Goal: Task Accomplishment & Management: Complete application form

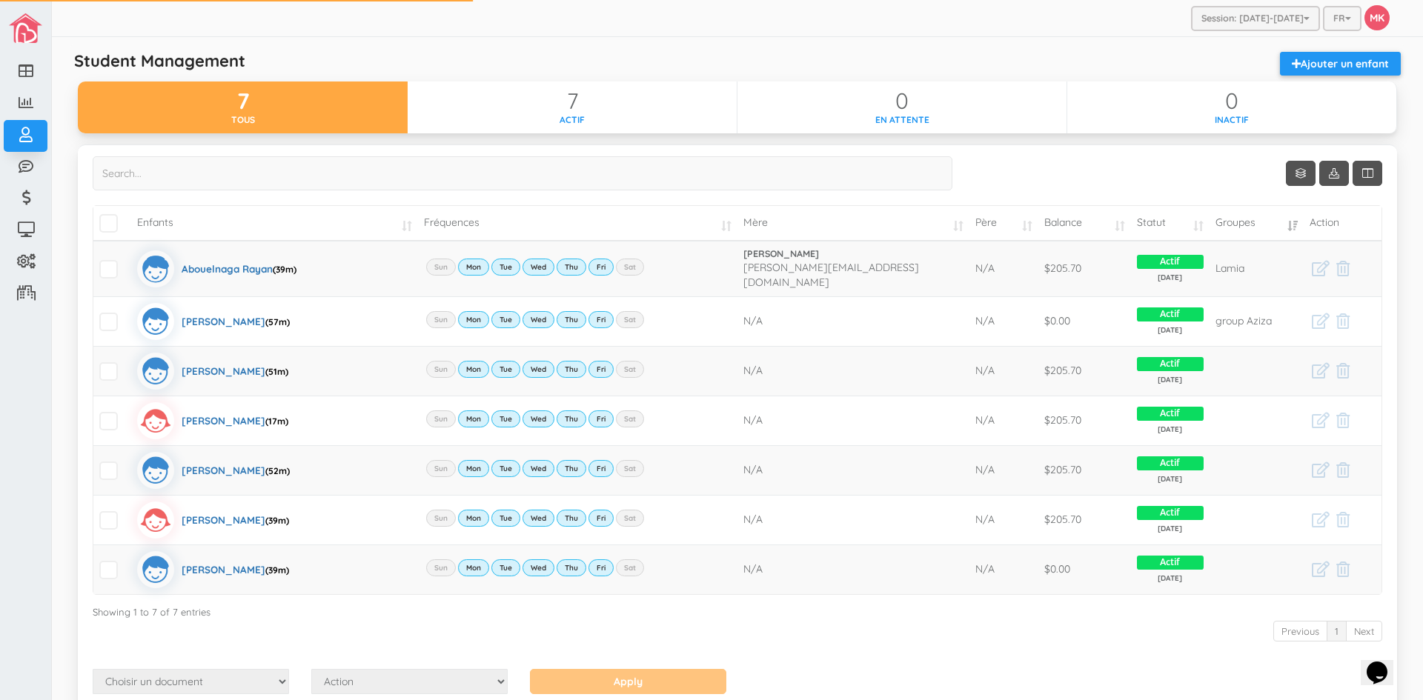
scroll to position [68, 0]
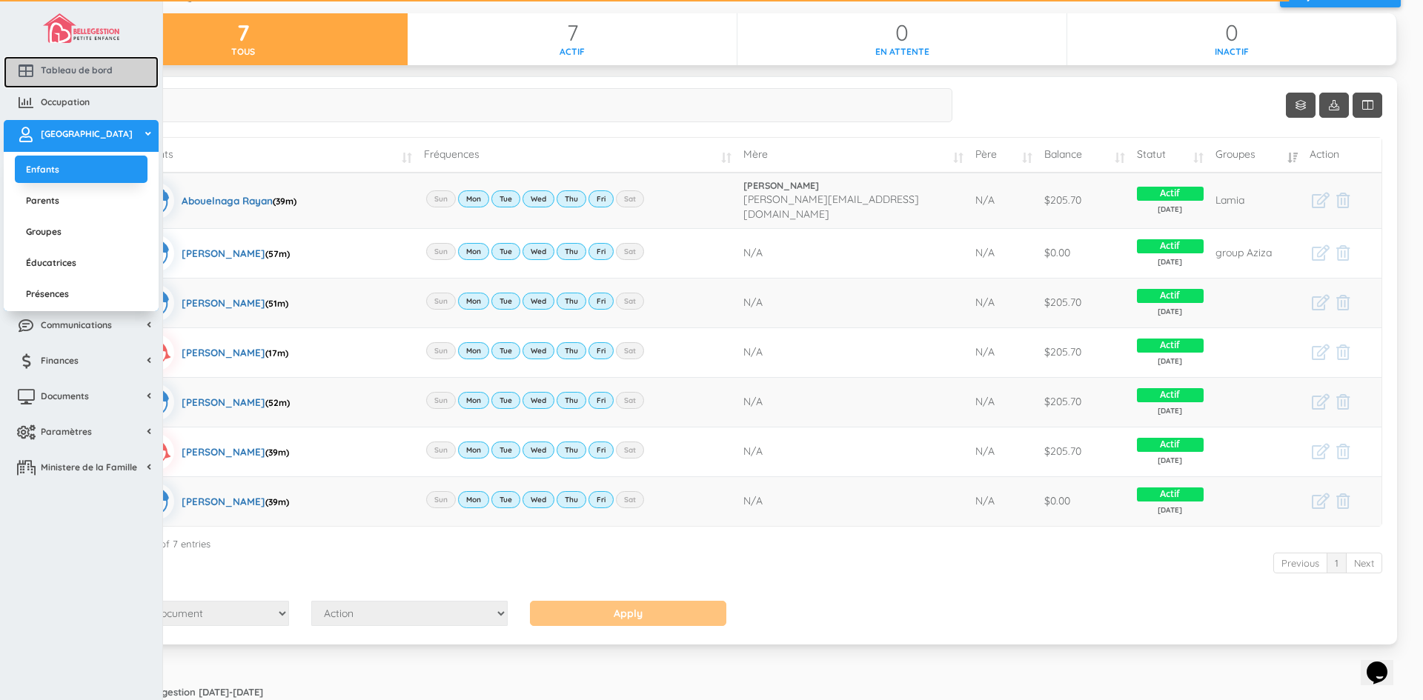
click at [65, 81] on link "Tableau de bord" at bounding box center [81, 72] width 155 height 32
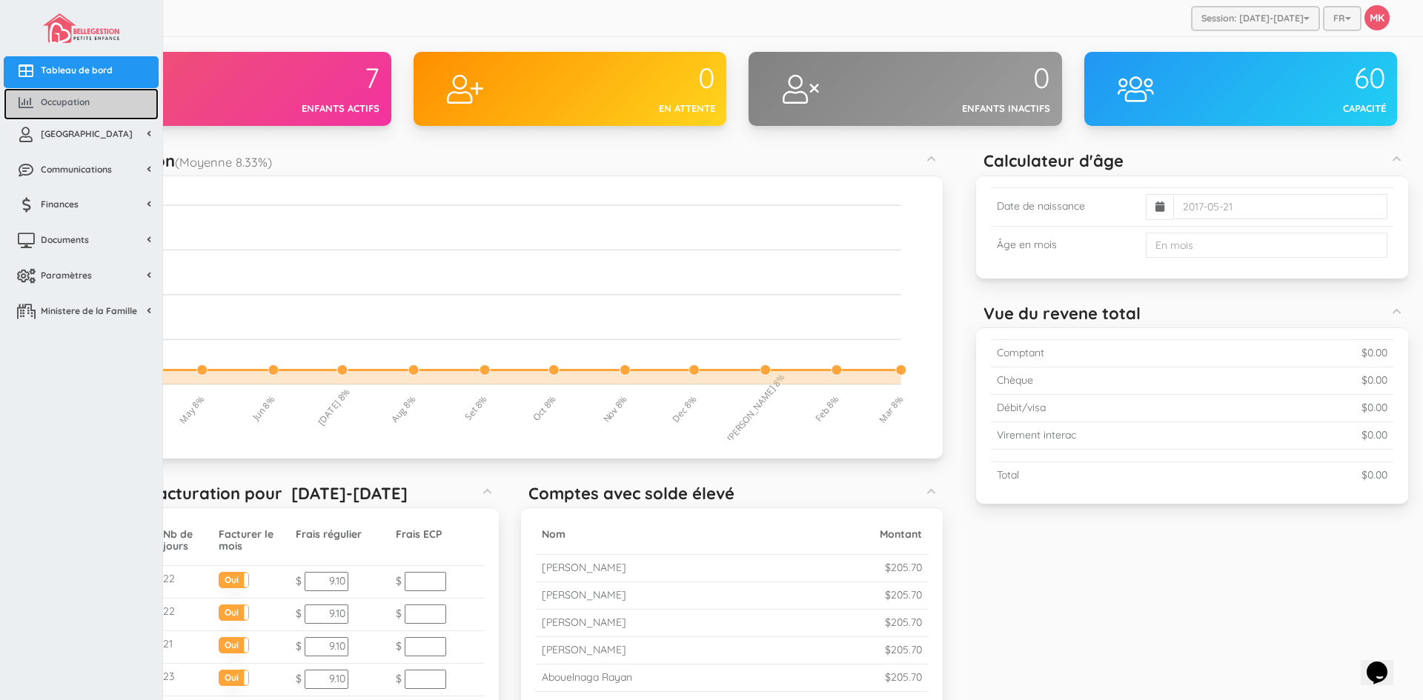
click at [30, 96] on icon at bounding box center [26, 103] width 30 height 15
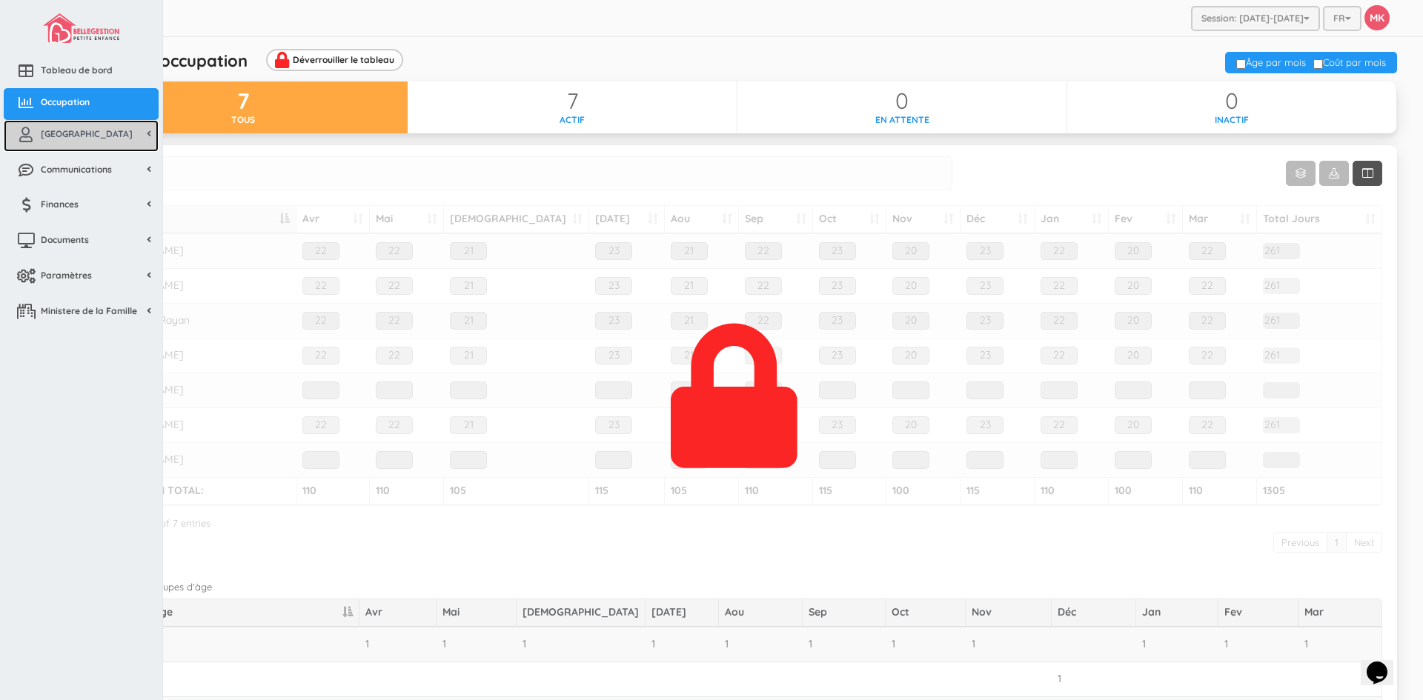
click at [81, 140] on link "[GEOGRAPHIC_DATA]" at bounding box center [81, 136] width 155 height 32
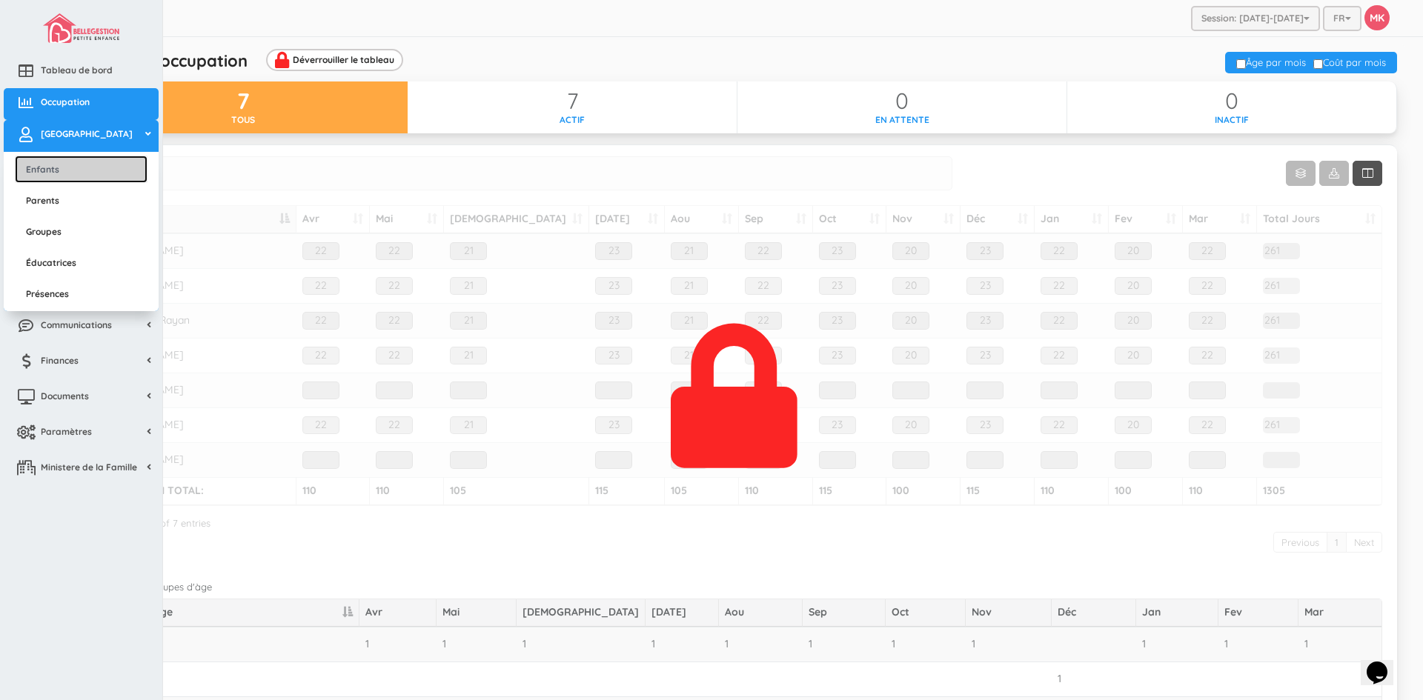
click at [80, 163] on link "Enfants" at bounding box center [81, 169] width 133 height 27
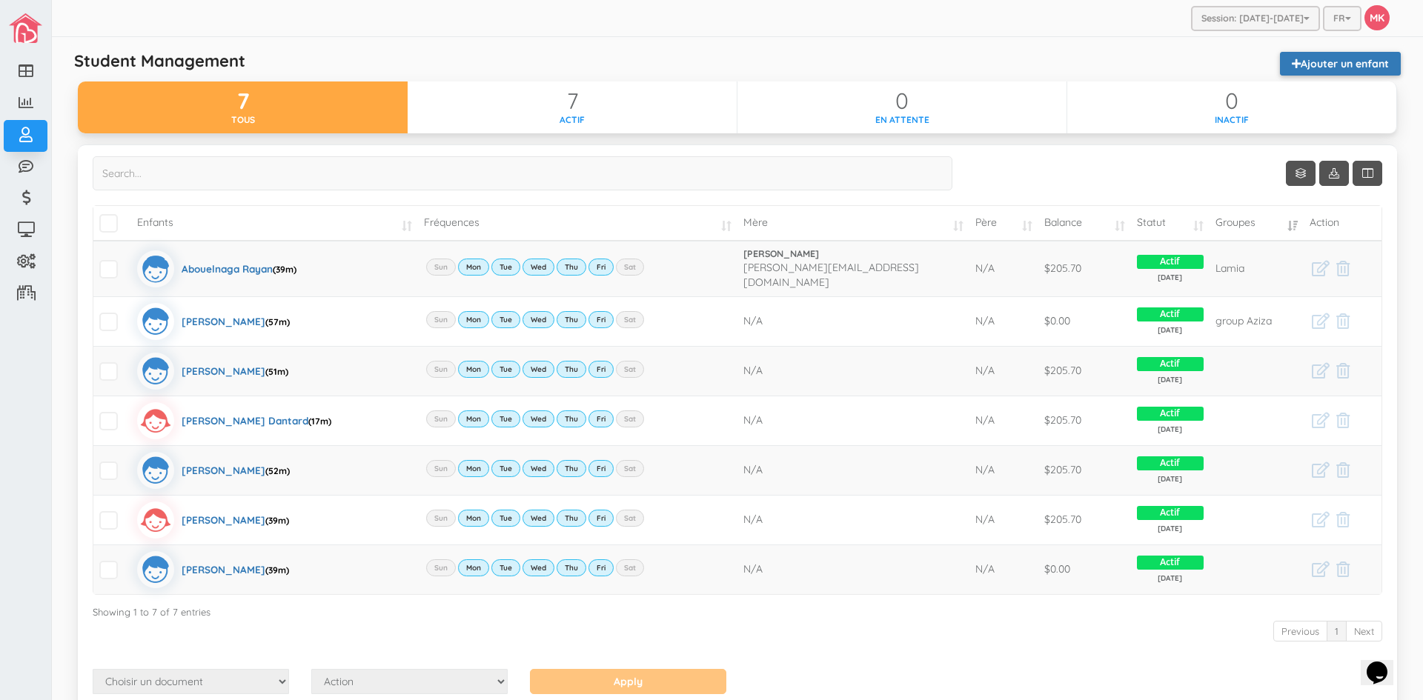
click at [1312, 63] on link "Ajouter un enfant" at bounding box center [1340, 64] width 121 height 24
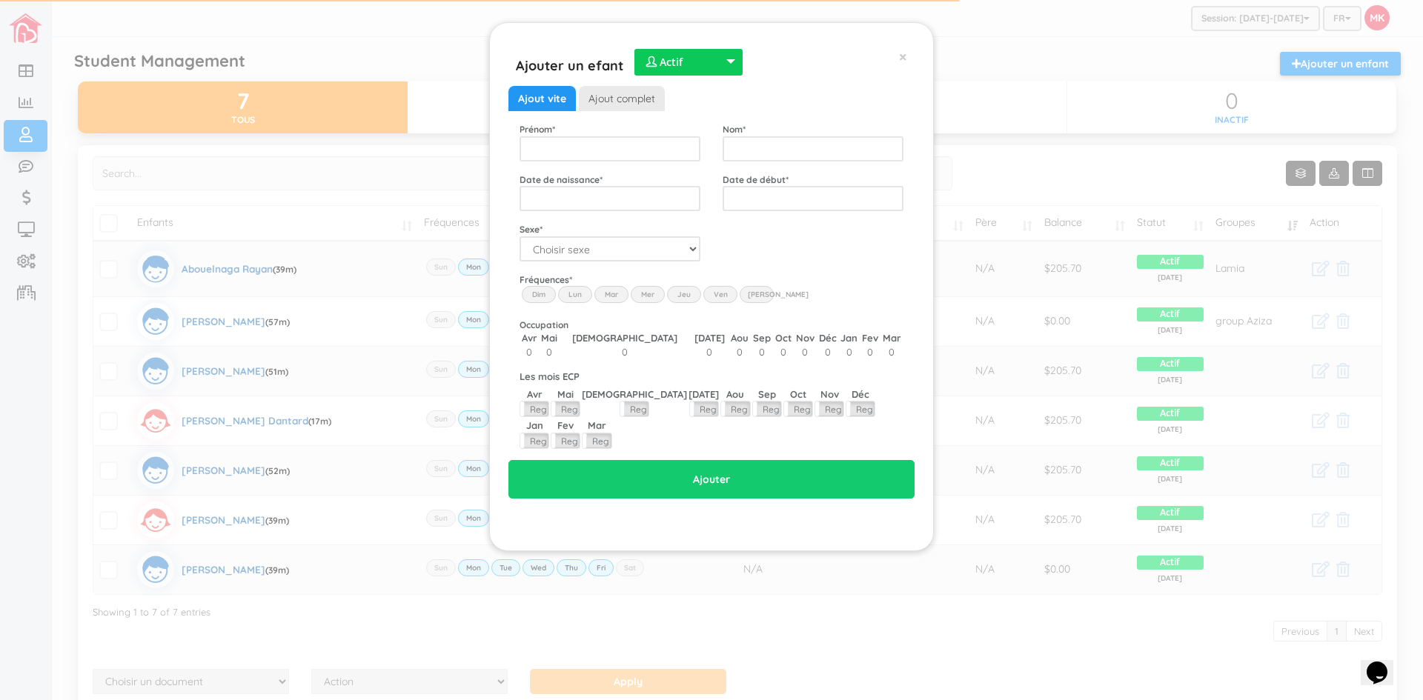
click at [812, 103] on div "Ajout vite Ajout complet" at bounding box center [711, 98] width 406 height 25
click at [626, 138] on input "text" at bounding box center [610, 148] width 181 height 25
click at [906, 55] on span "×" at bounding box center [903, 56] width 8 height 19
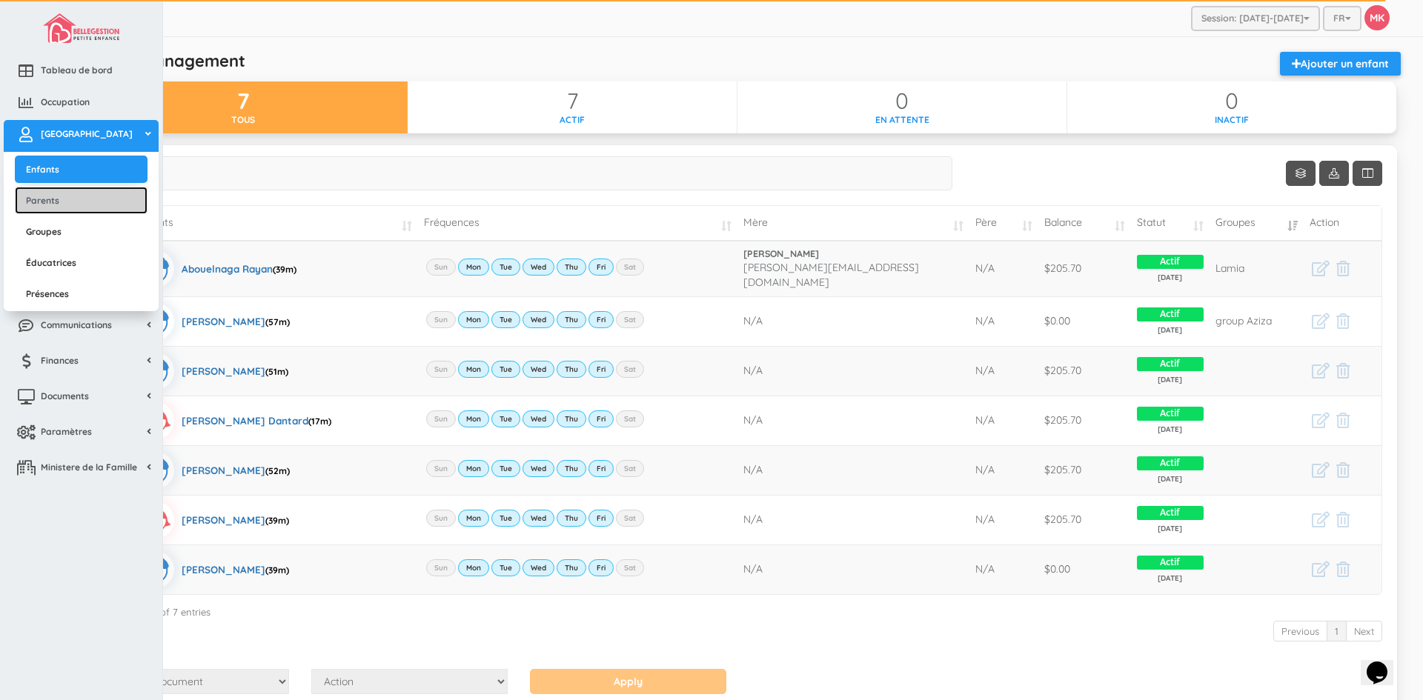
click at [51, 195] on link "Parents" at bounding box center [81, 200] width 133 height 27
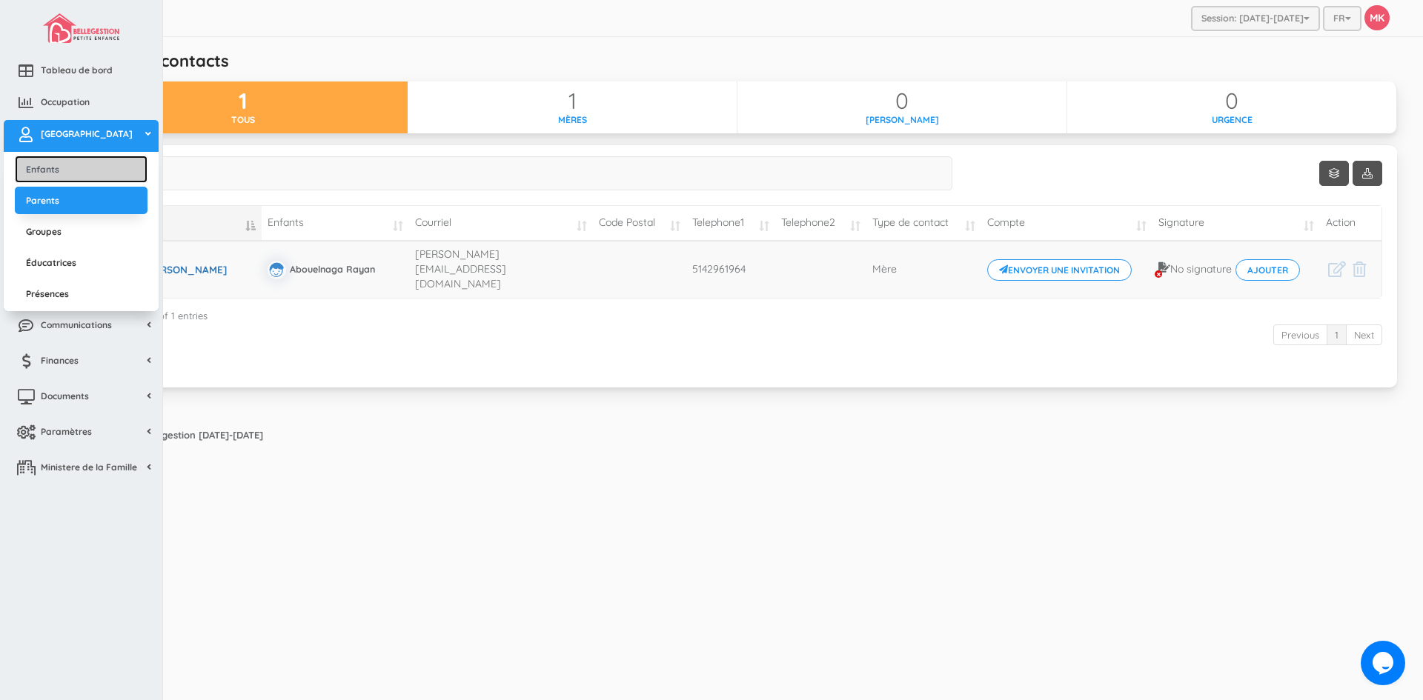
click at [60, 175] on link "Enfants" at bounding box center [81, 169] width 133 height 27
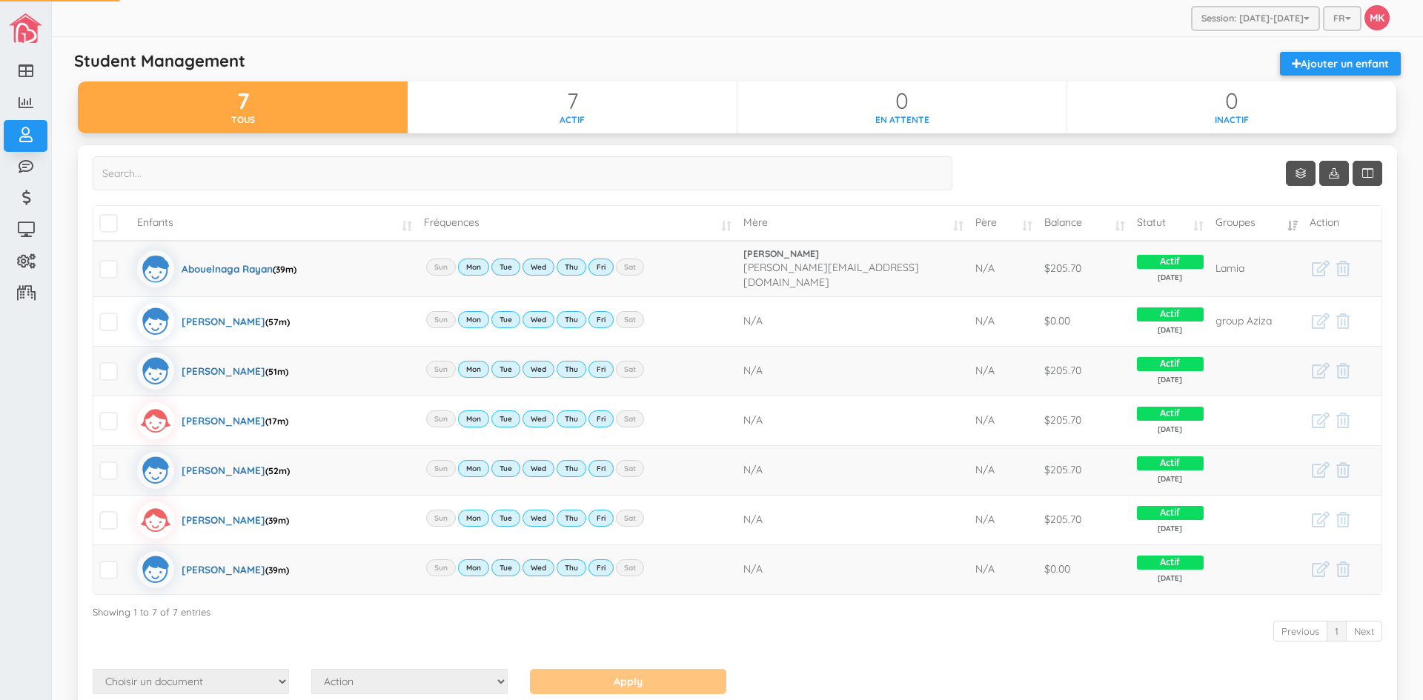
click at [60, 168] on div "Session: 2025-2026 2025-2026 2024-2025 FR FR EN MK Modifier profil Change passw…" at bounding box center [737, 387] width 1371 height 775
click at [1376, 64] on link "Ajouter un enfant" at bounding box center [1340, 64] width 121 height 24
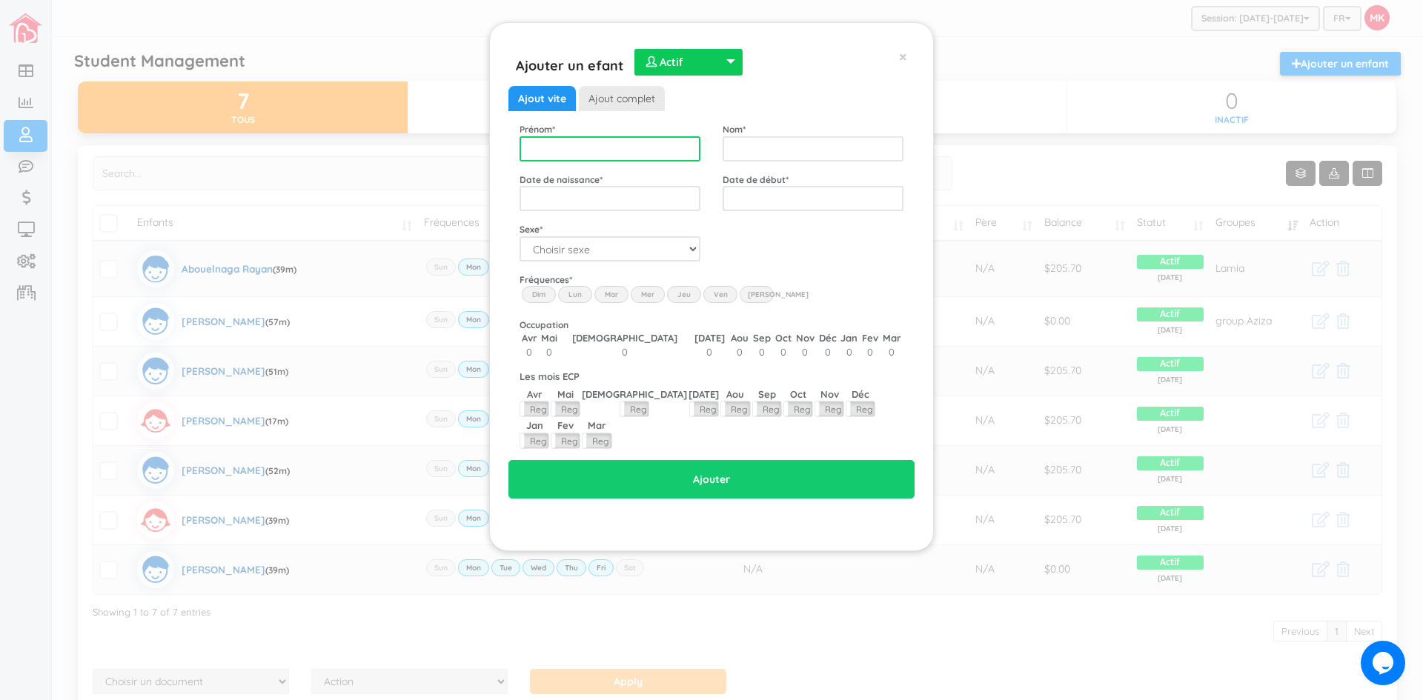
click at [569, 150] on input "text" at bounding box center [610, 148] width 181 height 25
type input "[PERSON_NAME]"
click at [758, 136] on div "Nom *" at bounding box center [813, 141] width 203 height 39
click at [763, 148] on input "text" at bounding box center [813, 148] width 181 height 25
type input "Garceau"
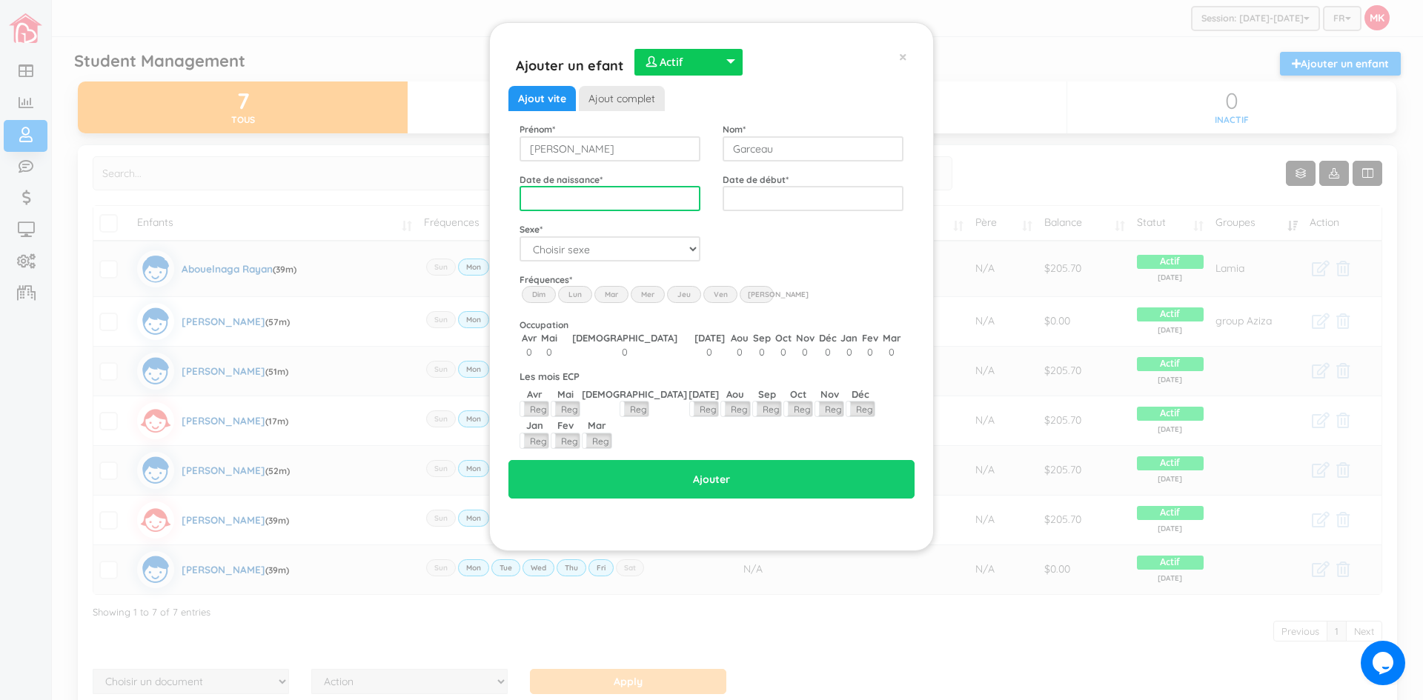
click at [657, 196] on input "text" at bounding box center [610, 198] width 181 height 25
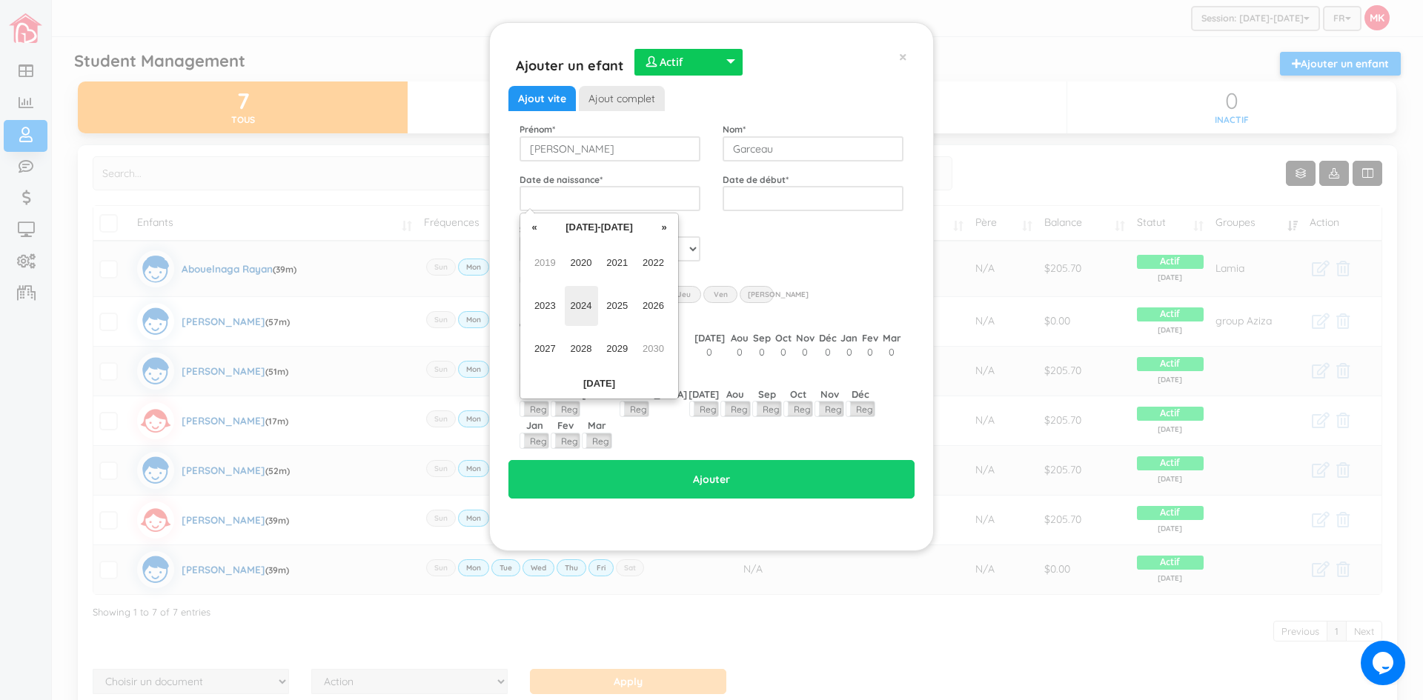
click at [579, 303] on span "2024" at bounding box center [581, 306] width 33 height 40
click at [654, 261] on span "Apr" at bounding box center [653, 263] width 33 height 40
click at [572, 292] on td "8" at bounding box center [572, 294] width 22 height 22
type input "2024-04-08"
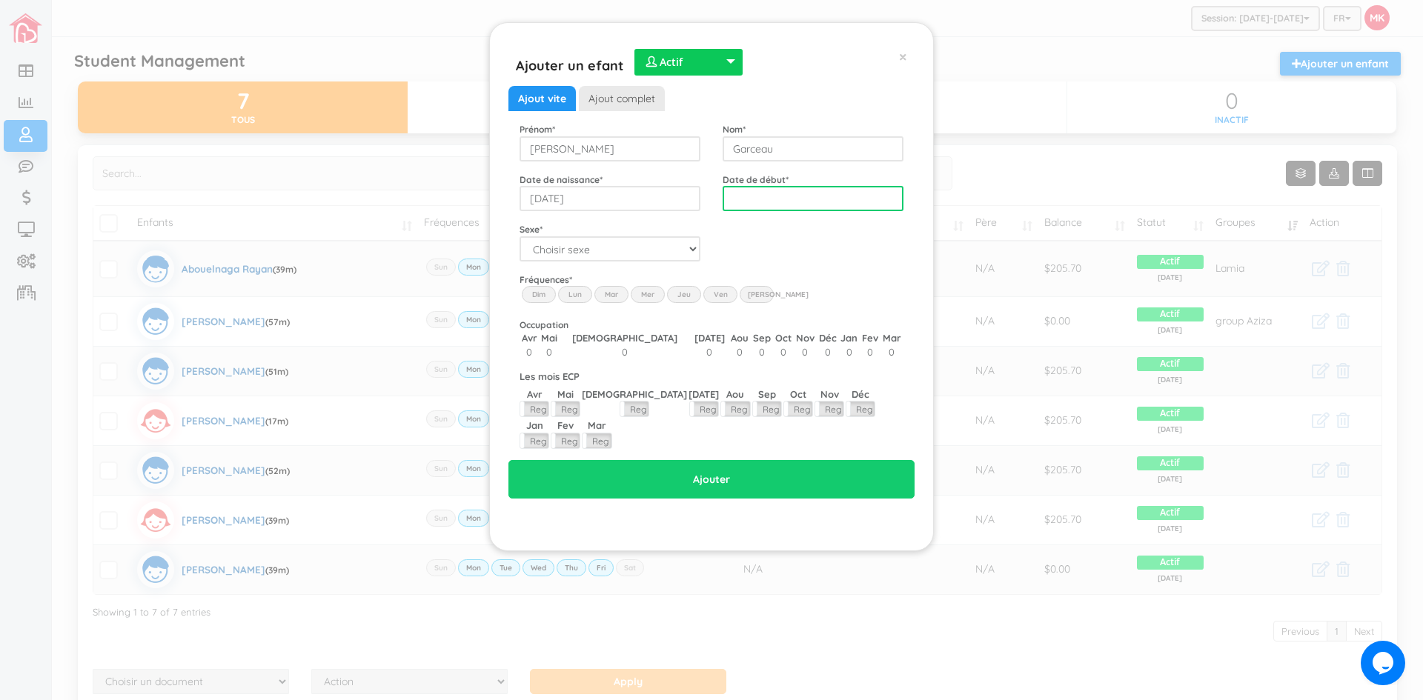
click at [777, 196] on input "text" at bounding box center [813, 198] width 181 height 25
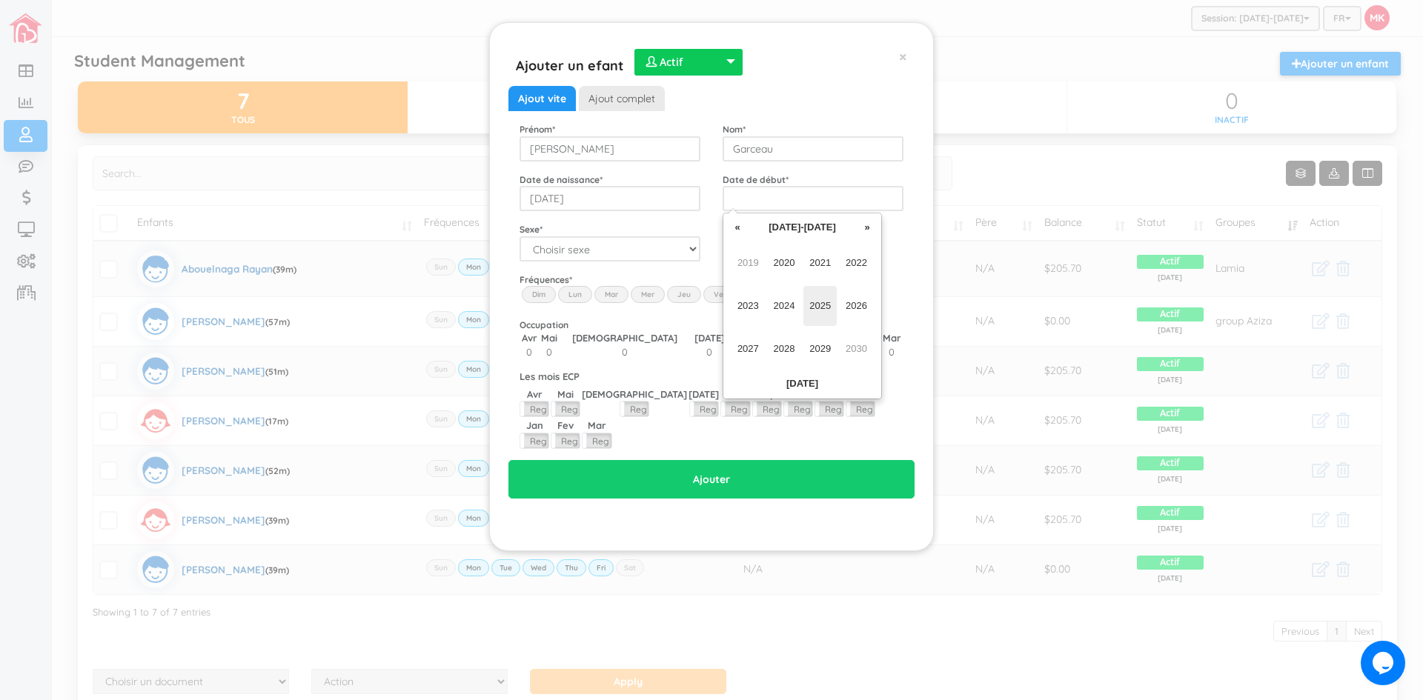
click at [820, 302] on span "2025" at bounding box center [819, 306] width 33 height 40
click at [782, 268] on span "Feb" at bounding box center [784, 263] width 33 height 40
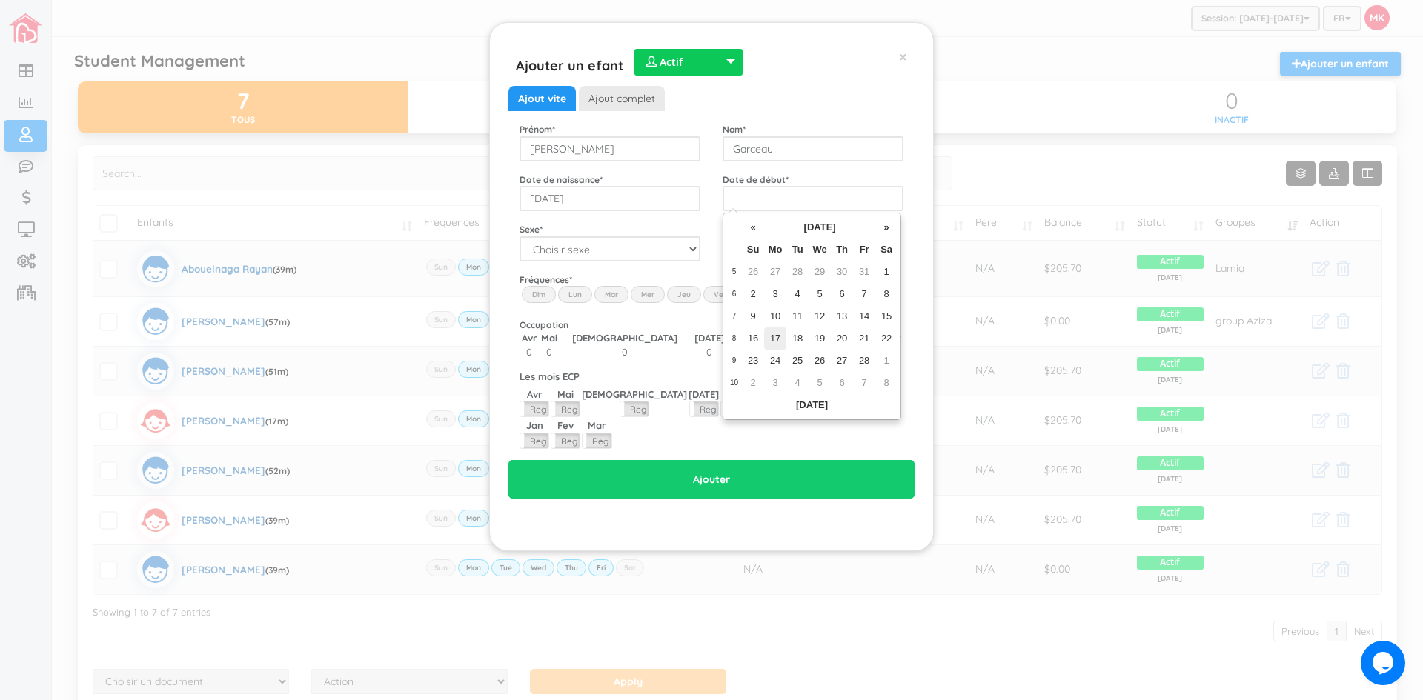
click at [775, 337] on td "17" at bounding box center [775, 339] width 22 height 22
type input "2025-02-17"
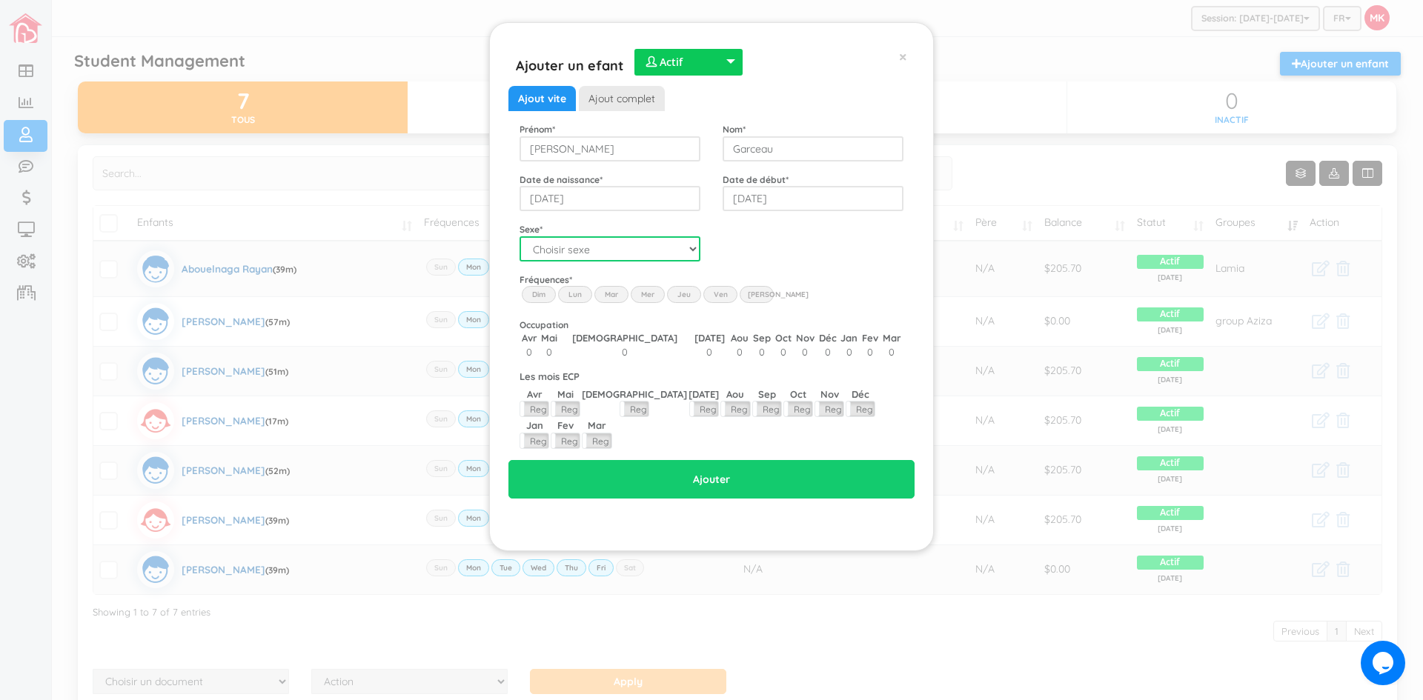
click at [686, 248] on select "Choisir sexe Garçon Fille" at bounding box center [610, 248] width 181 height 25
select select "1"
click at [520, 236] on select "Choisir sexe Garçon Fille" at bounding box center [610, 248] width 181 height 25
click at [583, 291] on label "Lun" at bounding box center [575, 294] width 34 height 16
click at [0, 0] on input "Lun" at bounding box center [0, 0] width 0 height 0
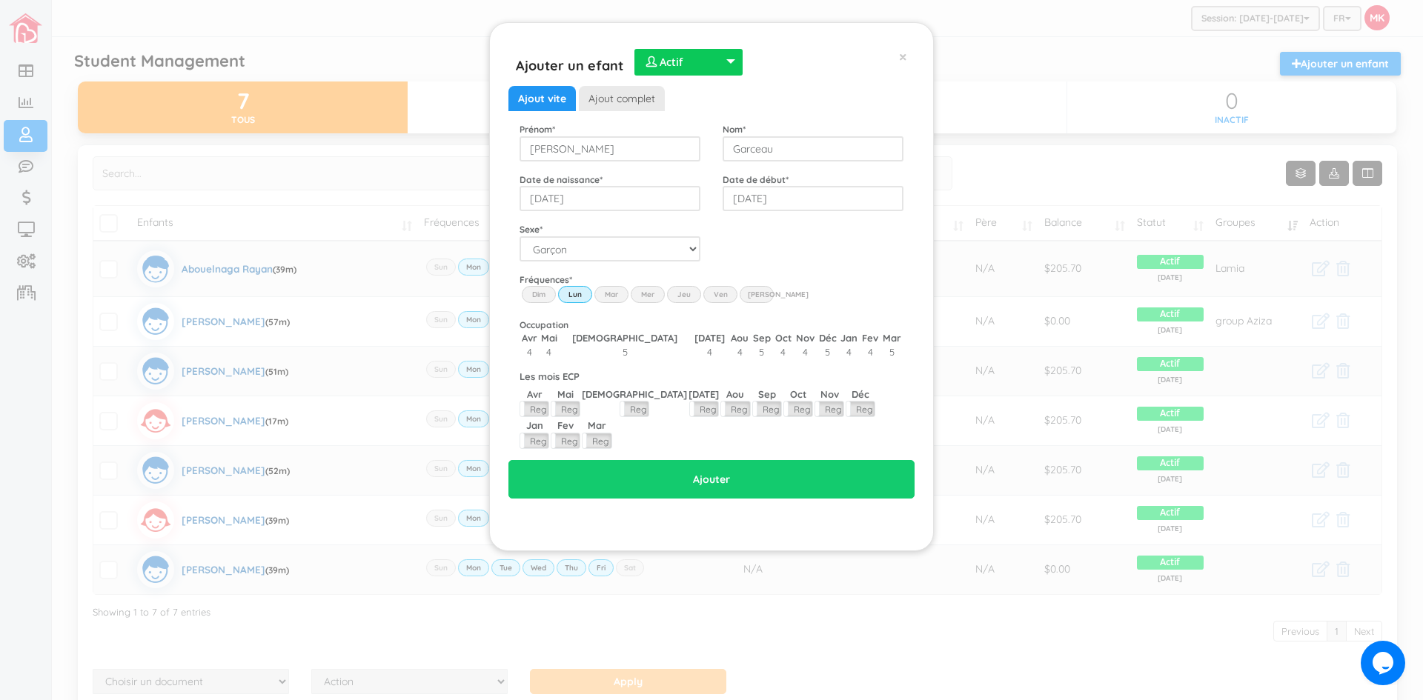
click at [618, 298] on label "Mar" at bounding box center [611, 294] width 34 height 16
click at [0, 0] on input "Mar" at bounding box center [0, 0] width 0 height 0
click at [653, 295] on label "Mer" at bounding box center [648, 294] width 34 height 16
click at [0, 0] on input "Wed" at bounding box center [0, 0] width 0 height 0
click at [681, 296] on label "Jeu" at bounding box center [684, 294] width 34 height 16
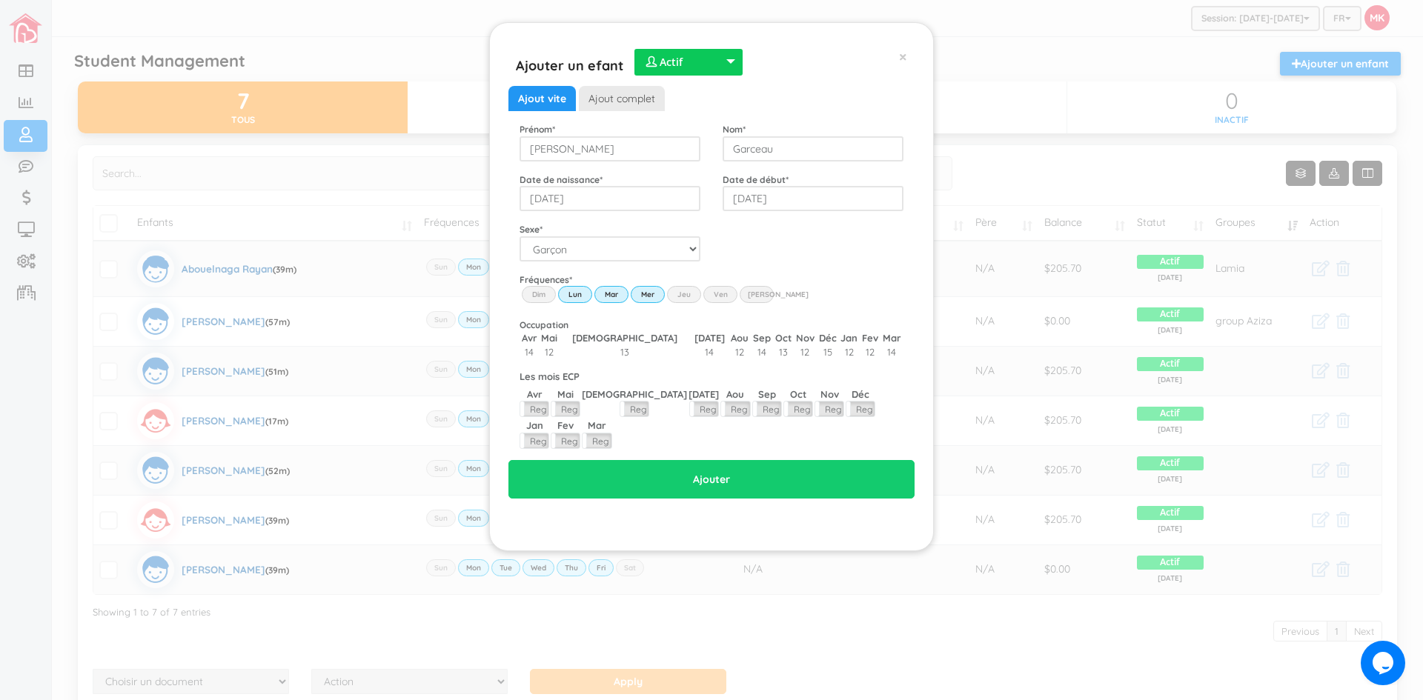
click at [0, 0] on input "Thu" at bounding box center [0, 0] width 0 height 0
click at [713, 296] on label "Ven" at bounding box center [720, 294] width 34 height 16
click at [0, 0] on input "Fri" at bounding box center [0, 0] width 0 height 0
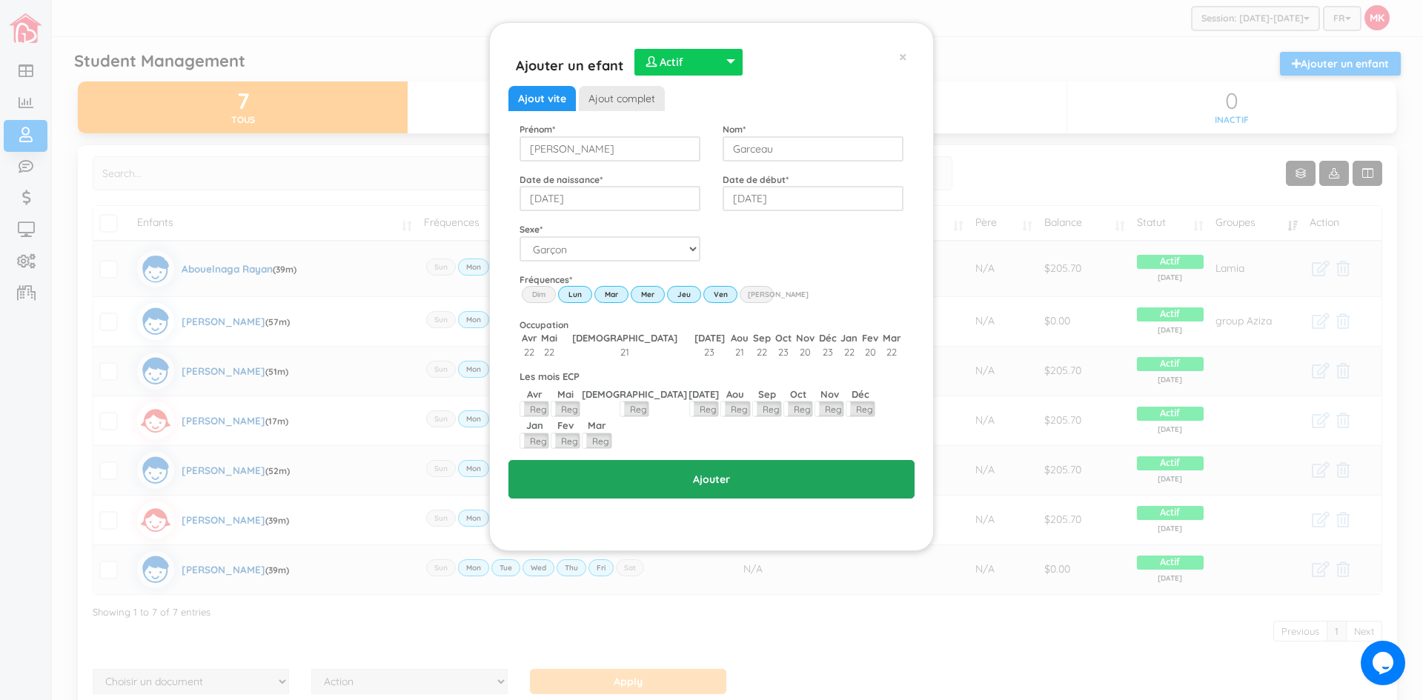
click at [717, 460] on input "Ajouter" at bounding box center [711, 479] width 406 height 39
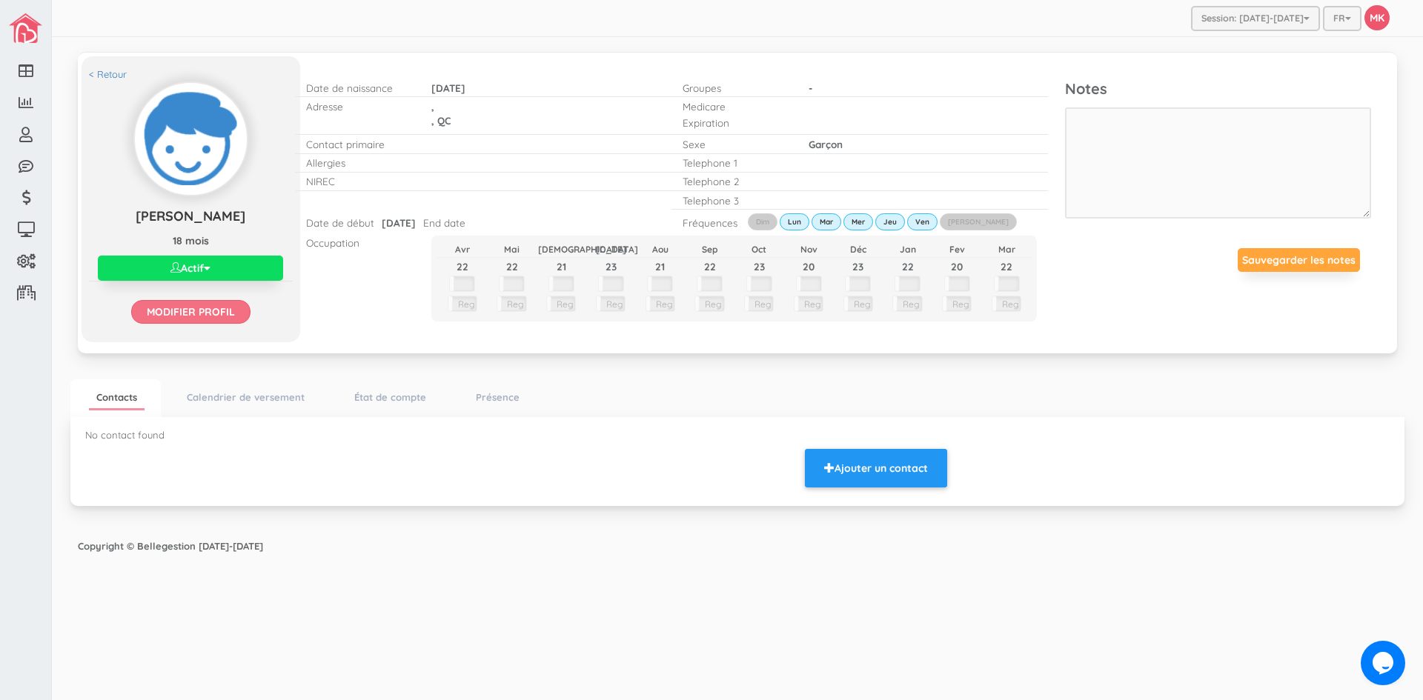
click at [215, 308] on input "Modifier profil" at bounding box center [190, 312] width 119 height 24
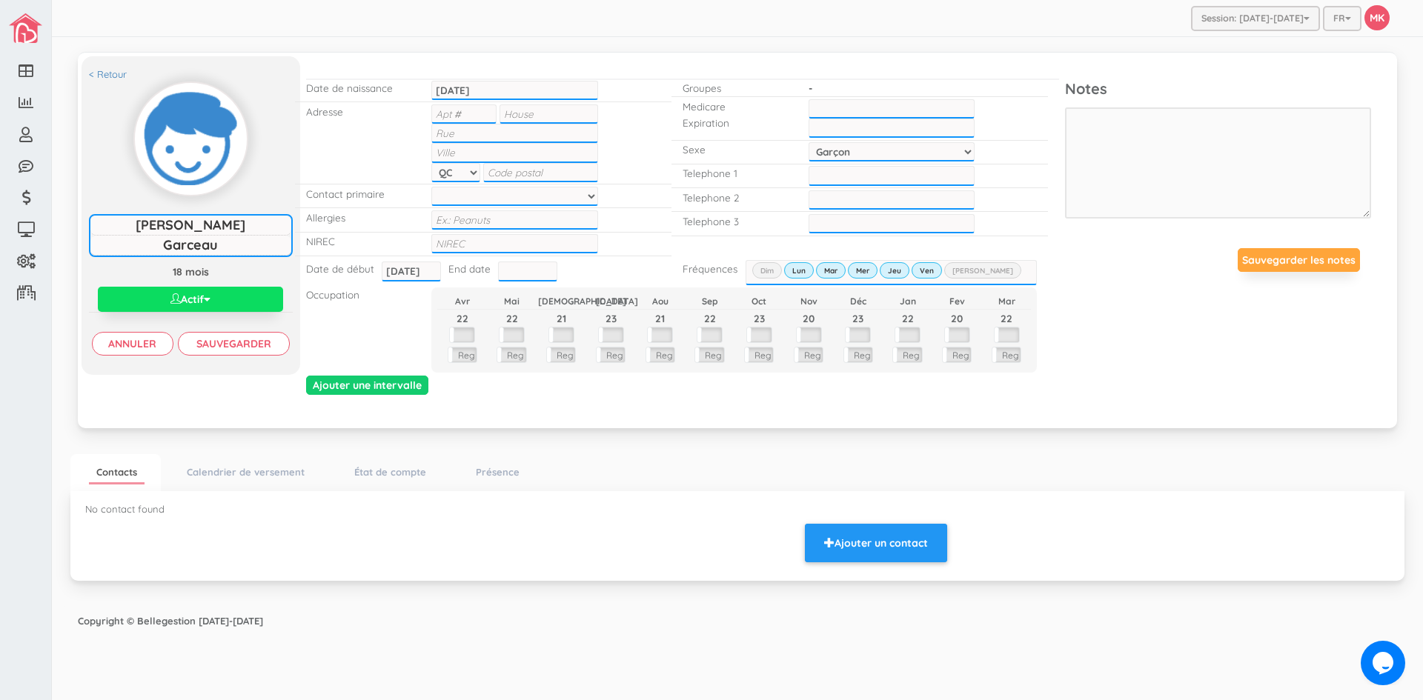
click at [465, 110] on input "text" at bounding box center [463, 114] width 65 height 19
type input "6"
click at [542, 116] on input "text" at bounding box center [549, 114] width 98 height 19
type input "2220"
click at [529, 136] on input "text" at bounding box center [514, 133] width 166 height 19
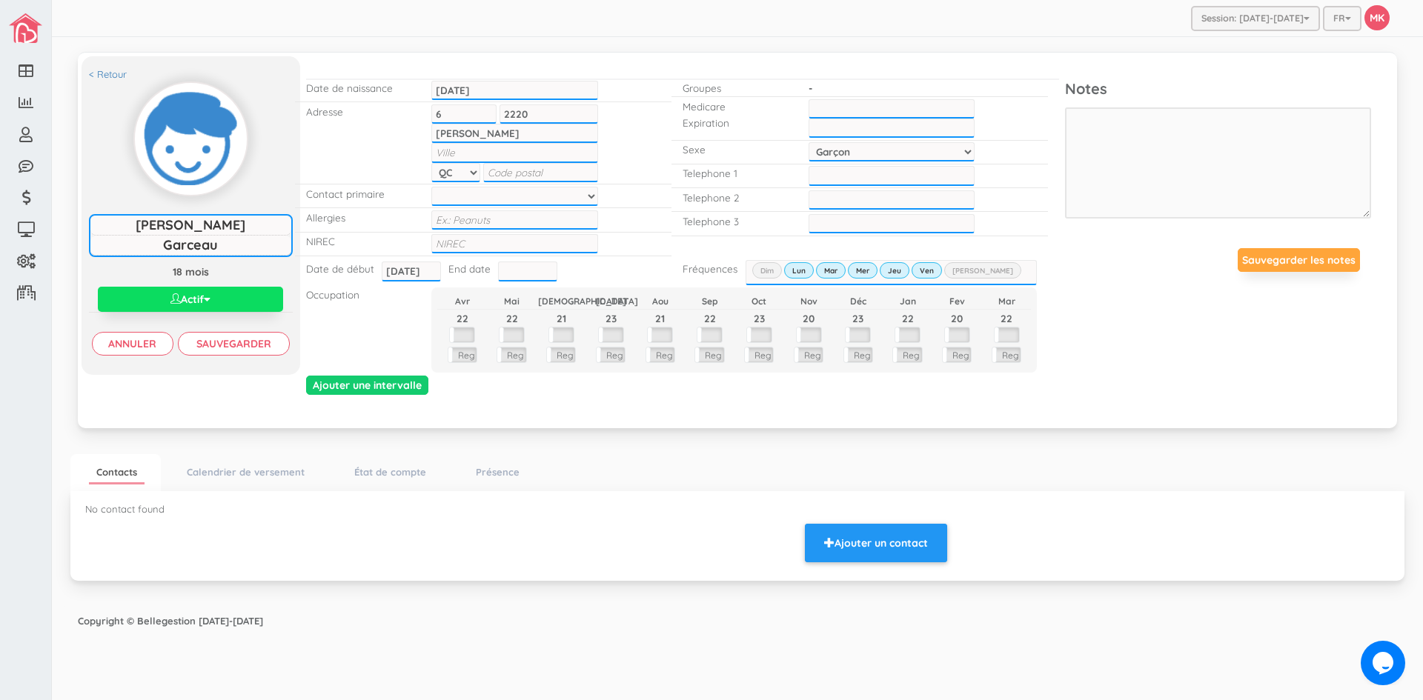
type input "[PERSON_NAME]"
click at [515, 154] on input "text" at bounding box center [514, 152] width 166 height 19
type input "[GEOGRAPHIC_DATA]"
click at [561, 174] on input "text" at bounding box center [540, 172] width 115 height 19
type input "H1V3H5"
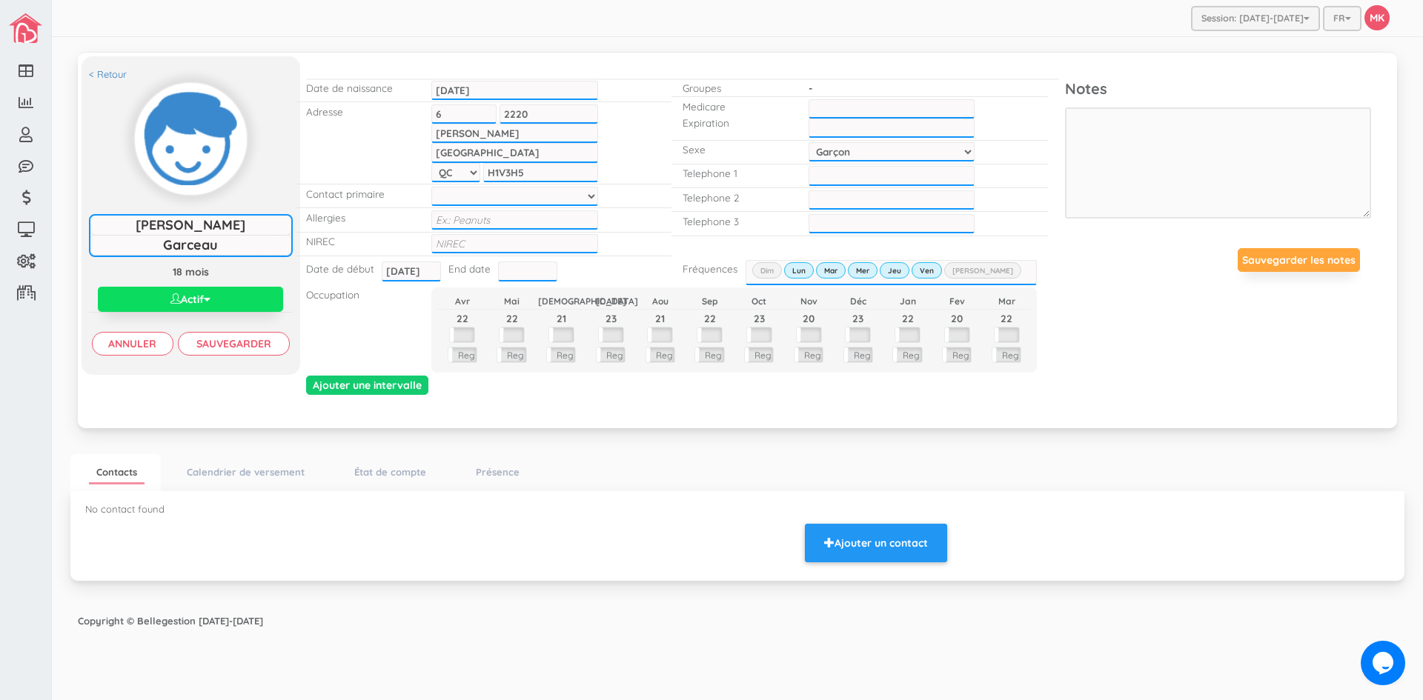
click at [497, 190] on select at bounding box center [514, 196] width 166 height 19
click at [481, 251] on input "text" at bounding box center [514, 243] width 166 height 19
type input "1202404415696"
click at [358, 322] on div "Occupation Avr Mai Jui [DATE] Aou Sep Oct Nov Déc Jan Fev [DATE] 21 23 21 22 23…" at bounding box center [672, 329] width 754 height 89
click at [523, 270] on input "text" at bounding box center [527, 271] width 59 height 19
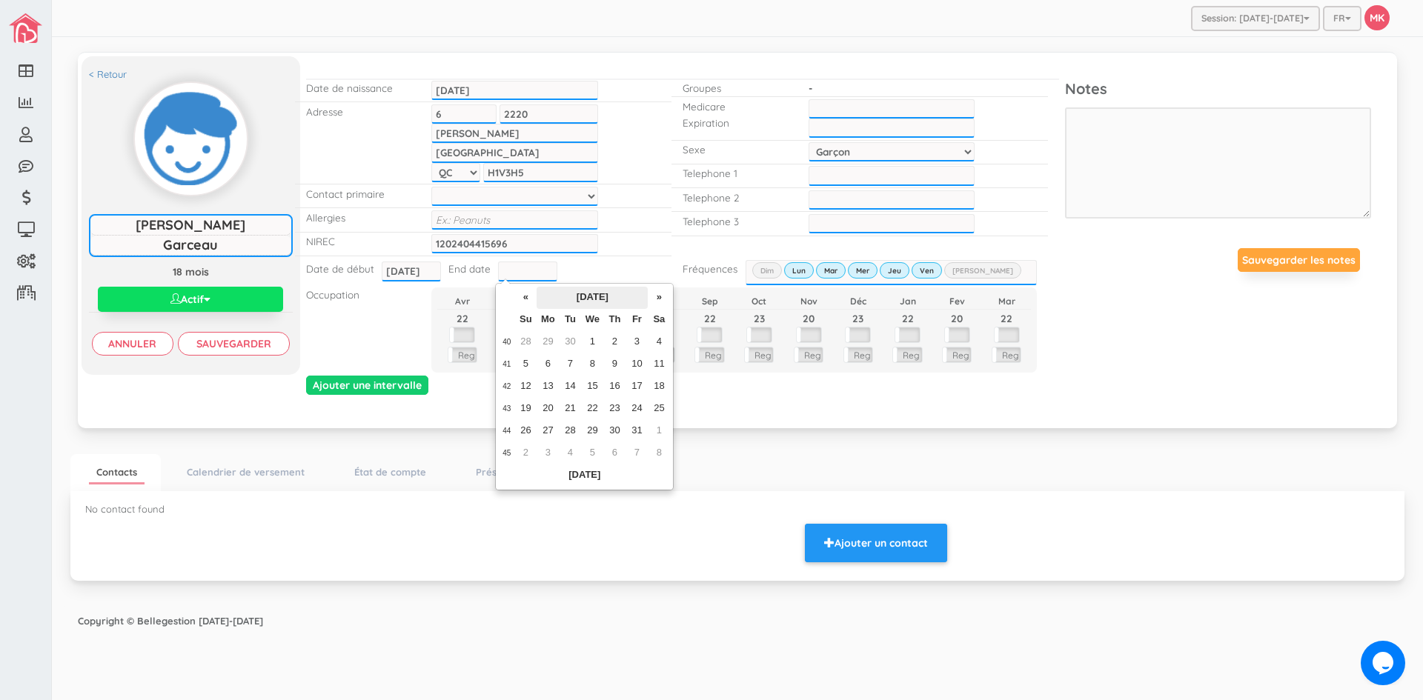
click at [606, 295] on th "October 2025" at bounding box center [592, 298] width 111 height 22
click at [593, 305] on th "2025" at bounding box center [574, 298] width 107 height 22
click at [603, 418] on span "2029" at bounding box center [593, 419] width 33 height 40
click at [631, 377] on span "Aug" at bounding box center [628, 377] width 33 height 40
click at [641, 431] on td "31" at bounding box center [637, 431] width 22 height 22
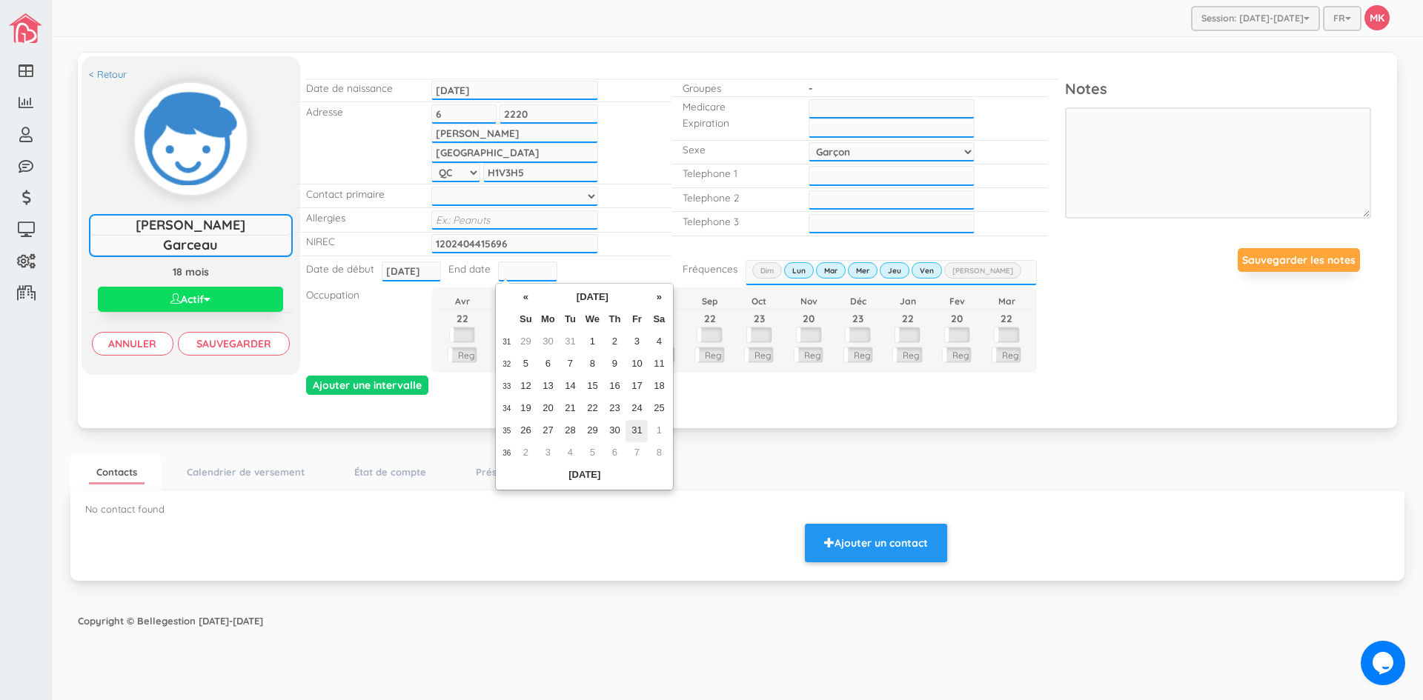
type input "[DATE]"
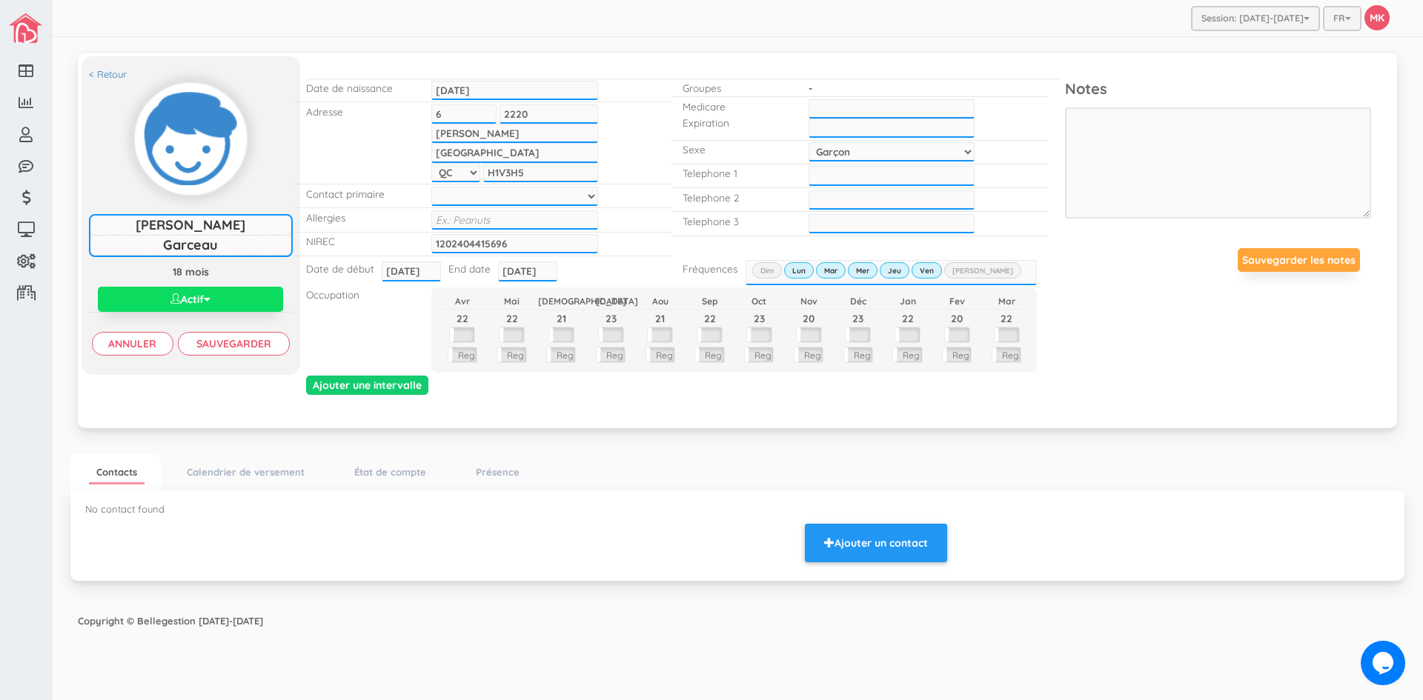
click at [880, 108] on input "text" at bounding box center [892, 108] width 166 height 19
type input "GARF24040814"
click at [941, 178] on input "___-___-____" at bounding box center [892, 175] width 166 height 19
type input "[PHONE_NUMBER]"
click at [831, 196] on input "___-___-____" at bounding box center [892, 199] width 166 height 19
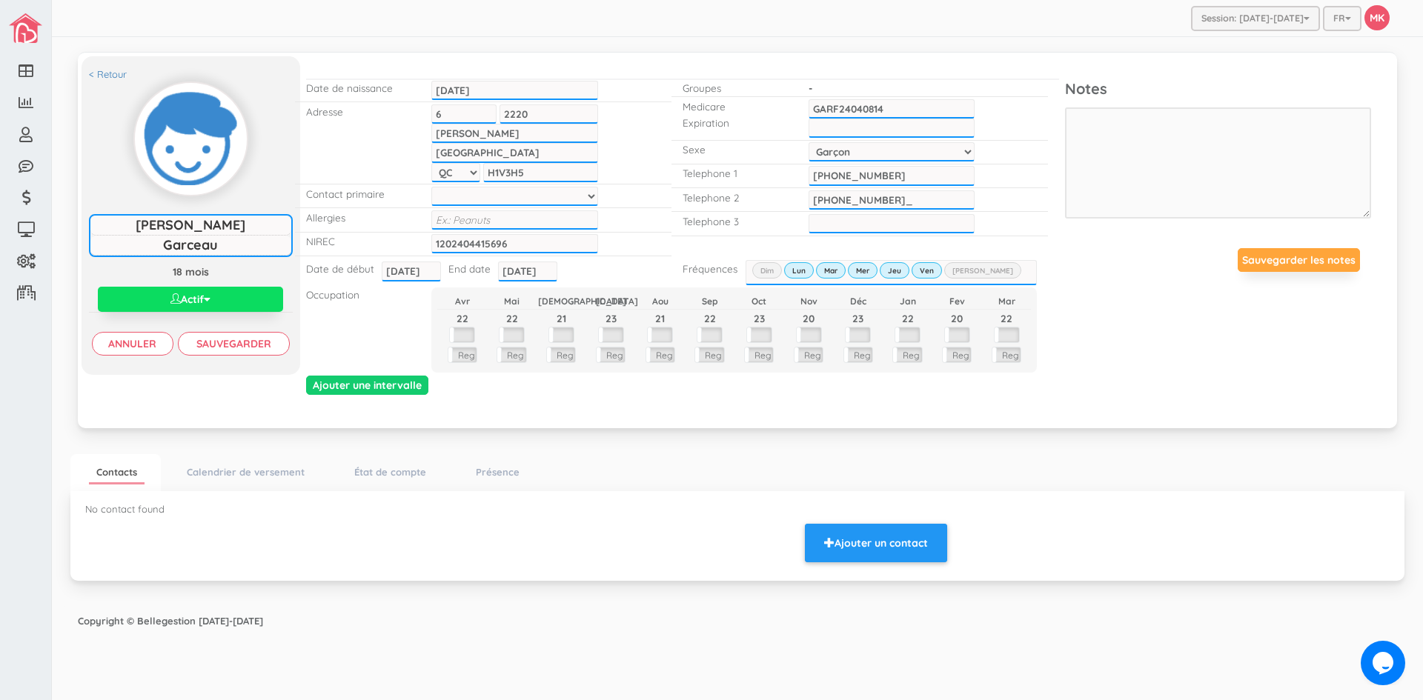
type input "[PHONE_NUMBER]"
click at [225, 340] on input "Sauvegarder" at bounding box center [234, 344] width 112 height 24
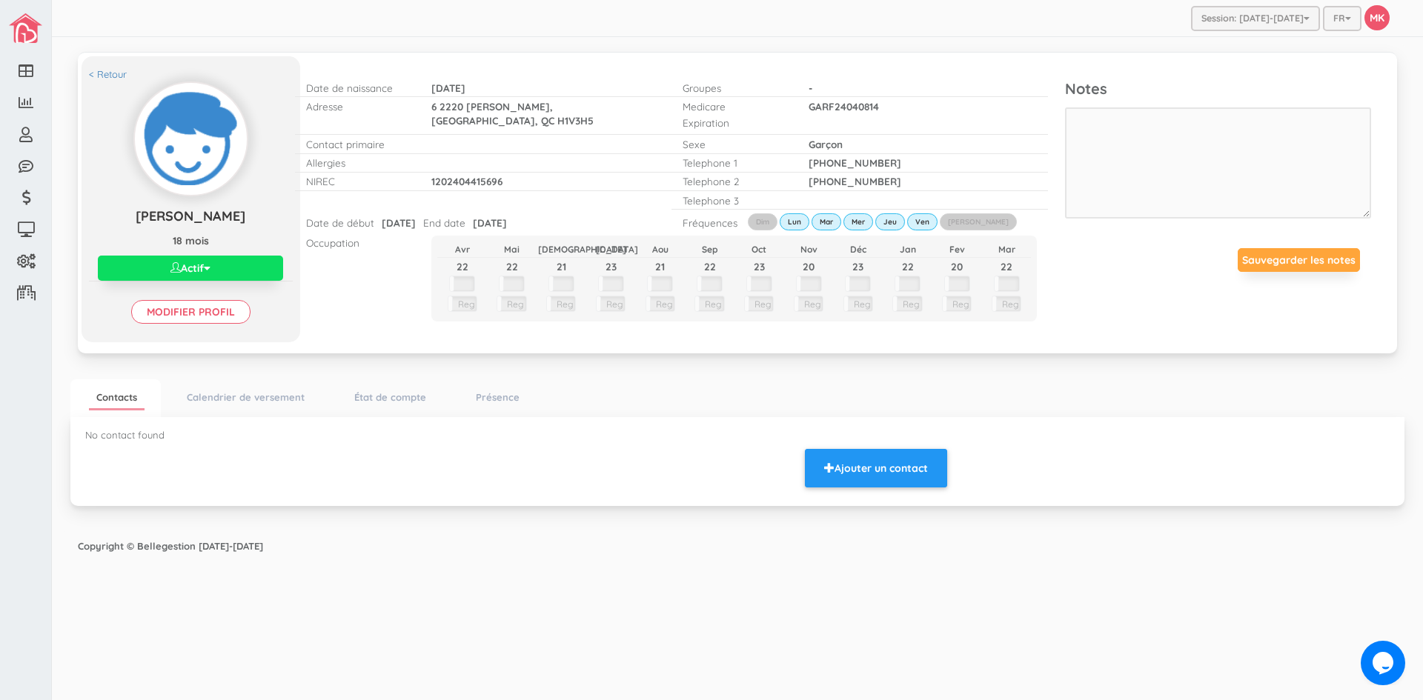
click at [611, 534] on div "Copyright © Bellegestion [DATE]-[DATE]" at bounding box center [737, 546] width 1349 height 29
click at [493, 404] on link "Présence" at bounding box center [497, 397] width 59 height 21
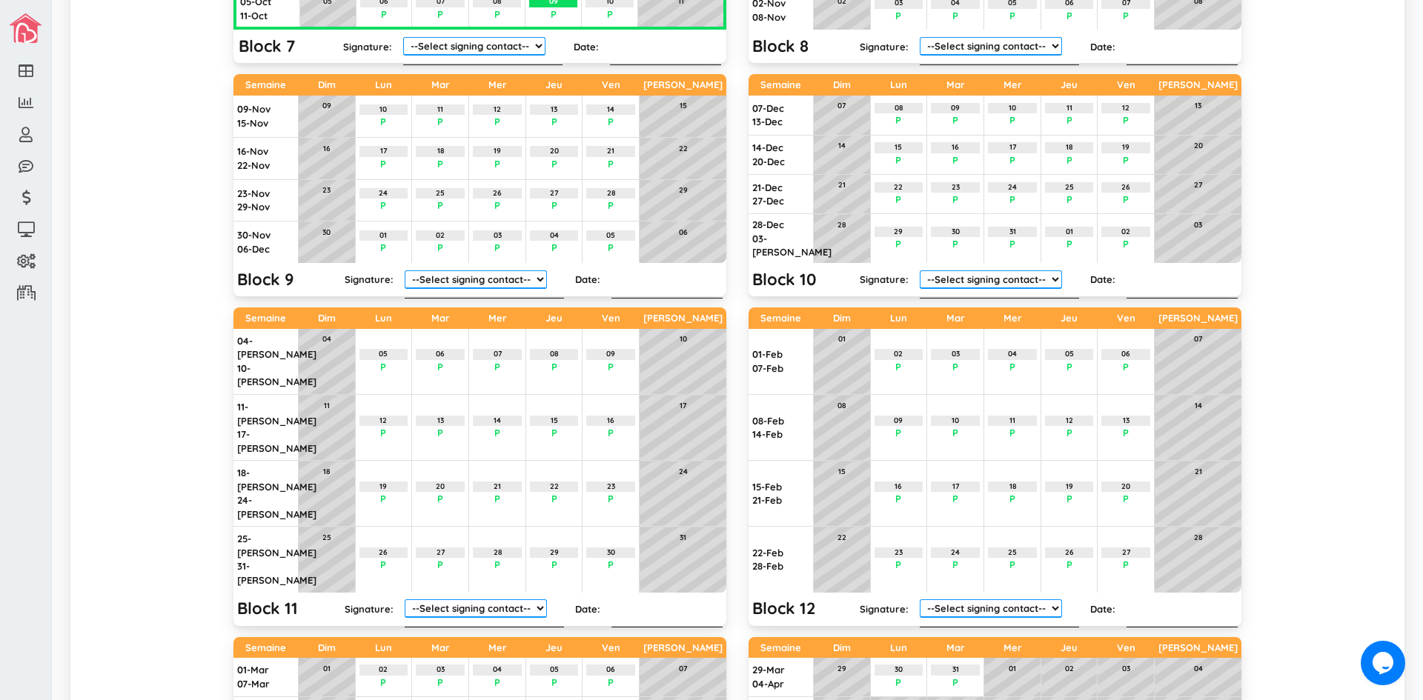
scroll to position [1418, 0]
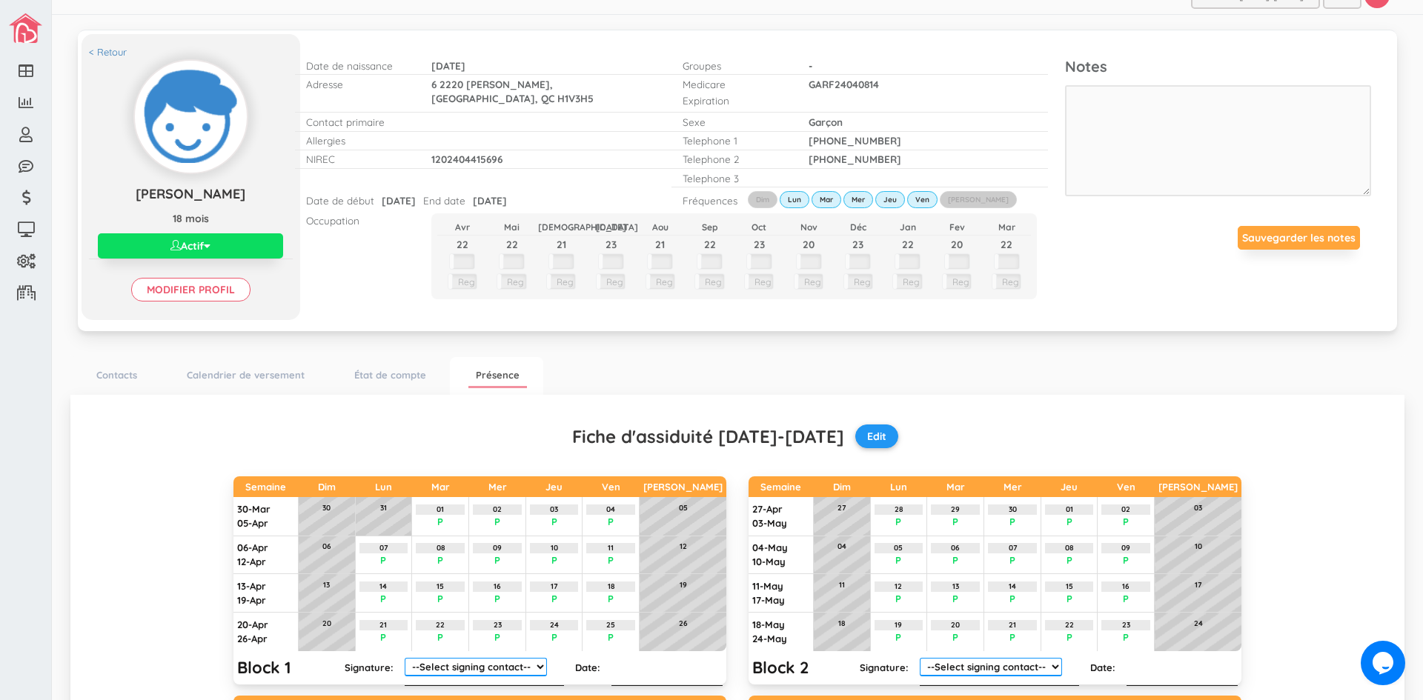
scroll to position [0, 0]
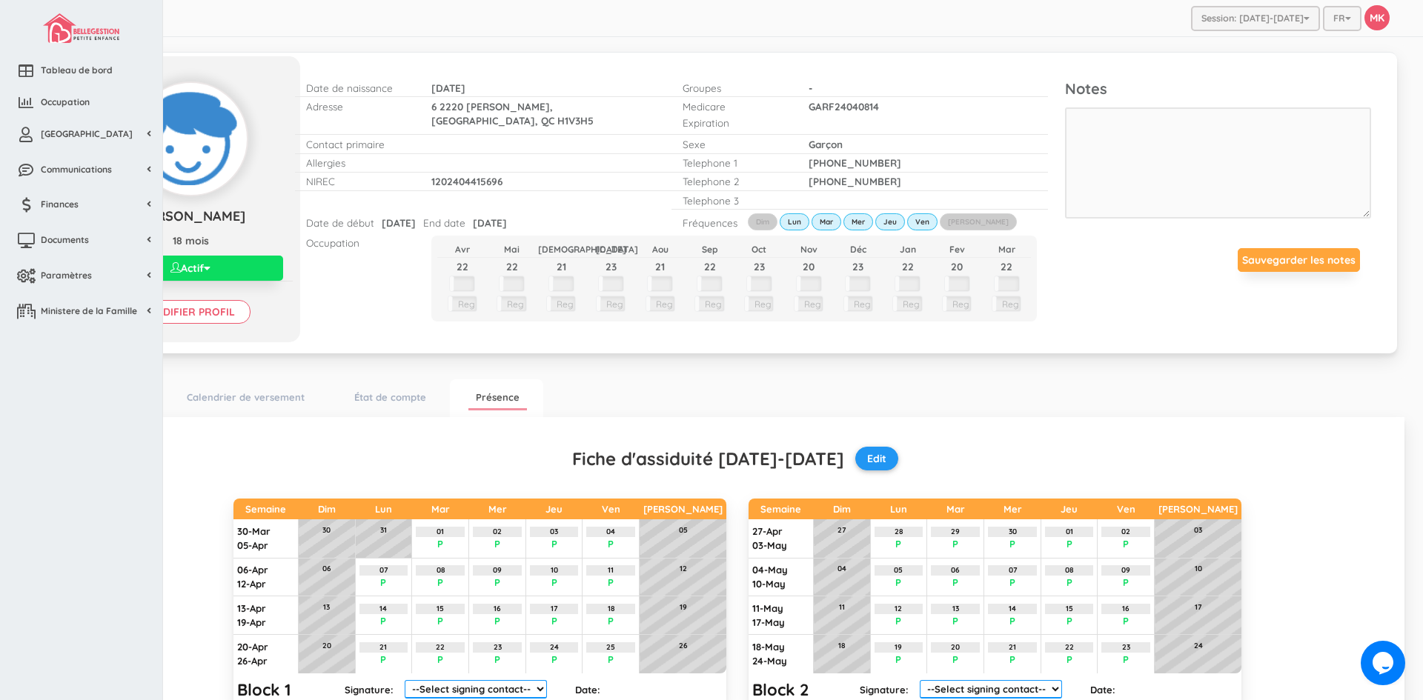
click at [94, 397] on nav "Tableau de bord Occupation Mon Centre Enfants Parents Groupes Éducatrices Prése…" at bounding box center [81, 350] width 163 height 700
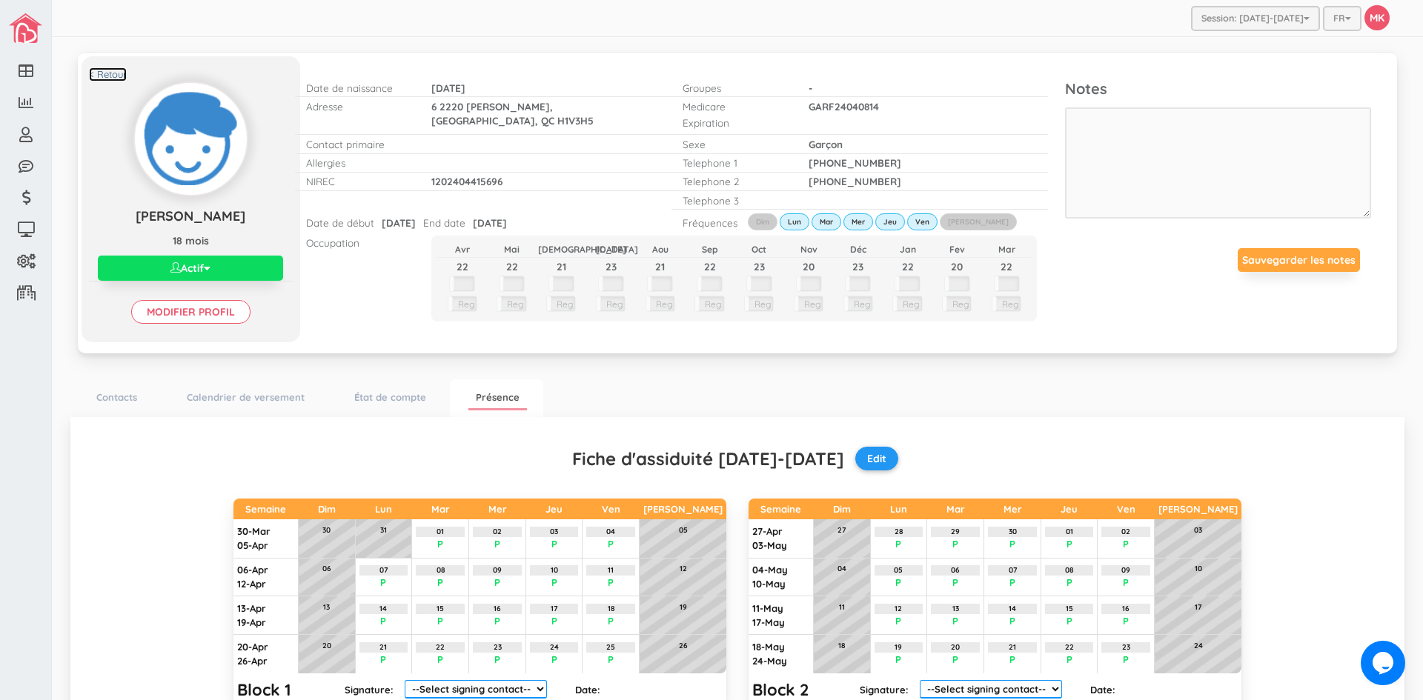
click at [110, 72] on link "< Retour" at bounding box center [108, 74] width 38 height 14
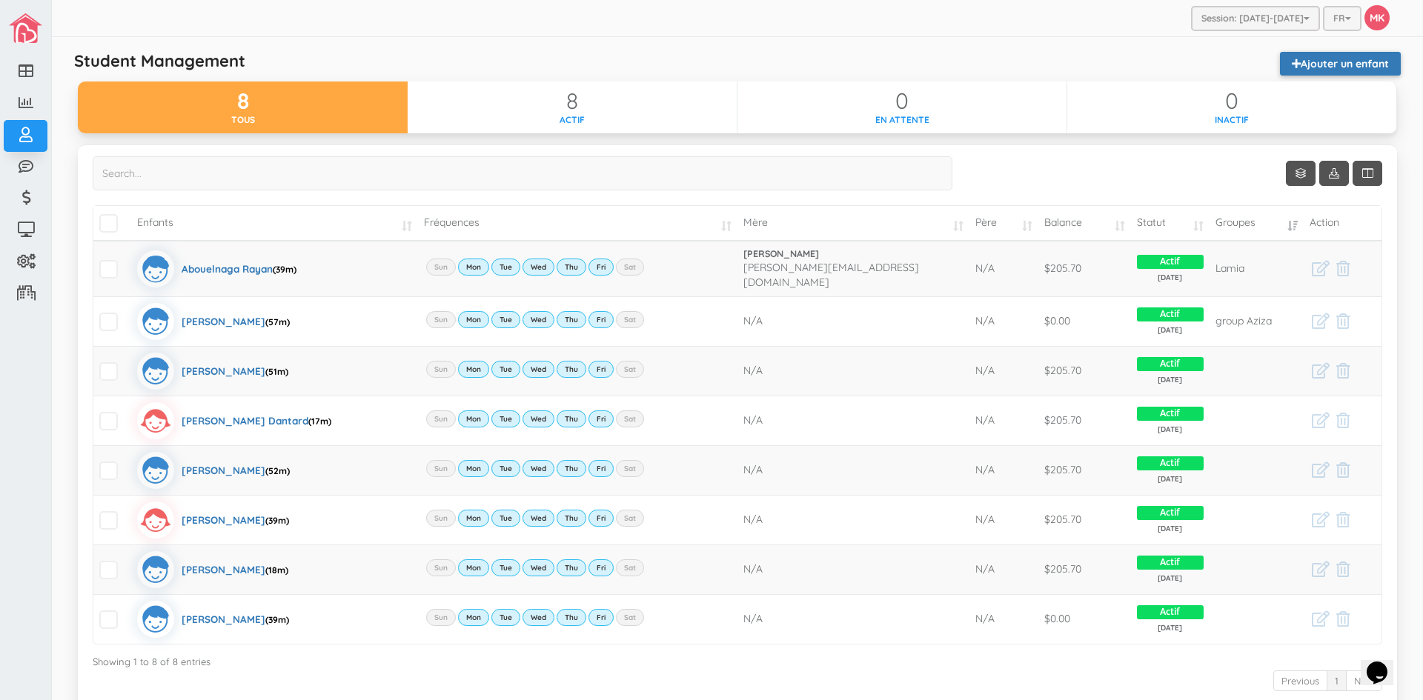
click at [1373, 57] on link "Ajouter un enfant" at bounding box center [1340, 64] width 121 height 24
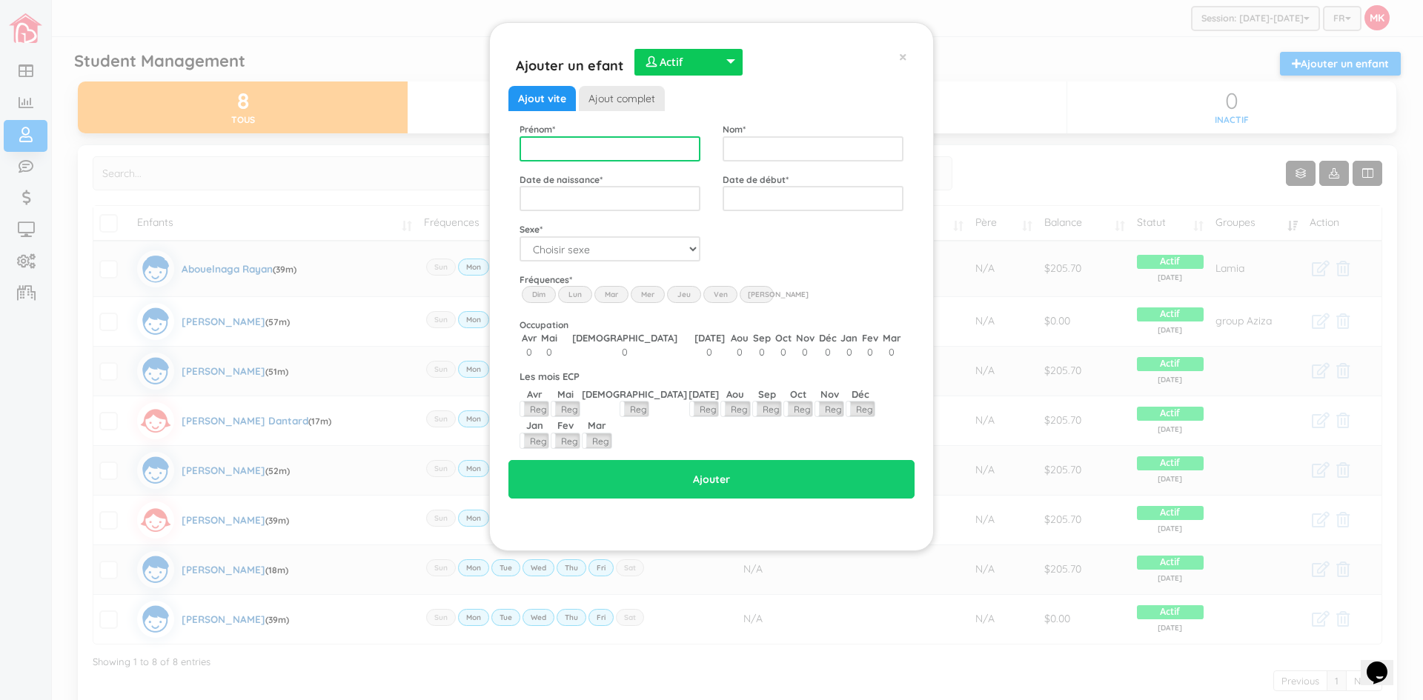
click at [679, 156] on input "text" at bounding box center [610, 148] width 181 height 25
type input "Gabrielle"
click at [800, 154] on input "text" at bounding box center [813, 148] width 181 height 25
type input "Garceau"
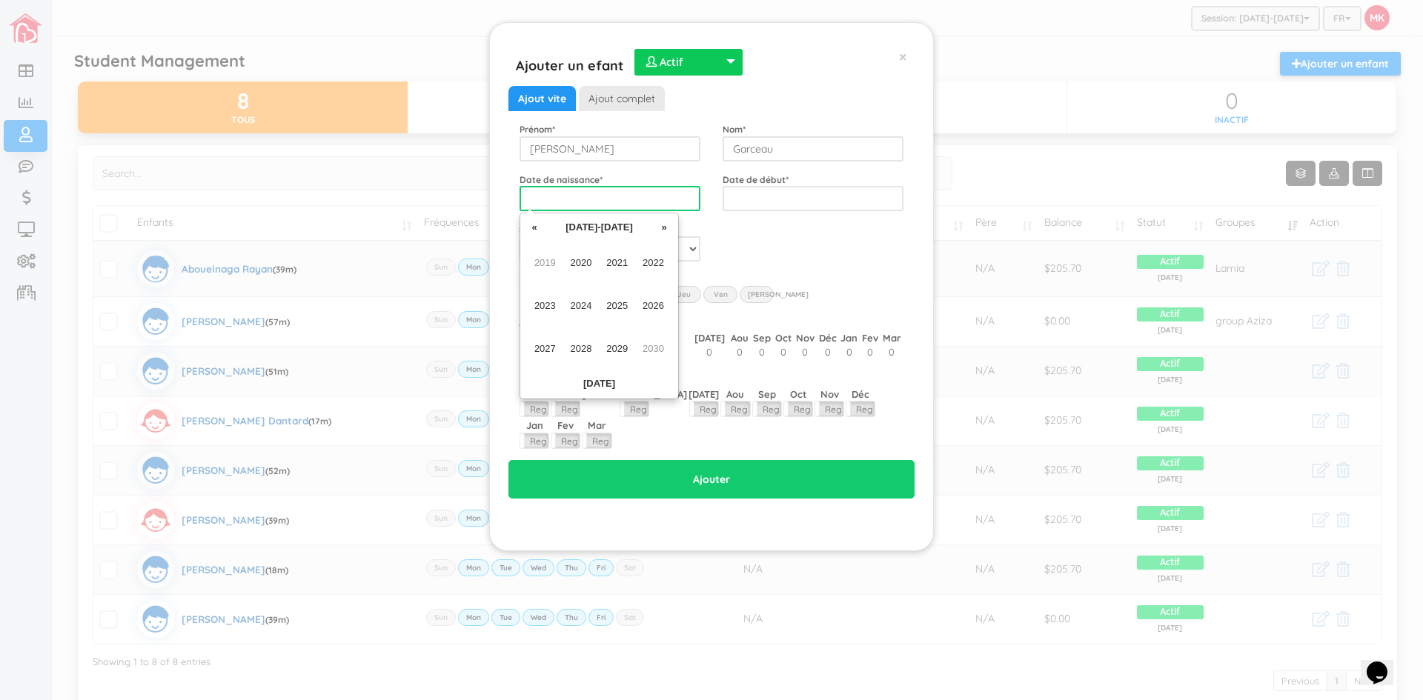
click at [660, 196] on input "text" at bounding box center [610, 198] width 181 height 25
click at [580, 308] on span "2024" at bounding box center [581, 306] width 33 height 40
click at [654, 263] on span "Apr" at bounding box center [653, 263] width 33 height 40
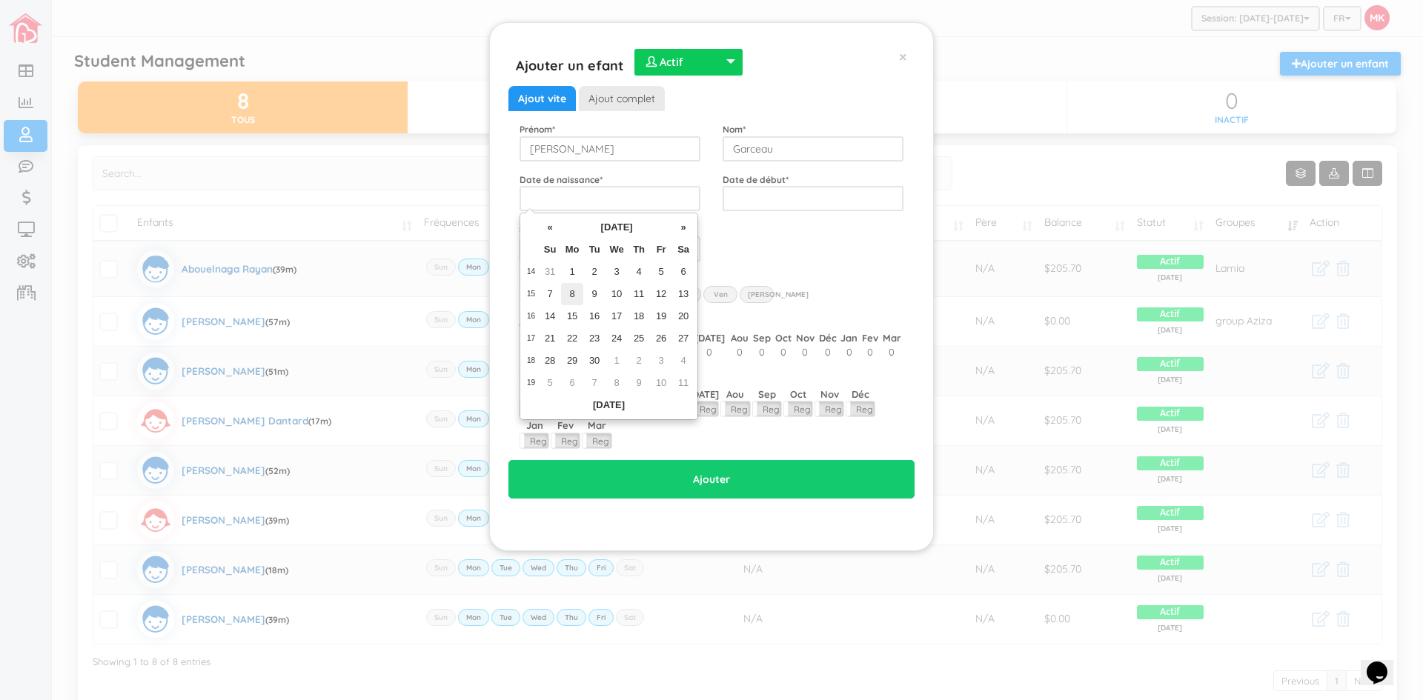
click at [574, 291] on td "8" at bounding box center [572, 294] width 22 height 22
type input "2024-04-08"
click at [748, 245] on div "Code postal * Sexe * Choisir sexe Garçon Fille" at bounding box center [711, 241] width 406 height 39
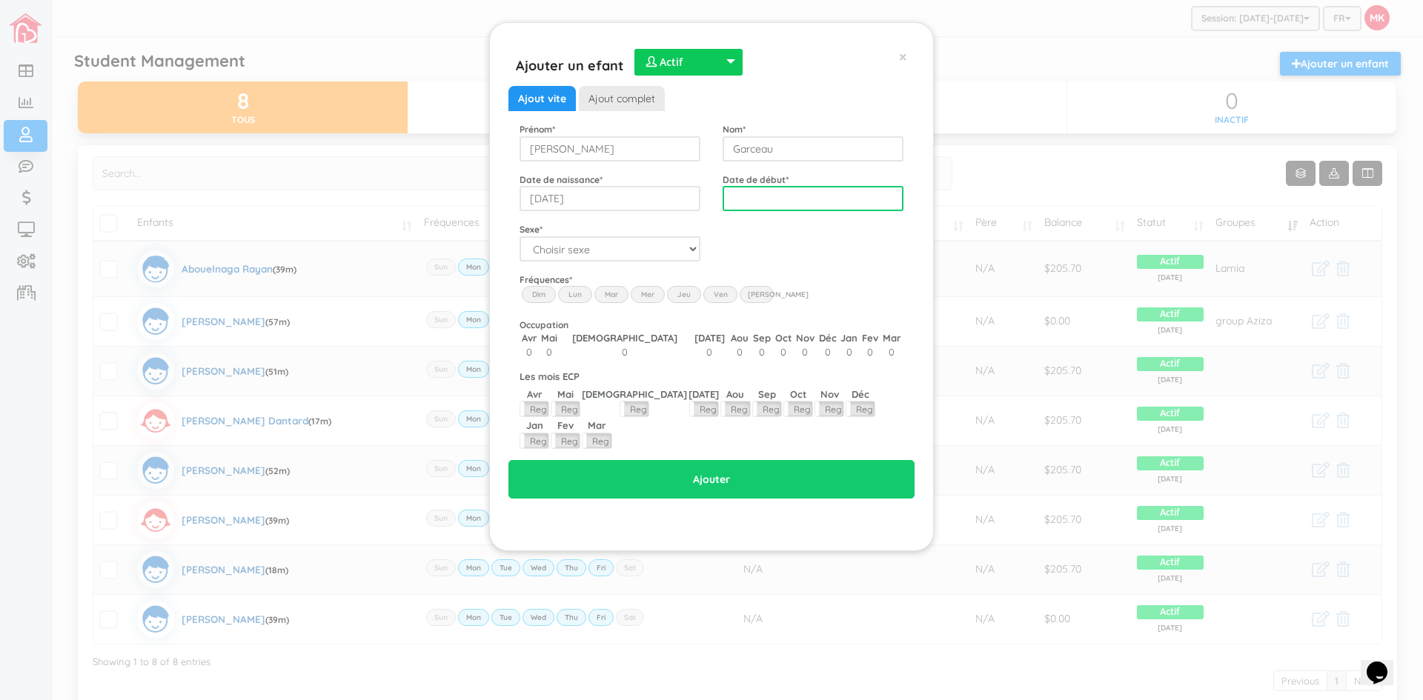
click at [790, 200] on input "text" at bounding box center [813, 198] width 181 height 25
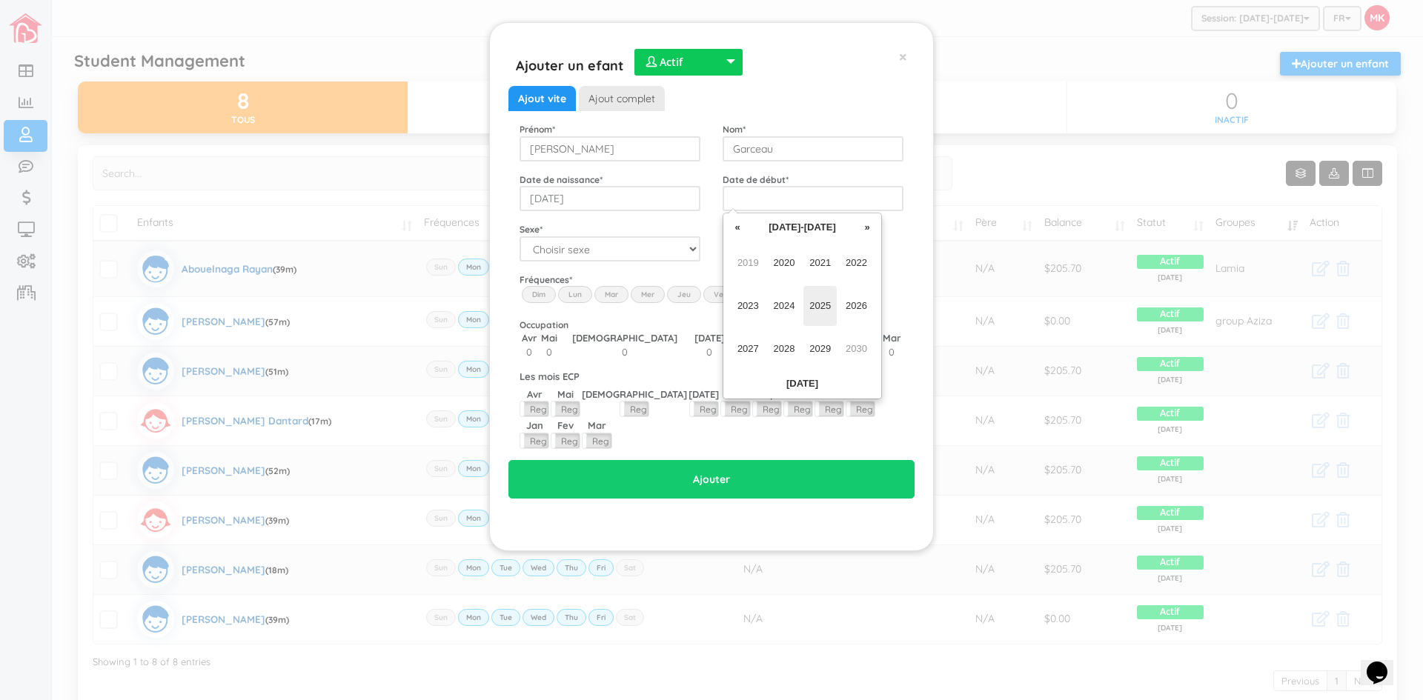
click at [818, 299] on span "2025" at bounding box center [819, 306] width 33 height 40
click at [782, 265] on span "Feb" at bounding box center [784, 263] width 33 height 40
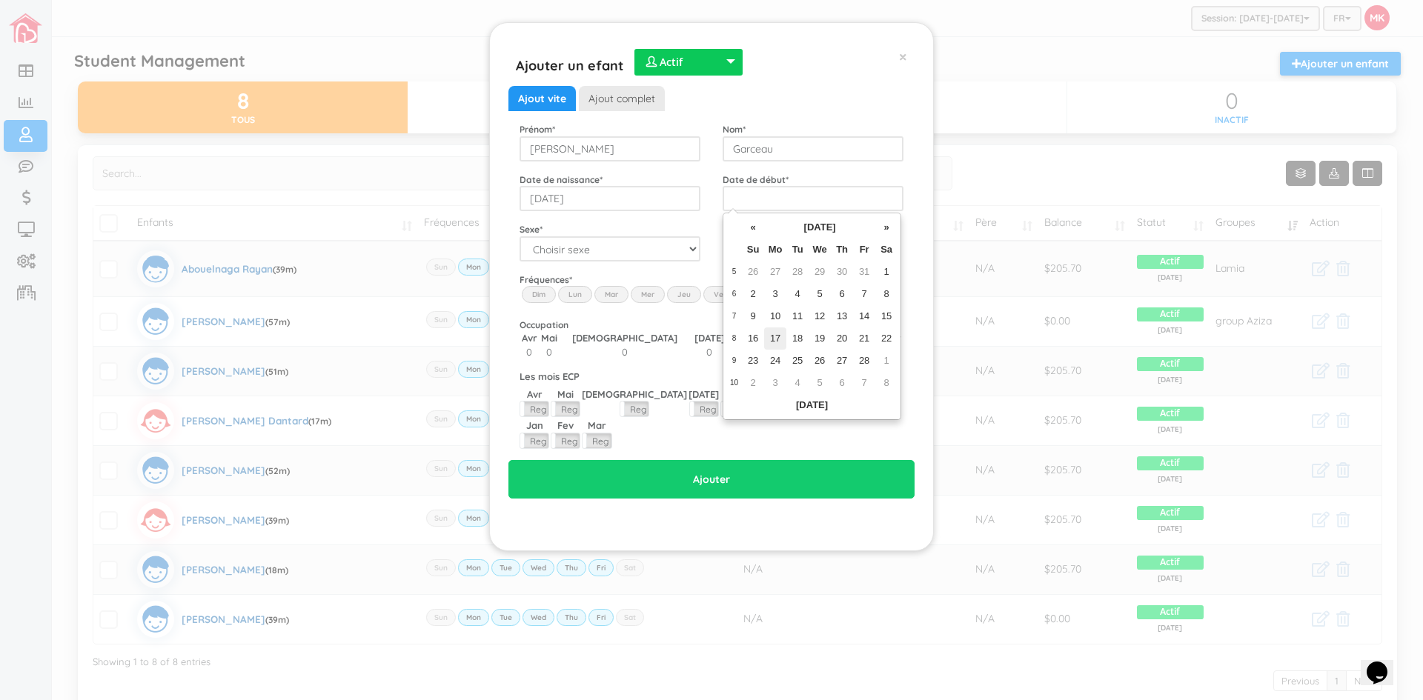
click at [771, 335] on td "17" at bounding box center [775, 339] width 22 height 22
type input "2025-02-17"
click at [836, 260] on div "Code postal * Sexe * Choisir sexe Garçon Fille" at bounding box center [711, 241] width 406 height 39
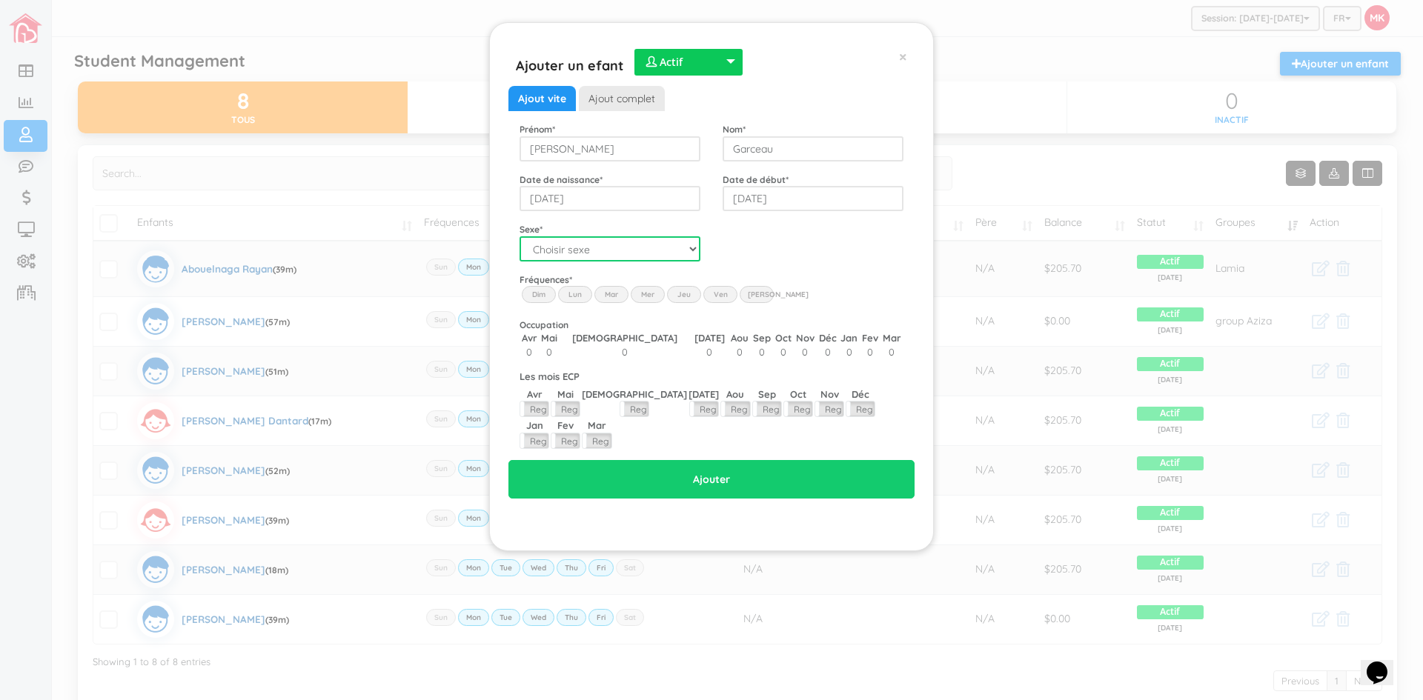
click at [693, 250] on select "Choisir sexe Garçon Fille" at bounding box center [610, 248] width 181 height 25
select select "2"
click at [520, 236] on select "Choisir sexe Garçon Fille" at bounding box center [610, 248] width 181 height 25
click at [585, 297] on label "Lun" at bounding box center [575, 294] width 34 height 16
click at [0, 0] on input "Lun" at bounding box center [0, 0] width 0 height 0
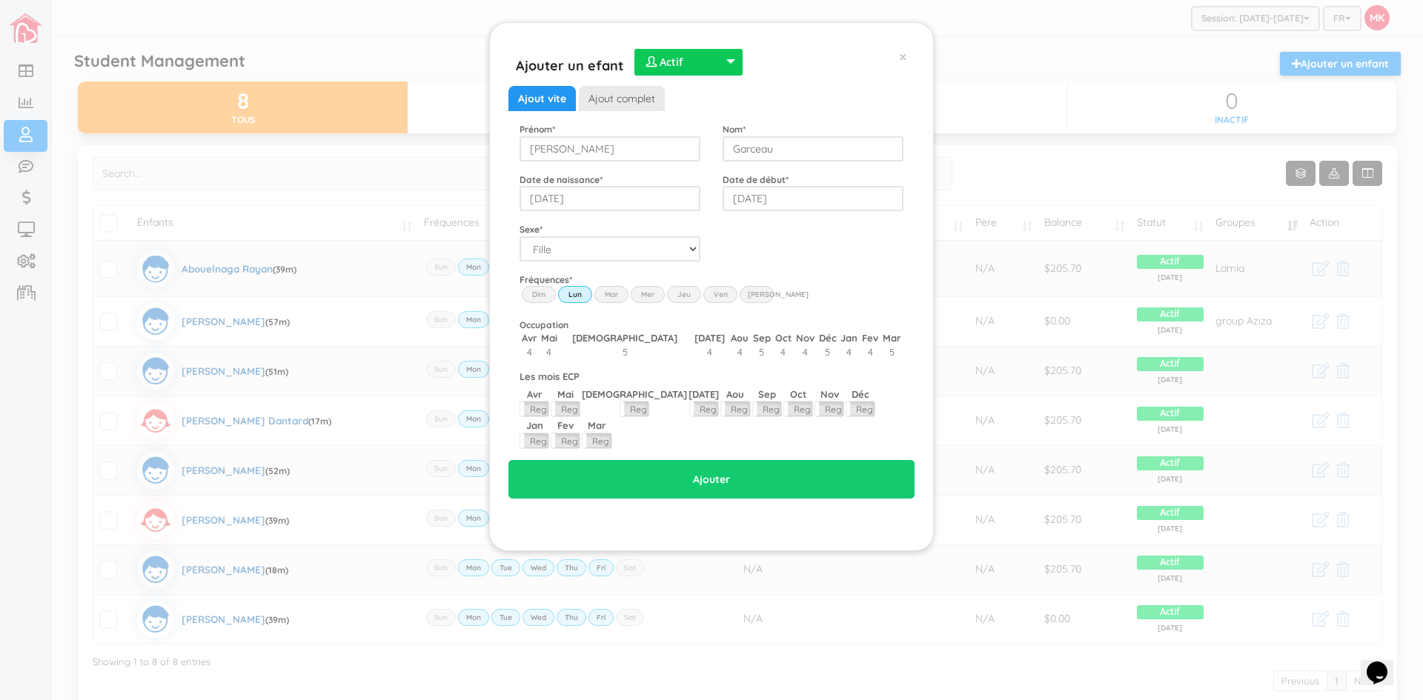
click at [604, 291] on label "Mar" at bounding box center [611, 294] width 34 height 16
click at [0, 0] on input "Mar" at bounding box center [0, 0] width 0 height 0
click at [643, 291] on label "Mer" at bounding box center [648, 294] width 34 height 16
click at [0, 0] on input "Wed" at bounding box center [0, 0] width 0 height 0
drag, startPoint x: 687, startPoint y: 292, endPoint x: 705, endPoint y: 292, distance: 17.8
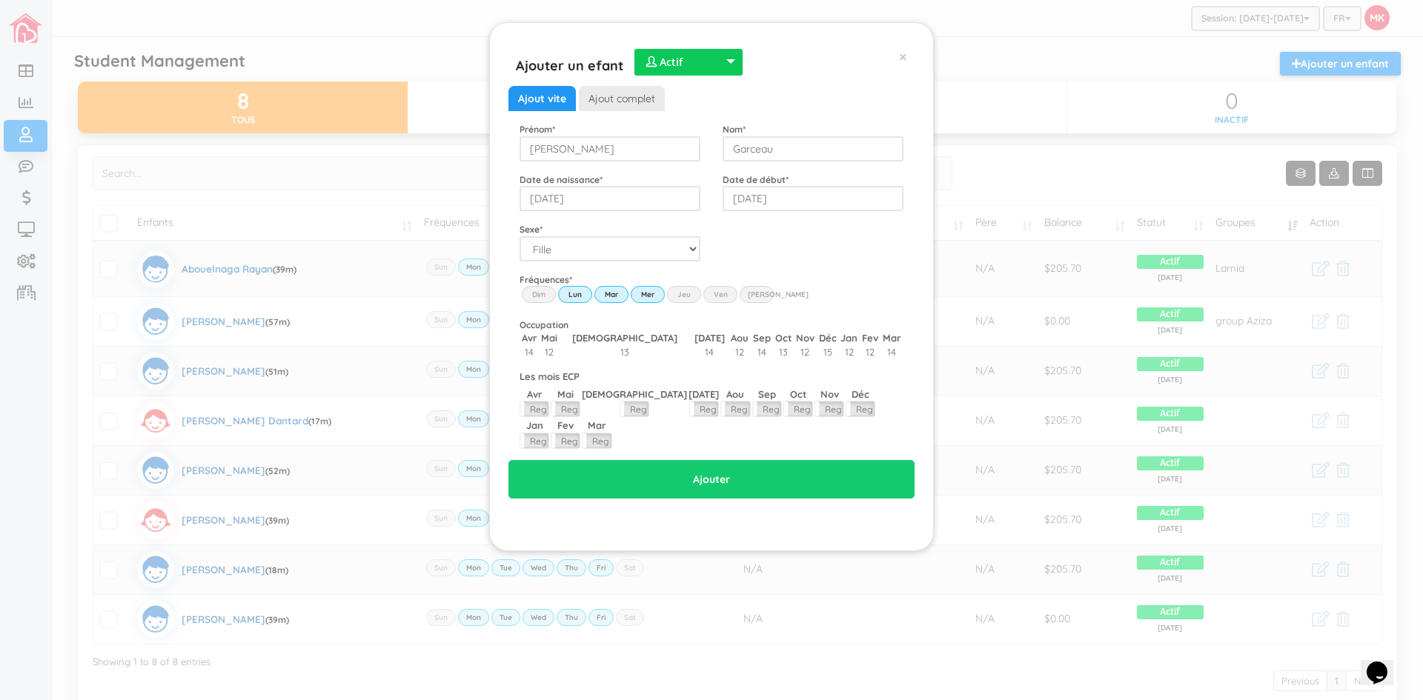
click at [689, 292] on label "Jeu" at bounding box center [684, 294] width 34 height 16
click at [0, 0] on input "Thu" at bounding box center [0, 0] width 0 height 0
click at [717, 292] on label "Ven" at bounding box center [720, 294] width 34 height 16
click at [0, 0] on input "Fri" at bounding box center [0, 0] width 0 height 0
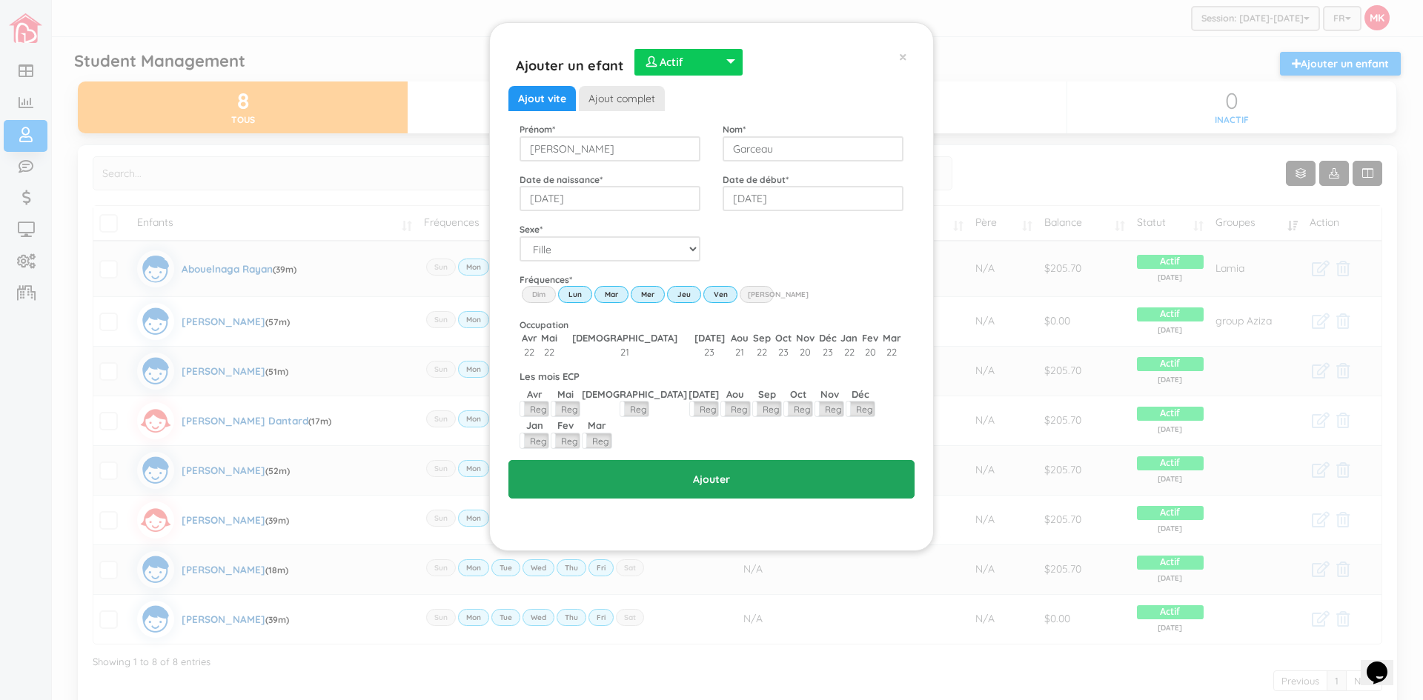
click at [712, 460] on input "Ajouter" at bounding box center [711, 479] width 406 height 39
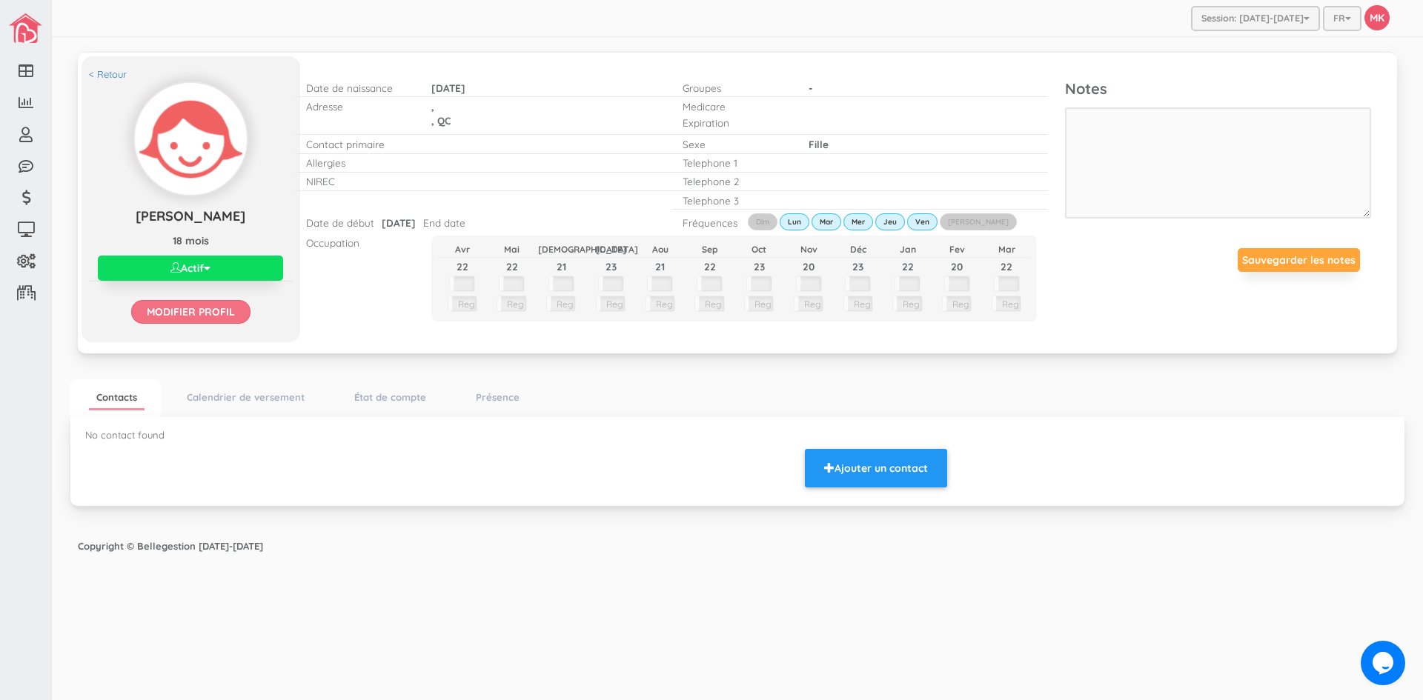
click at [234, 302] on input "Modifier profil" at bounding box center [190, 312] width 119 height 24
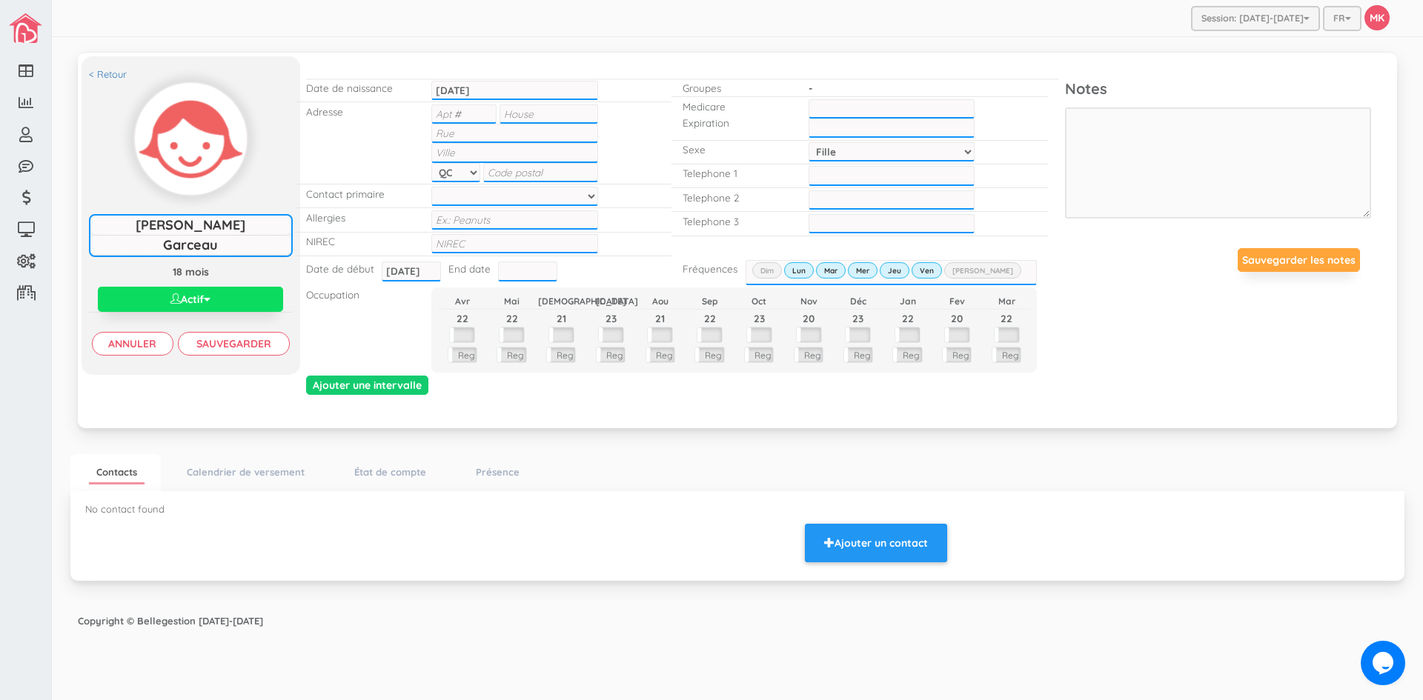
click at [470, 119] on input "text" at bounding box center [463, 114] width 65 height 19
type input "6"
click at [531, 116] on input "text" at bounding box center [549, 114] width 98 height 19
type input "2220"
click at [517, 130] on input "text" at bounding box center [514, 133] width 166 height 19
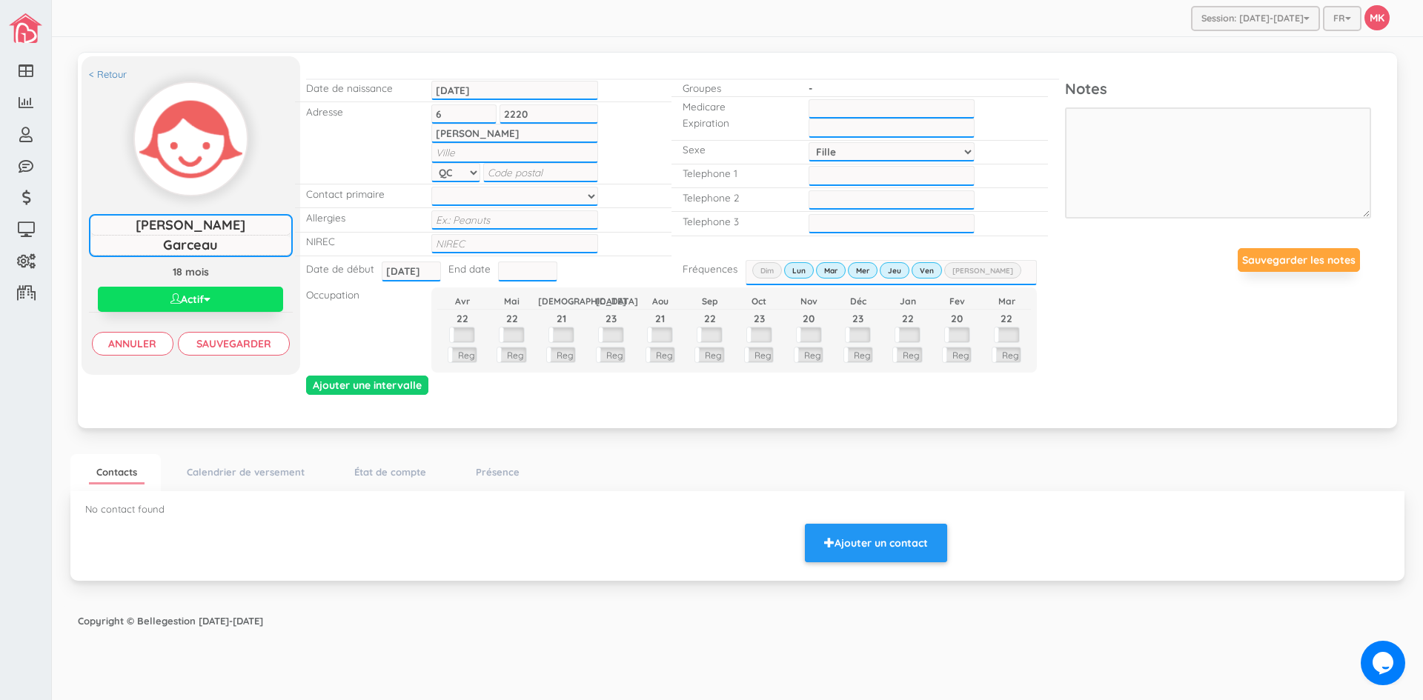
type input "[PERSON_NAME]"
click at [571, 156] on input "text" at bounding box center [514, 152] width 166 height 19
type input "[GEOGRAPHIC_DATA]"
click at [514, 248] on input "text" at bounding box center [514, 243] width 166 height 19
type input "1202404415699"
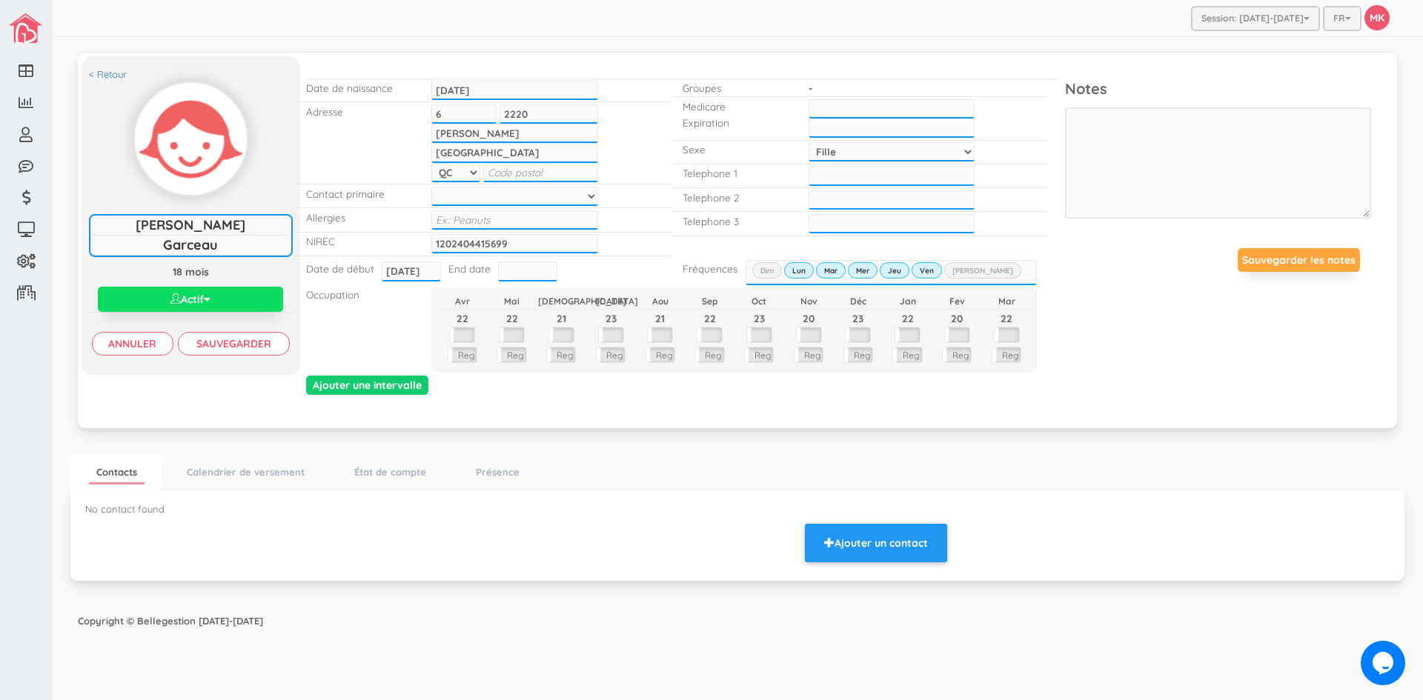
click at [855, 105] on input "text" at bounding box center [892, 108] width 166 height 19
type input "GARG24540817"
click at [1140, 332] on div "< Retour [PERSON_NAME] [PERSON_NAME] 18 mois Actif Actif Inactif Waitlist Modif…" at bounding box center [738, 239] width 1312 height 350
click at [877, 168] on input "___-___-____" at bounding box center [892, 175] width 166 height 19
type input "[PHONE_NUMBER]"
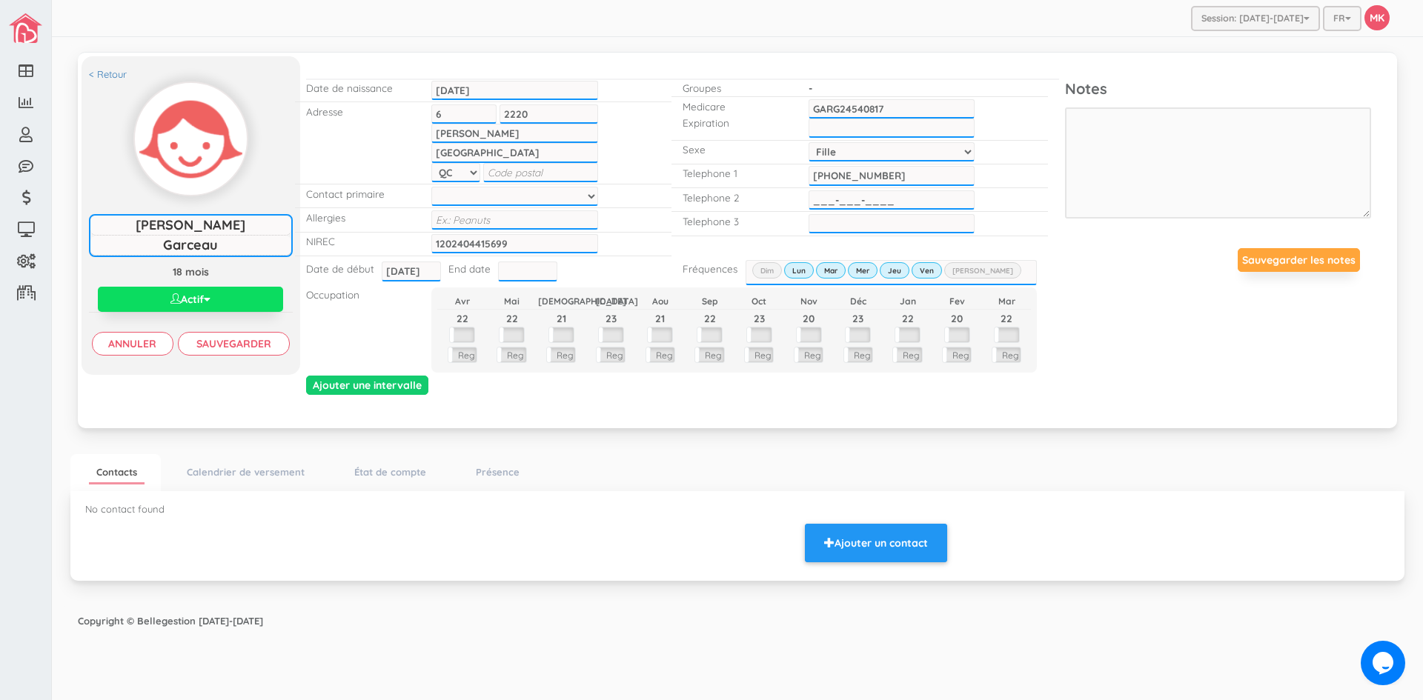
click at [896, 193] on input "___-___-____" at bounding box center [892, 199] width 166 height 19
type input "[PHONE_NUMBER]"
click at [227, 346] on input "Sauvegarder" at bounding box center [234, 344] width 112 height 24
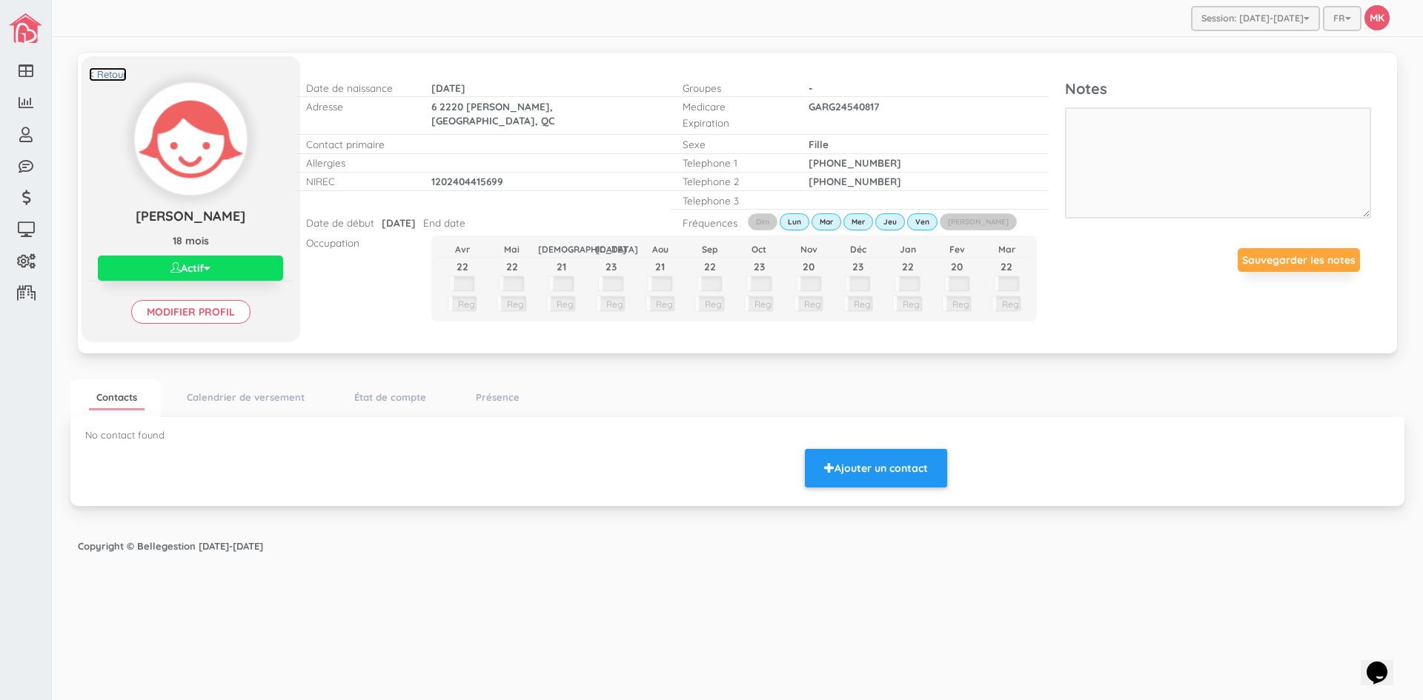
click at [113, 71] on link "< Retour" at bounding box center [108, 74] width 38 height 14
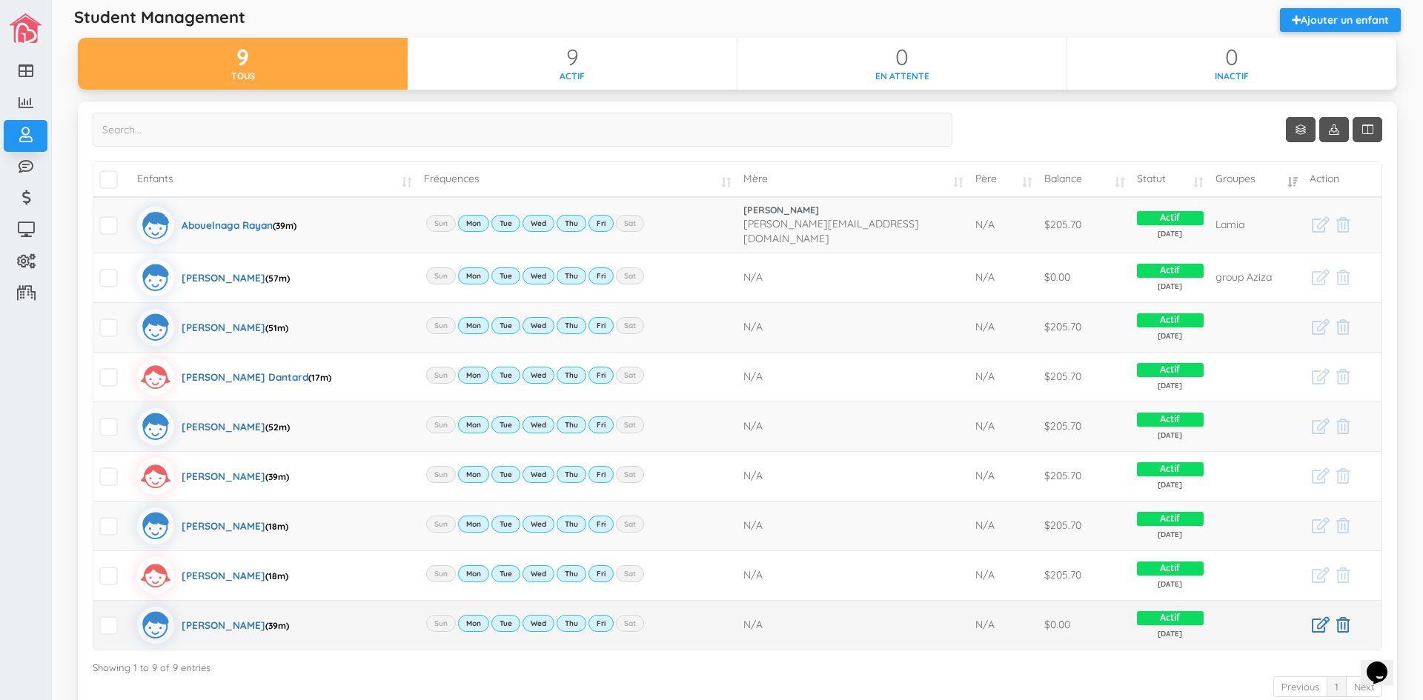
scroll to position [168, 0]
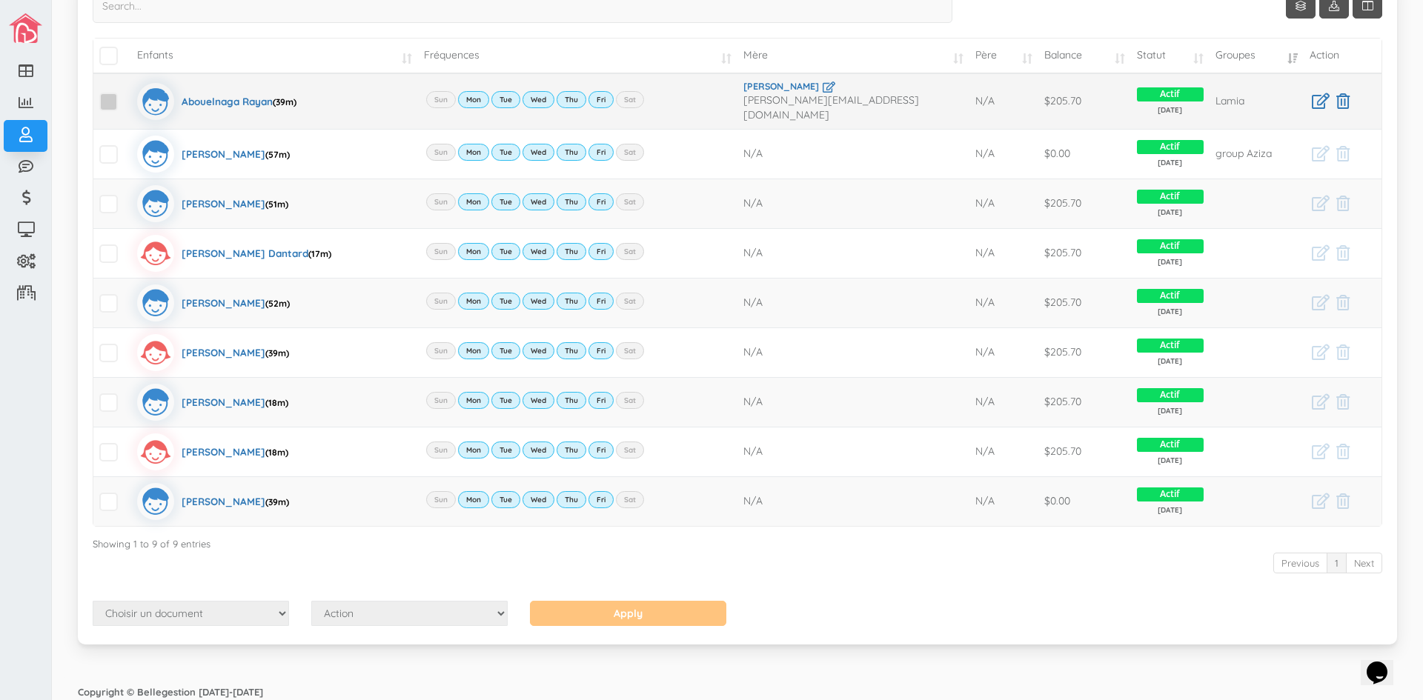
click at [106, 105] on span at bounding box center [108, 102] width 19 height 19
click at [125, 96] on input "checkbox" at bounding box center [125, 96] width 0 height 0
click at [279, 604] on select "Choisir un document État de compte Calendrier de versements" at bounding box center [191, 613] width 196 height 25
select select "1"
click at [93, 601] on select "Choisir un document État de compte Calendrier de versements" at bounding box center [191, 613] width 196 height 25
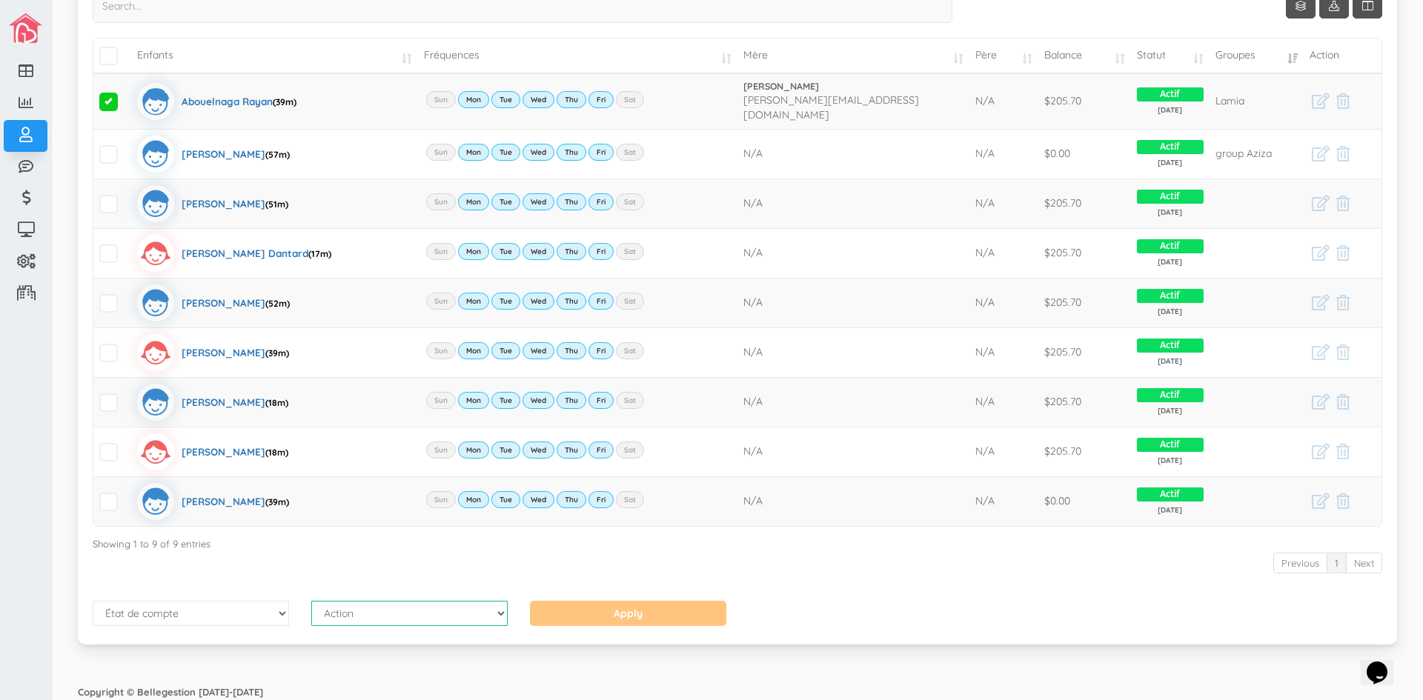
click at [414, 611] on select "Action Envoyer par courriel Visualizer Télécharger" at bounding box center [409, 613] width 196 height 25
click at [445, 619] on select "Action Envoyer par courriel Visualizer Télécharger" at bounding box center [409, 613] width 196 height 25
select select "2"
click at [311, 601] on select "Action Envoyer par courriel Visualizer Télécharger" at bounding box center [409, 613] width 196 height 25
click at [580, 610] on input "Apply" at bounding box center [628, 613] width 196 height 25
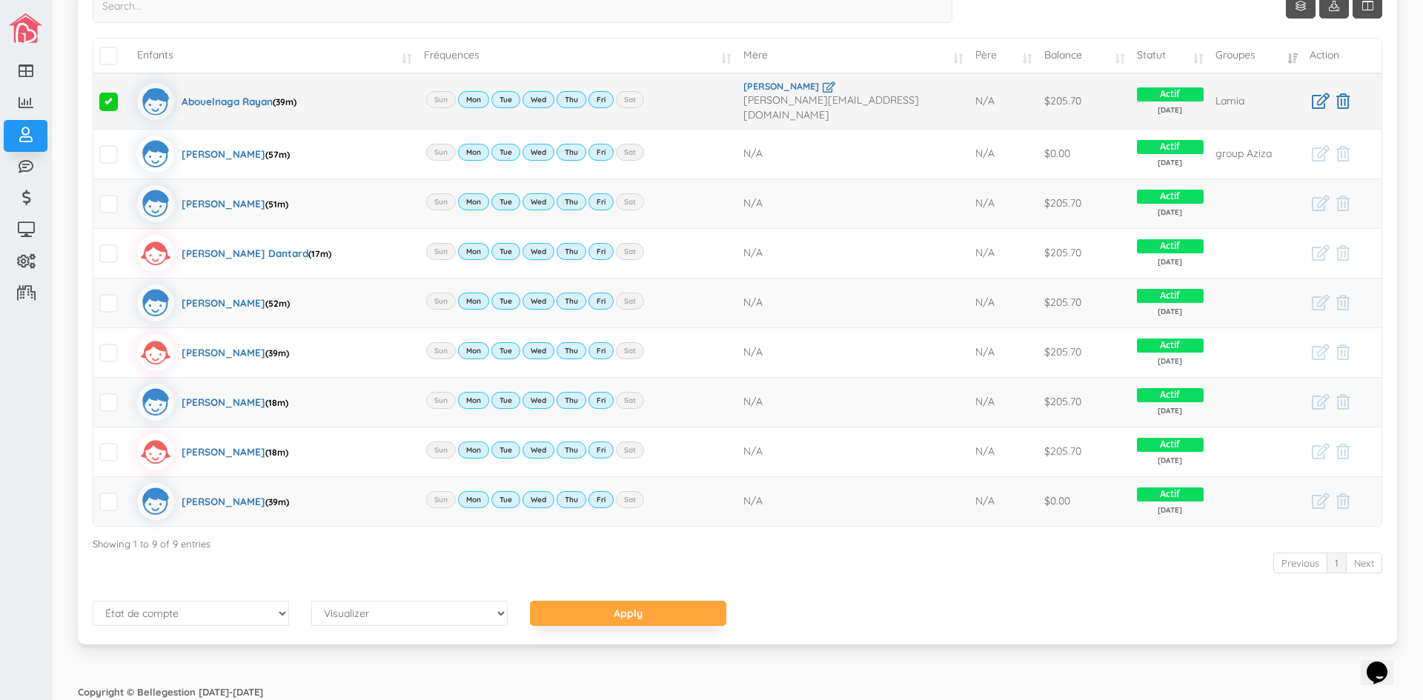
click at [112, 94] on span at bounding box center [108, 102] width 19 height 19
click at [125, 96] on input "checkbox" at bounding box center [125, 96] width 0 height 0
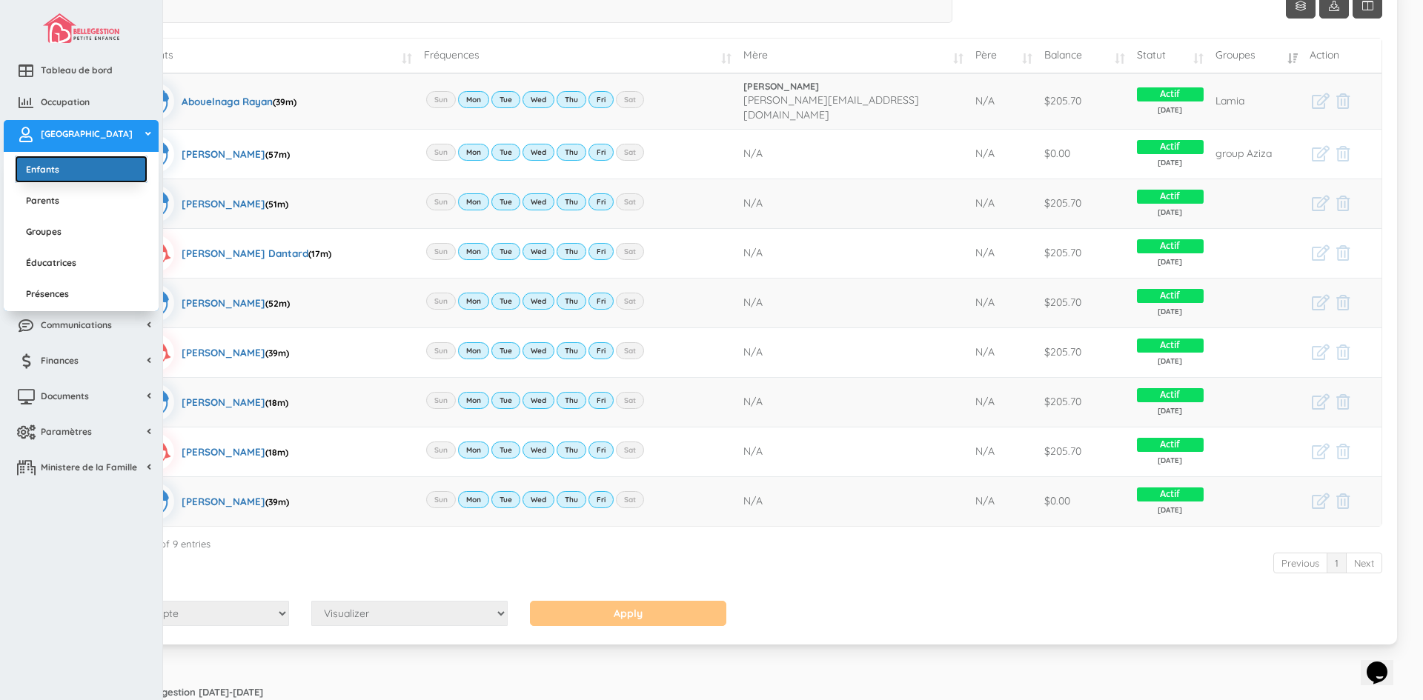
click at [113, 161] on link "Enfants" at bounding box center [81, 169] width 133 height 27
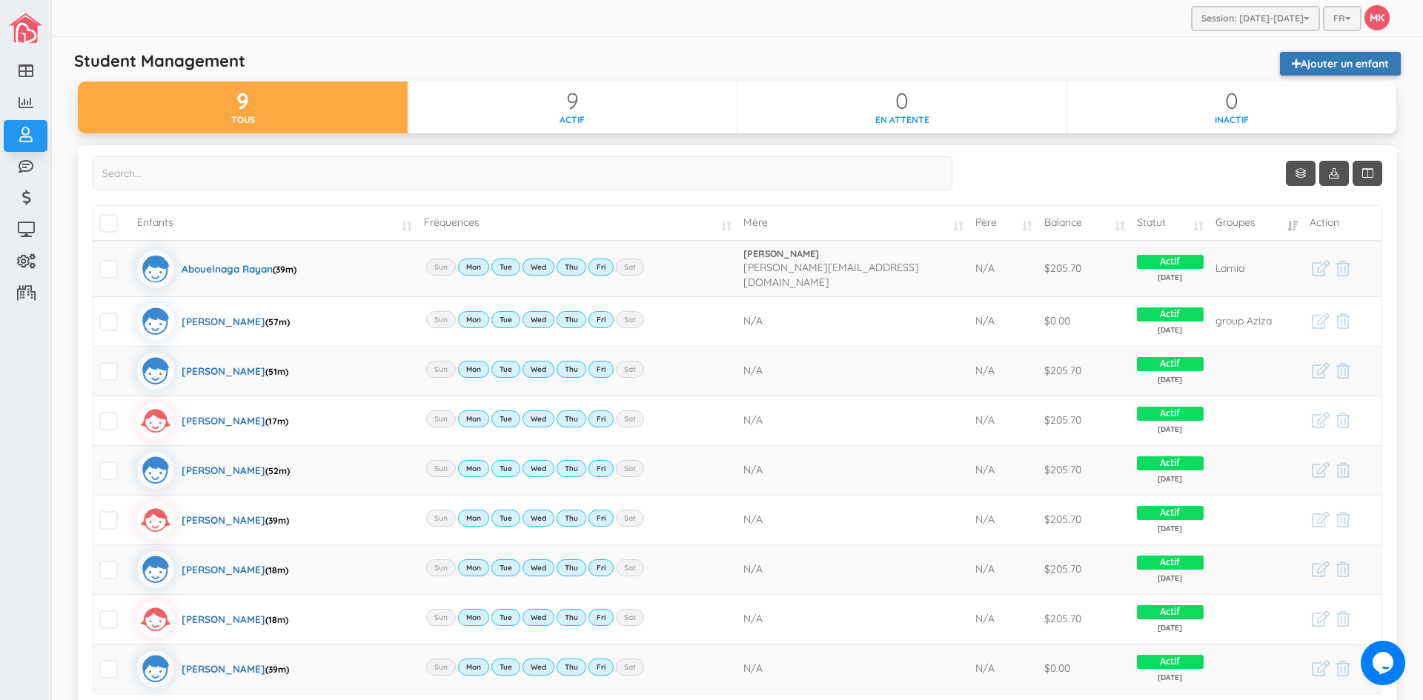
click at [1299, 62] on link "Ajouter un enfant" at bounding box center [1340, 64] width 121 height 24
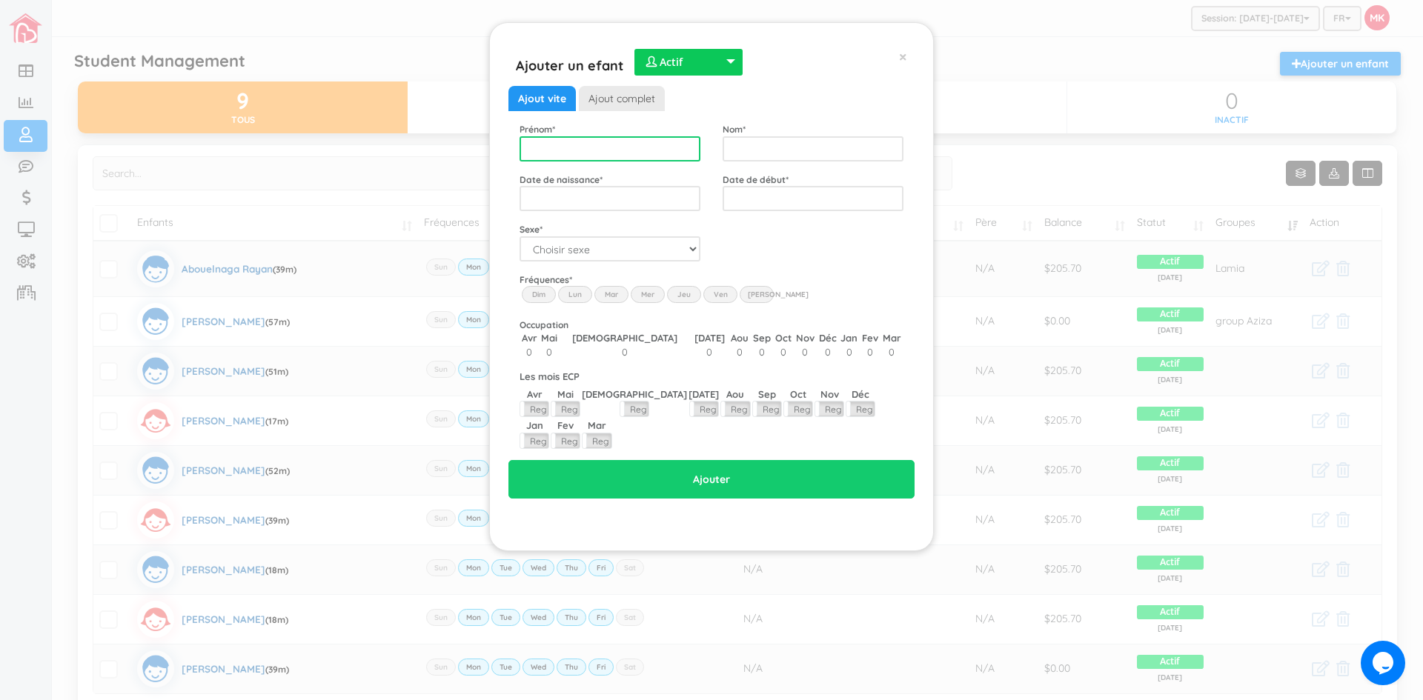
click at [625, 145] on input "text" at bounding box center [610, 148] width 181 height 25
type input "Nohemy"
click at [753, 142] on input "text" at bounding box center [813, 148] width 181 height 25
type input "Raga Manere"
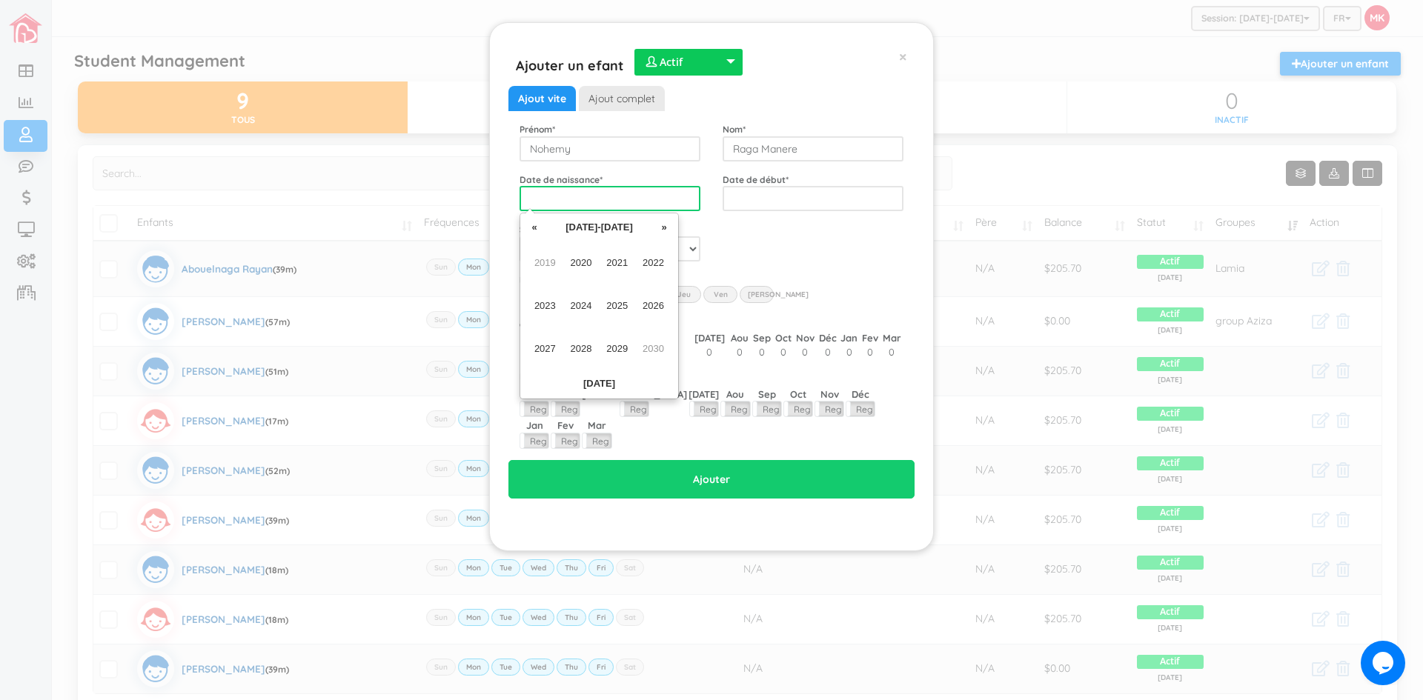
click at [632, 198] on input "text" at bounding box center [610, 198] width 181 height 25
click at [548, 302] on span "2023" at bounding box center [544, 306] width 33 height 40
click at [539, 268] on span "Jan" at bounding box center [544, 263] width 33 height 40
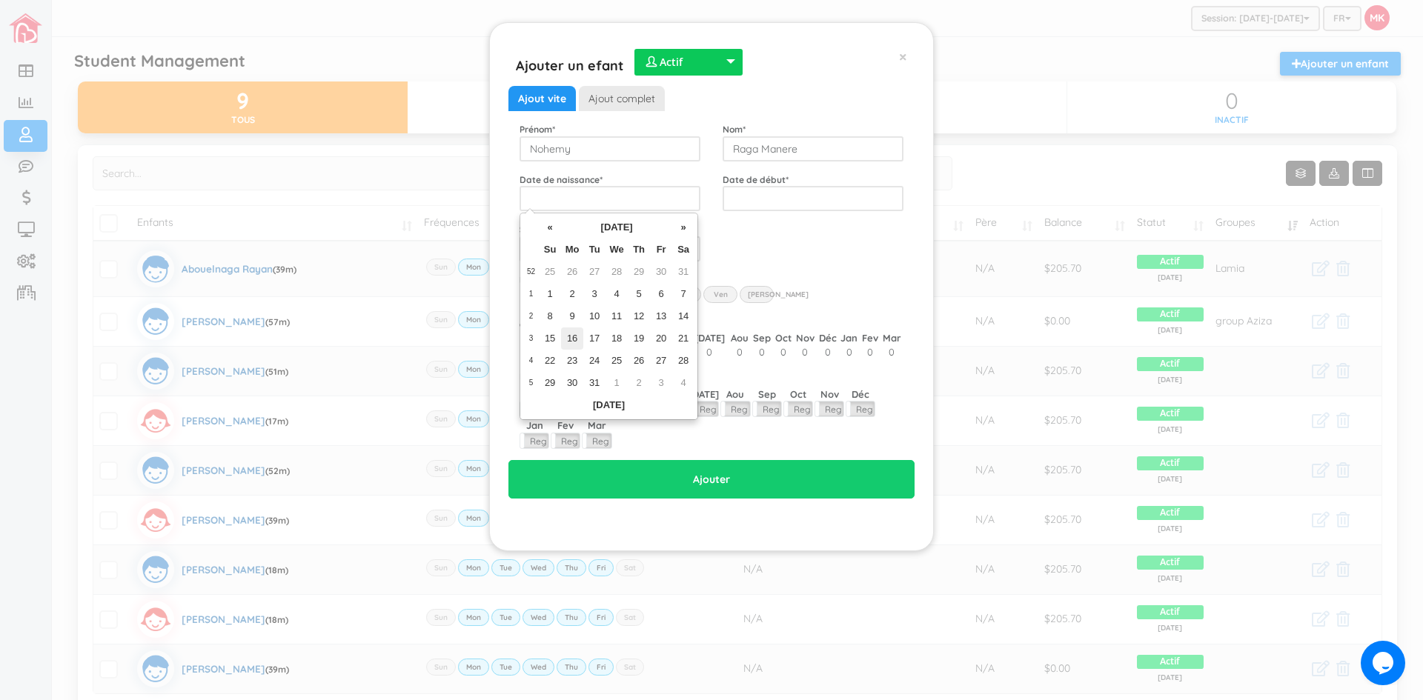
click at [574, 337] on td "16" at bounding box center [572, 339] width 22 height 22
type input "[DATE]"
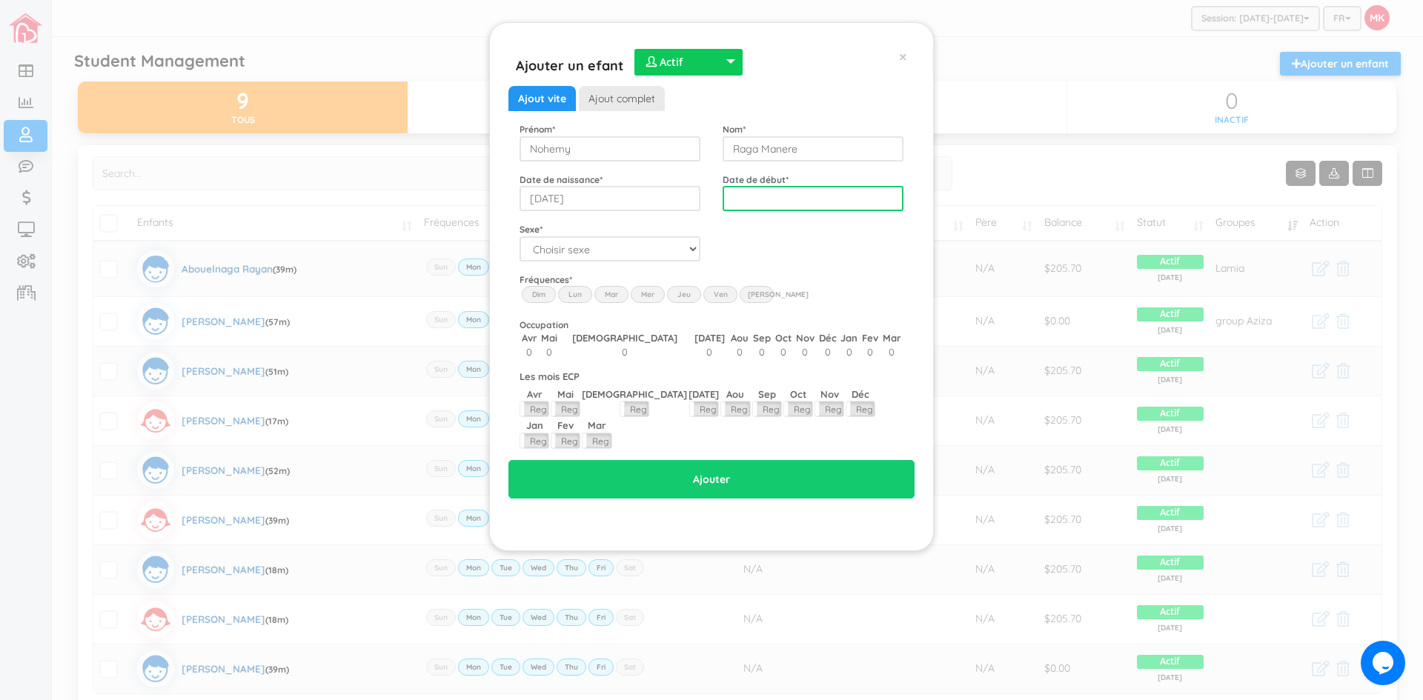
click at [772, 201] on input "text" at bounding box center [813, 198] width 181 height 25
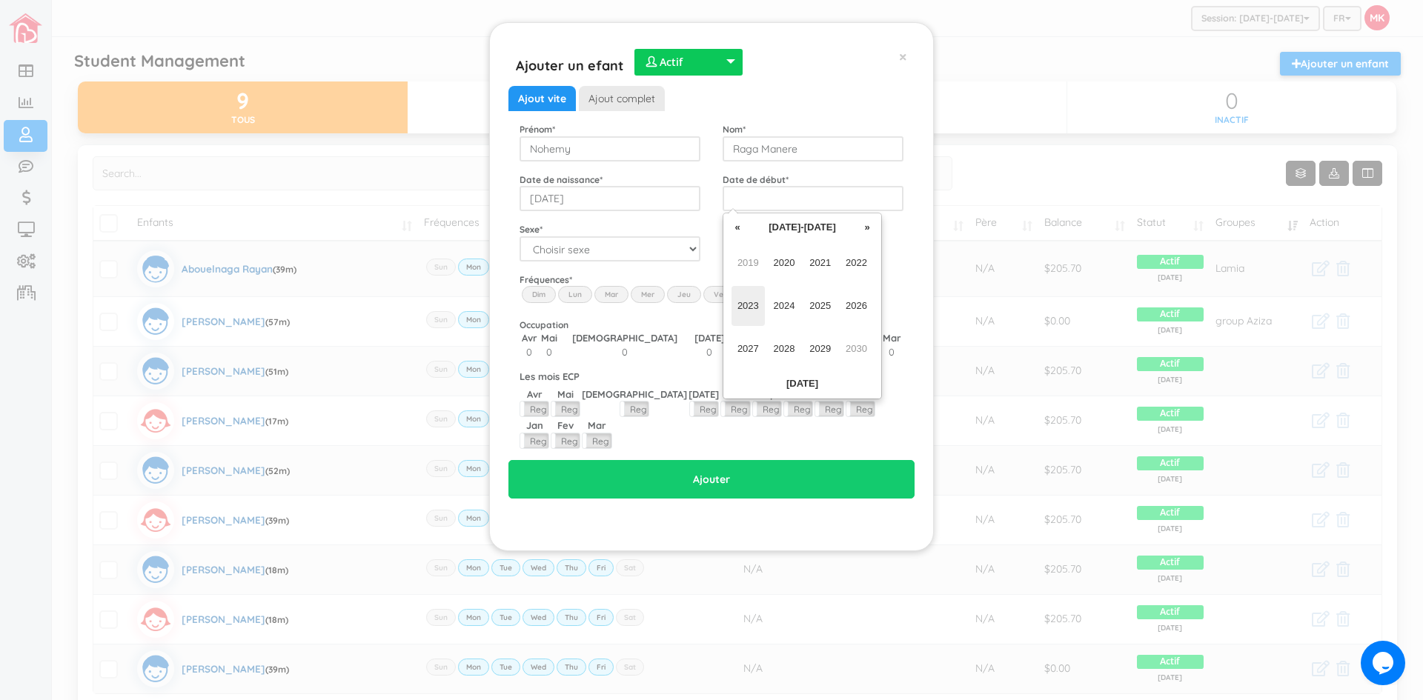
click at [752, 302] on span "2023" at bounding box center [748, 306] width 33 height 40
click at [852, 301] on span "Aug" at bounding box center [856, 306] width 33 height 40
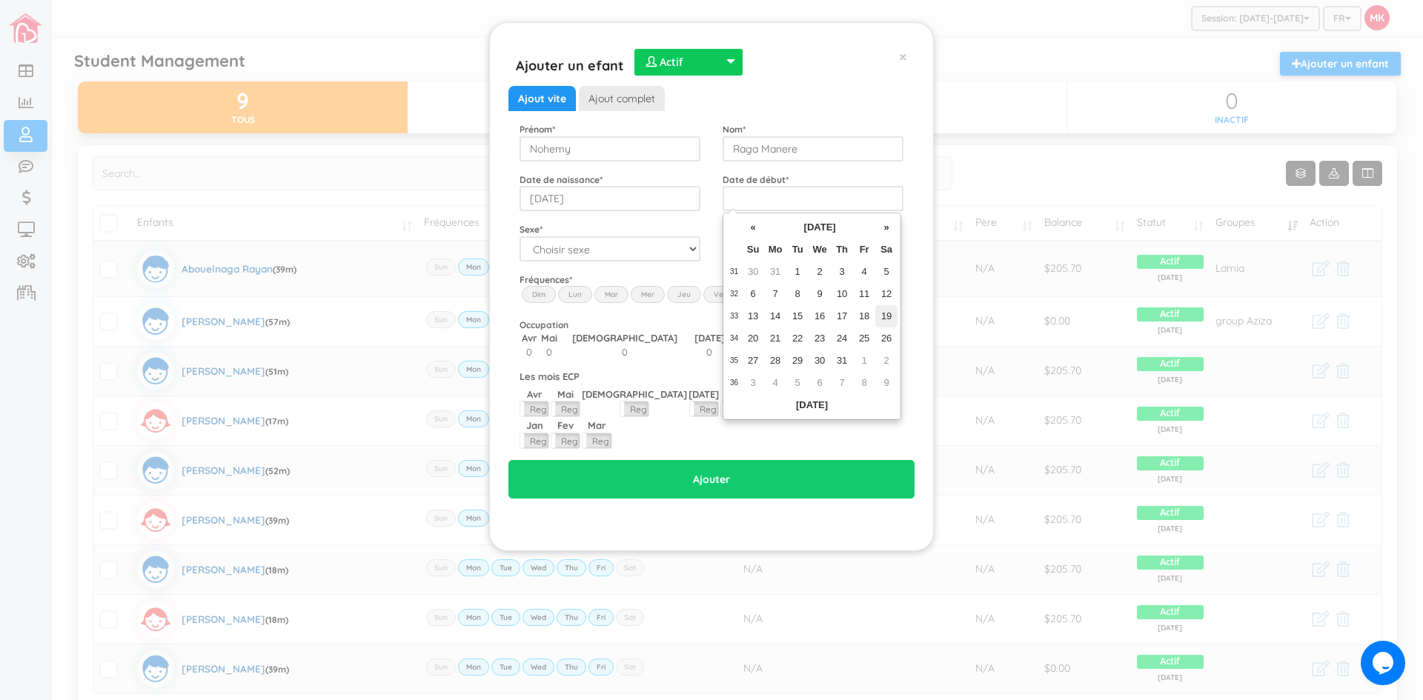
click at [883, 315] on td "19" at bounding box center [886, 316] width 22 height 22
type input "[DATE]"
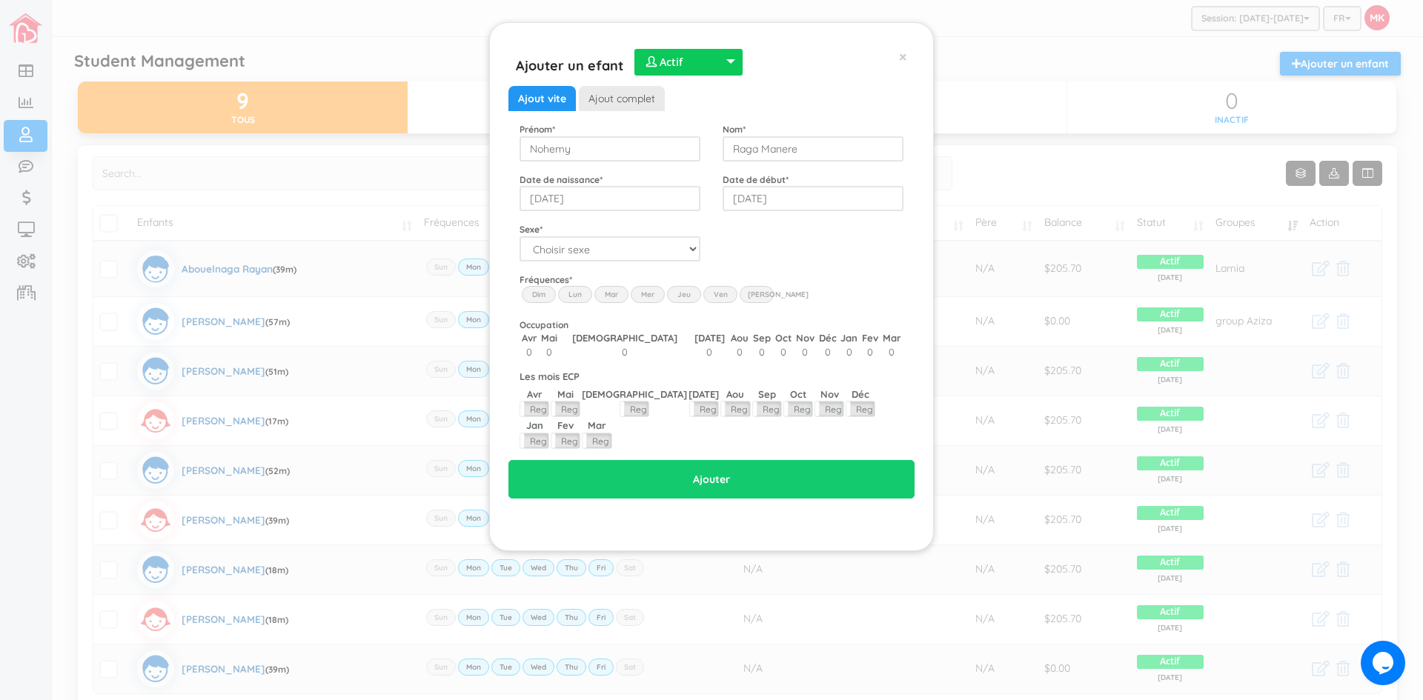
drag, startPoint x: 882, startPoint y: 317, endPoint x: 835, endPoint y: 278, distance: 61.0
click at [835, 278] on div "Fréquences * Dim Lun Mar Mer Jeu Ven Sam" at bounding box center [711, 290] width 406 height 34
click at [690, 254] on select "Choisir sexe Garçon Fille" at bounding box center [610, 248] width 181 height 25
select select "2"
click at [520, 236] on select "Choisir sexe Garçon Fille" at bounding box center [610, 248] width 181 height 25
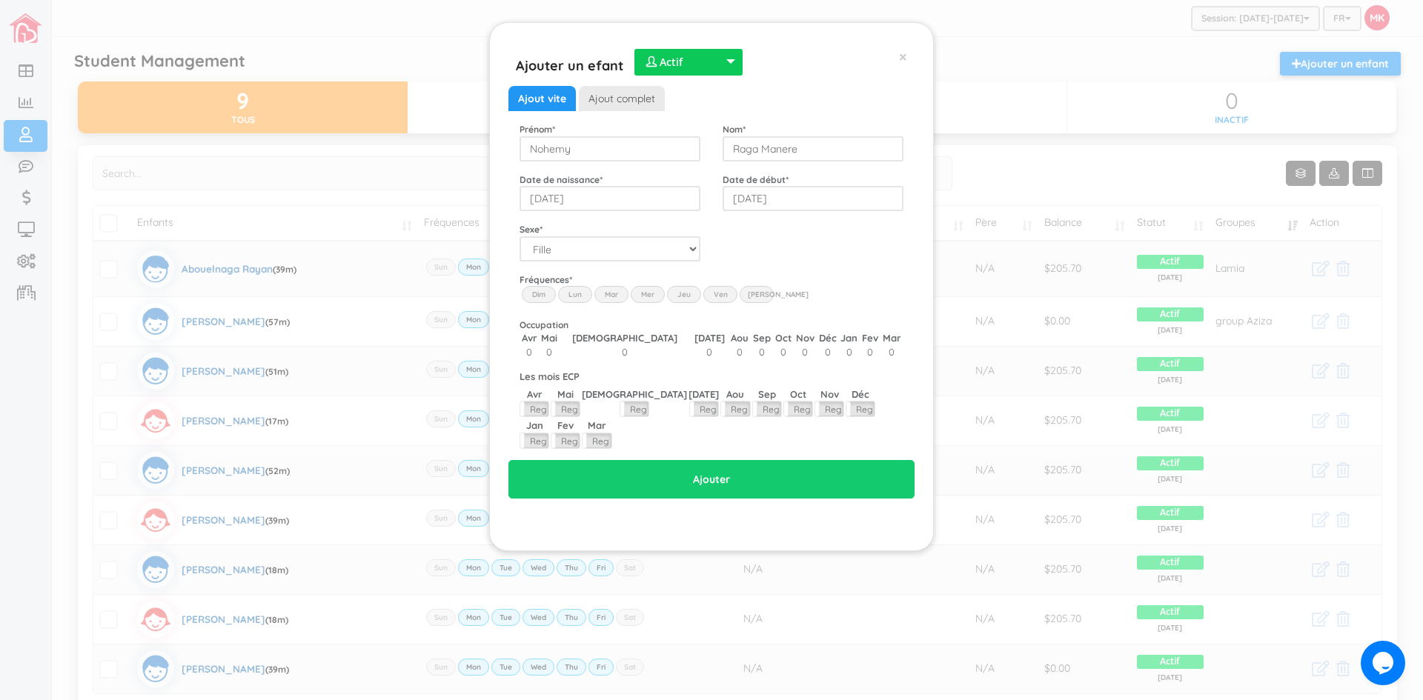
click at [575, 296] on label "Lun" at bounding box center [575, 294] width 34 height 16
click at [0, 0] on input "Lun" at bounding box center [0, 0] width 0 height 0
click at [620, 294] on label "Mar" at bounding box center [611, 294] width 34 height 16
click at [0, 0] on input "Mar" at bounding box center [0, 0] width 0 height 0
drag, startPoint x: 650, startPoint y: 293, endPoint x: 671, endPoint y: 294, distance: 20.8
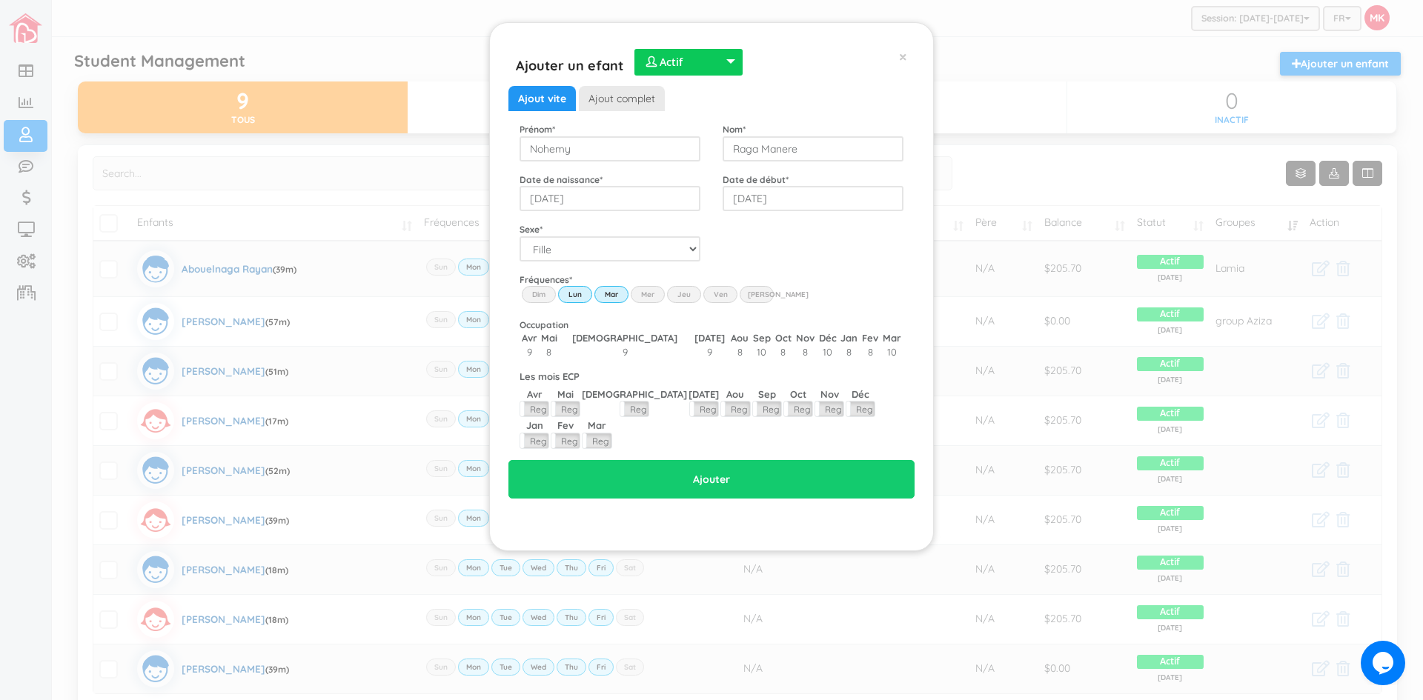
click at [651, 293] on label "Mer" at bounding box center [648, 294] width 34 height 16
click at [0, 0] on input "Wed" at bounding box center [0, 0] width 0 height 0
drag, startPoint x: 683, startPoint y: 295, endPoint x: 710, endPoint y: 297, distance: 26.8
click at [685, 295] on label "Jeu" at bounding box center [684, 294] width 34 height 16
click at [0, 0] on input "Thu" at bounding box center [0, 0] width 0 height 0
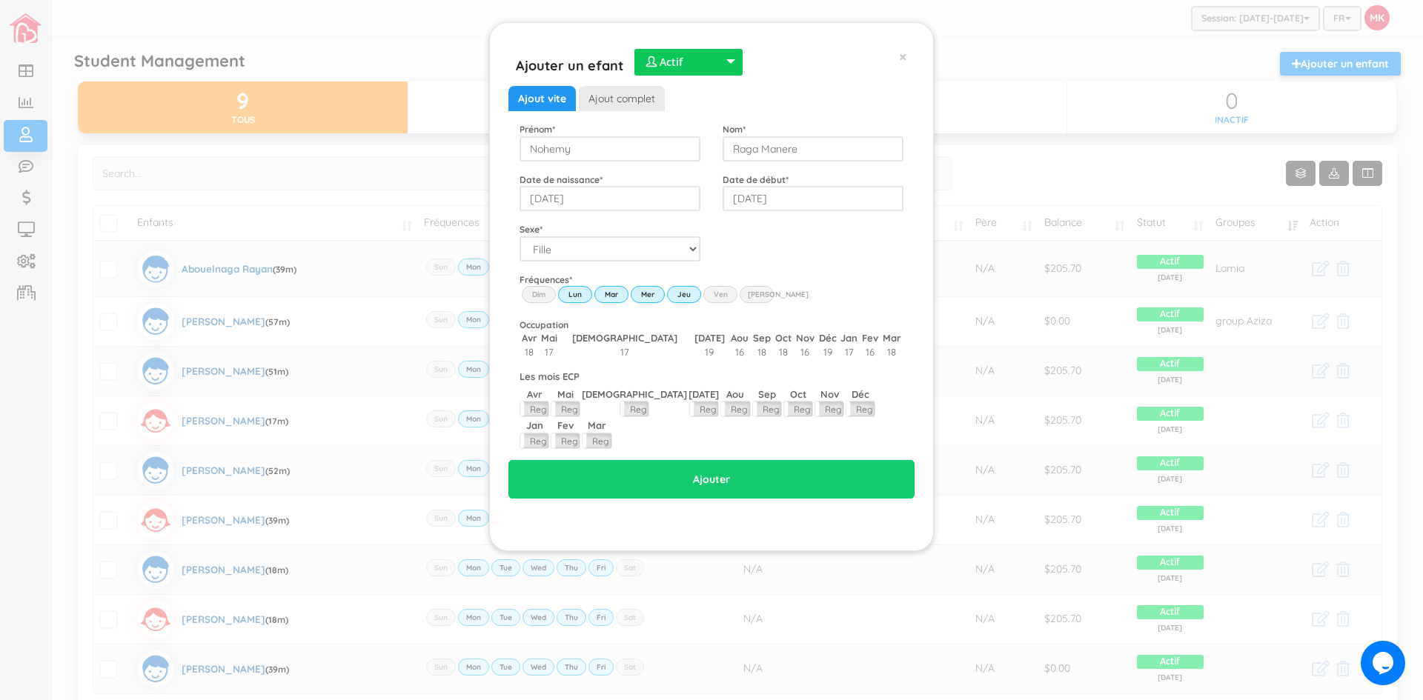
click at [713, 295] on label "Ven" at bounding box center [720, 294] width 34 height 16
click at [0, 0] on input "Fri" at bounding box center [0, 0] width 0 height 0
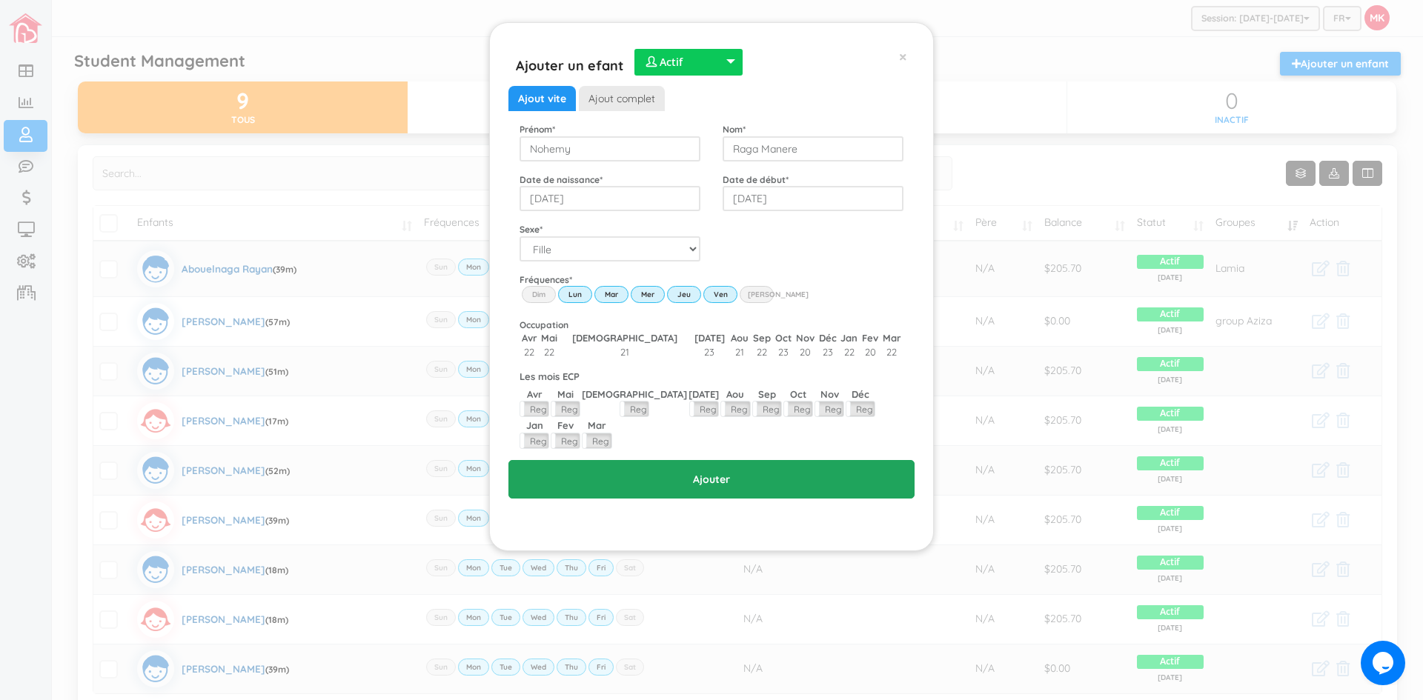
click at [732, 460] on input "Ajouter" at bounding box center [711, 479] width 406 height 39
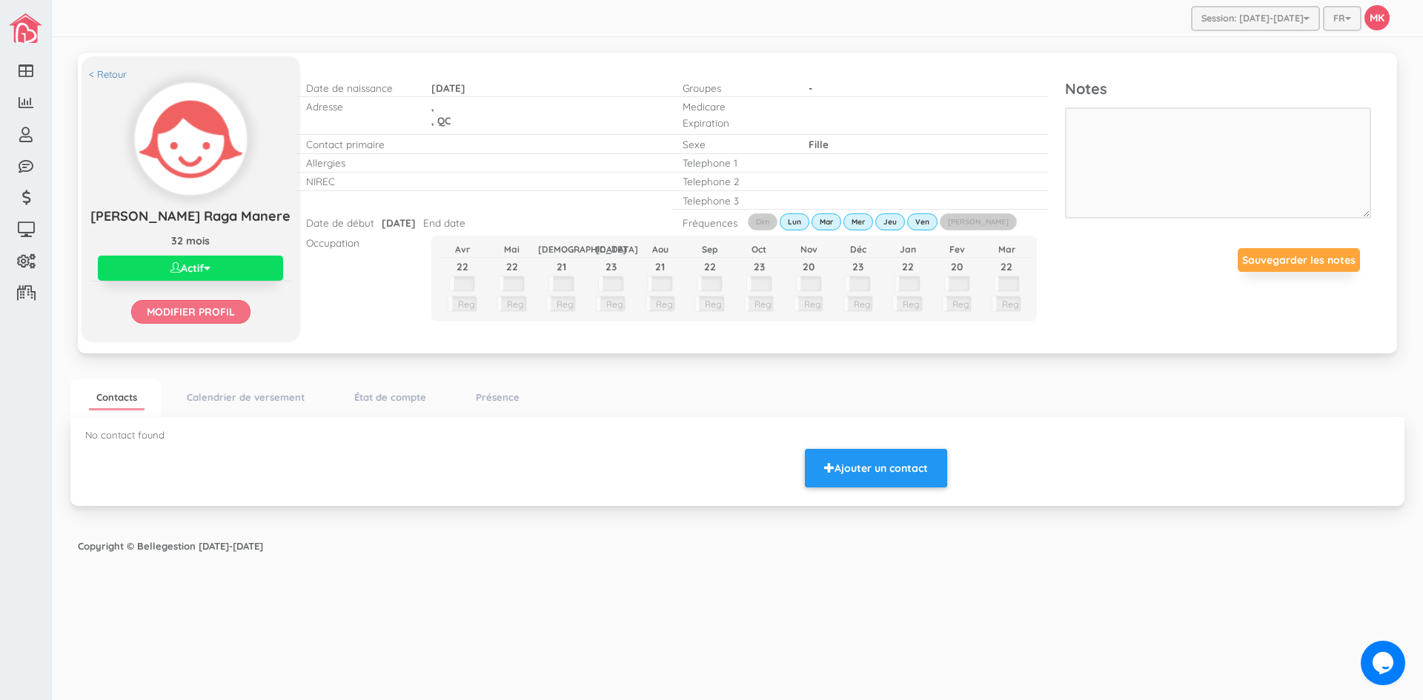
click at [191, 308] on input "Modifier profil" at bounding box center [190, 312] width 119 height 24
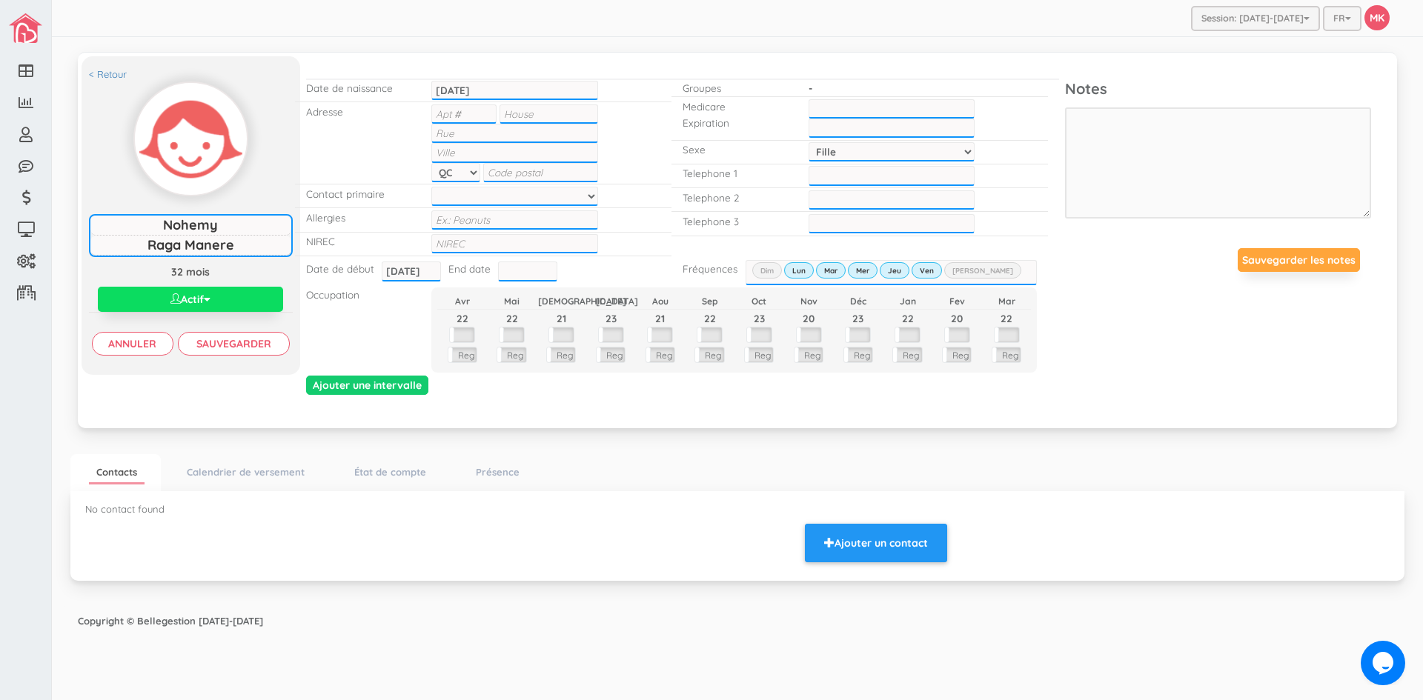
click at [528, 115] on input "text" at bounding box center [549, 114] width 98 height 19
type input "4104"
click at [508, 140] on input "text" at bounding box center [514, 133] width 166 height 19
type input "[PERSON_NAME]"
click at [556, 156] on input "text" at bounding box center [514, 152] width 166 height 19
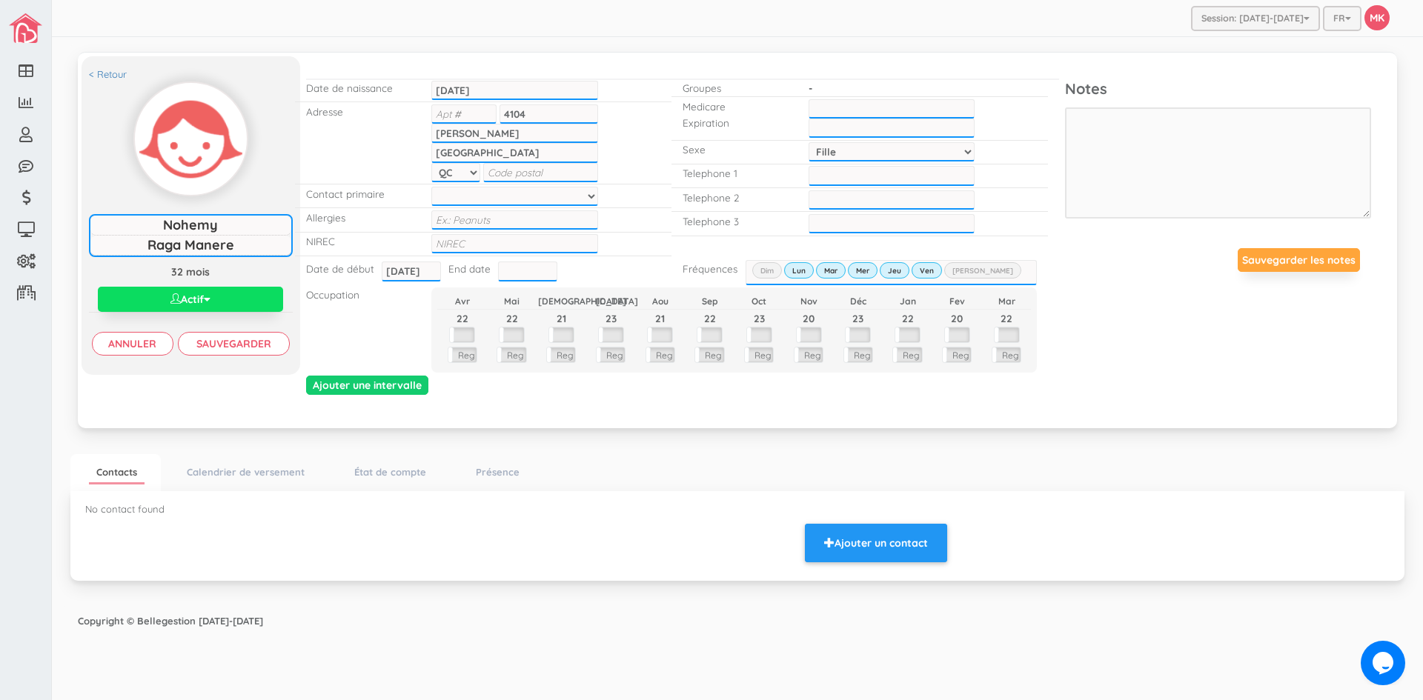
type input "[GEOGRAPHIC_DATA]"
click at [534, 176] on input "text" at bounding box center [540, 172] width 115 height 19
type input "H1V1S7"
click at [573, 191] on select at bounding box center [514, 196] width 166 height 19
click at [543, 243] on input "text" at bounding box center [514, 243] width 166 height 19
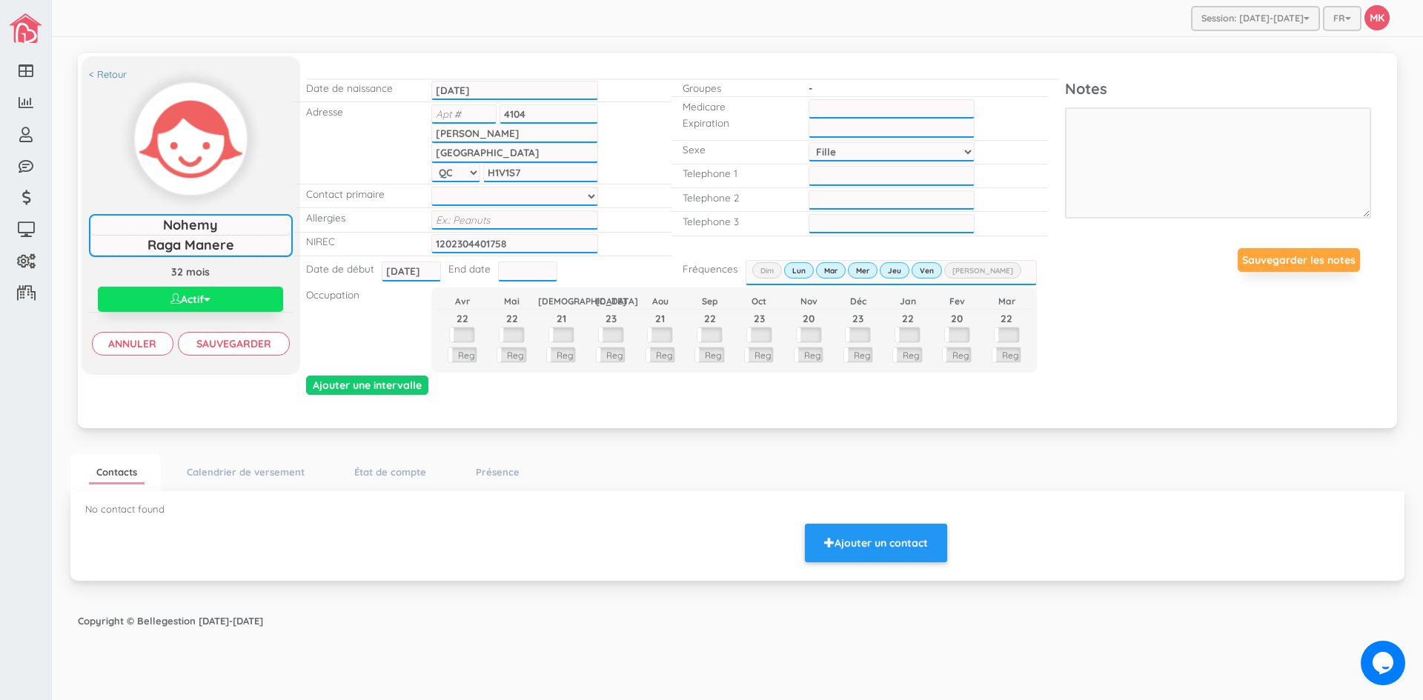
type input "1202304401758"
click at [829, 115] on input "text" at bounding box center [892, 108] width 166 height 19
type input "RIGN23511613"
click at [828, 171] on input "___-___-____" at bounding box center [892, 175] width 166 height 19
click at [829, 176] on input "__[PHONE_NUMBER]" at bounding box center [892, 175] width 166 height 19
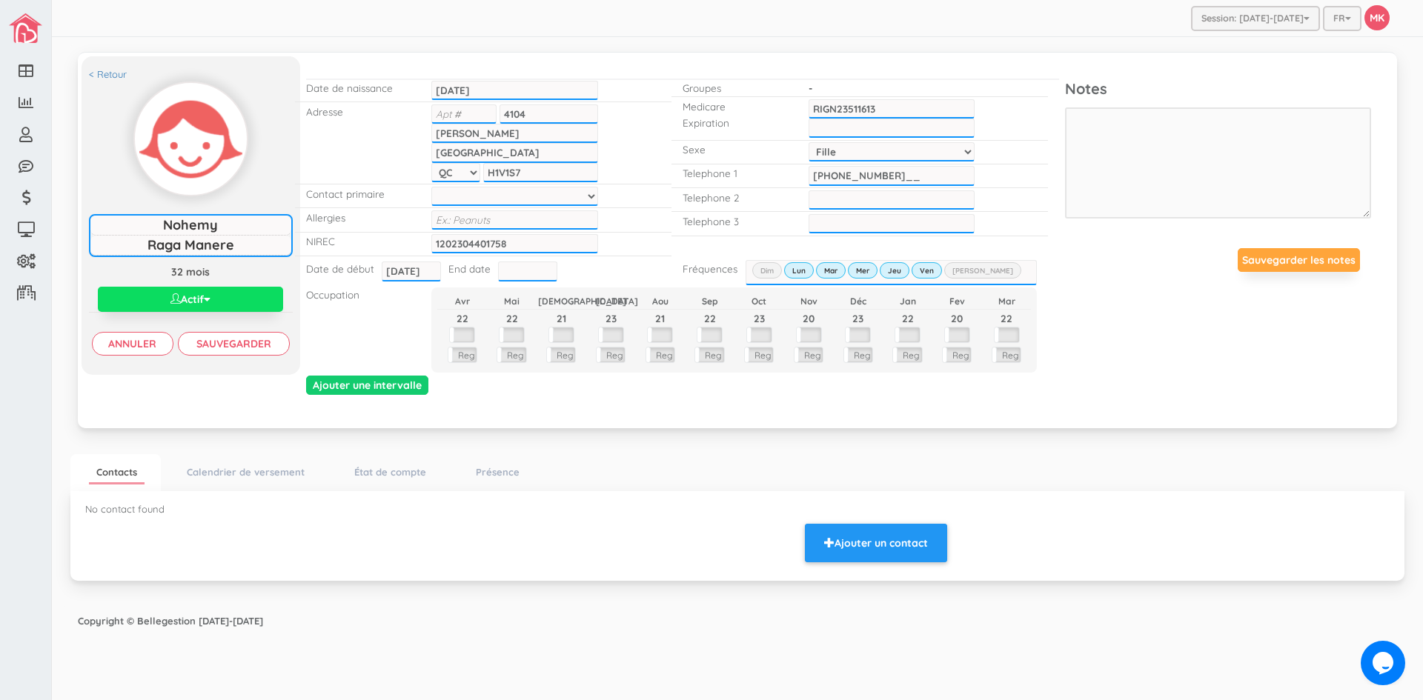
click at [889, 170] on input "[PHONE_NUMBER]__" at bounding box center [892, 175] width 166 height 19
type input "[PHONE_NUMBER]"
type input "___-___-____"
click at [836, 199] on input "___-___-____" at bounding box center [892, 199] width 166 height 19
click at [238, 346] on input "Sauvegarder" at bounding box center [234, 344] width 112 height 24
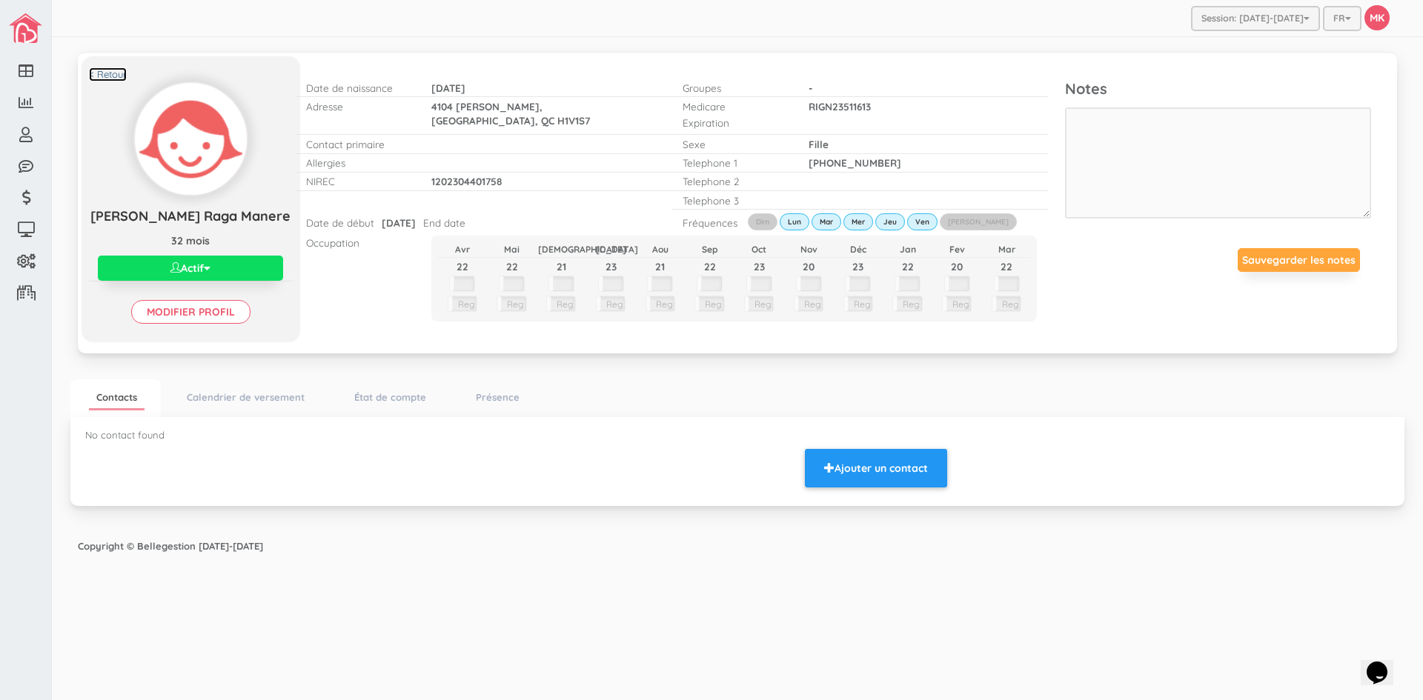
click at [113, 74] on link "< Retour" at bounding box center [108, 74] width 38 height 14
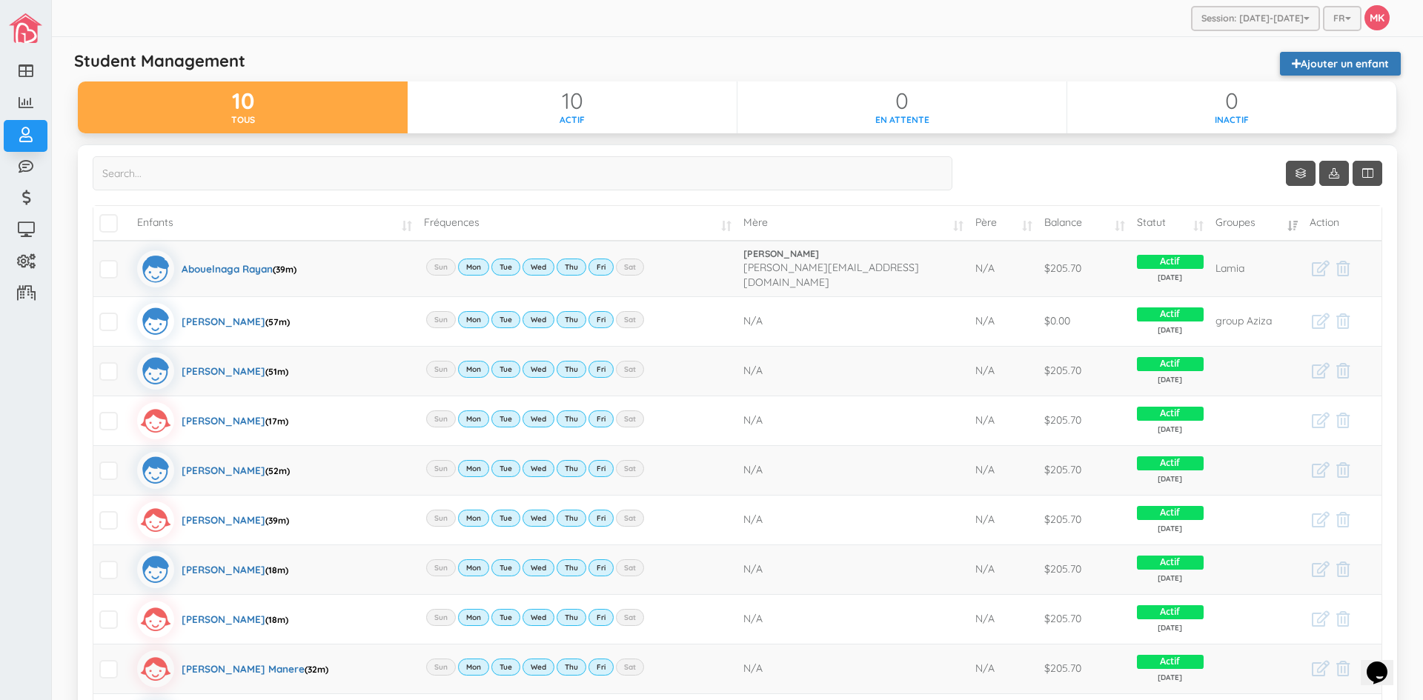
click at [1357, 64] on link "Ajouter un enfant" at bounding box center [1340, 64] width 121 height 24
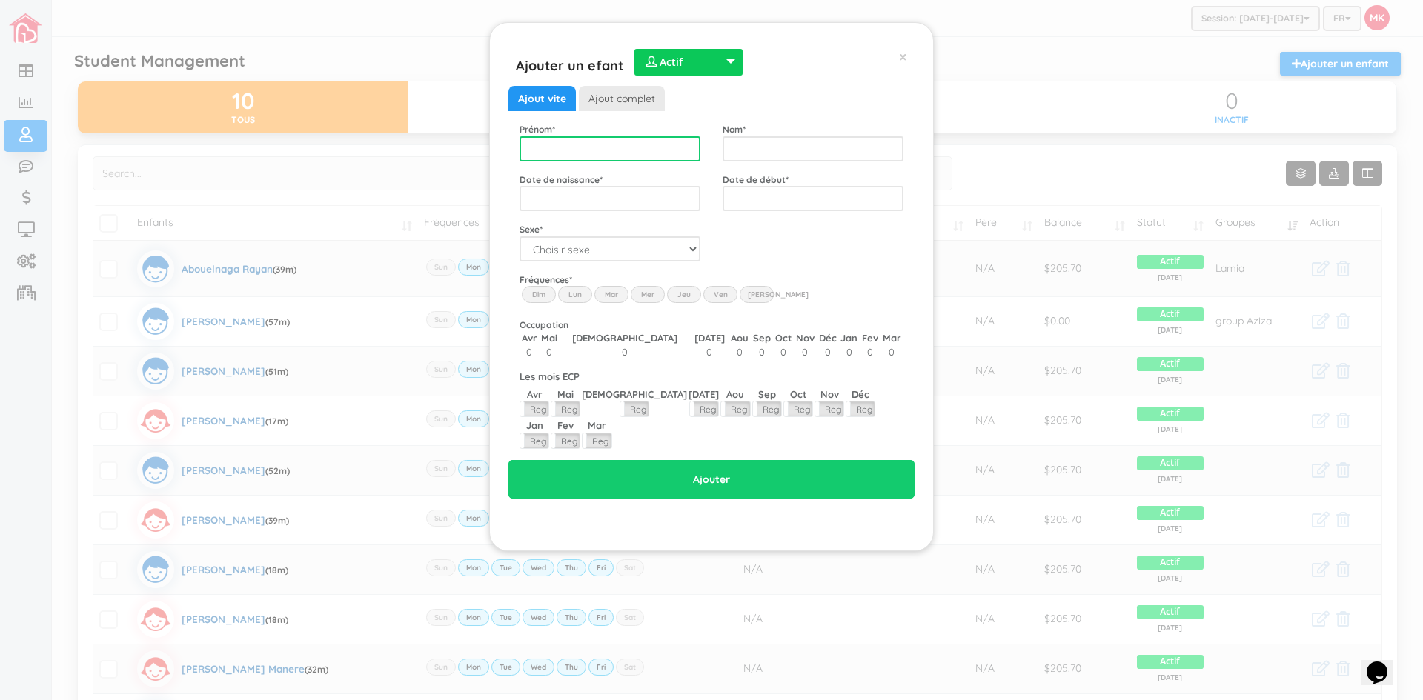
click at [620, 149] on input "text" at bounding box center [610, 148] width 181 height 25
type input "Z"
type input "Amael"
click at [812, 145] on input "text" at bounding box center [813, 148] width 181 height 25
type input "Zidour"
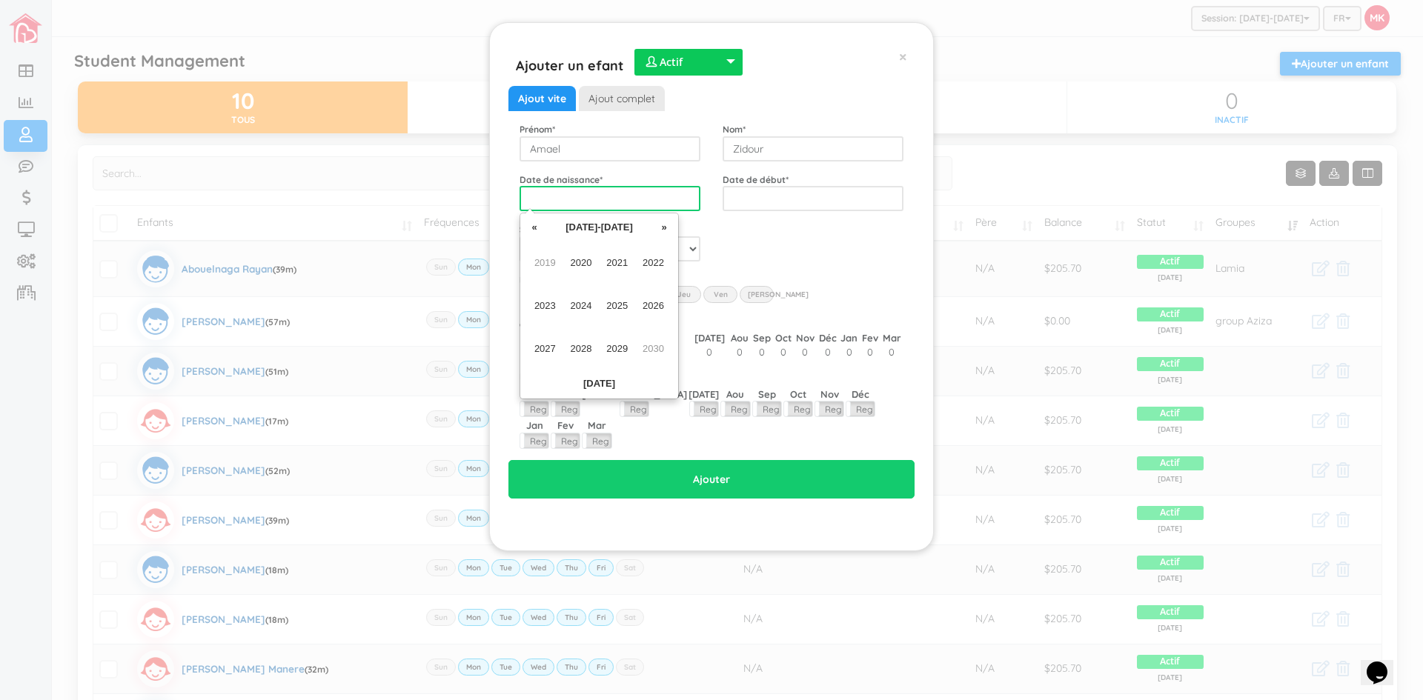
click at [598, 204] on input "text" at bounding box center [610, 198] width 181 height 25
click at [590, 302] on span "2024" at bounding box center [581, 306] width 33 height 40
click at [579, 265] on span "Feb" at bounding box center [581, 263] width 33 height 40
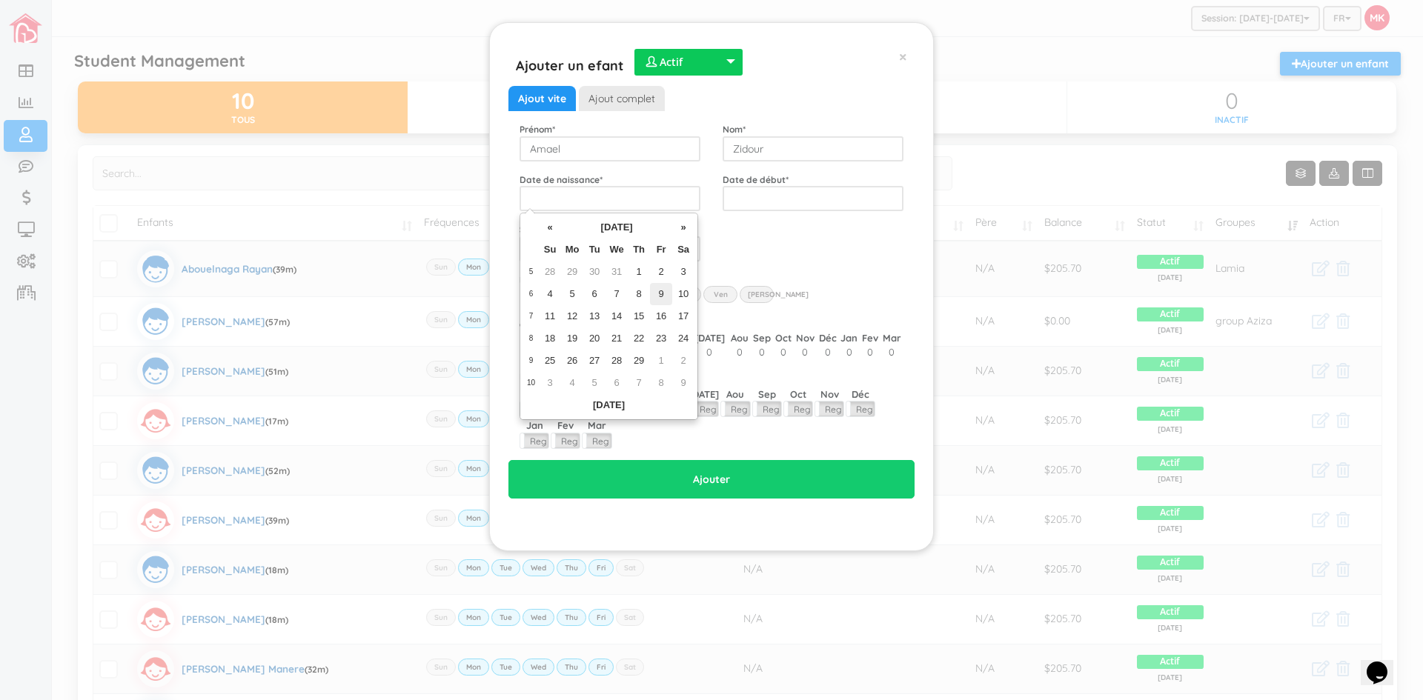
click at [661, 289] on td "9" at bounding box center [661, 294] width 22 height 22
type input "[DATE]"
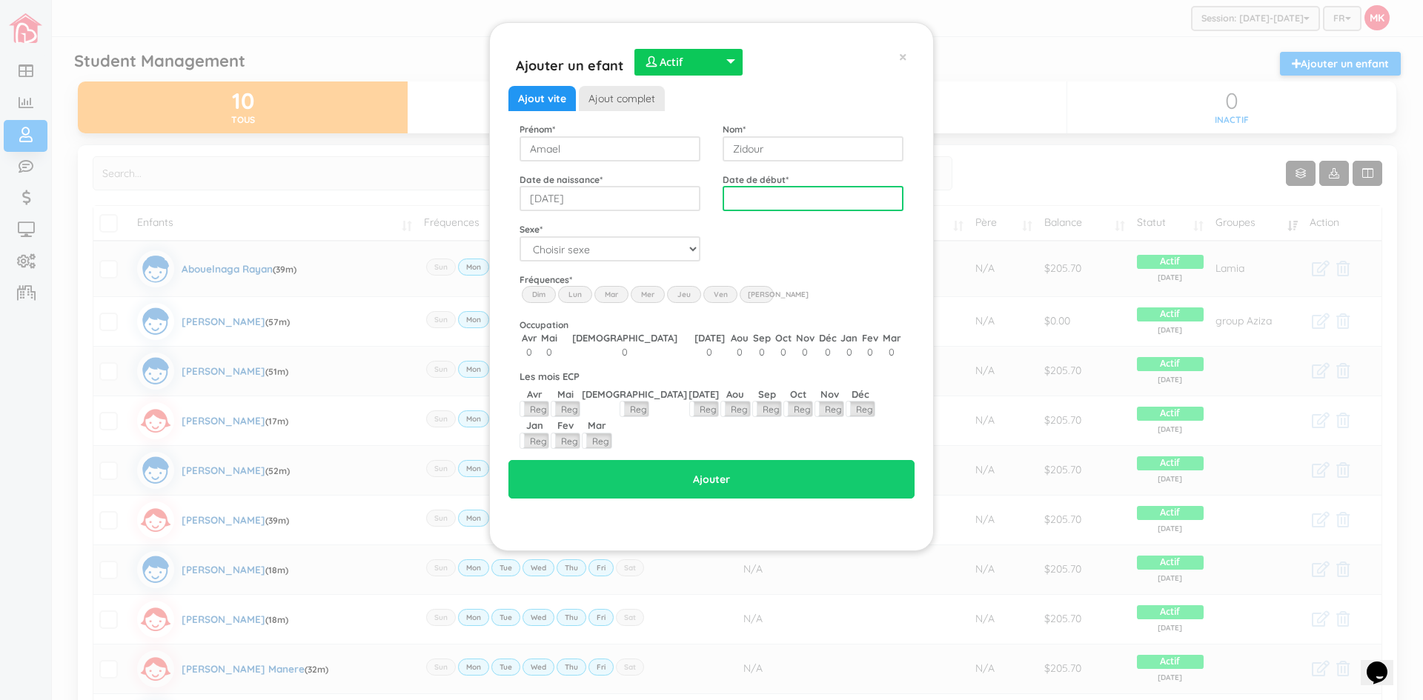
click at [767, 190] on input "text" at bounding box center [813, 198] width 181 height 25
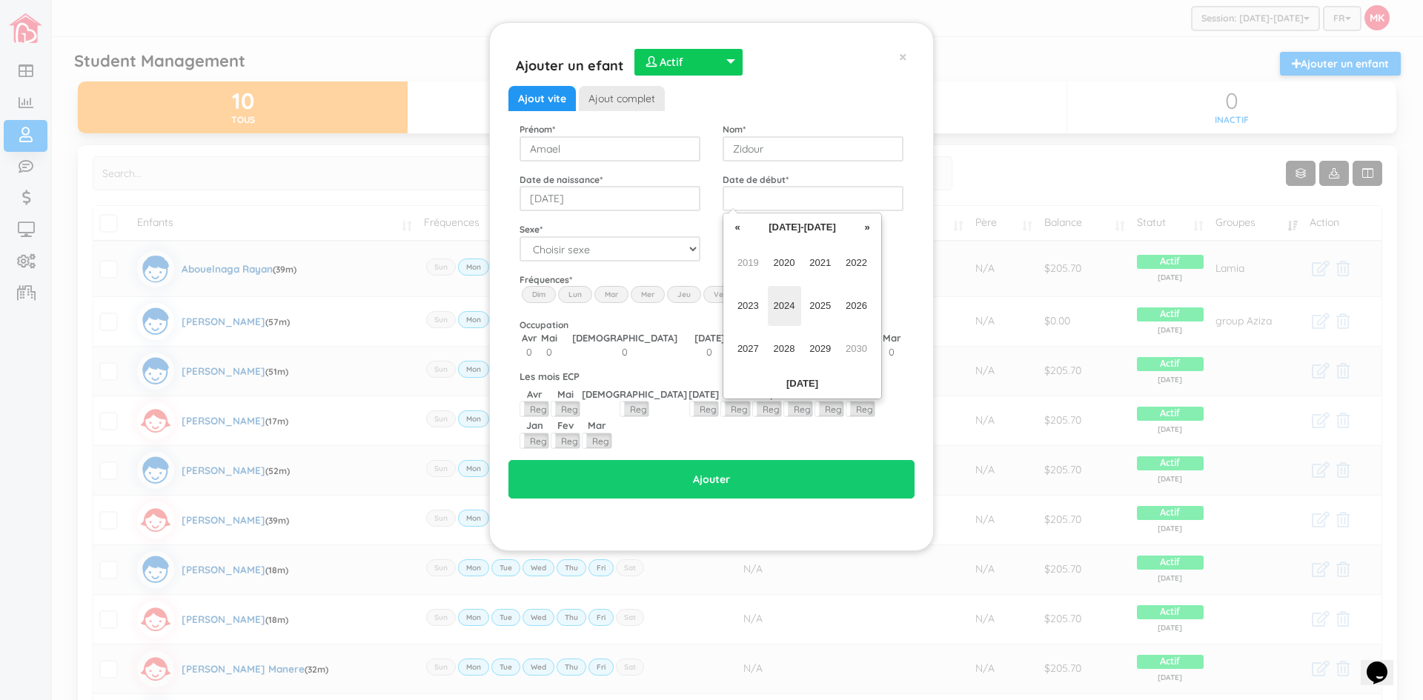
click at [778, 306] on span "2024" at bounding box center [784, 306] width 33 height 40
click at [821, 351] on span "Nov" at bounding box center [819, 349] width 33 height 40
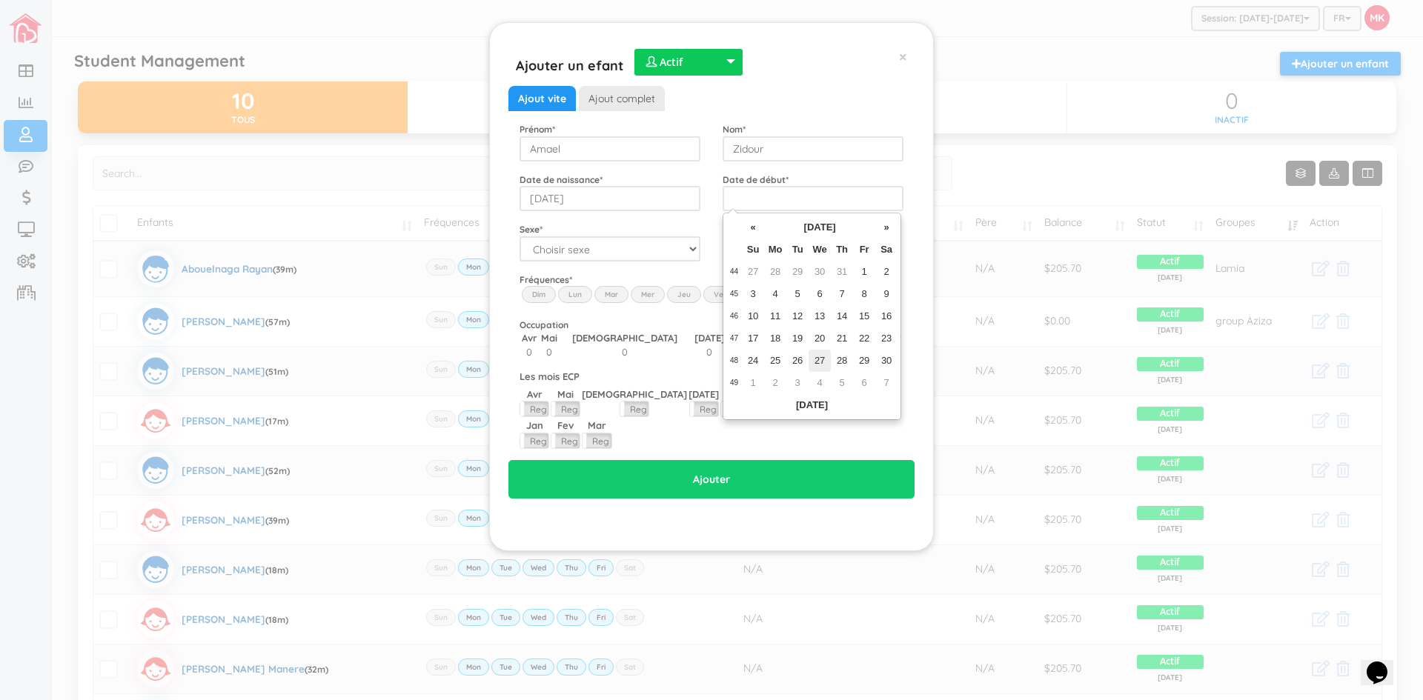
click at [820, 359] on td "27" at bounding box center [820, 361] width 22 height 22
type input "[DATE]"
click at [583, 297] on label "Lun" at bounding box center [575, 294] width 34 height 16
click at [0, 0] on input "Lun" at bounding box center [0, 0] width 0 height 0
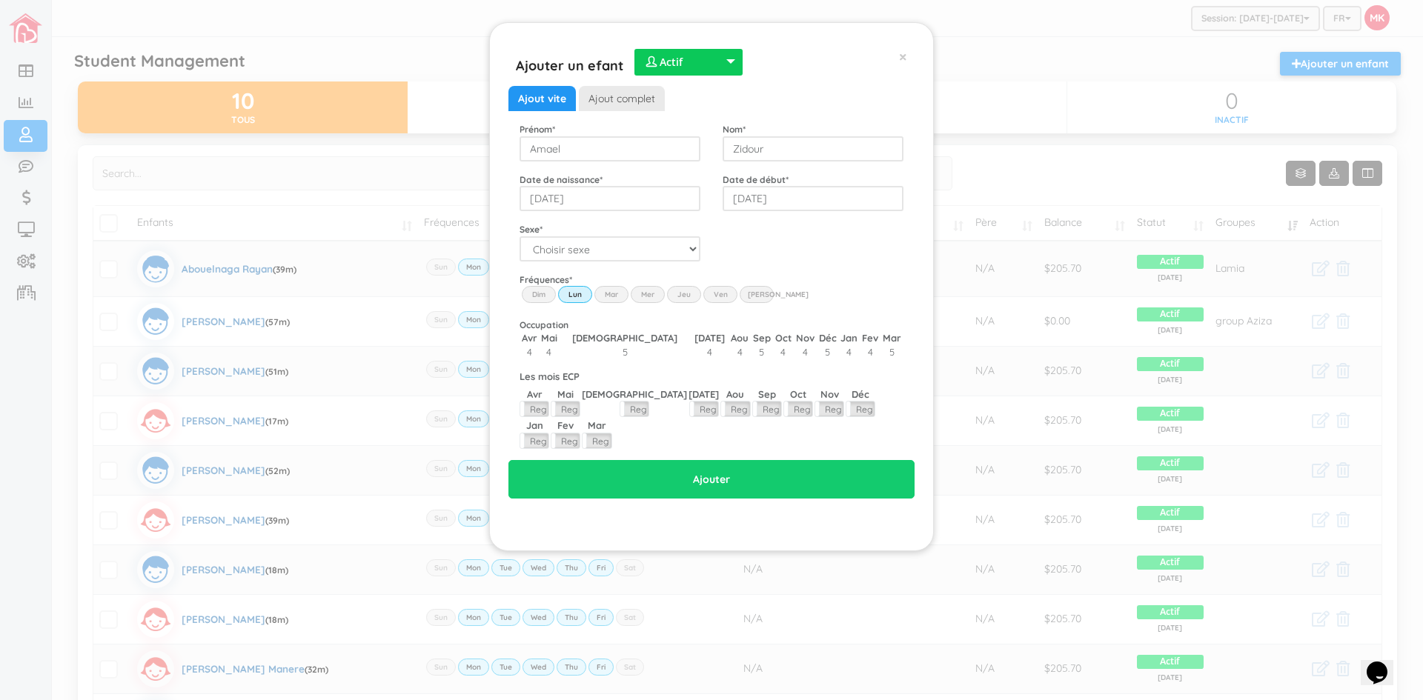
click at [610, 294] on label "Mar" at bounding box center [611, 294] width 34 height 16
click at [0, 0] on input "Mar" at bounding box center [0, 0] width 0 height 0
click at [649, 294] on label "Mer" at bounding box center [648, 294] width 34 height 16
click at [0, 0] on input "Wed" at bounding box center [0, 0] width 0 height 0
click at [687, 294] on label "Jeu" at bounding box center [684, 294] width 34 height 16
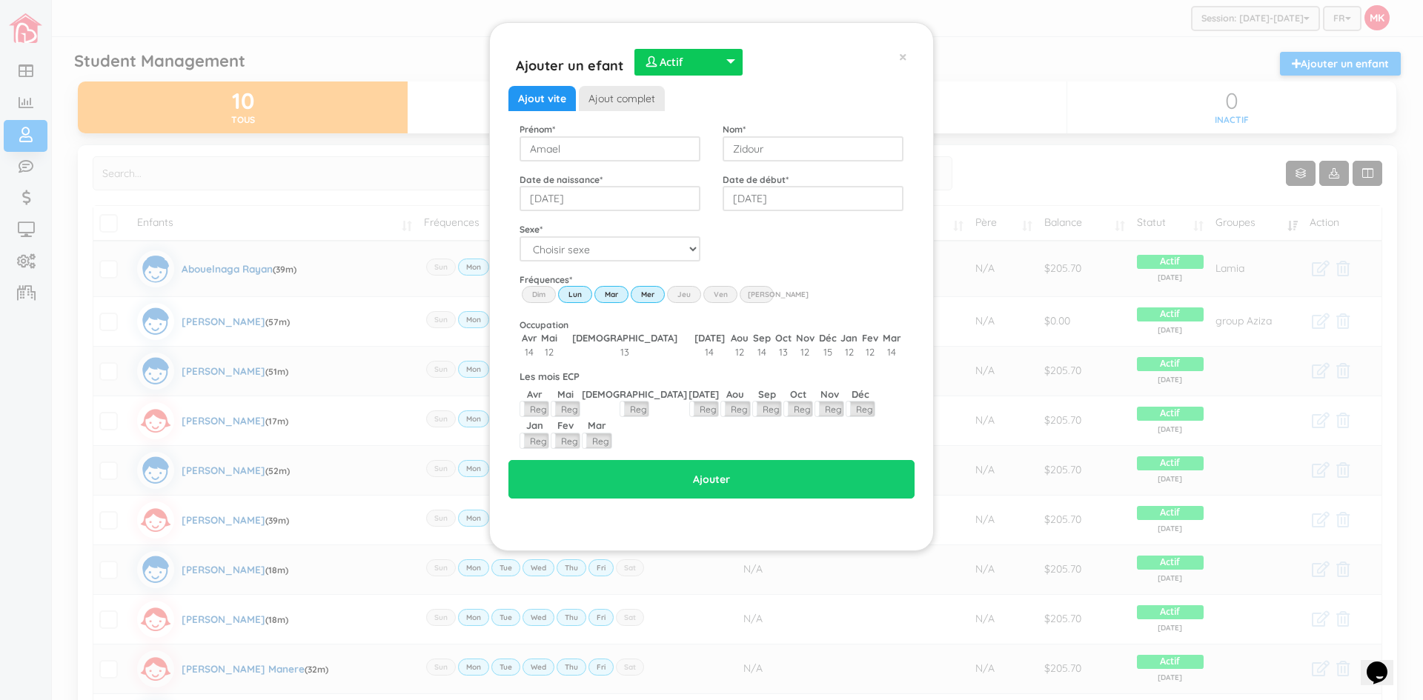
click at [0, 0] on input "Thu" at bounding box center [0, 0] width 0 height 0
click at [719, 294] on label "Ven" at bounding box center [720, 294] width 34 height 16
click at [0, 0] on input "Fri" at bounding box center [0, 0] width 0 height 0
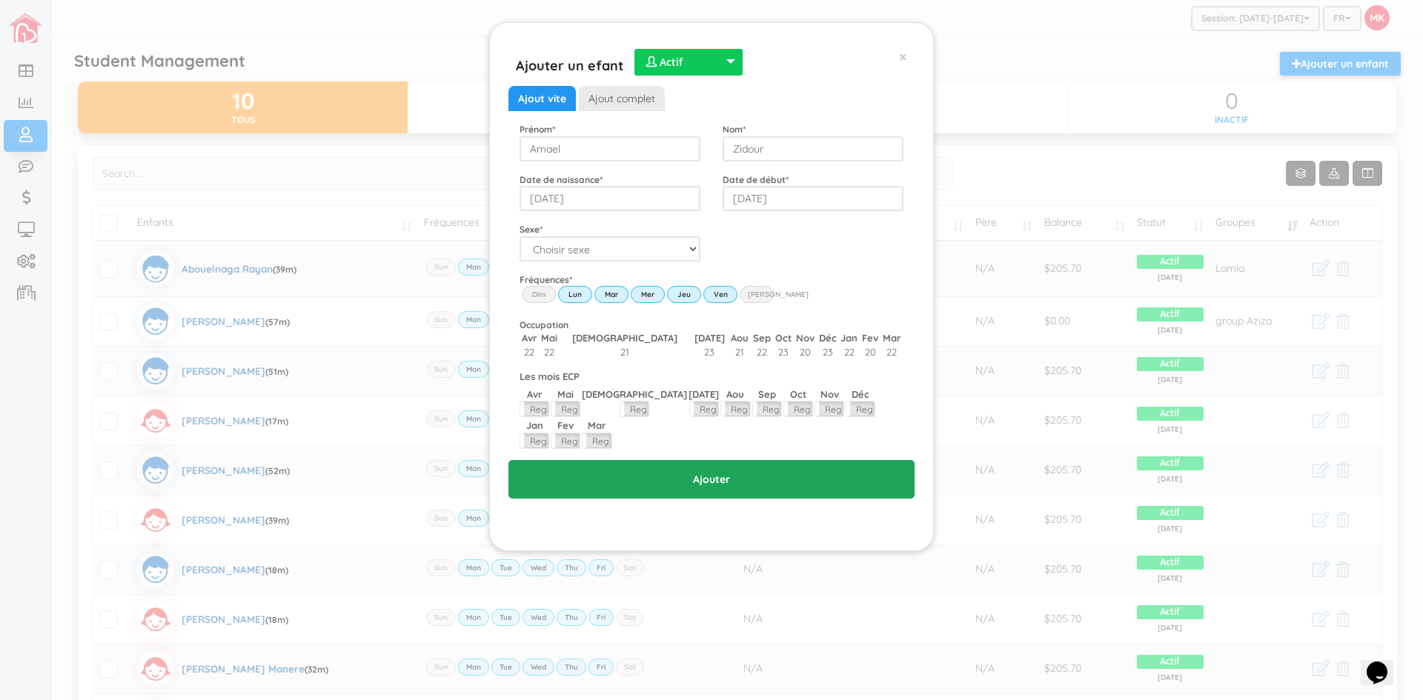
click at [730, 460] on input "Ajouter" at bounding box center [711, 479] width 406 height 39
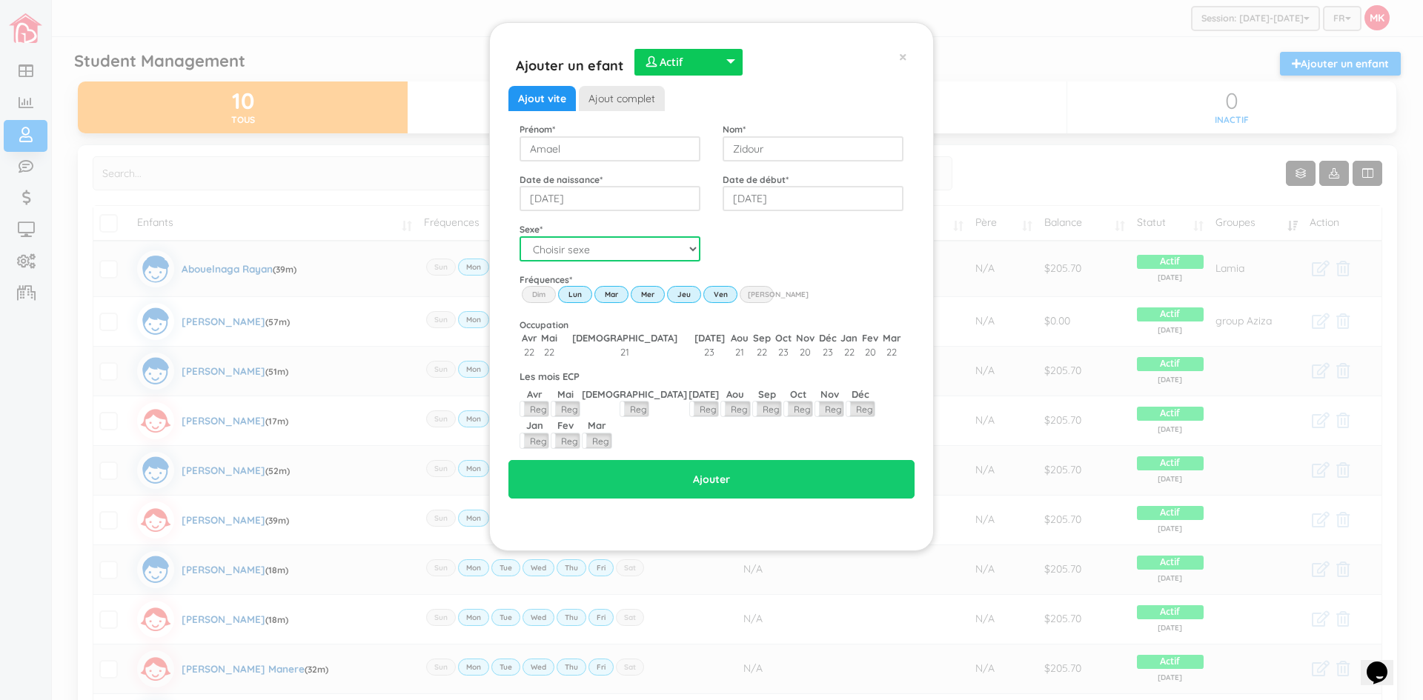
click at [642, 248] on select "Choisir sexe Garçon Fille" at bounding box center [610, 248] width 181 height 25
select select "1"
click at [520, 236] on select "Choisir sexe Garçon Fille" at bounding box center [610, 248] width 181 height 25
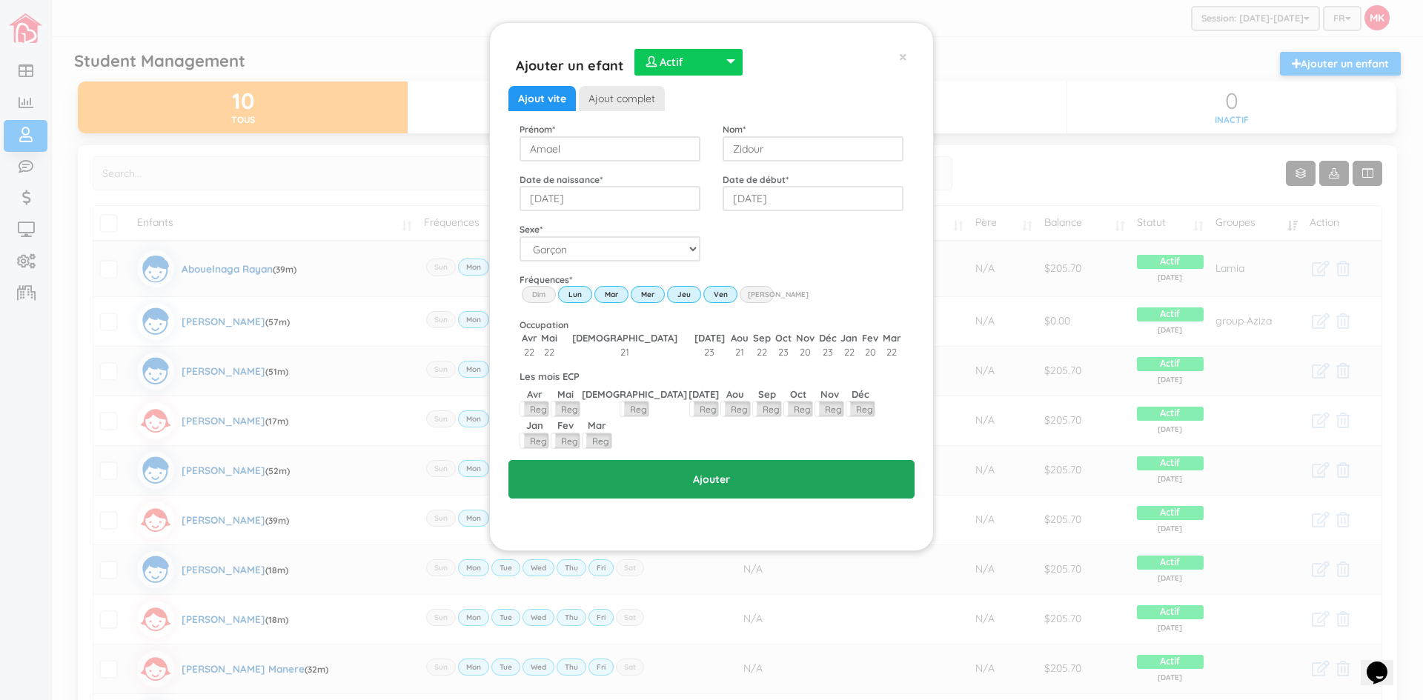
click at [709, 460] on input "Ajouter" at bounding box center [711, 479] width 406 height 39
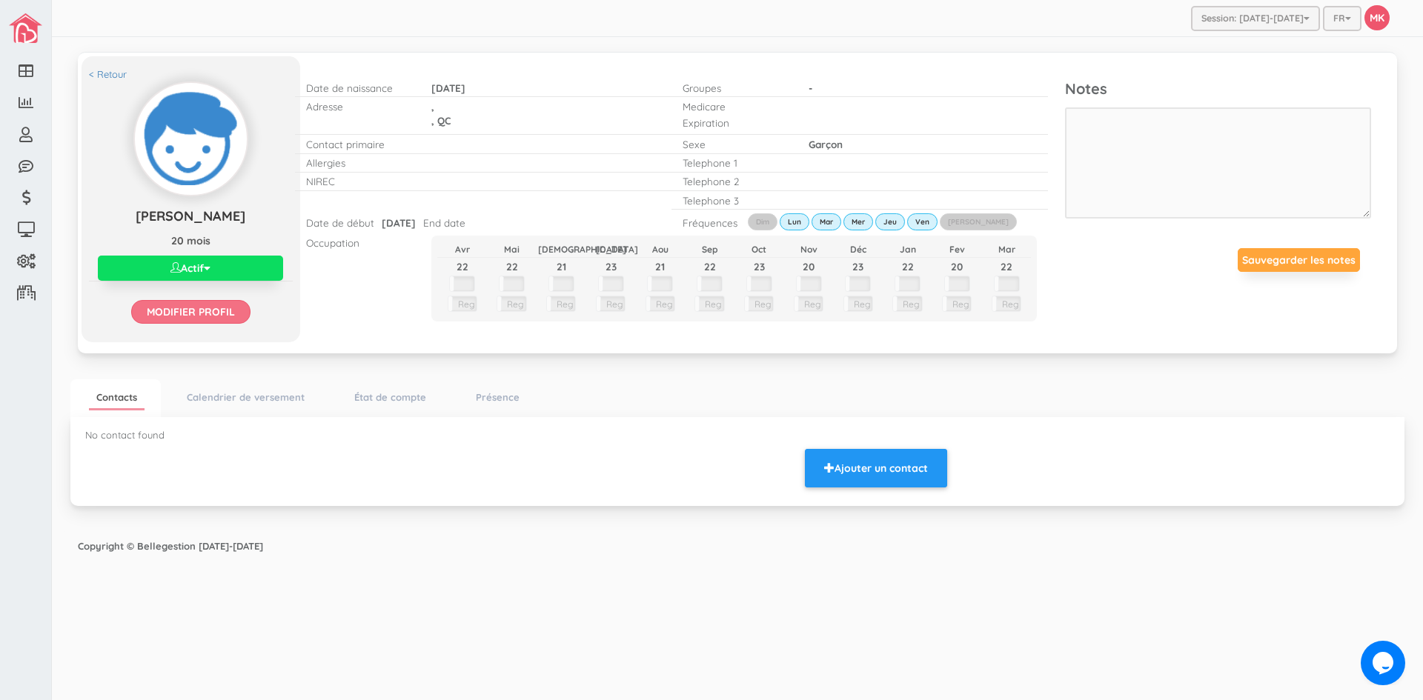
click at [191, 309] on input "Modifier profil" at bounding box center [190, 312] width 119 height 24
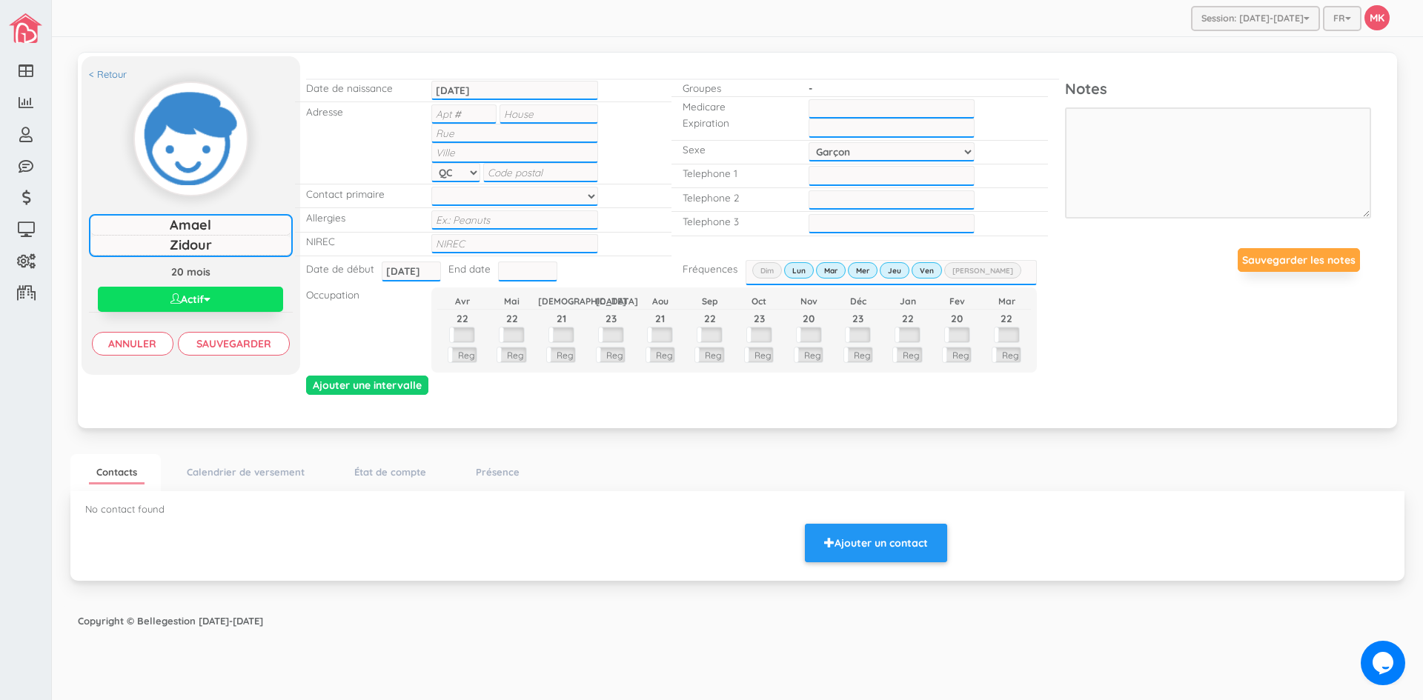
click at [534, 116] on input "text" at bounding box center [549, 114] width 98 height 19
type input "4459"
click at [481, 131] on input "text" at bounding box center [514, 133] width 166 height 19
type input "Monsabre"
click at [464, 152] on input "text" at bounding box center [514, 152] width 166 height 19
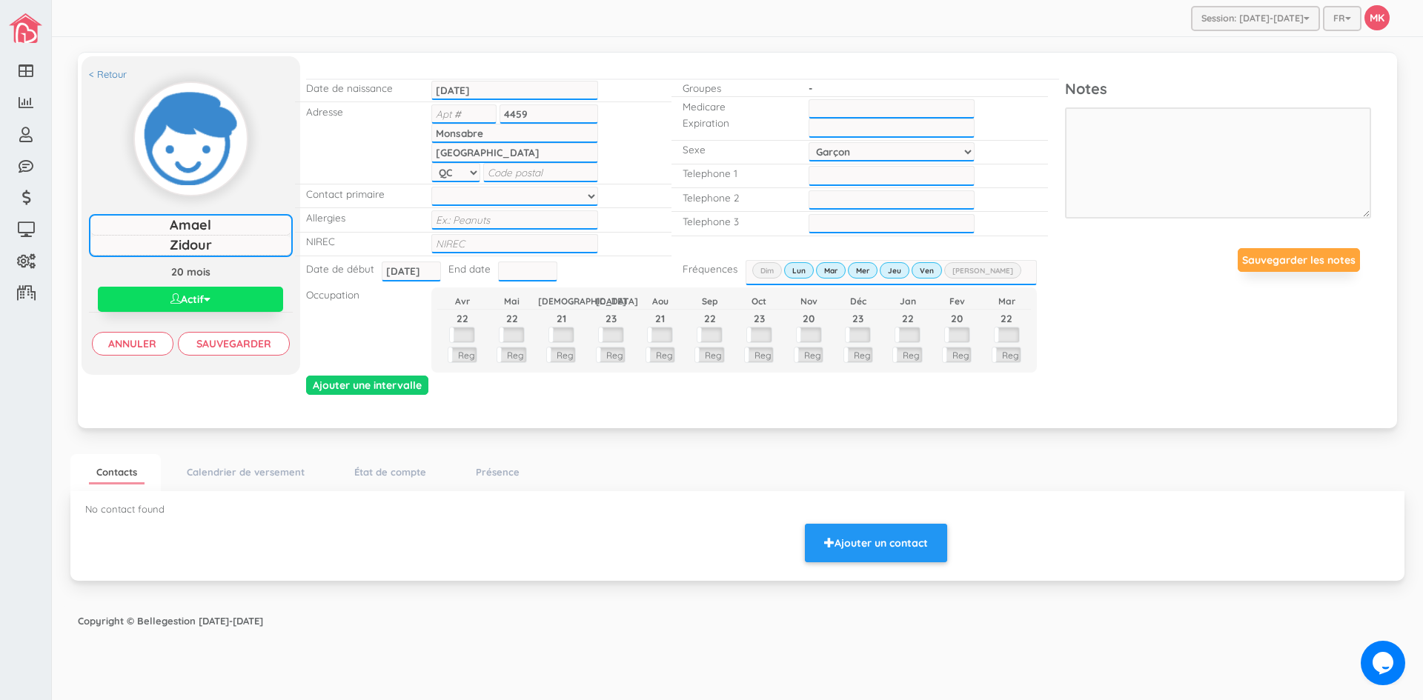
type input "[GEOGRAPHIC_DATA]"
click at [528, 195] on select at bounding box center [514, 196] width 166 height 19
click at [522, 196] on select at bounding box center [514, 196] width 166 height 19
click at [524, 236] on input "text" at bounding box center [514, 243] width 166 height 19
type input "1202404406221"
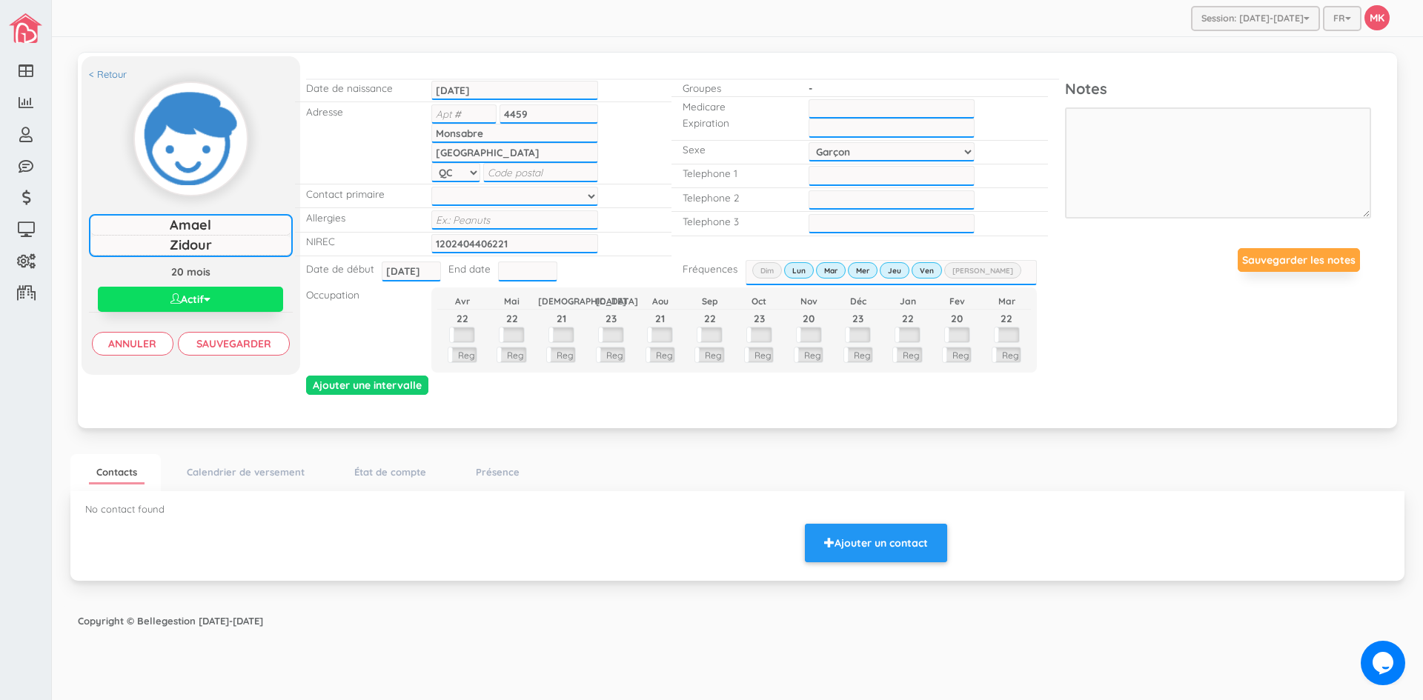
type input "___-___-____"
click at [869, 182] on input "___-___-____" at bounding box center [892, 175] width 166 height 19
click at [266, 334] on input "Sauvegarder" at bounding box center [234, 344] width 112 height 24
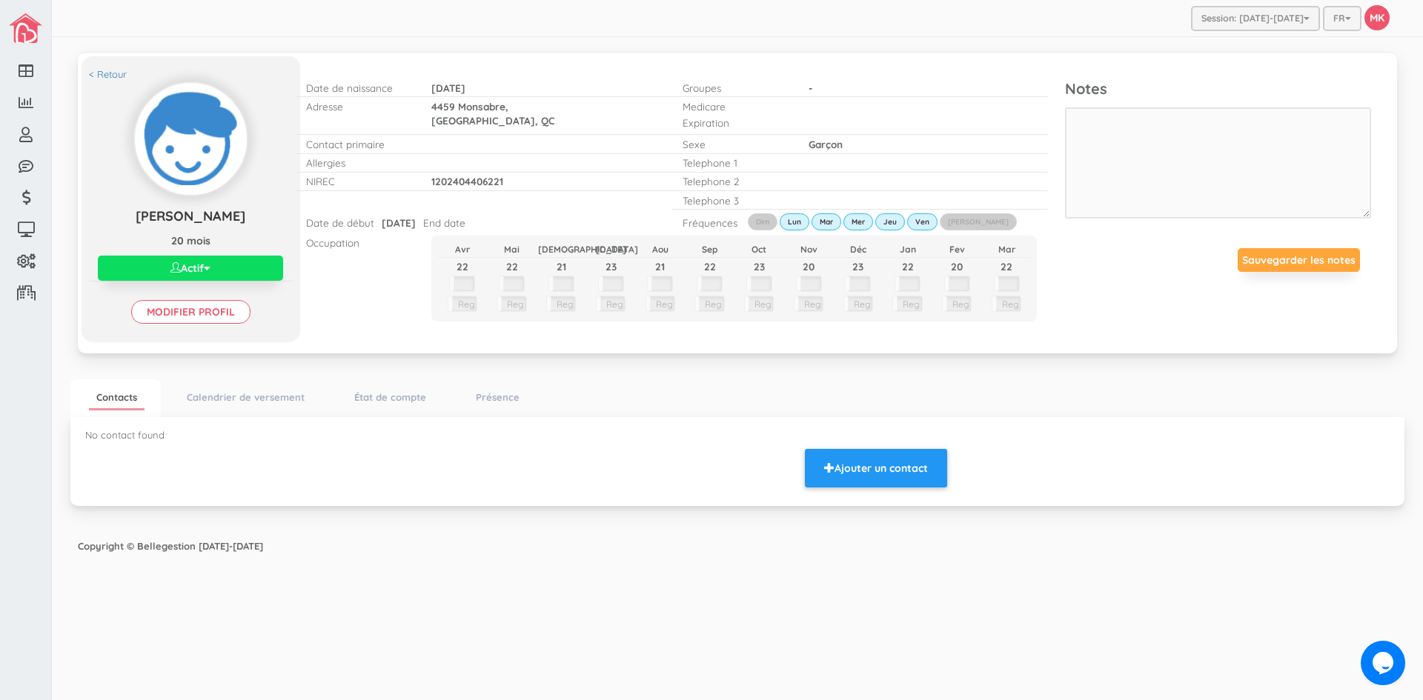
click at [110, 62] on div "< Retour [PERSON_NAME] [PERSON_NAME] 20 mois Actif Actif Inactif Waitlist Modif…" at bounding box center [191, 199] width 219 height 286
click at [107, 70] on link "< Retour" at bounding box center [108, 74] width 38 height 14
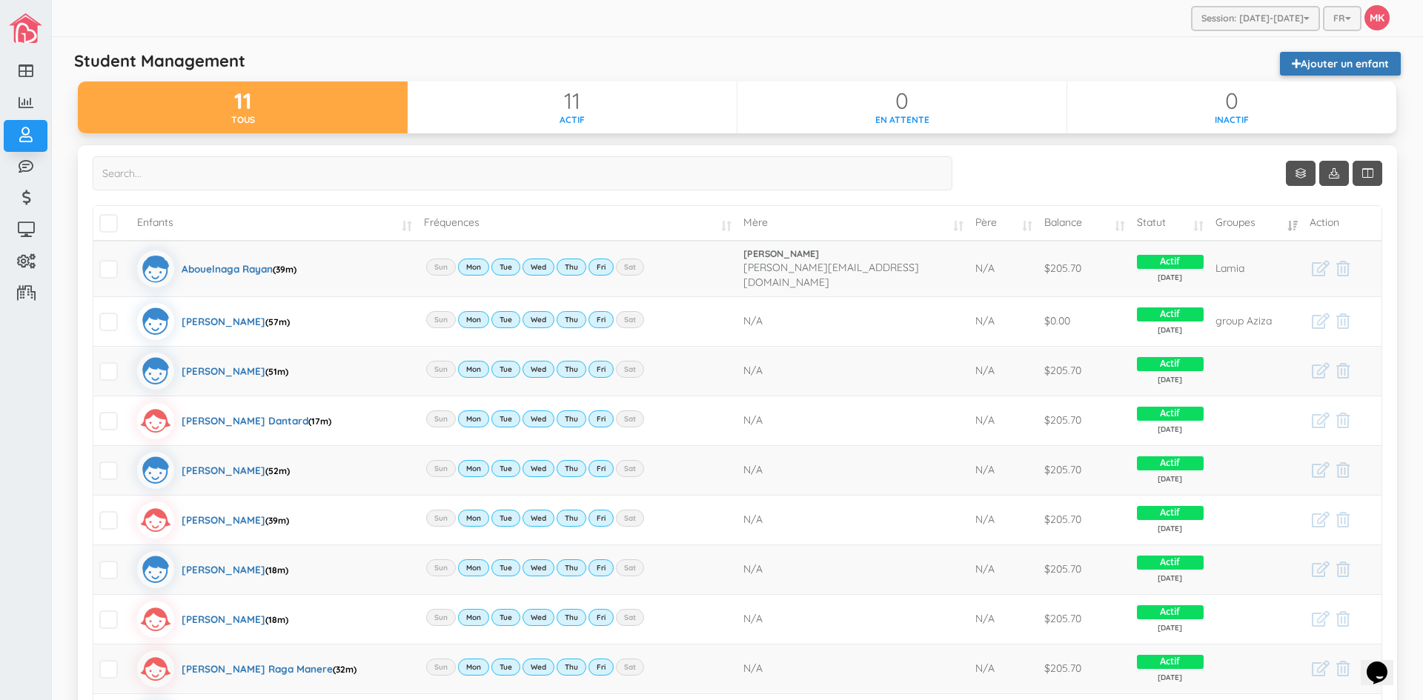
click at [1325, 64] on link "Ajouter un enfant" at bounding box center [1340, 64] width 121 height 24
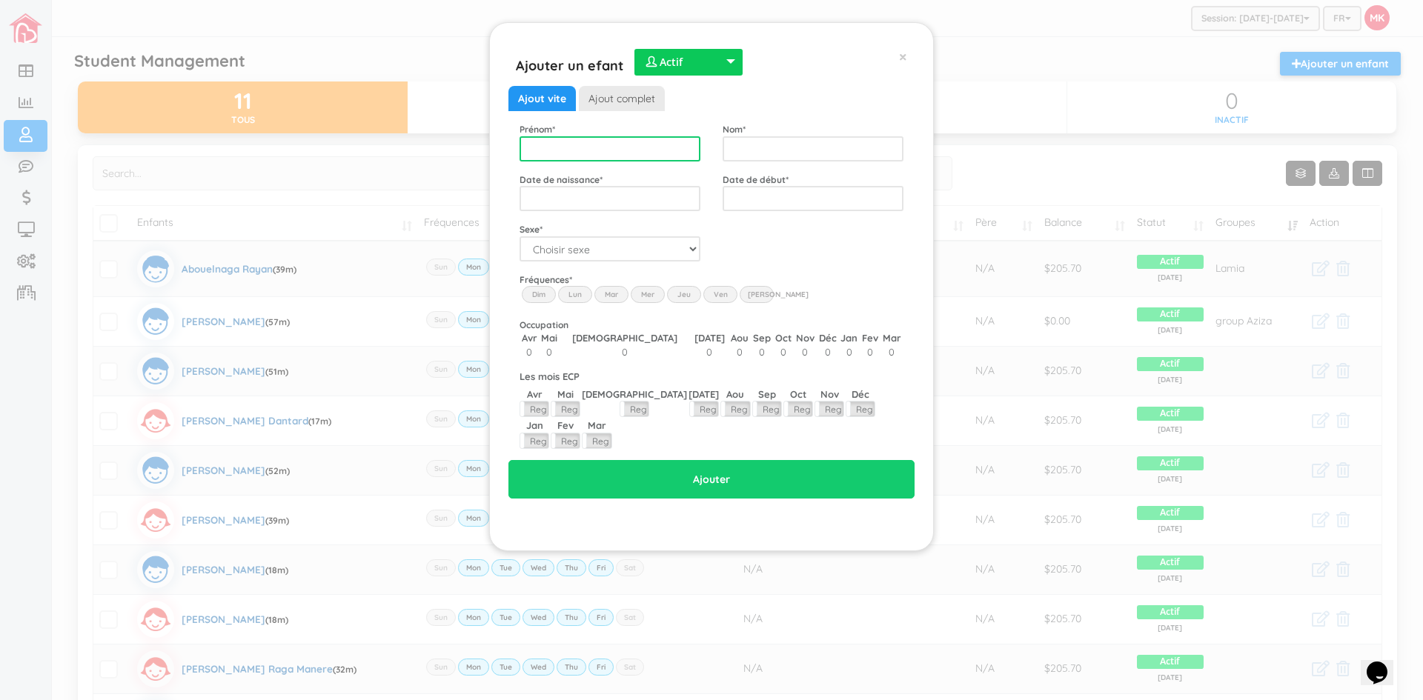
click at [639, 148] on input "text" at bounding box center [610, 148] width 181 height 25
type input "[PERSON_NAME]"
click at [773, 154] on input "text" at bounding box center [813, 148] width 181 height 25
type input "[PERSON_NAME]"
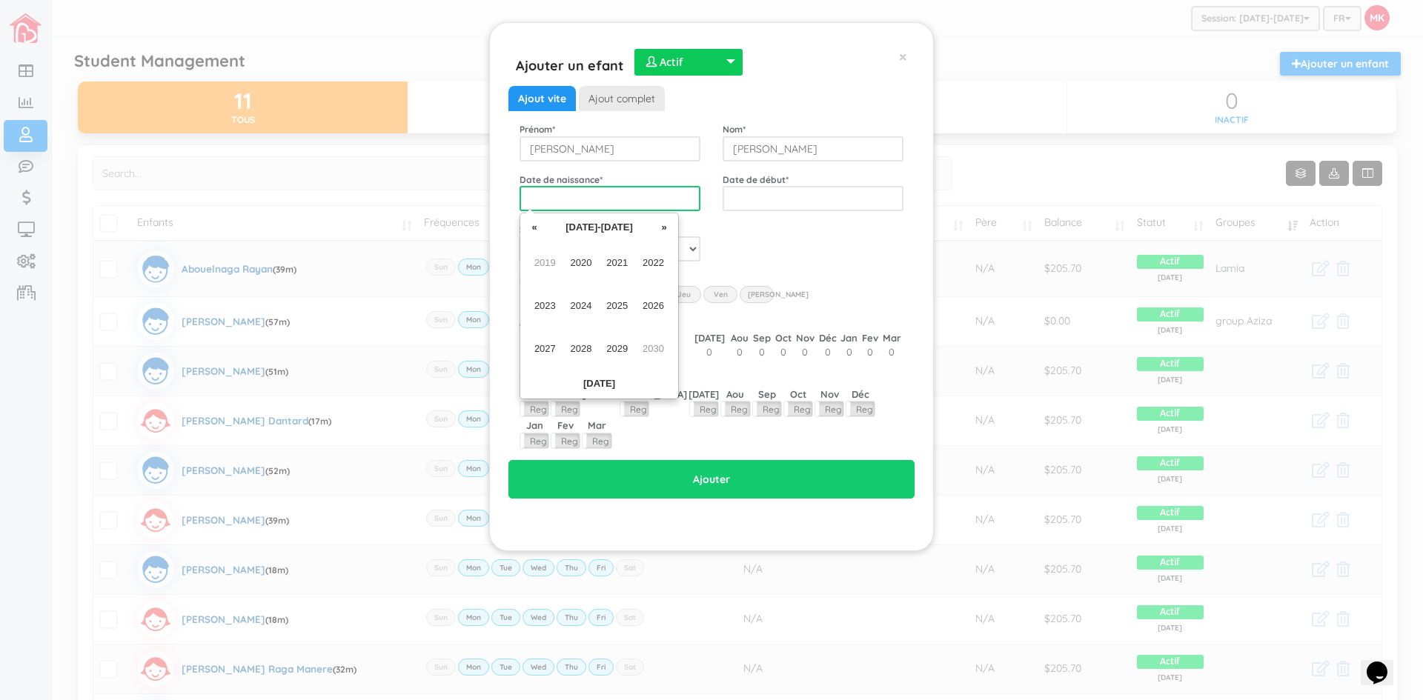
click at [631, 190] on input "text" at bounding box center [610, 198] width 181 height 25
click at [544, 311] on span "2023" at bounding box center [544, 306] width 33 height 40
click at [546, 349] on span "Sep" at bounding box center [544, 349] width 33 height 40
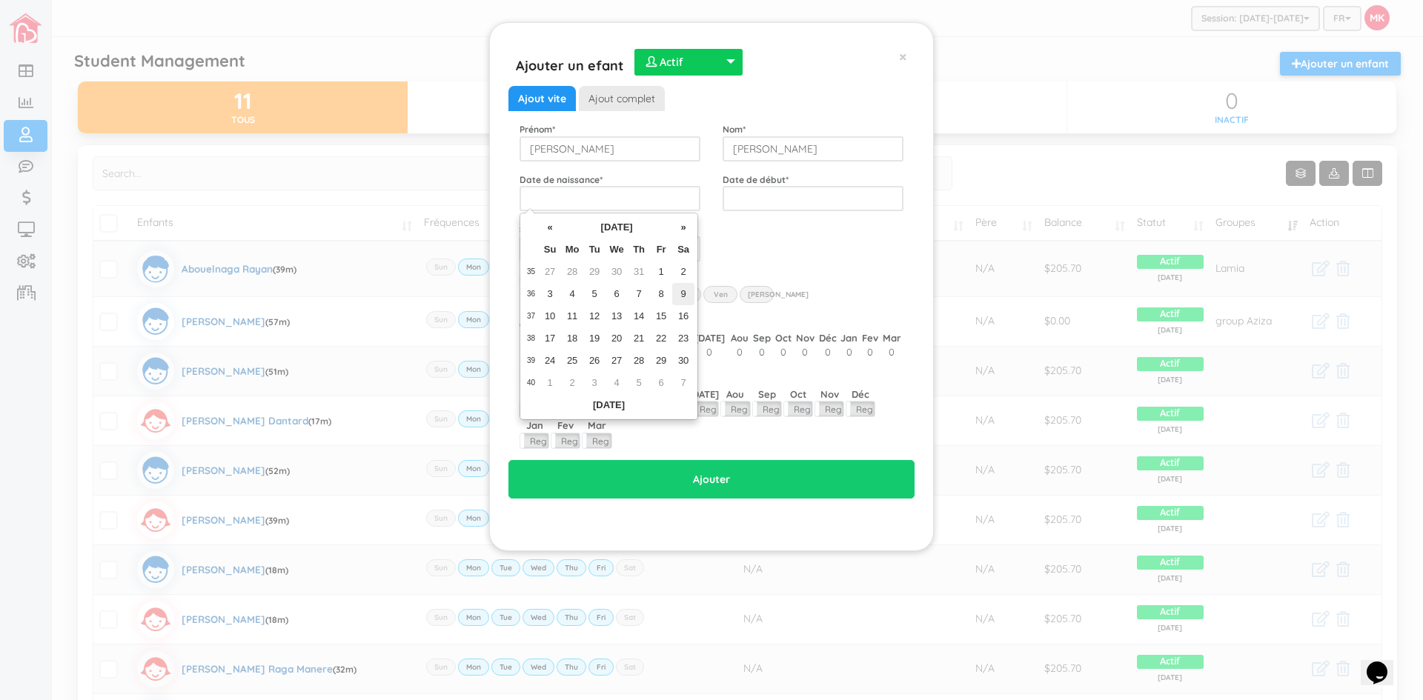
click at [685, 294] on td "9" at bounding box center [683, 294] width 22 height 22
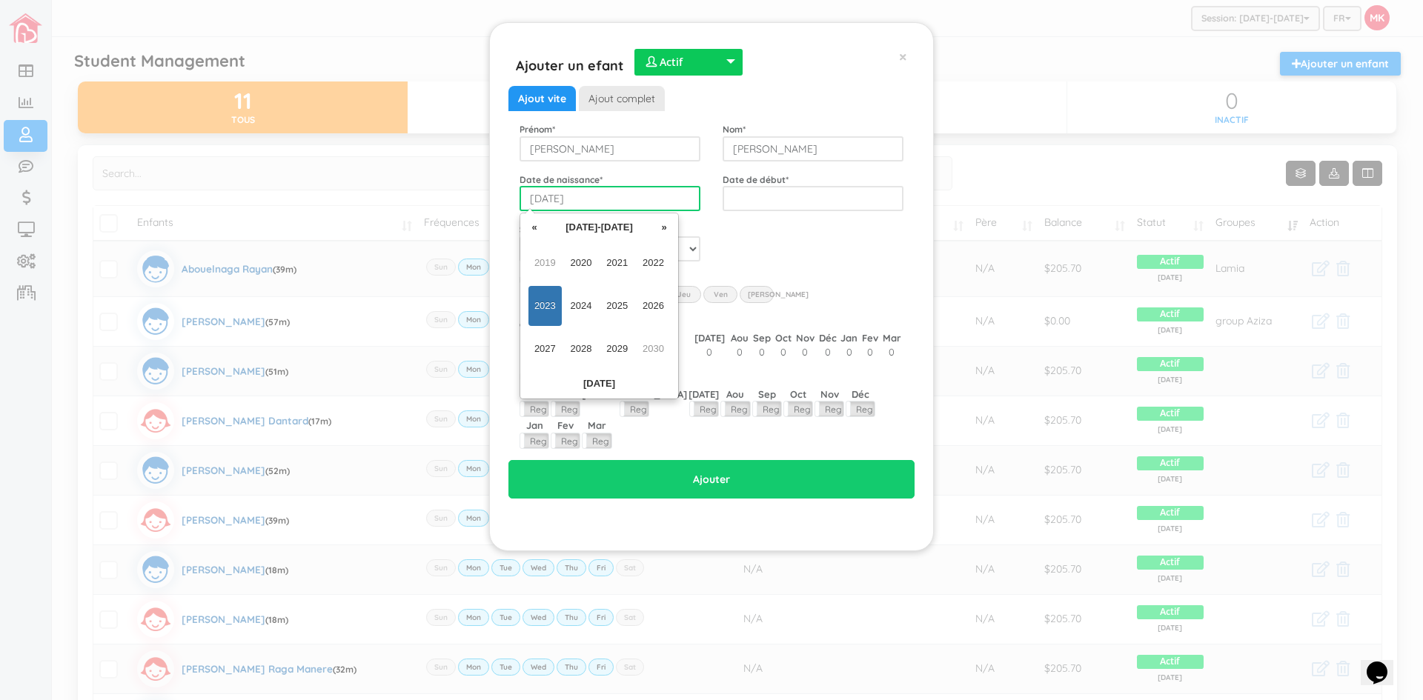
click at [591, 201] on input "2023-09-09" at bounding box center [610, 198] width 181 height 25
click at [551, 310] on span "2023" at bounding box center [544, 306] width 33 height 40
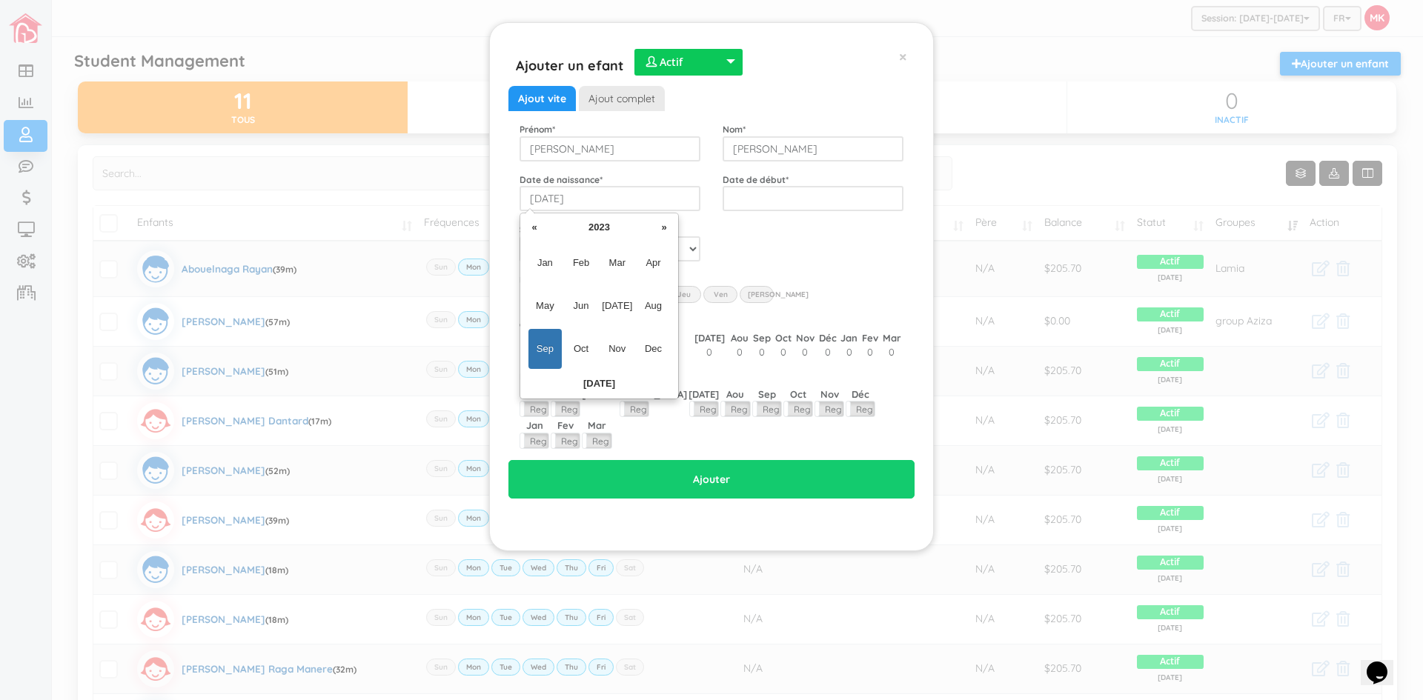
click at [541, 350] on span "Sep" at bounding box center [544, 349] width 33 height 40
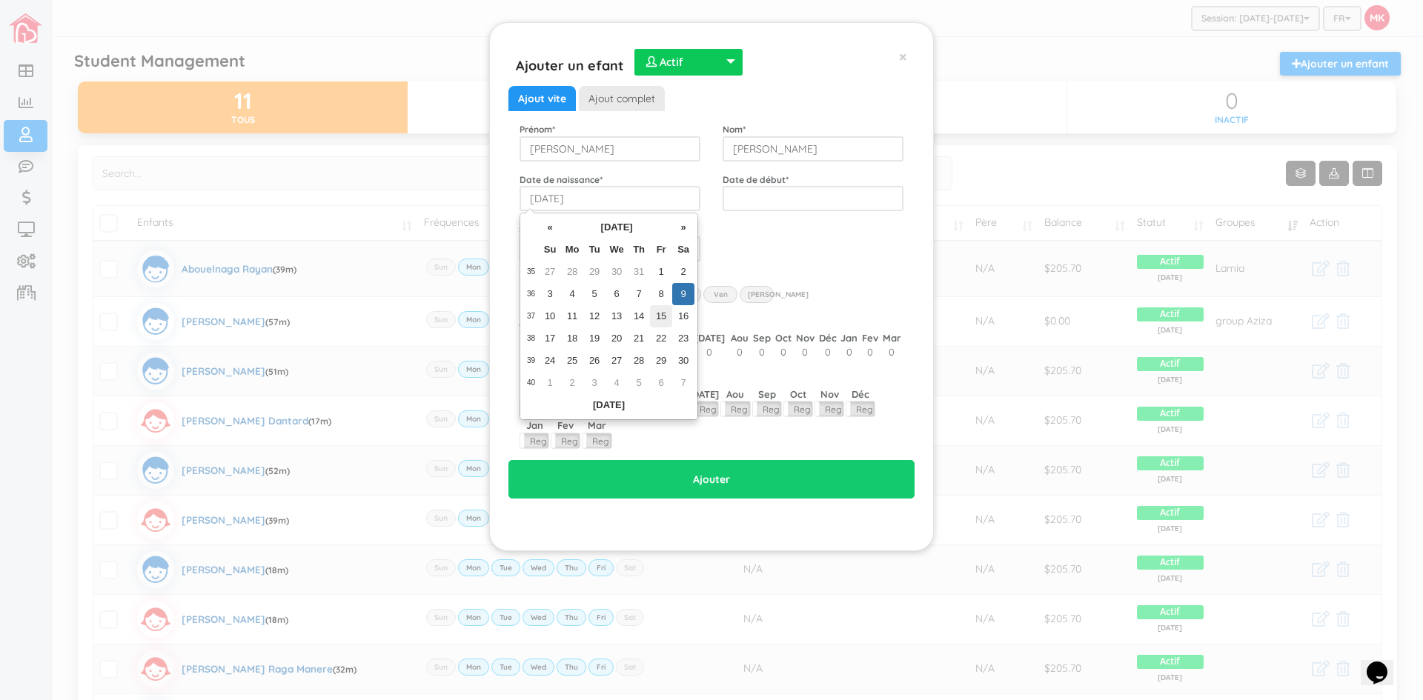
click at [658, 312] on td "15" at bounding box center [661, 316] width 22 height 22
type input "2023-09-15"
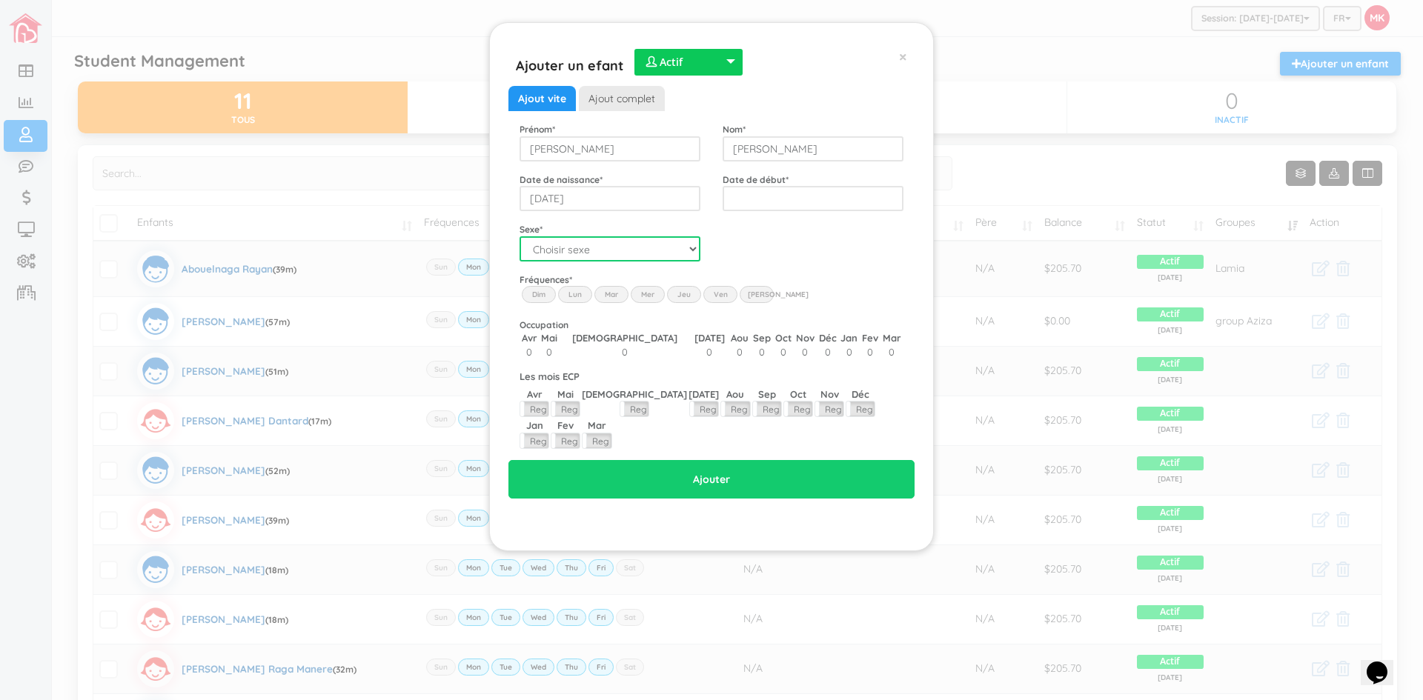
click at [674, 251] on select "Choisir sexe Garçon Fille" at bounding box center [610, 248] width 181 height 25
select select "1"
click at [520, 236] on select "Choisir sexe Garçon Fille" at bounding box center [610, 248] width 181 height 25
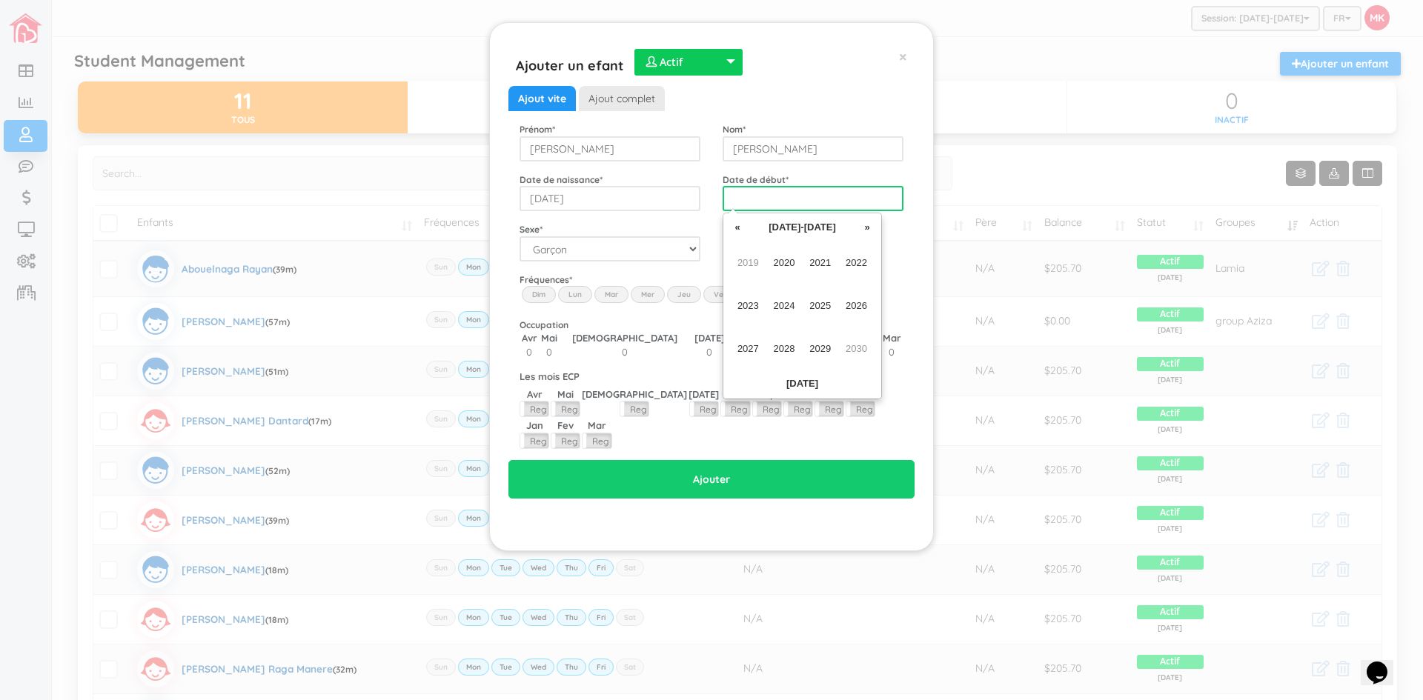
click at [776, 191] on input "text" at bounding box center [813, 198] width 181 height 25
click at [786, 313] on span "2024" at bounding box center [784, 306] width 33 height 40
click at [822, 303] on span "[DATE]" at bounding box center [819, 306] width 33 height 40
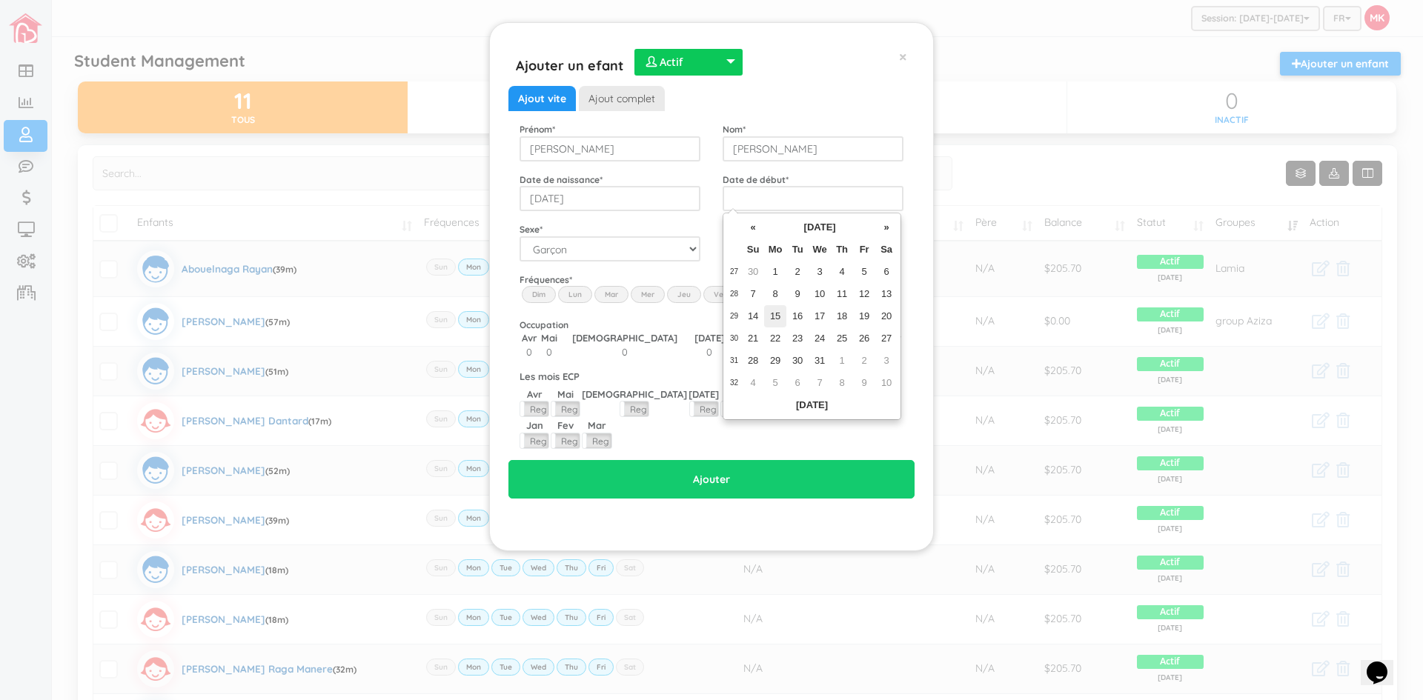
click at [776, 314] on td "15" at bounding box center [775, 316] width 22 height 22
type input "2024-07-15"
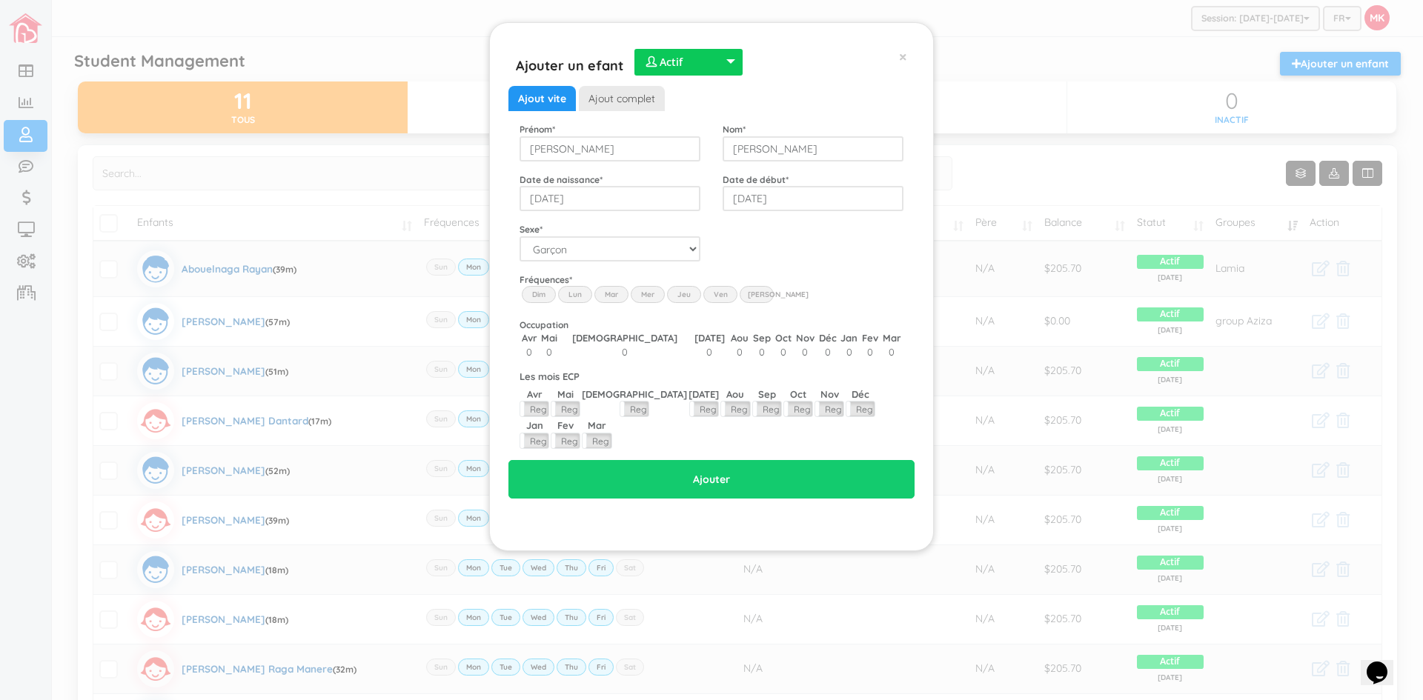
click at [580, 294] on label "Lun" at bounding box center [575, 294] width 34 height 16
click at [0, 0] on input "Lun" at bounding box center [0, 0] width 0 height 0
drag, startPoint x: 620, startPoint y: 290, endPoint x: 629, endPoint y: 291, distance: 8.2
click at [621, 290] on label "Mar" at bounding box center [611, 294] width 34 height 16
click at [0, 0] on input "Mar" at bounding box center [0, 0] width 0 height 0
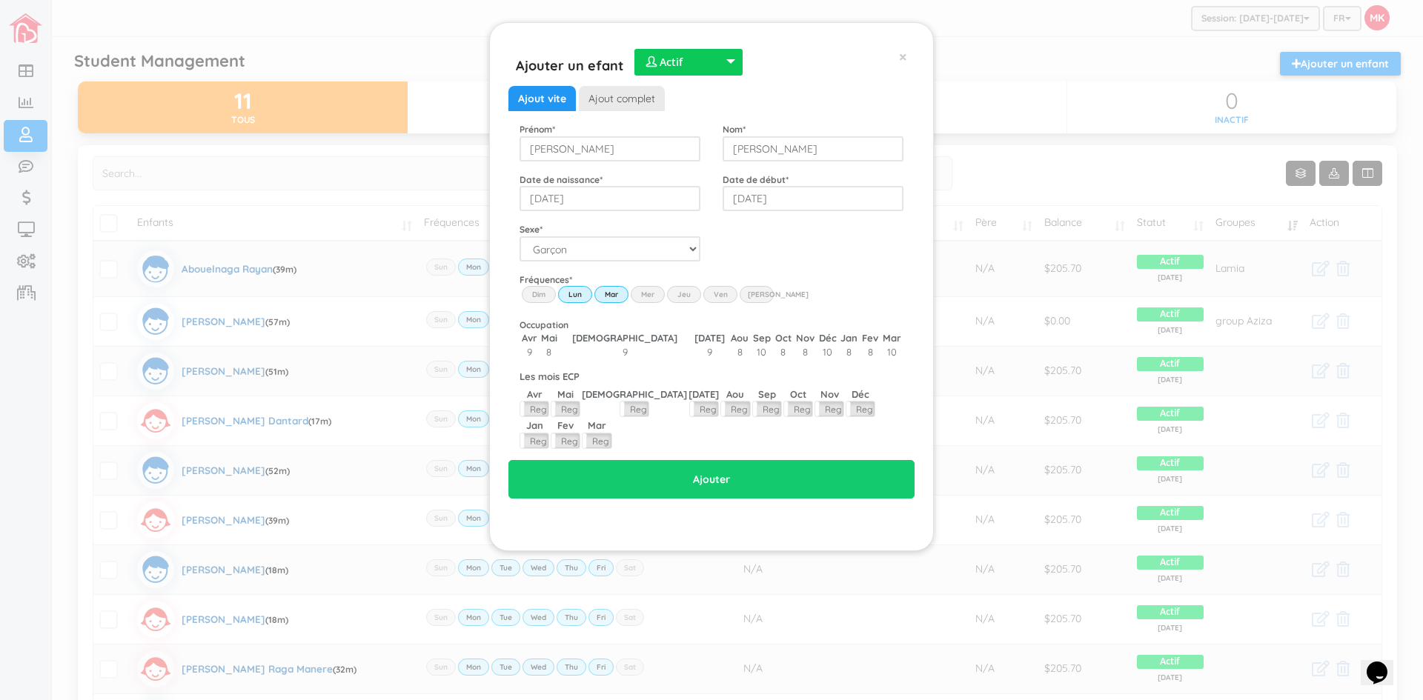
drag, startPoint x: 652, startPoint y: 291, endPoint x: 694, endPoint y: 294, distance: 41.6
click at [655, 292] on label "Mer" at bounding box center [648, 294] width 34 height 16
click at [0, 0] on input "Wed" at bounding box center [0, 0] width 0 height 0
click at [695, 294] on label "Jeu" at bounding box center [684, 294] width 34 height 16
click at [0, 0] on input "Thu" at bounding box center [0, 0] width 0 height 0
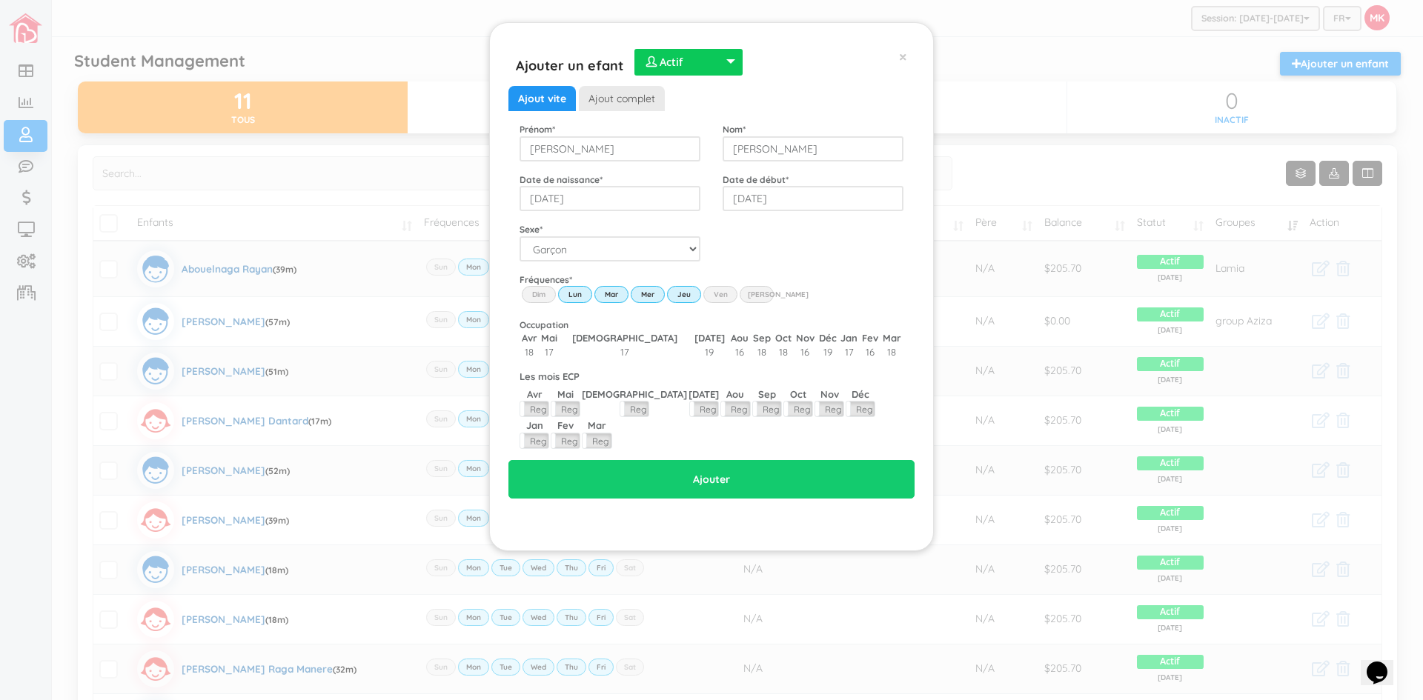
click at [723, 291] on label "Ven" at bounding box center [720, 294] width 34 height 16
click at [0, 0] on input "Fri" at bounding box center [0, 0] width 0 height 0
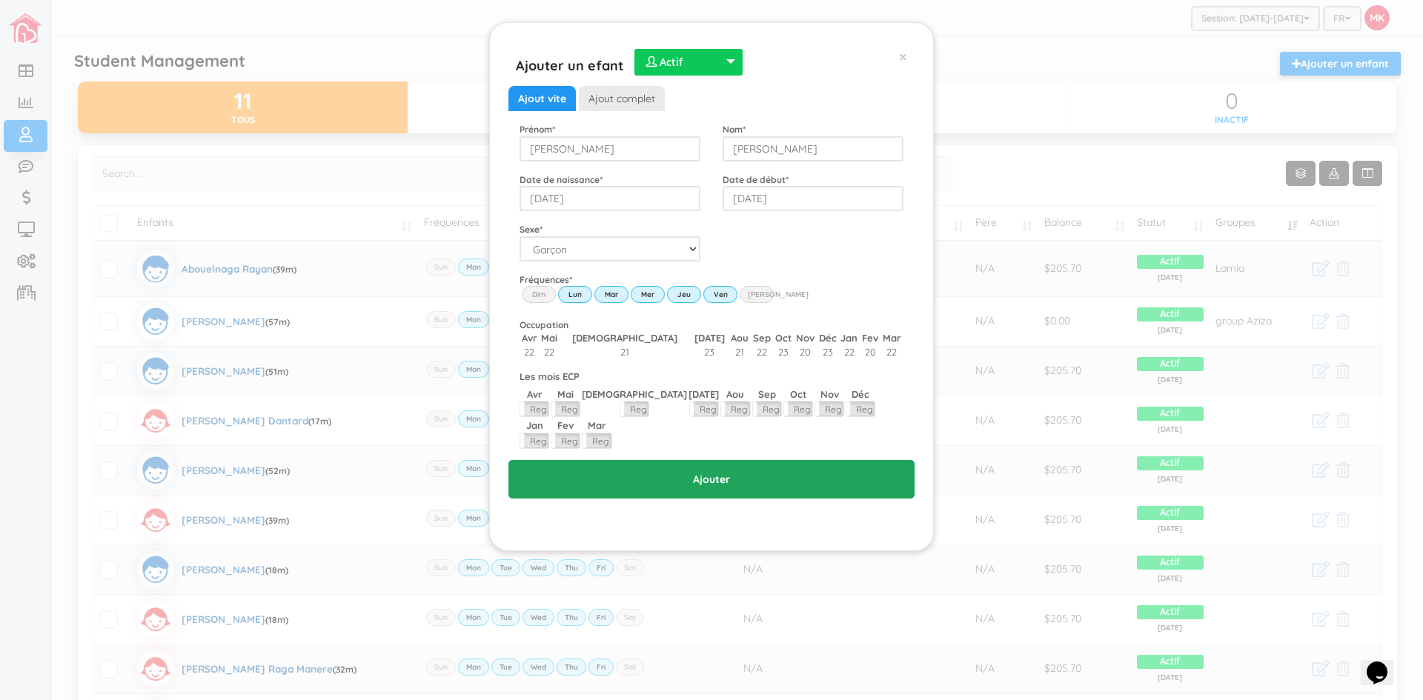
click at [763, 460] on input "Ajouter" at bounding box center [711, 479] width 406 height 39
click at [732, 460] on input "Ajouter" at bounding box center [711, 479] width 406 height 39
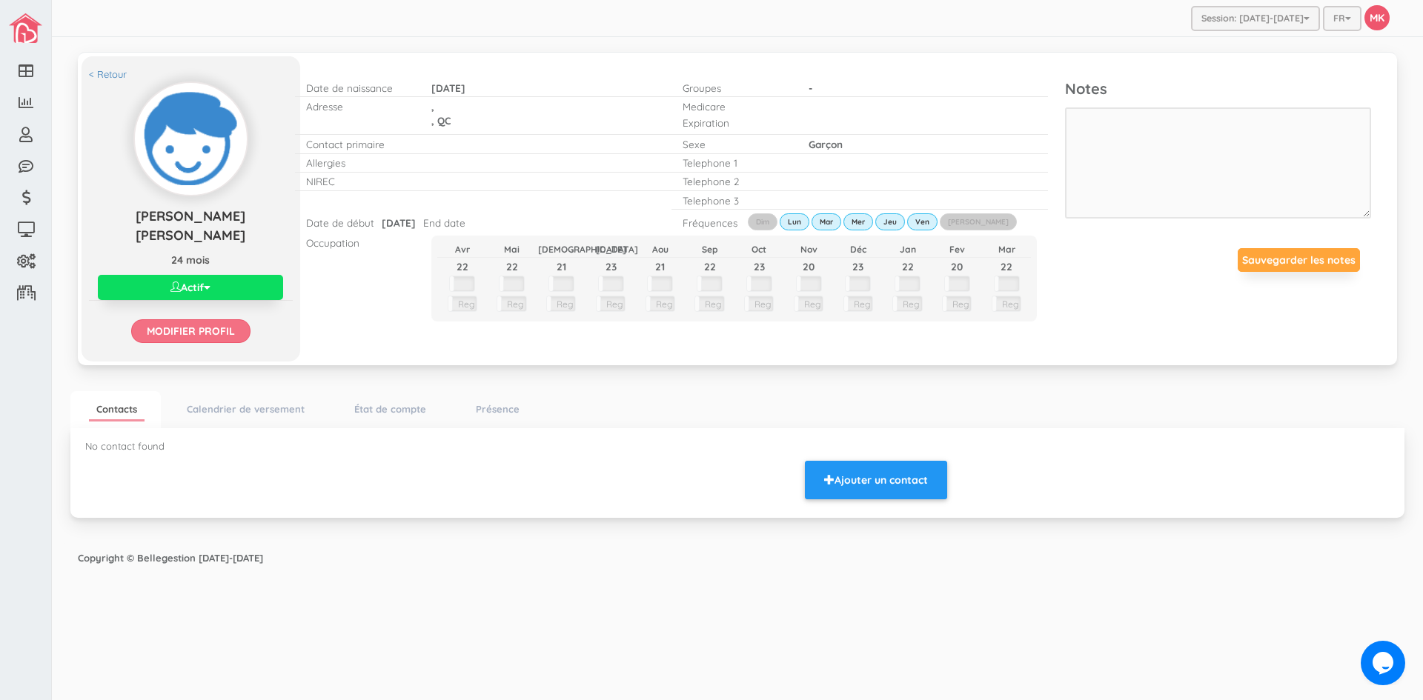
click at [213, 319] on input "Modifier profil" at bounding box center [190, 331] width 119 height 24
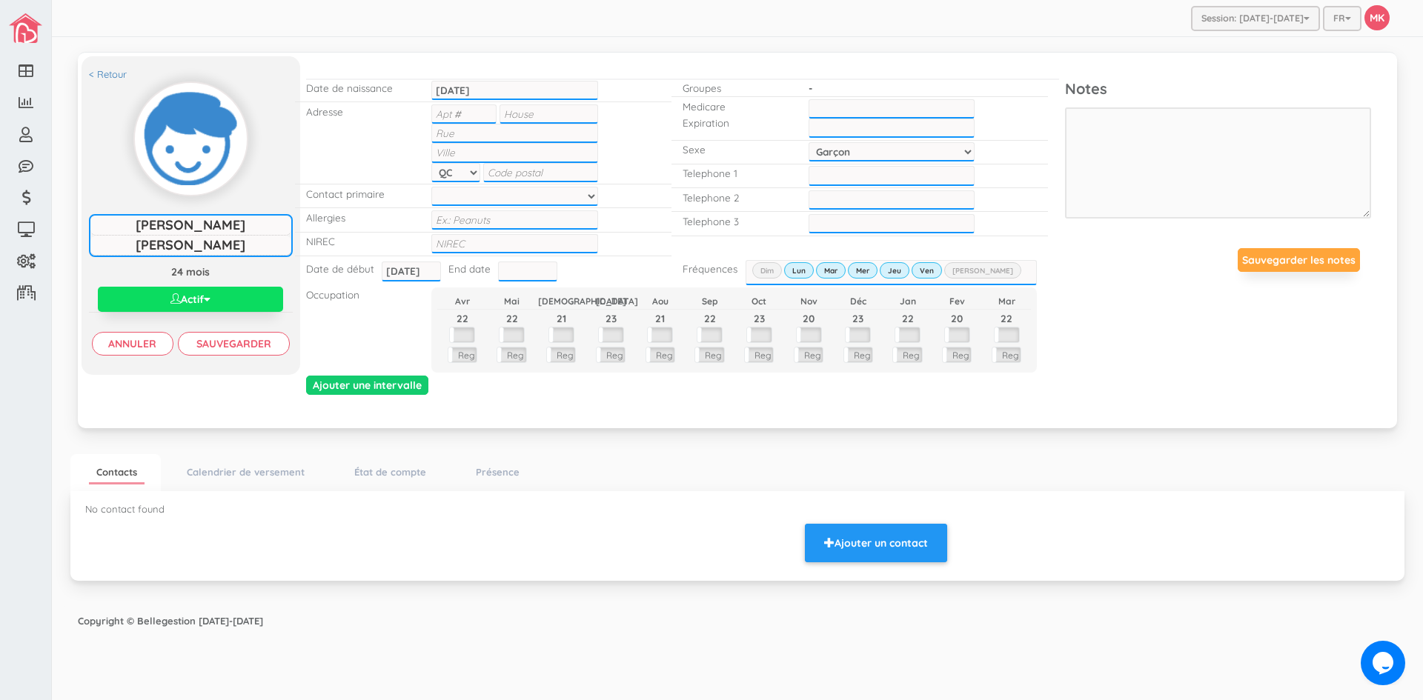
click at [497, 117] on p ", , [GEOGRAPHIC_DATA] NL PE NS NB QC ON MB SK AB BC YT NT NU" at bounding box center [514, 144] width 166 height 78
click at [491, 119] on input "text" at bounding box center [463, 114] width 65 height 19
click at [555, 64] on div "Date de naissance [DATE] [DATE] Adresse , , [GEOGRAPHIC_DATA] NL PE NS NB QC ON…" at bounding box center [683, 239] width 766 height 350
click at [521, 117] on input "text" at bounding box center [549, 114] width 98 height 19
type input "1651"
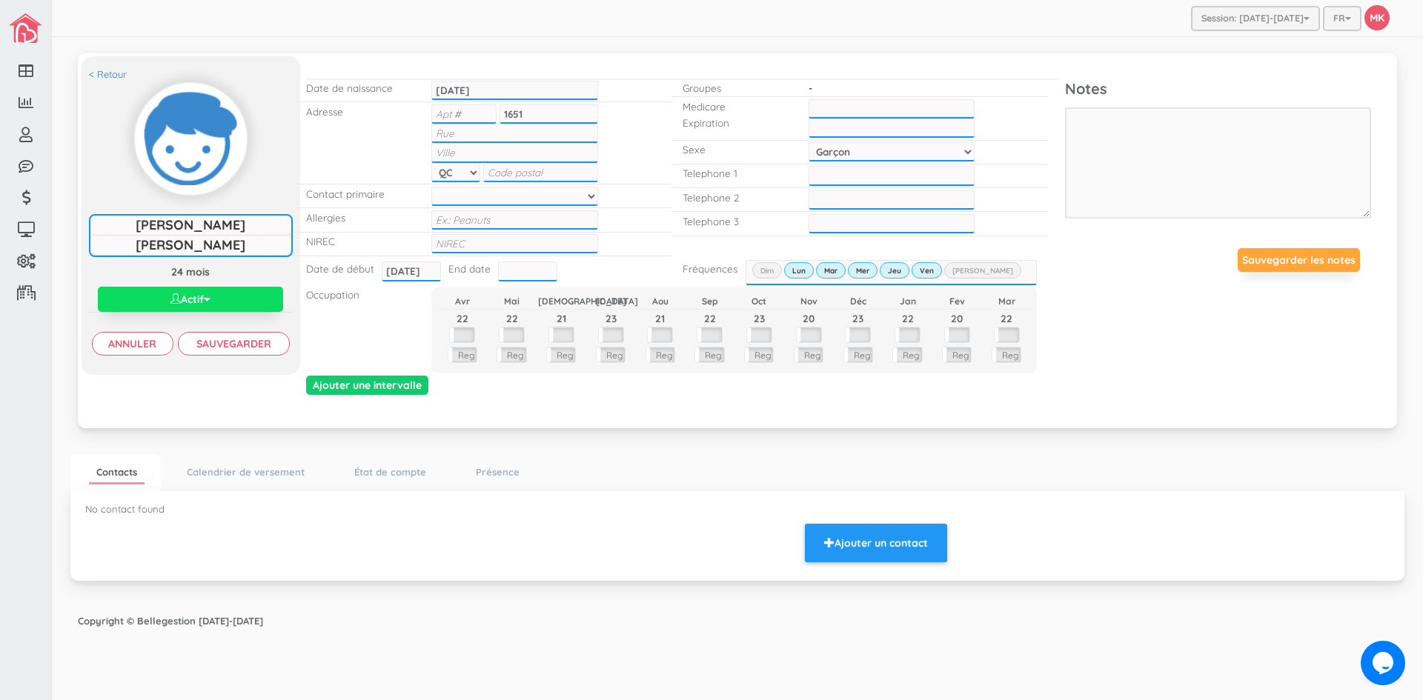
click at [514, 133] on input "text" at bounding box center [514, 133] width 166 height 19
type input "Av. [GEOGRAPHIC_DATA]"
click at [528, 194] on select at bounding box center [514, 196] width 166 height 19
click at [537, 234] on input "text" at bounding box center [514, 243] width 166 height 19
type input "1202304444923"
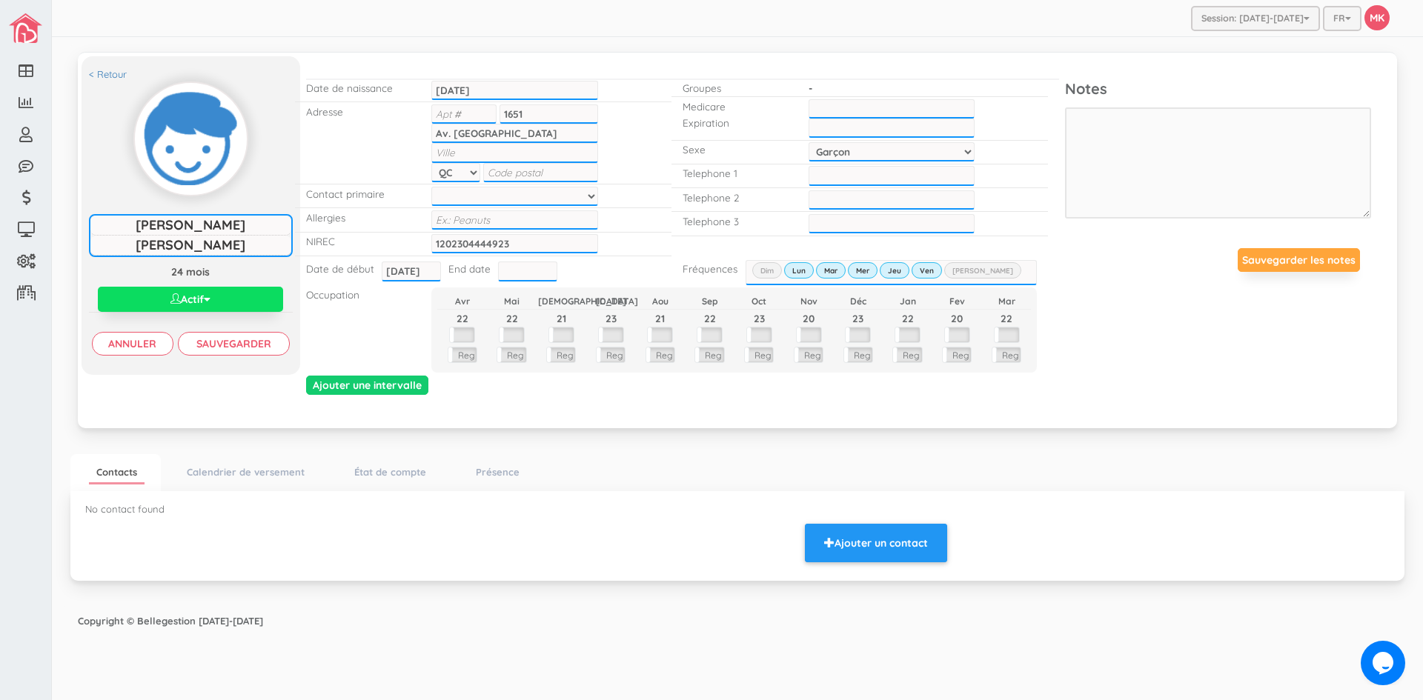
click at [815, 397] on div "Ajouter une intervalle" at bounding box center [683, 387] width 776 height 23
click at [211, 345] on input "Sauvegarder" at bounding box center [234, 344] width 112 height 24
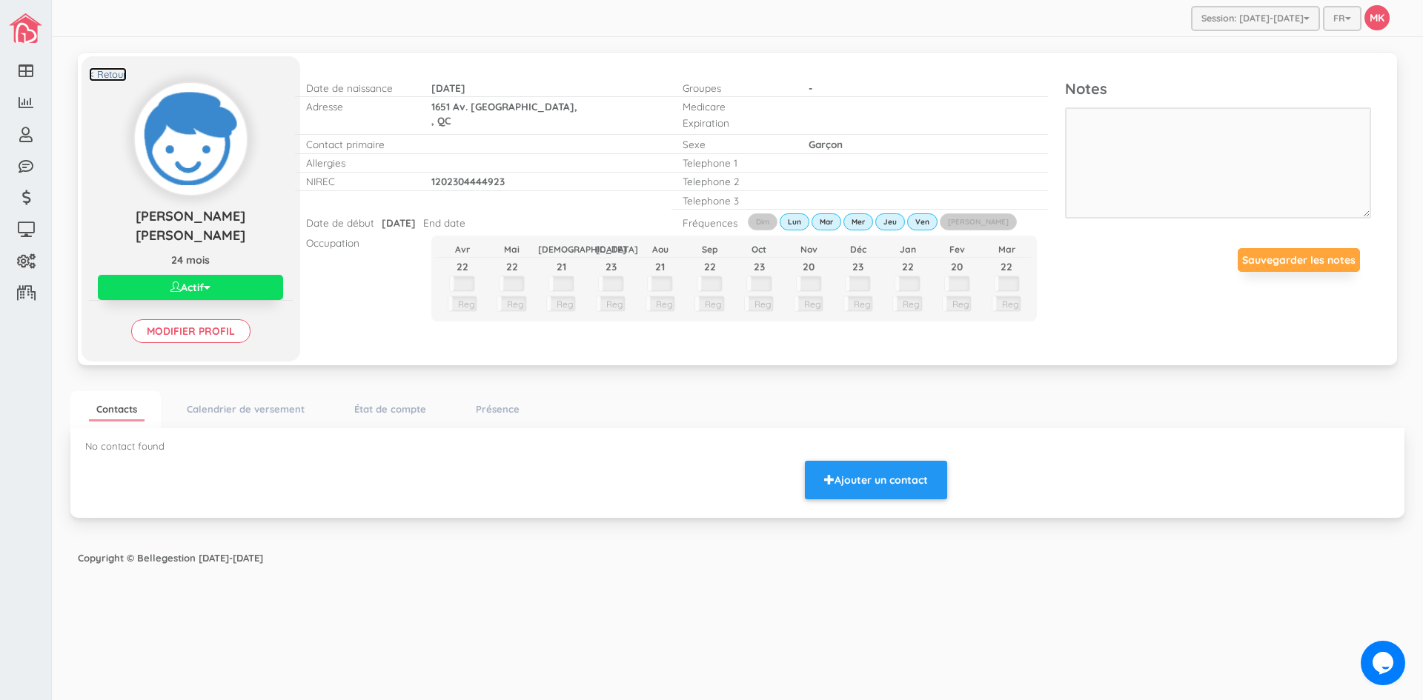
click at [118, 73] on link "< Retour" at bounding box center [108, 74] width 38 height 14
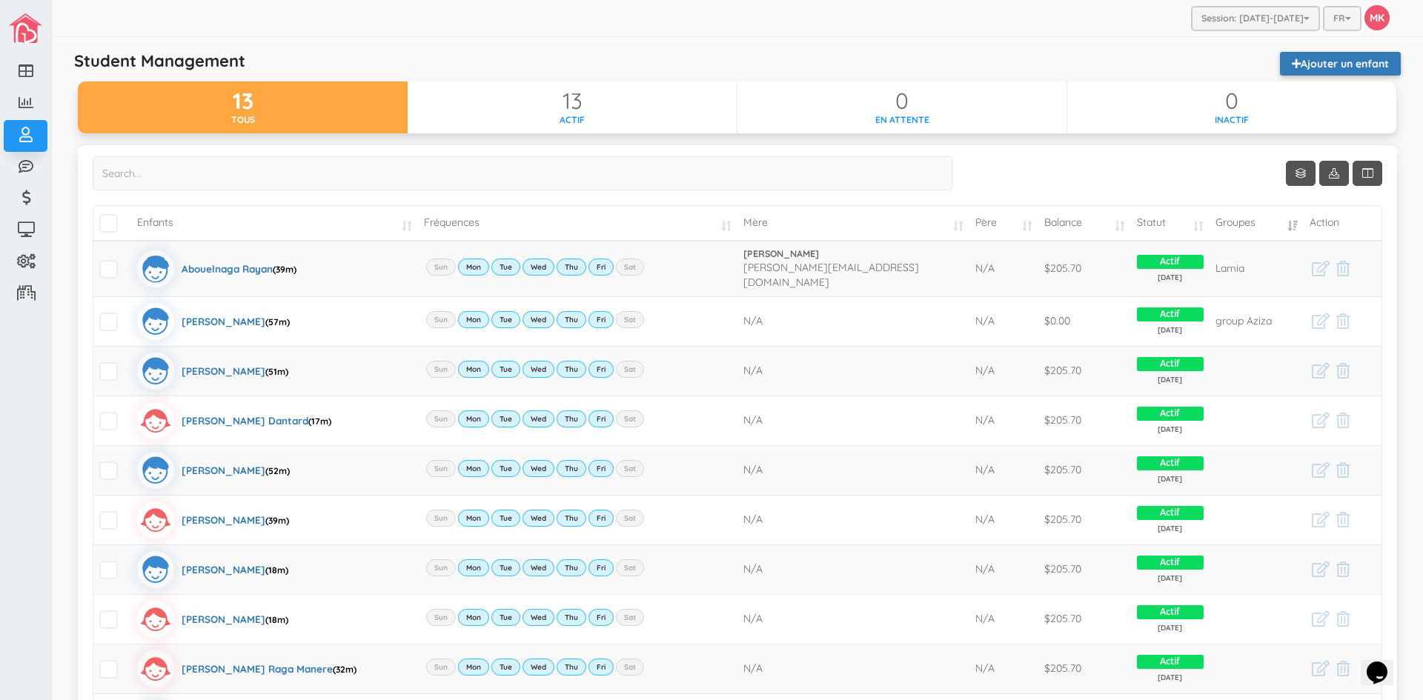
click at [1299, 58] on link "Ajouter un enfant" at bounding box center [1340, 64] width 121 height 24
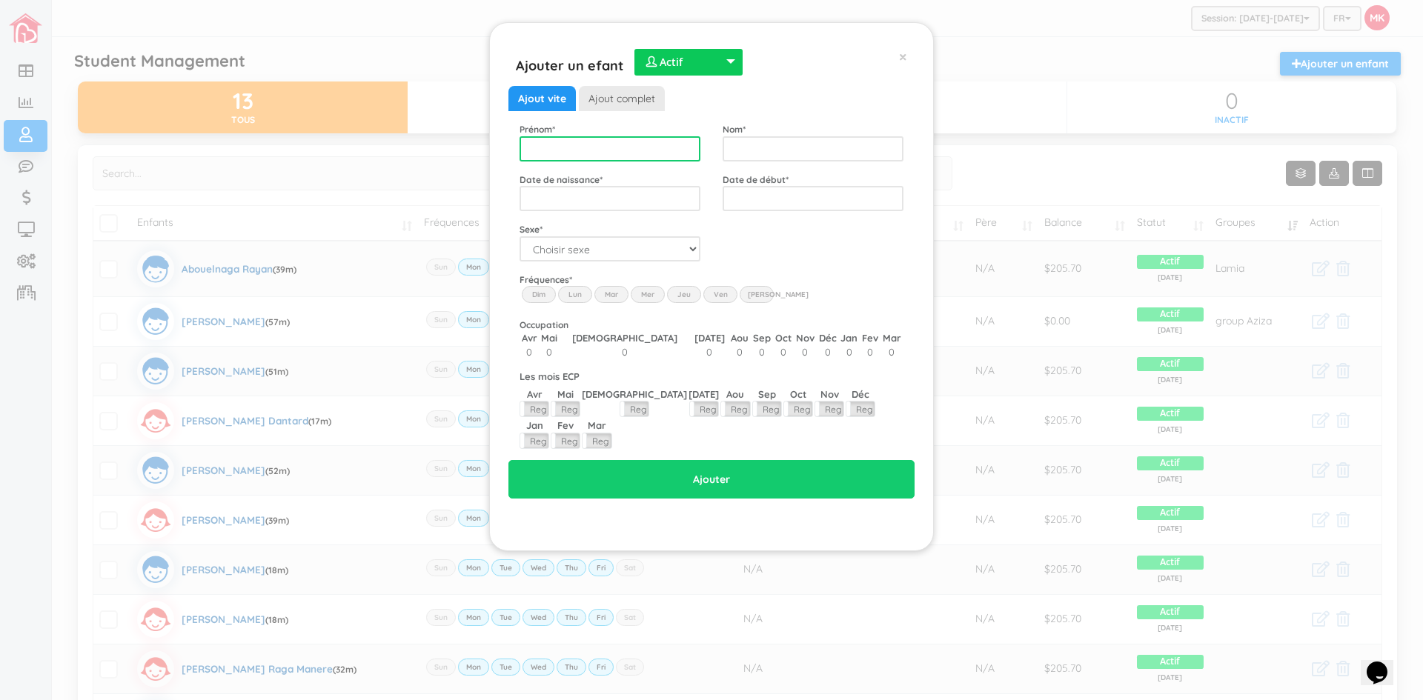
click at [641, 153] on input "text" at bounding box center [610, 148] width 181 height 25
type input "[PERSON_NAME]"
click at [786, 147] on input "text" at bounding box center [813, 148] width 181 height 25
type input "[PERSON_NAME]"
click at [664, 201] on input "text" at bounding box center [610, 198] width 181 height 25
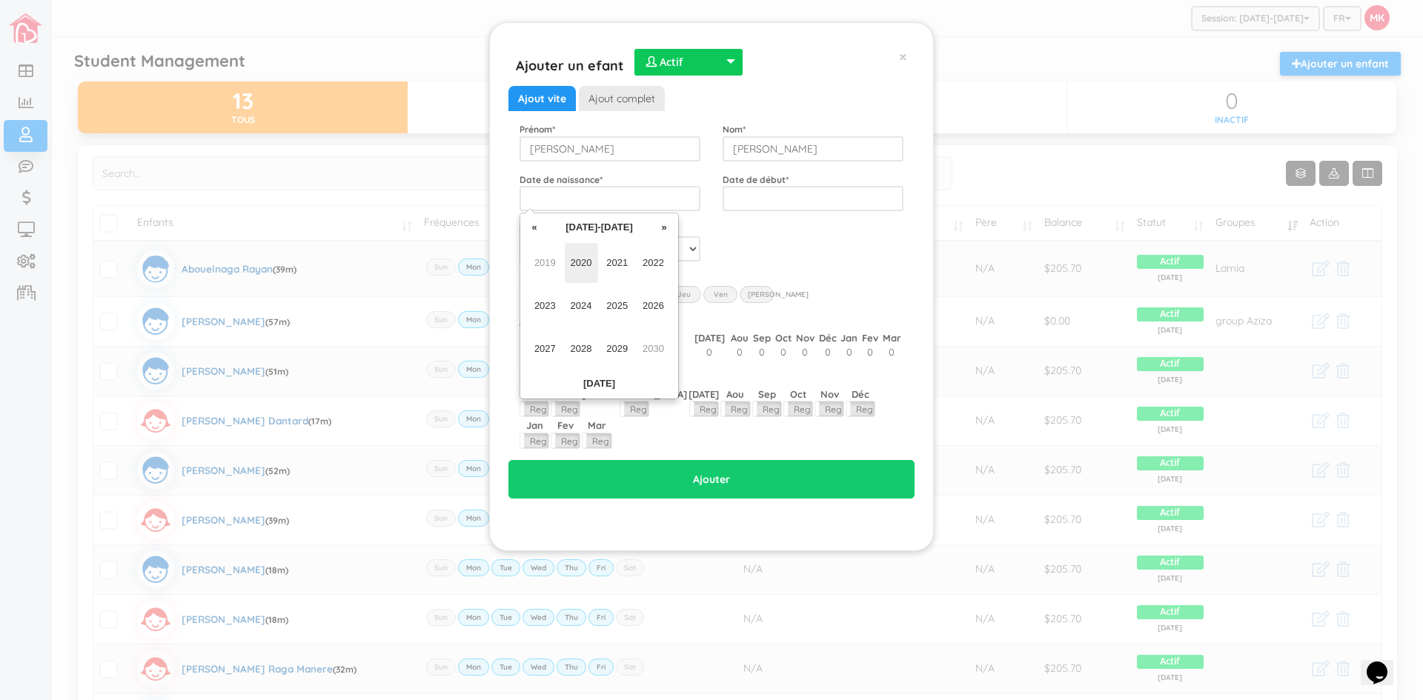
click at [576, 260] on span "2020" at bounding box center [581, 263] width 33 height 40
click at [653, 345] on span "Dec" at bounding box center [653, 349] width 33 height 40
click at [613, 274] on td "2" at bounding box center [617, 272] width 22 height 22
type input "[DATE]"
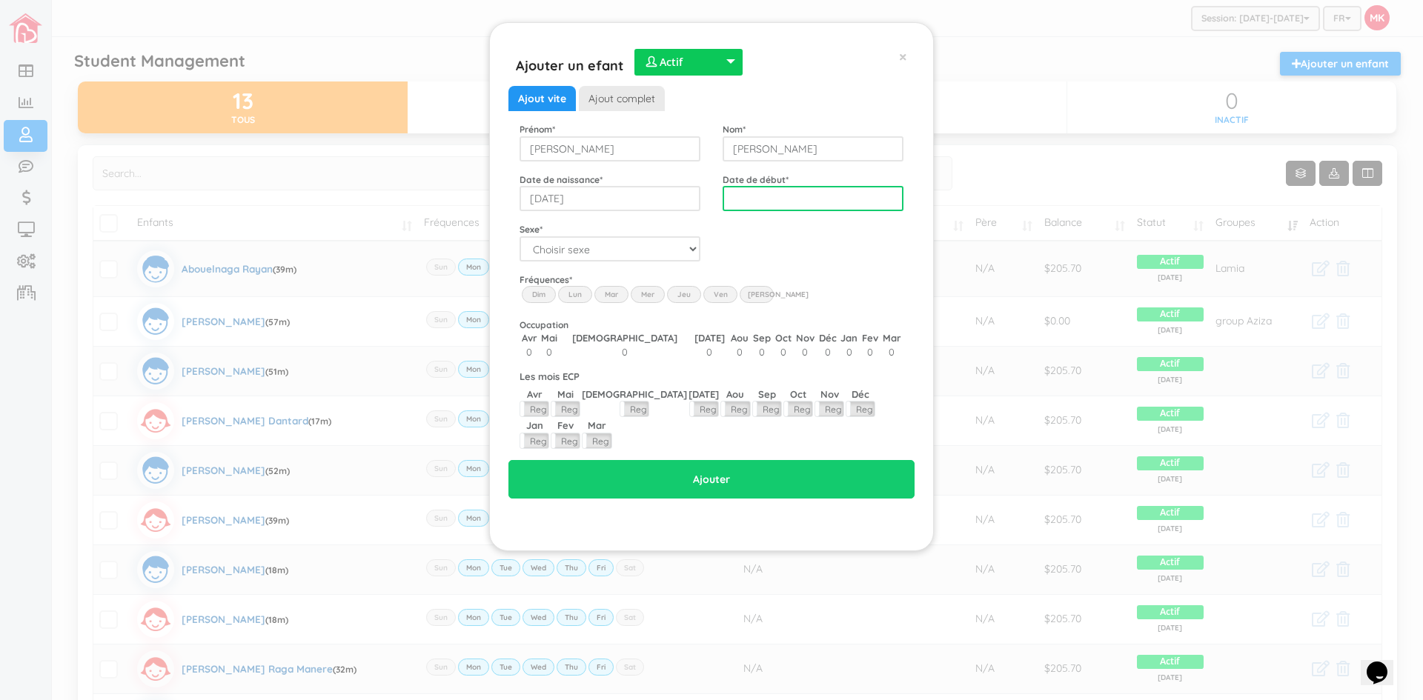
click at [772, 195] on input "text" at bounding box center [813, 198] width 181 height 25
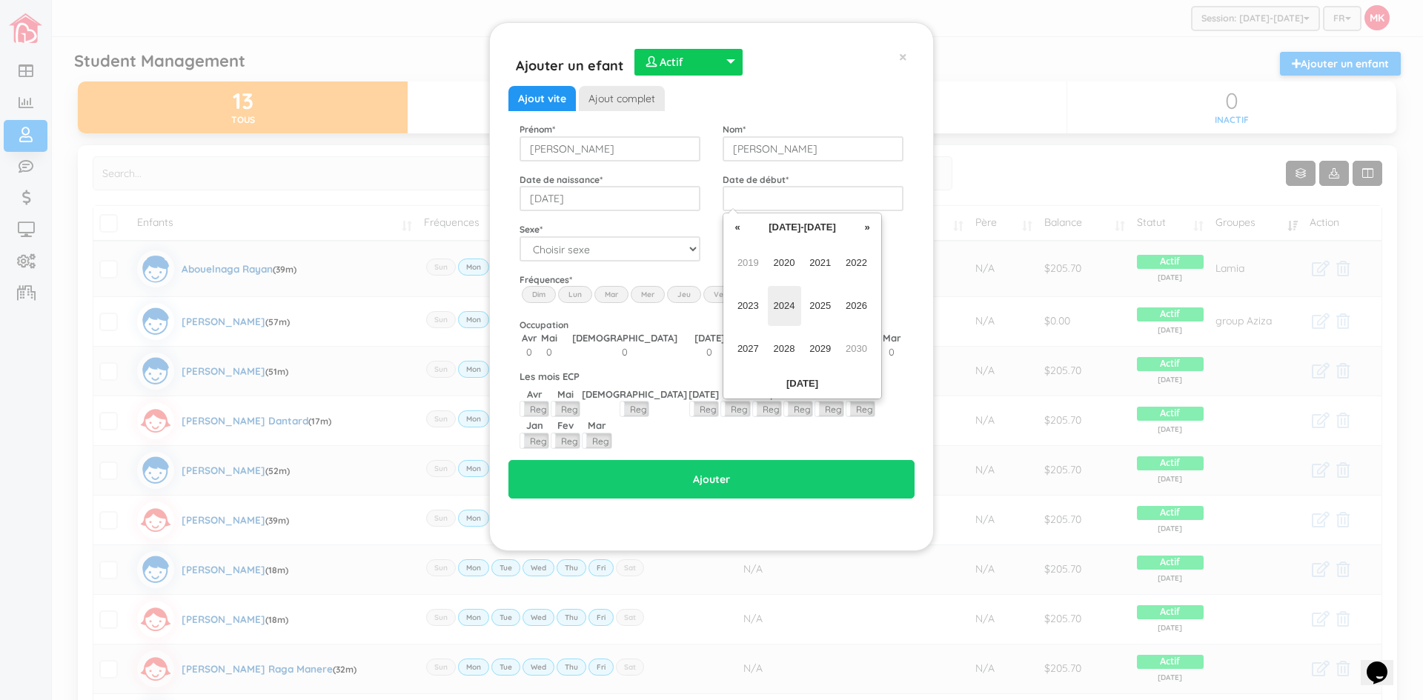
click at [789, 311] on span "2024" at bounding box center [784, 306] width 33 height 40
click at [787, 309] on span "Jun" at bounding box center [784, 306] width 33 height 40
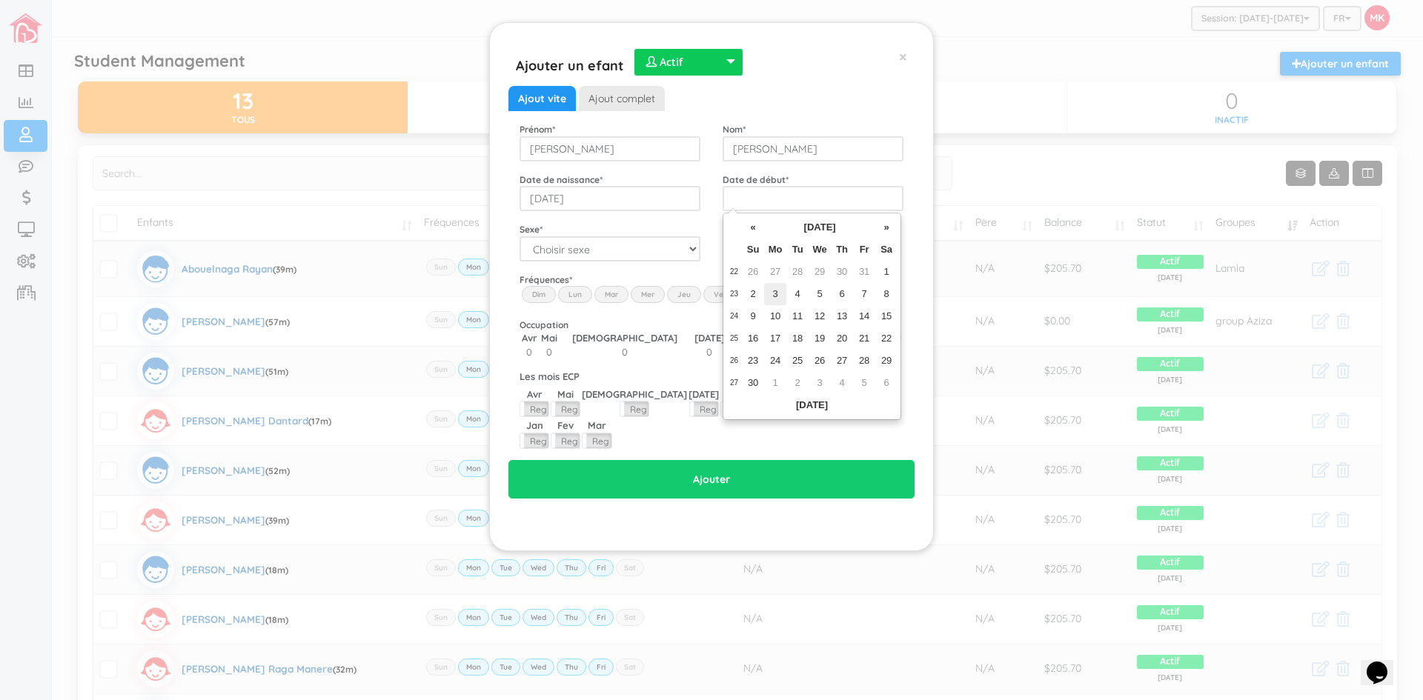
click at [776, 294] on td "3" at bounding box center [775, 294] width 22 height 22
type input "[DATE]"
click at [827, 268] on div "Ajout vite Ajout complet Prénom * Theodore Nom * Rousseau Date de naissance * 2…" at bounding box center [712, 292] width 384 height 413
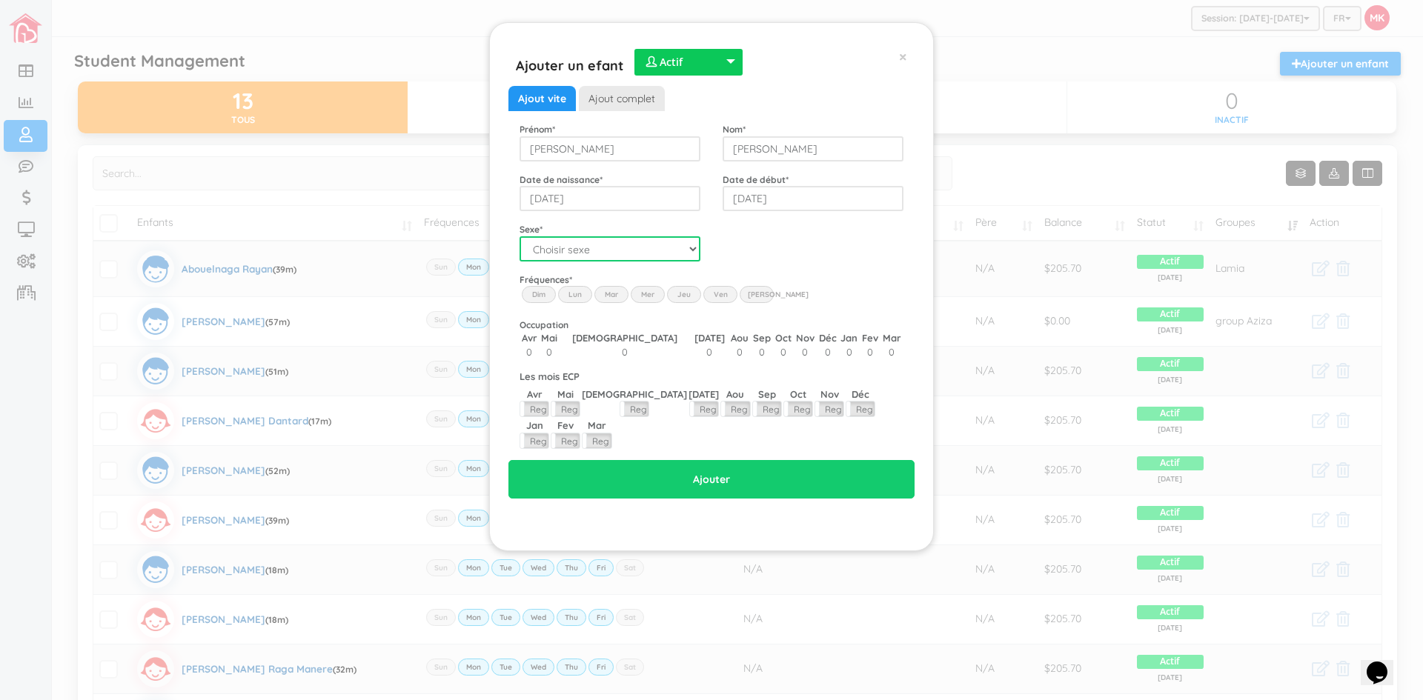
click at [691, 248] on select "Choisir sexe Garçon Fille" at bounding box center [610, 248] width 181 height 25
select select "1"
click at [520, 236] on select "Choisir sexe Garçon Fille" at bounding box center [610, 248] width 181 height 25
drag, startPoint x: 576, startPoint y: 295, endPoint x: 583, endPoint y: 294, distance: 7.6
click at [578, 294] on label "Lun" at bounding box center [575, 294] width 34 height 16
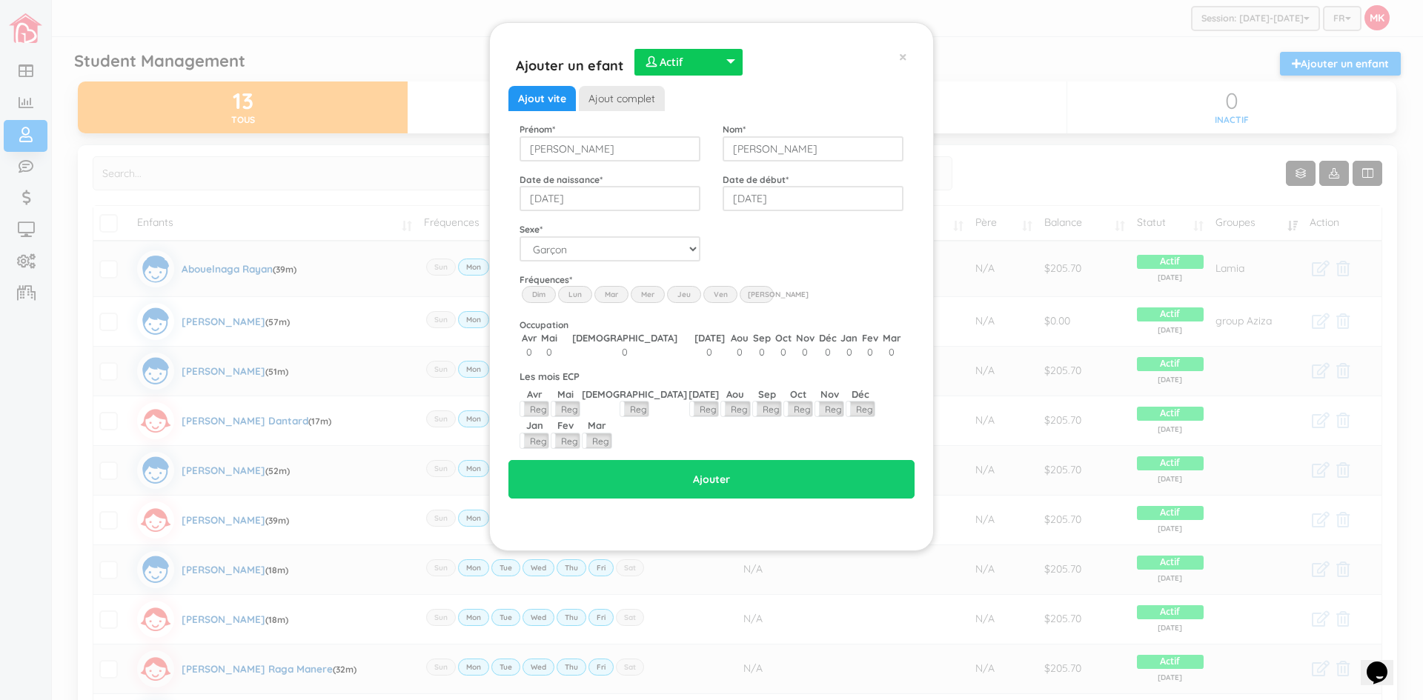
click at [0, 0] on input "Lun" at bounding box center [0, 0] width 0 height 0
click at [597, 292] on label "Mar" at bounding box center [611, 294] width 34 height 16
click at [0, 0] on input "Mar" at bounding box center [0, 0] width 0 height 0
drag, startPoint x: 639, startPoint y: 293, endPoint x: 657, endPoint y: 295, distance: 18.7
click at [641, 293] on label "Mer" at bounding box center [648, 294] width 34 height 16
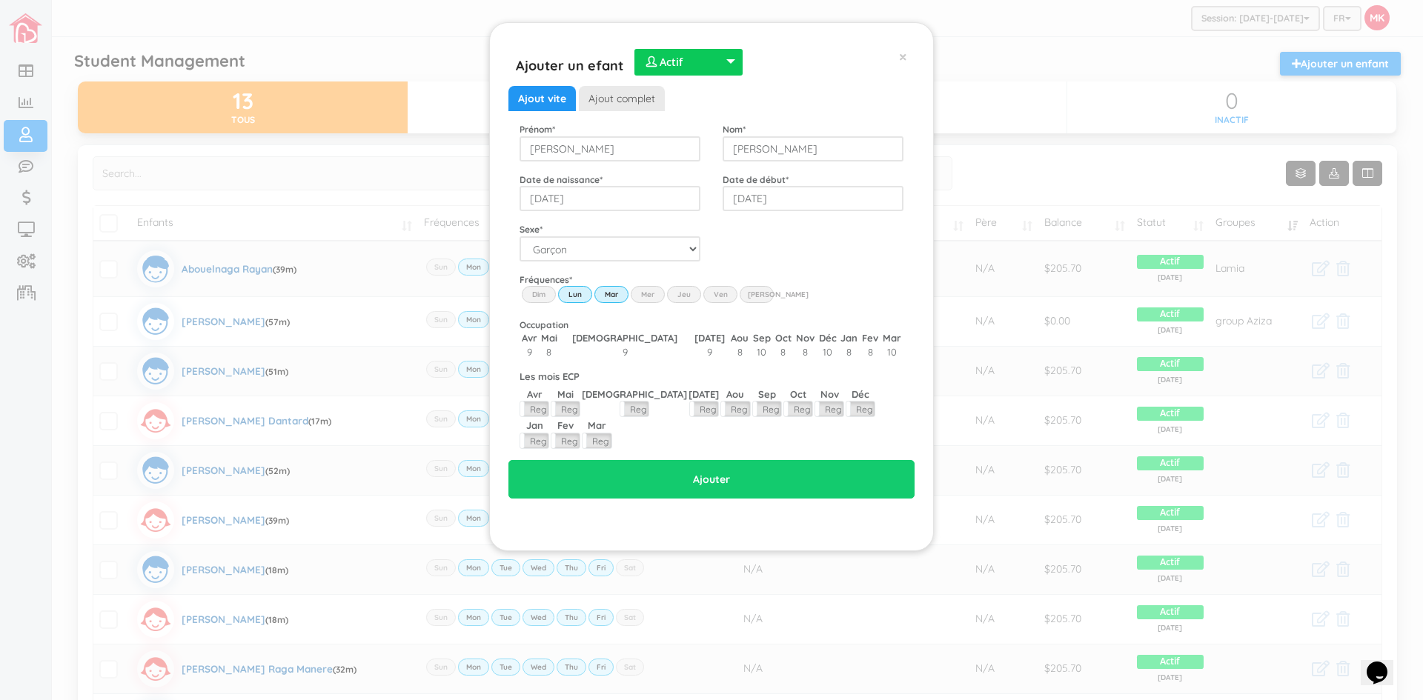
click at [0, 0] on input "Wed" at bounding box center [0, 0] width 0 height 0
drag, startPoint x: 680, startPoint y: 294, endPoint x: 692, endPoint y: 294, distance: 12.6
click at [683, 294] on label "Jeu" at bounding box center [684, 294] width 34 height 16
click at [0, 0] on input "Thu" at bounding box center [0, 0] width 0 height 0
click at [715, 291] on label "Ven" at bounding box center [720, 294] width 34 height 16
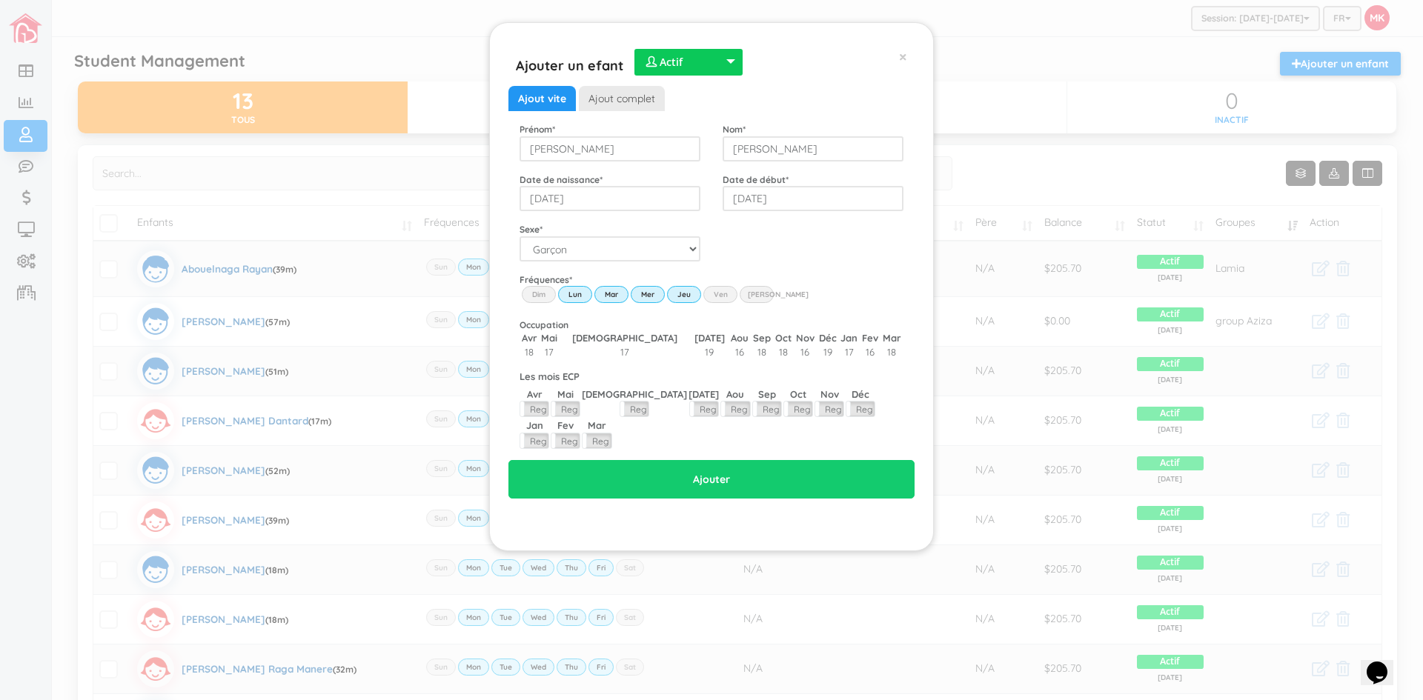
click at [0, 0] on input "Fri" at bounding box center [0, 0] width 0 height 0
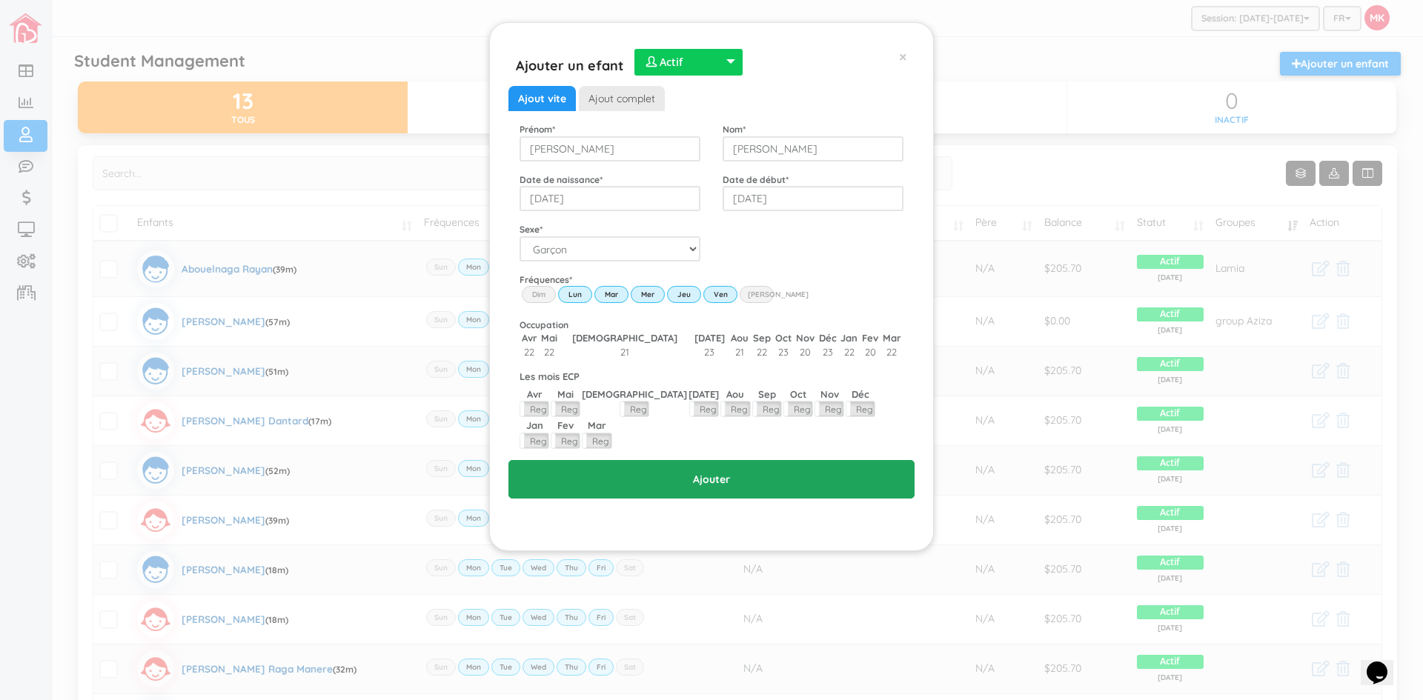
click at [726, 460] on input "Ajouter" at bounding box center [711, 479] width 406 height 39
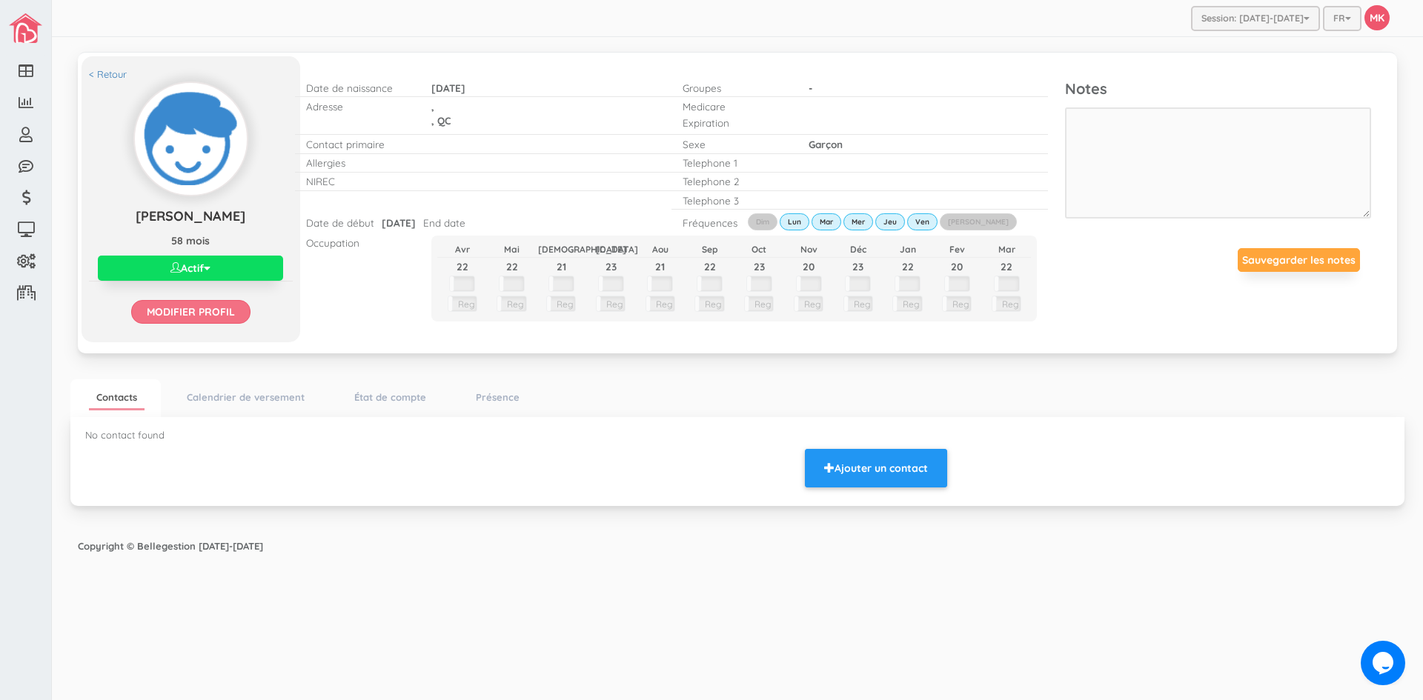
click at [179, 311] on input "Modifier profil" at bounding box center [190, 312] width 119 height 24
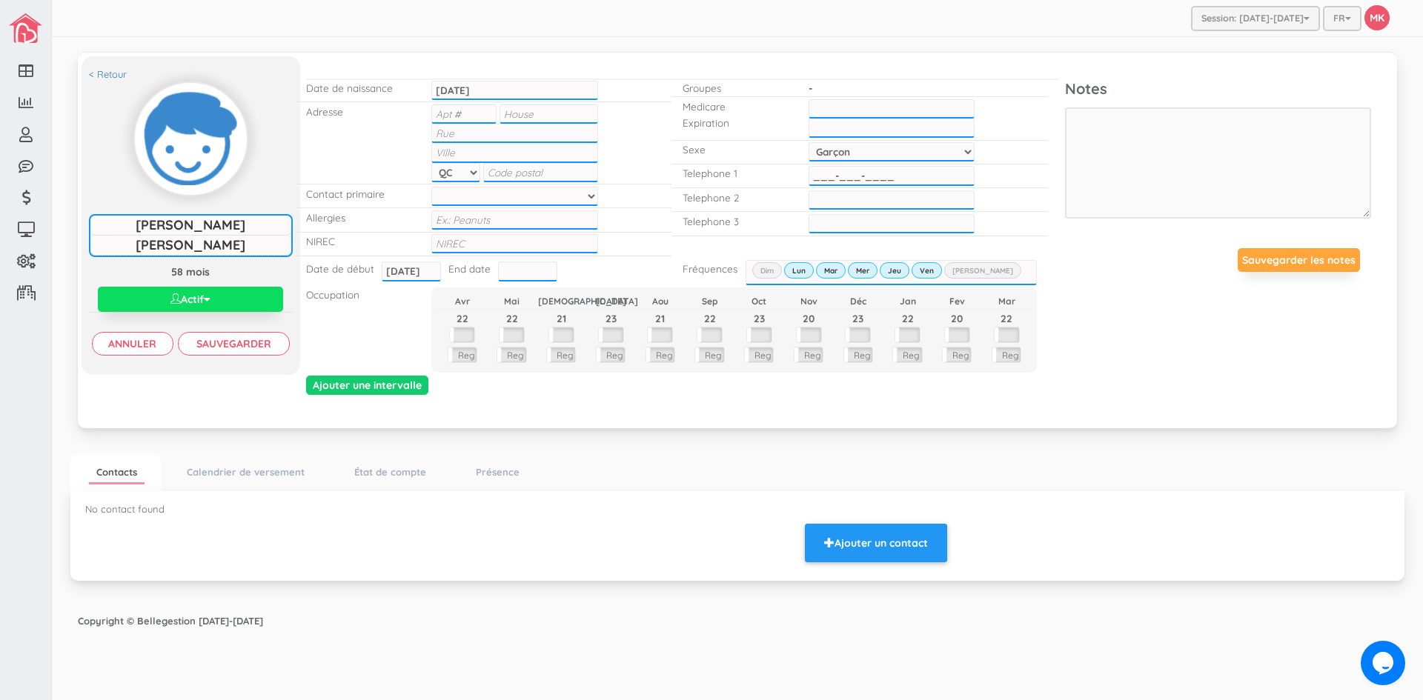
click at [886, 176] on input "___-___-____" at bounding box center [892, 175] width 166 height 19
type input "[PHONE_NUMBER]"
click at [522, 117] on input "text" at bounding box center [549, 114] width 98 height 19
click at [492, 248] on input "text" at bounding box center [514, 243] width 166 height 19
type input "1202004457762"
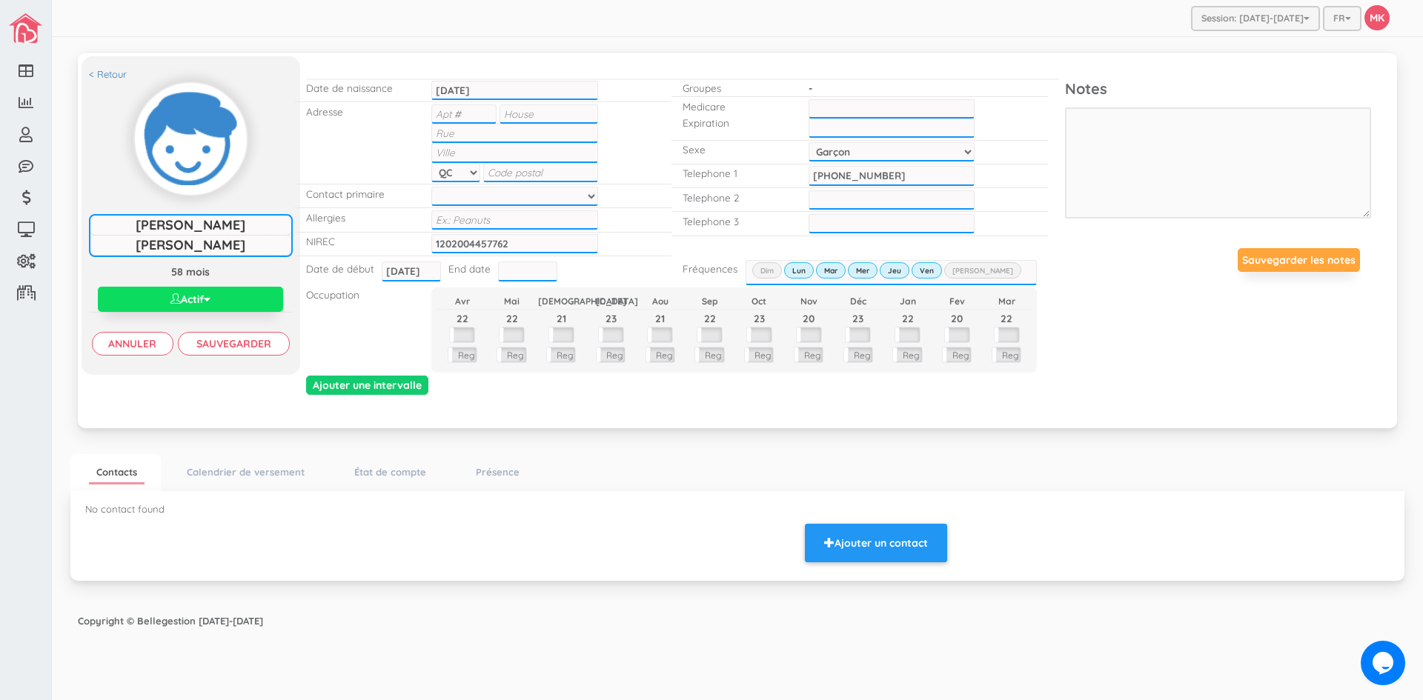
click at [350, 325] on div "Occupation Avr Mai Jui [DATE] Aou Sep Oct Nov Déc Jan Fev [DATE] 21 23 21 22 23…" at bounding box center [672, 329] width 754 height 89
click at [537, 111] on input "text" at bounding box center [549, 114] width 98 height 19
type input "590"
click at [508, 127] on input "text" at bounding box center [514, 133] width 166 height 19
type input "Av. de [GEOGRAPHIC_DATA]"
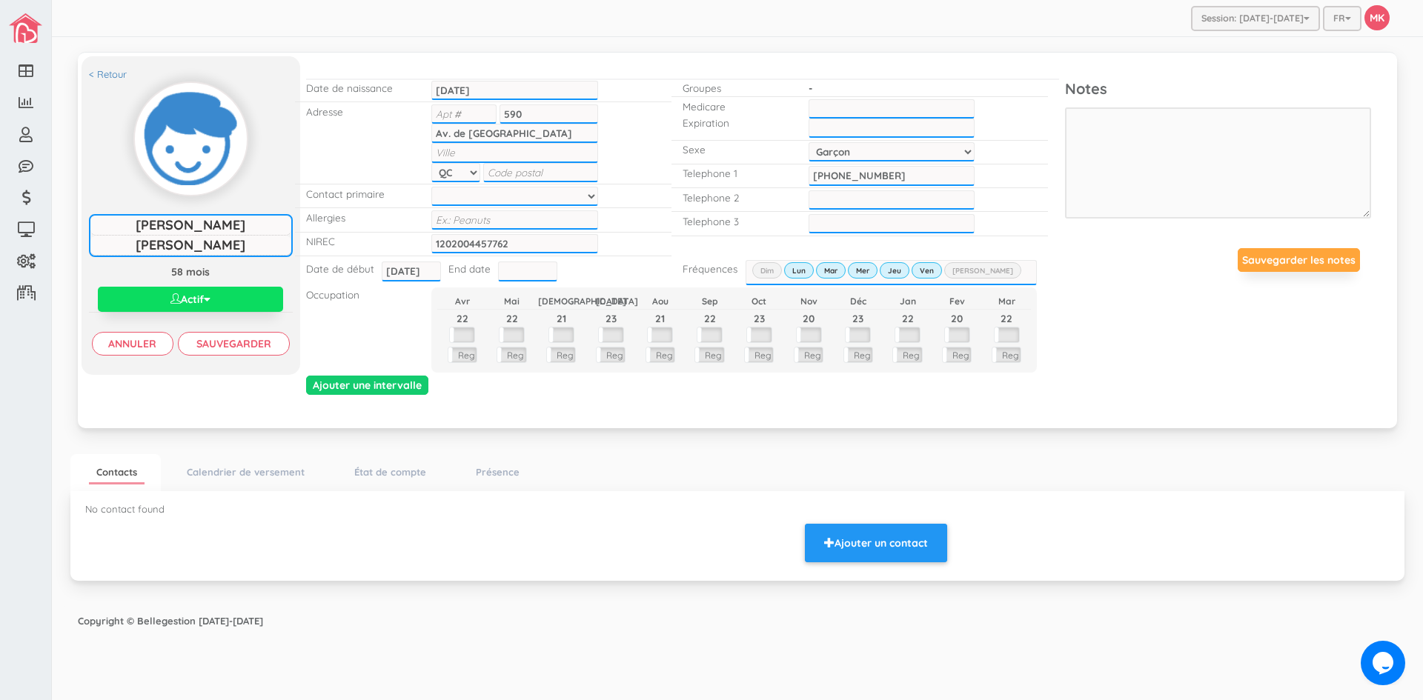
click at [452, 111] on input "text" at bounding box center [463, 114] width 65 height 19
type input "3"
click at [508, 174] on input "text" at bounding box center [540, 172] width 115 height 19
type input "H1V2J8"
click at [1126, 282] on div "Sauvegarder les notes" at bounding box center [1218, 260] width 306 height 46
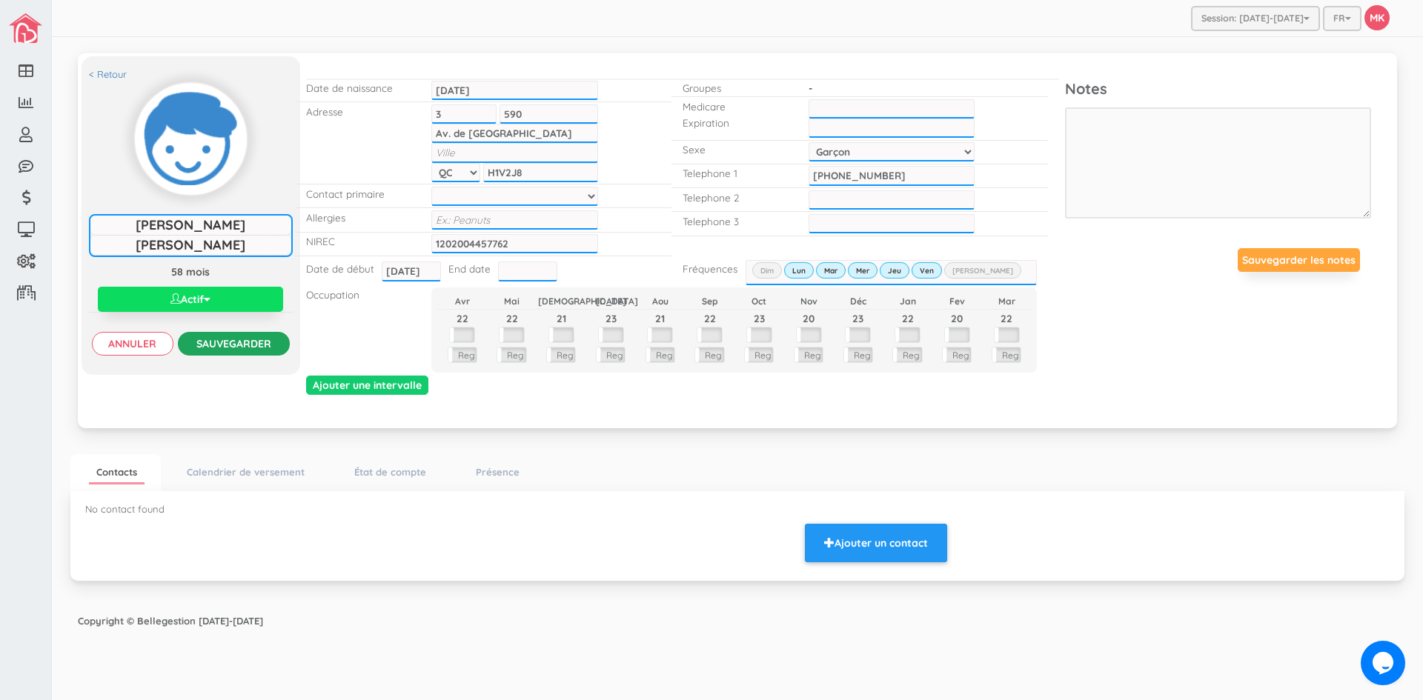
click at [208, 344] on input "Sauvegarder" at bounding box center [234, 344] width 112 height 24
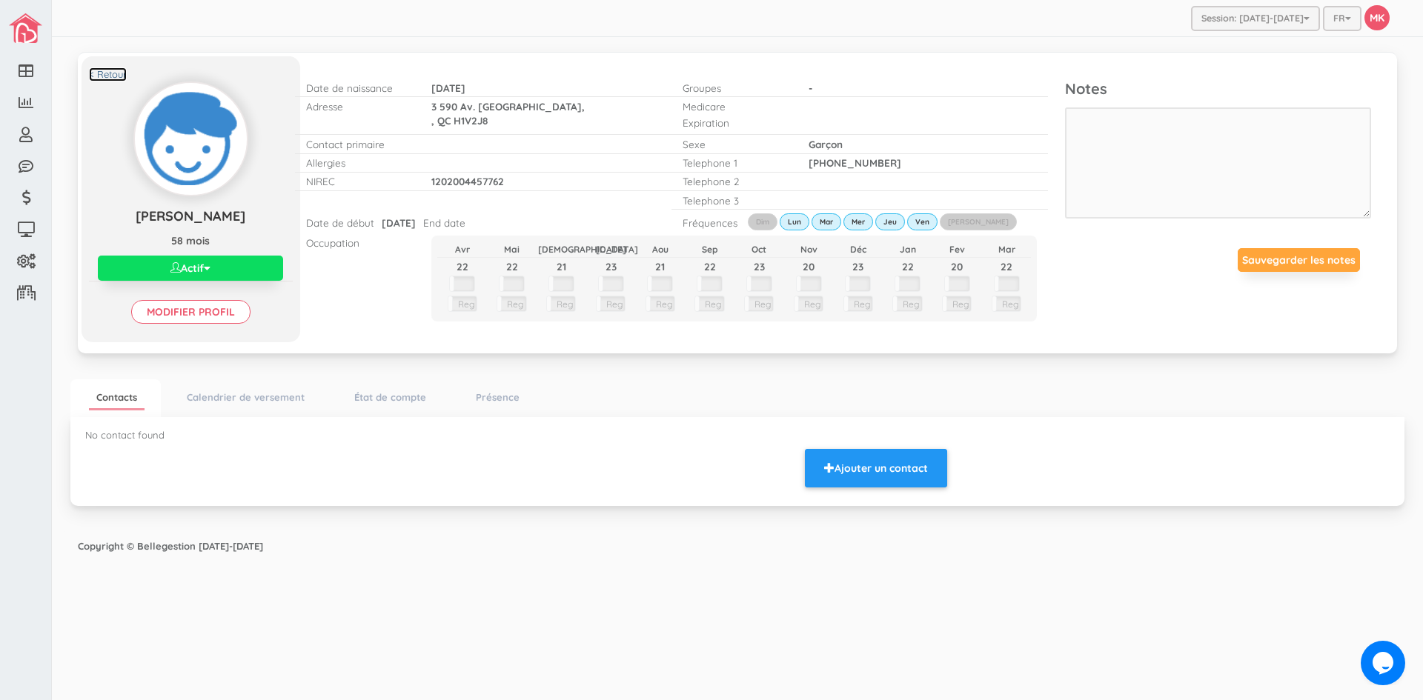
click at [110, 76] on link "< Retour" at bounding box center [108, 74] width 38 height 14
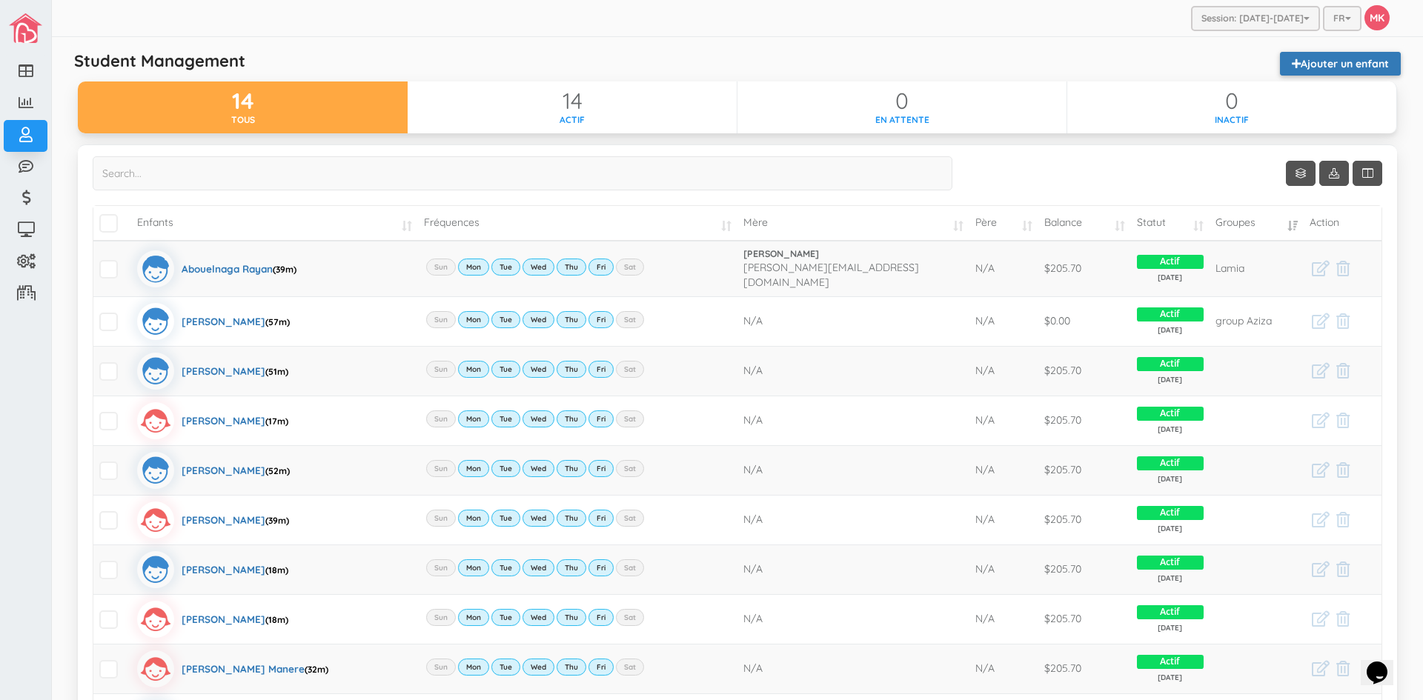
click at [1311, 62] on link "Ajouter un enfant" at bounding box center [1340, 64] width 121 height 24
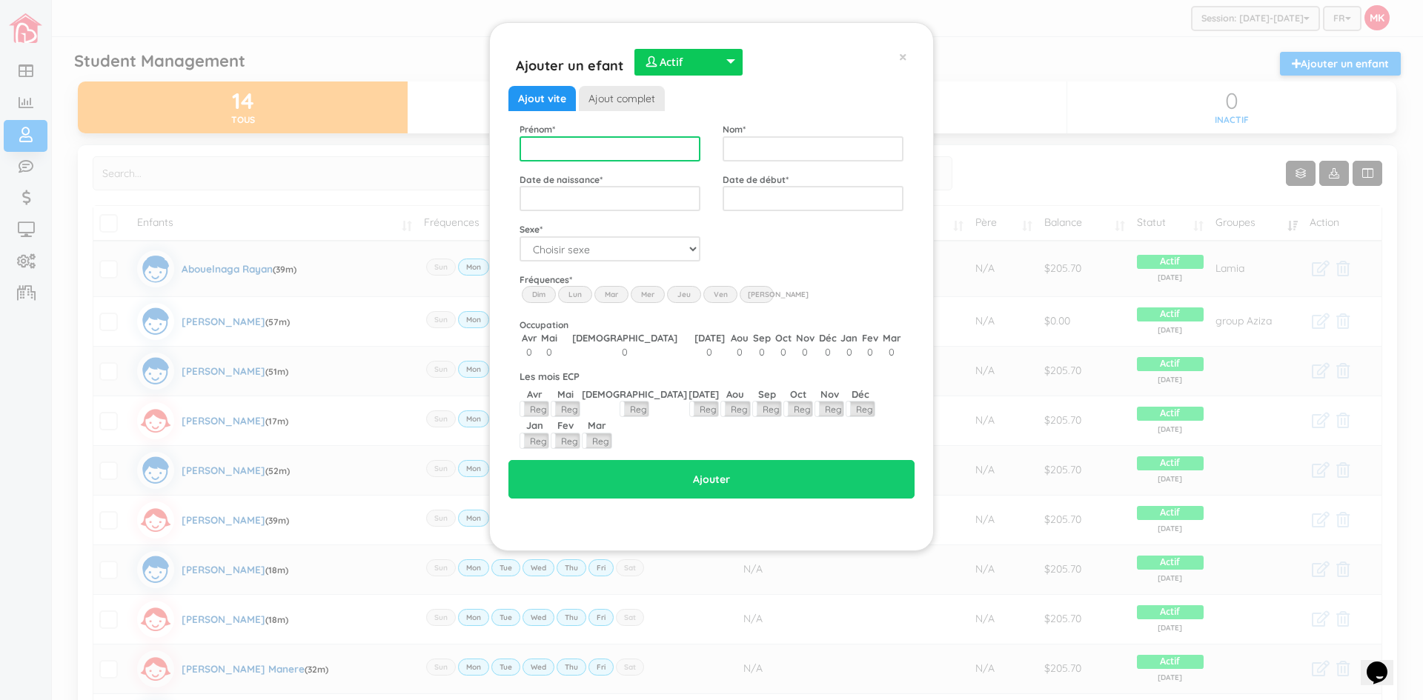
click at [617, 150] on input "text" at bounding box center [610, 148] width 181 height 25
type input "[PERSON_NAME]"
click at [795, 148] on input "text" at bounding box center [813, 148] width 181 height 25
click at [744, 148] on input "Rpusseau" at bounding box center [813, 148] width 181 height 25
type input "[PERSON_NAME]"
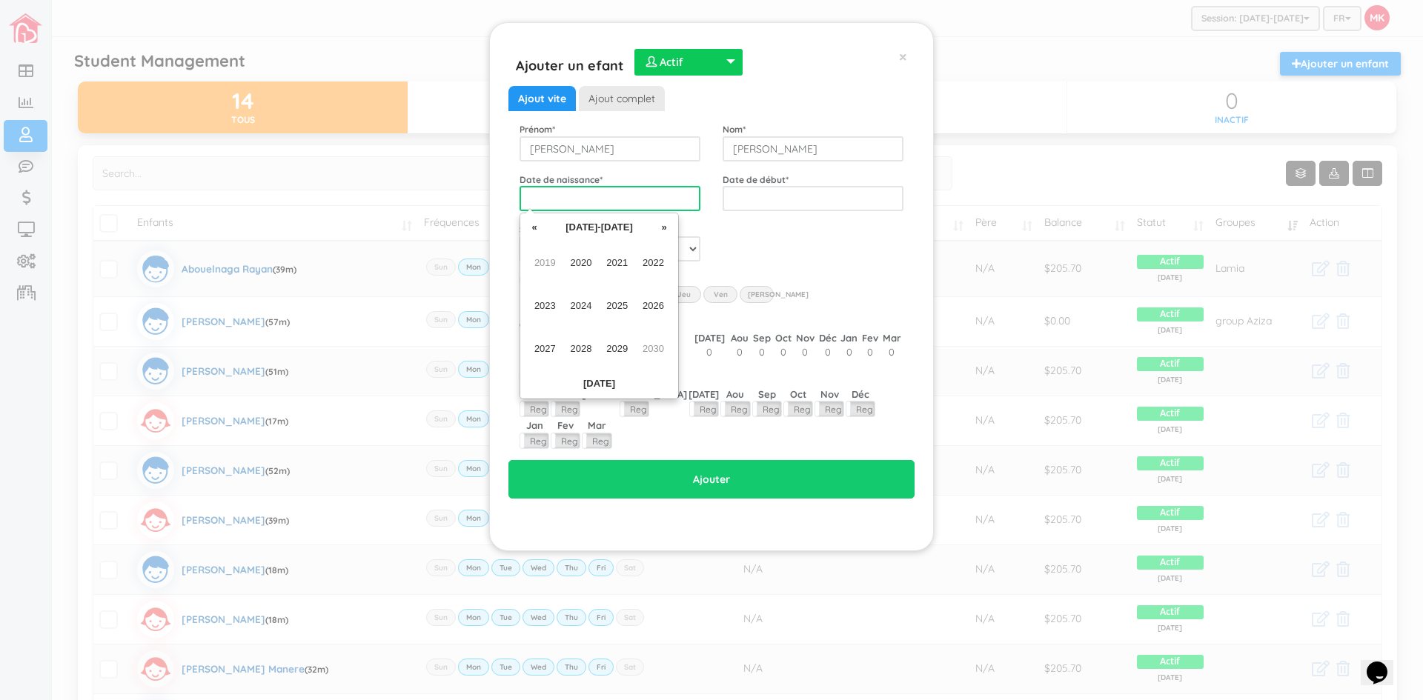
click at [669, 199] on input "text" at bounding box center [610, 198] width 181 height 25
click at [653, 262] on span "2022" at bounding box center [653, 263] width 33 height 40
click at [537, 262] on span "Jan" at bounding box center [544, 263] width 33 height 40
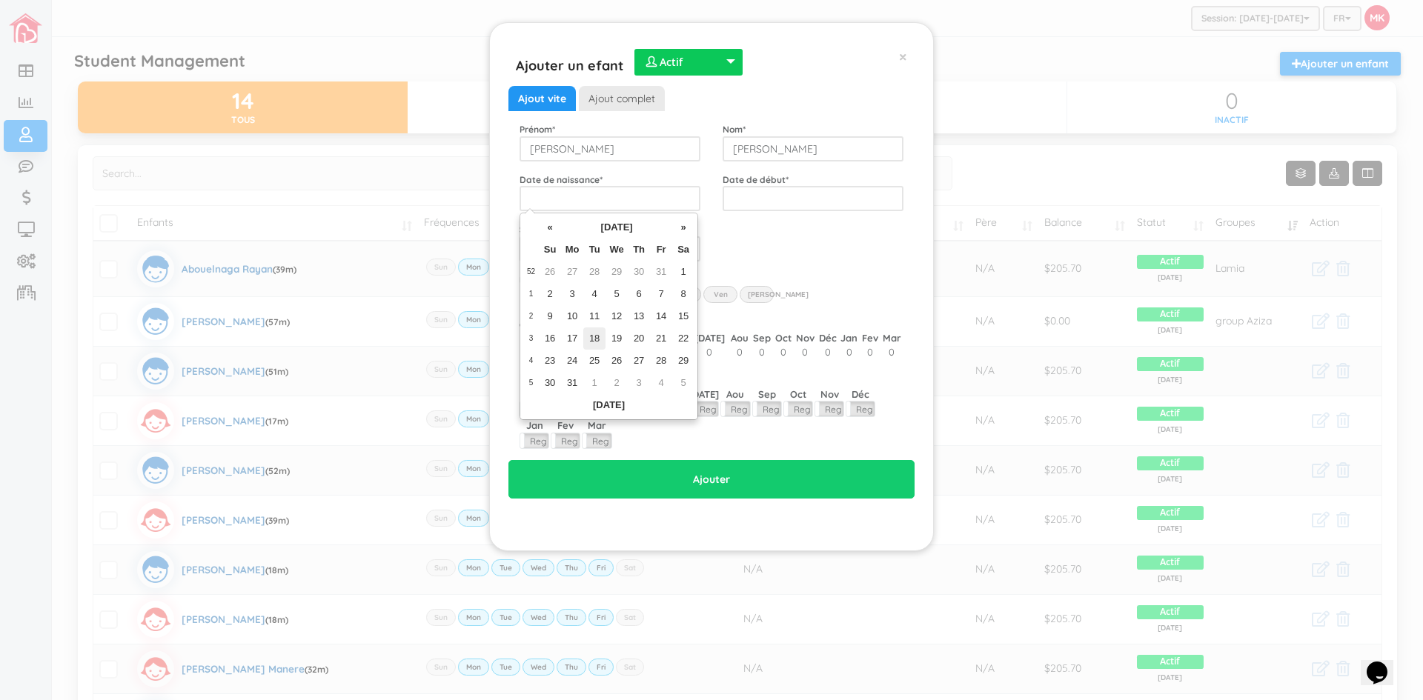
click at [592, 334] on td "18" at bounding box center [594, 339] width 22 height 22
type input "[DATE]"
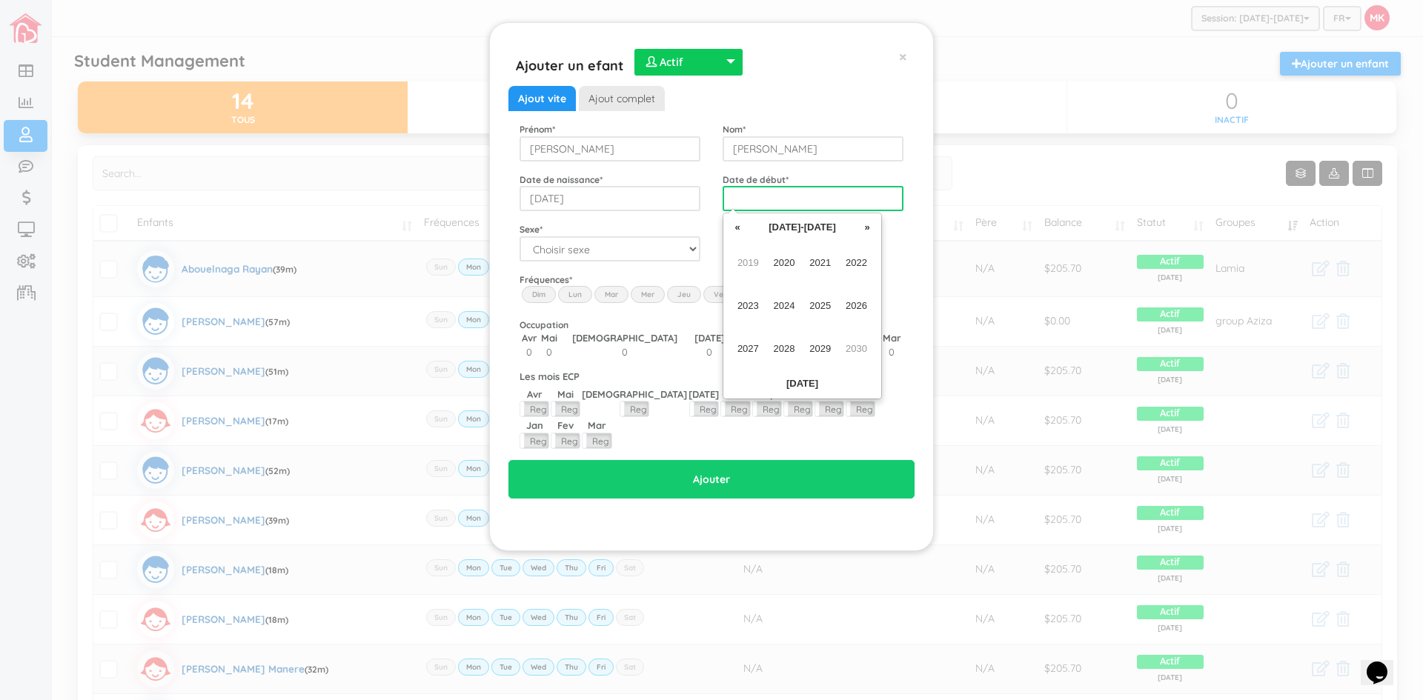
click at [768, 201] on input "text" at bounding box center [813, 198] width 181 height 25
click at [788, 301] on span "2024" at bounding box center [784, 306] width 33 height 40
click at [787, 306] on span "Jun" at bounding box center [784, 306] width 33 height 40
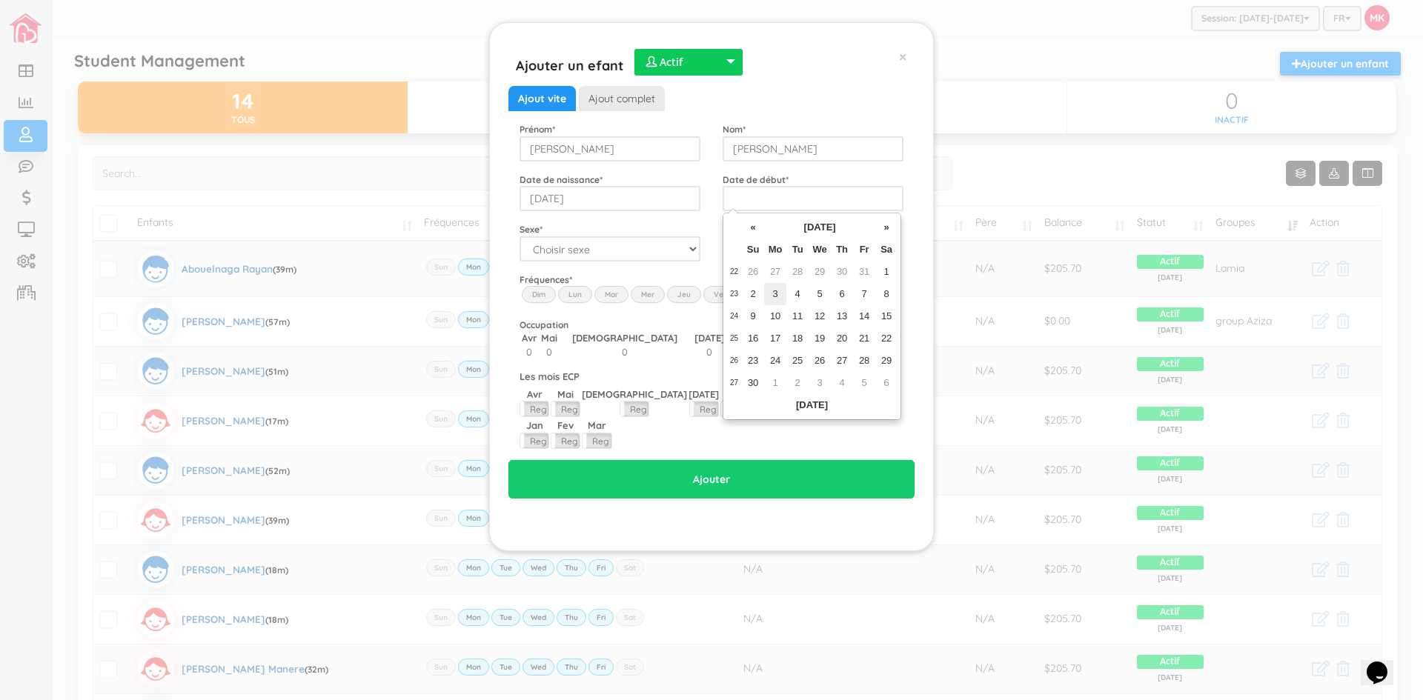
click at [774, 294] on td "3" at bounding box center [775, 294] width 22 height 22
type input "[DATE]"
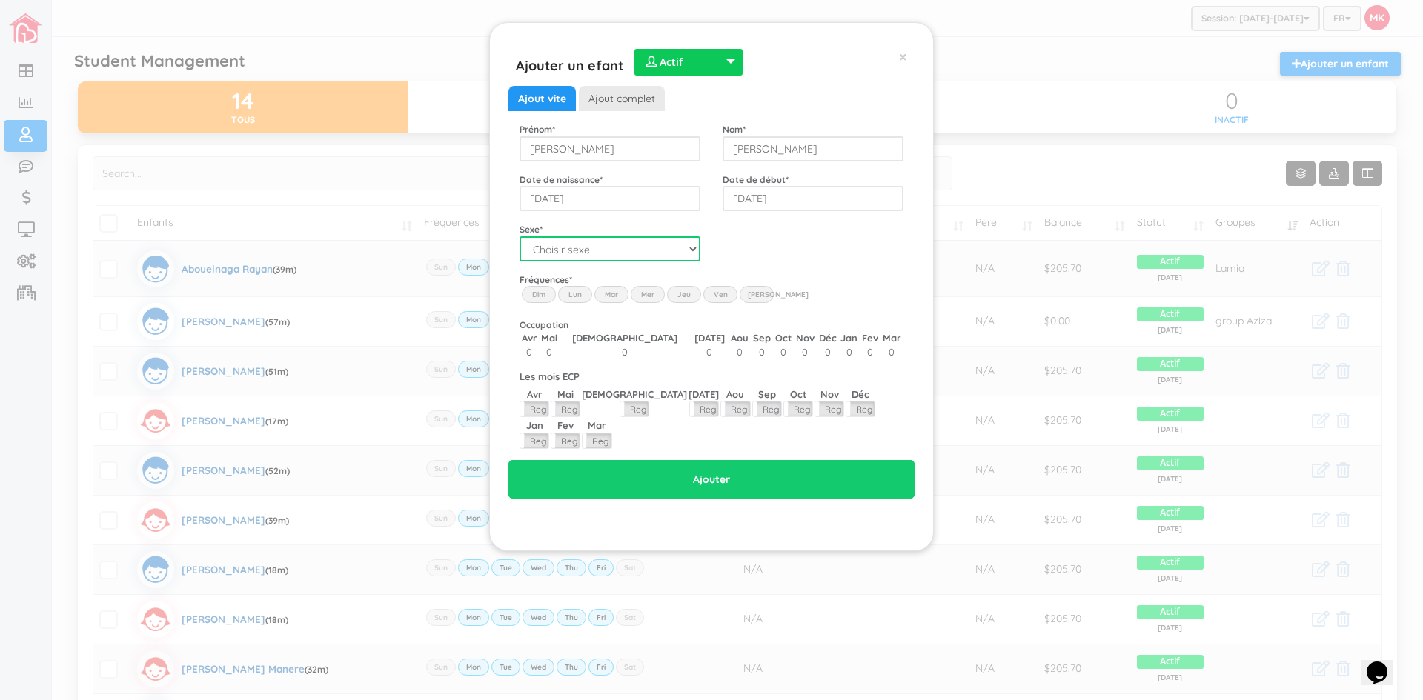
click at [686, 248] on select "Choisir sexe Garçon Fille" at bounding box center [610, 248] width 181 height 25
select select "1"
click at [520, 236] on select "Choisir sexe Garçon Fille" at bounding box center [610, 248] width 181 height 25
drag, startPoint x: 571, startPoint y: 291, endPoint x: 599, endPoint y: 291, distance: 27.4
click at [573, 291] on label "Lun" at bounding box center [575, 294] width 34 height 16
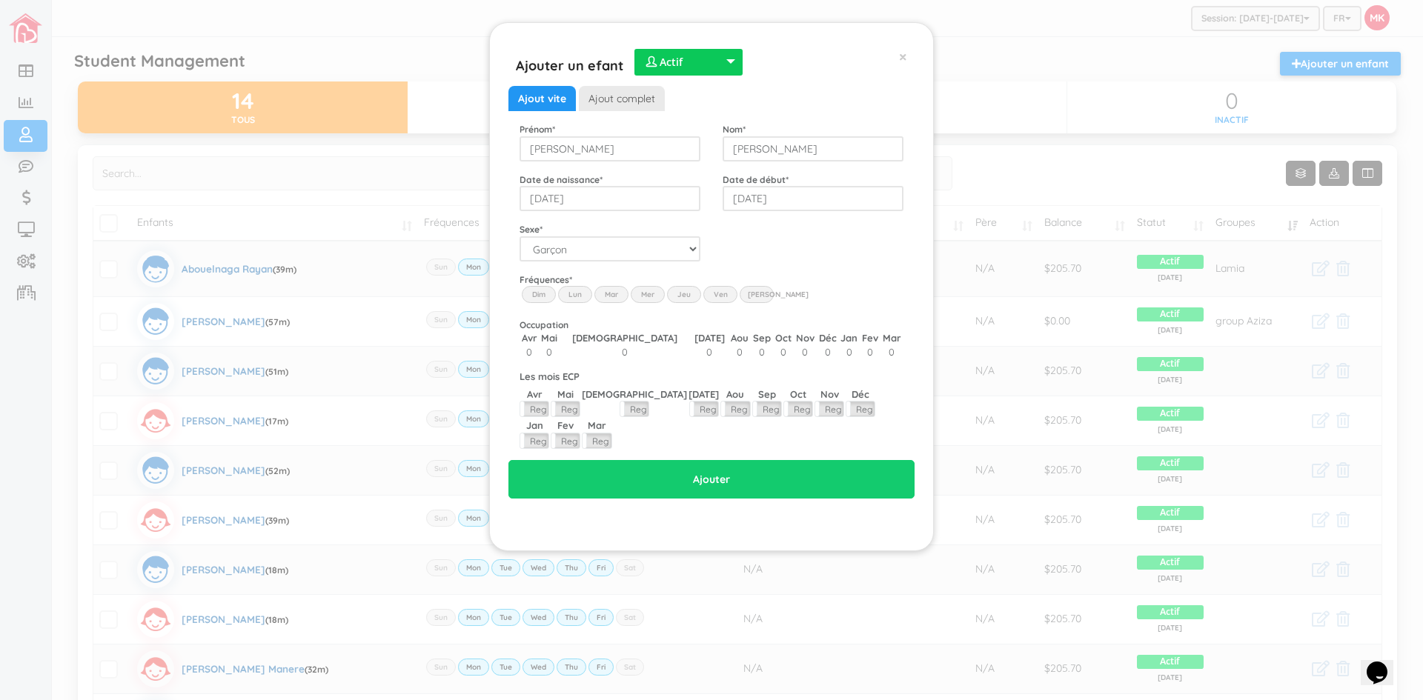
click at [0, 0] on input "Lun" at bounding box center [0, 0] width 0 height 0
click at [617, 290] on label "Mar" at bounding box center [611, 294] width 34 height 16
click at [0, 0] on input "Mar" at bounding box center [0, 0] width 0 height 0
drag, startPoint x: 643, startPoint y: 290, endPoint x: 652, endPoint y: 291, distance: 9.7
click at [644, 290] on label "Mer" at bounding box center [648, 294] width 34 height 16
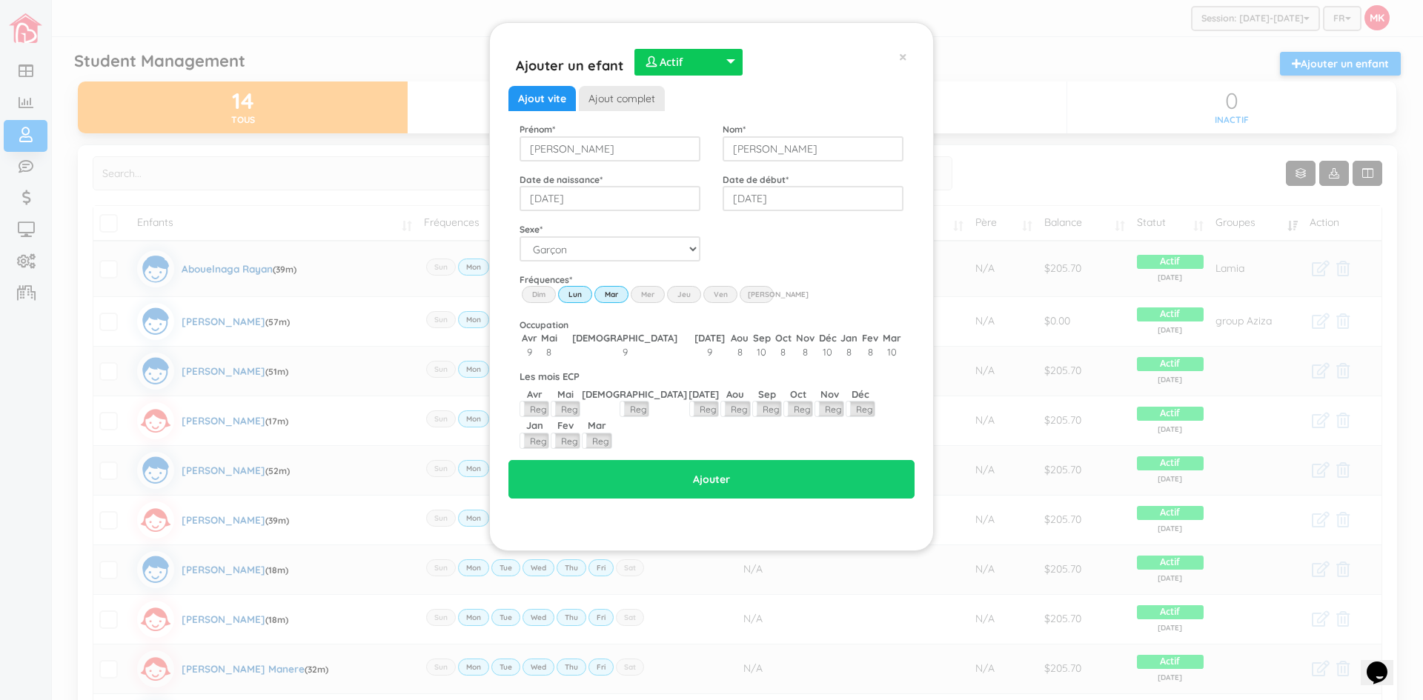
click at [0, 0] on input "Wed" at bounding box center [0, 0] width 0 height 0
drag, startPoint x: 681, startPoint y: 293, endPoint x: 691, endPoint y: 294, distance: 9.7
click at [682, 293] on label "Jeu" at bounding box center [684, 294] width 34 height 16
click at [0, 0] on input "Thu" at bounding box center [0, 0] width 0 height 0
click at [728, 291] on label "Ven" at bounding box center [720, 294] width 34 height 16
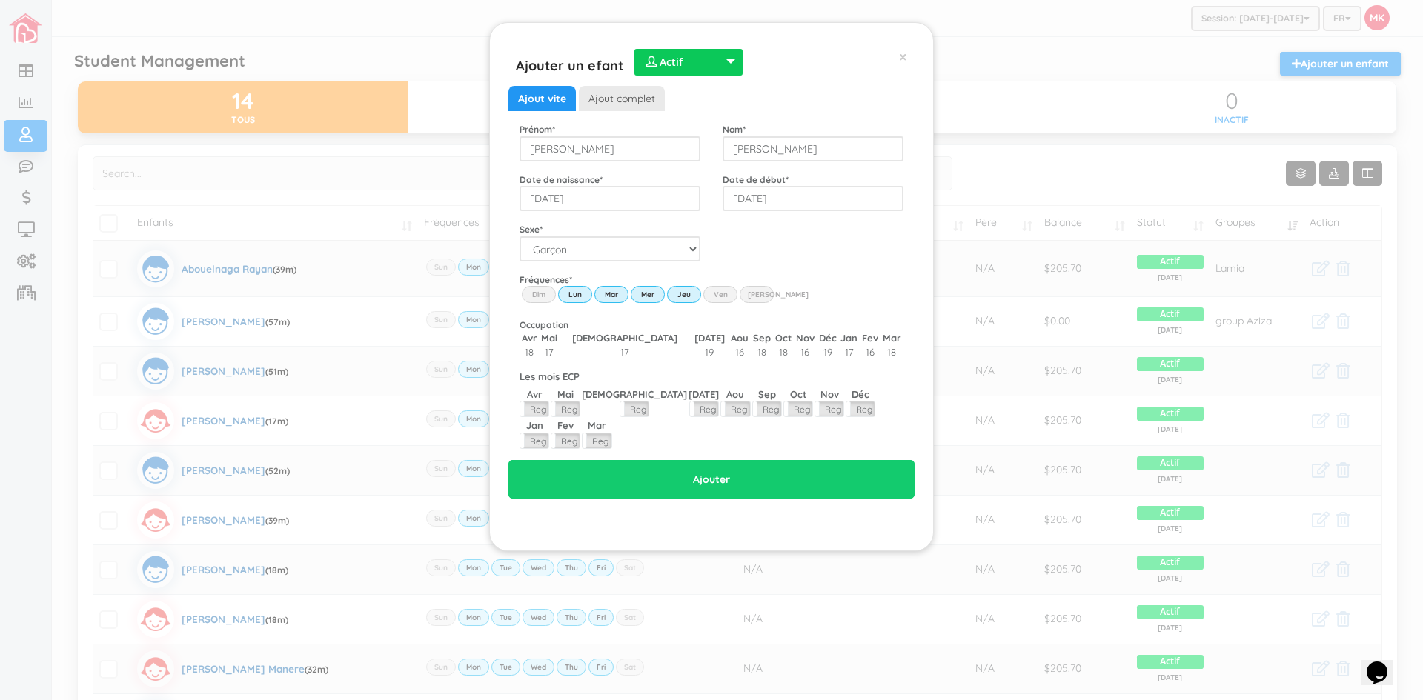
click at [0, 0] on input "Fri" at bounding box center [0, 0] width 0 height 0
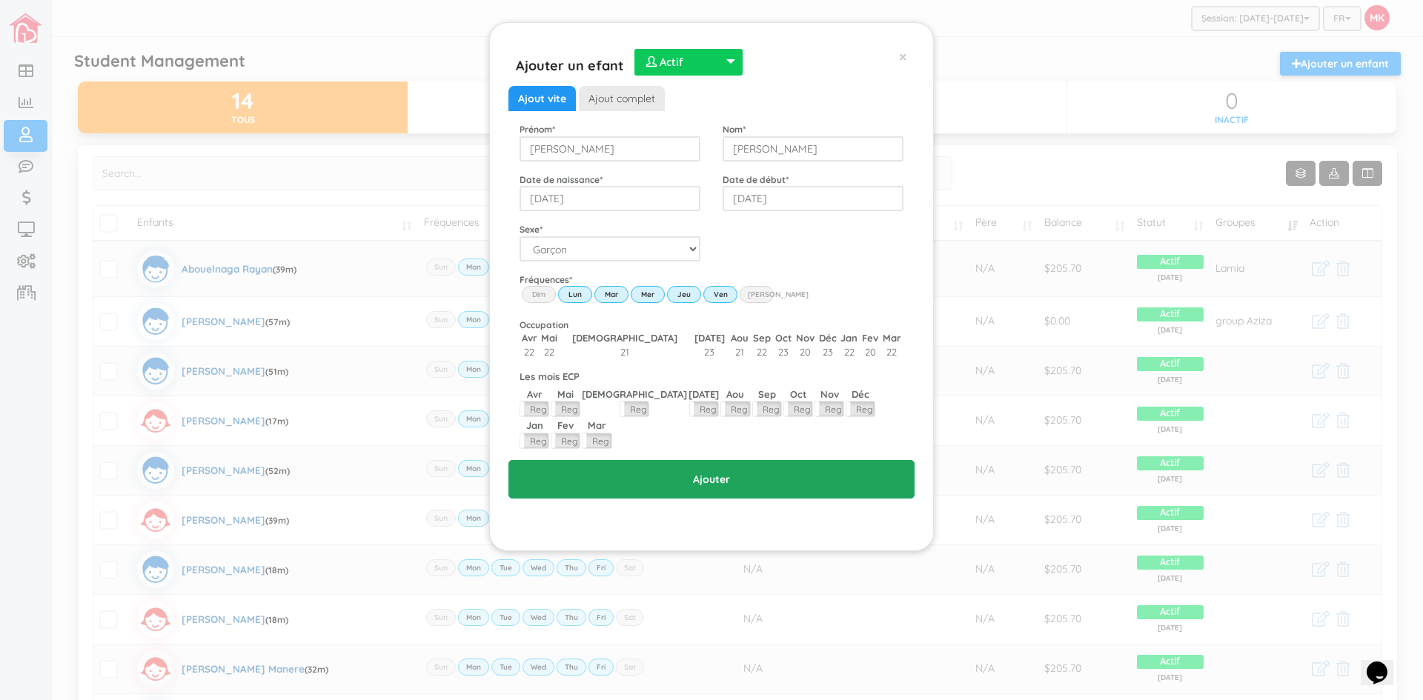
click at [720, 460] on input "Ajouter" at bounding box center [711, 479] width 406 height 39
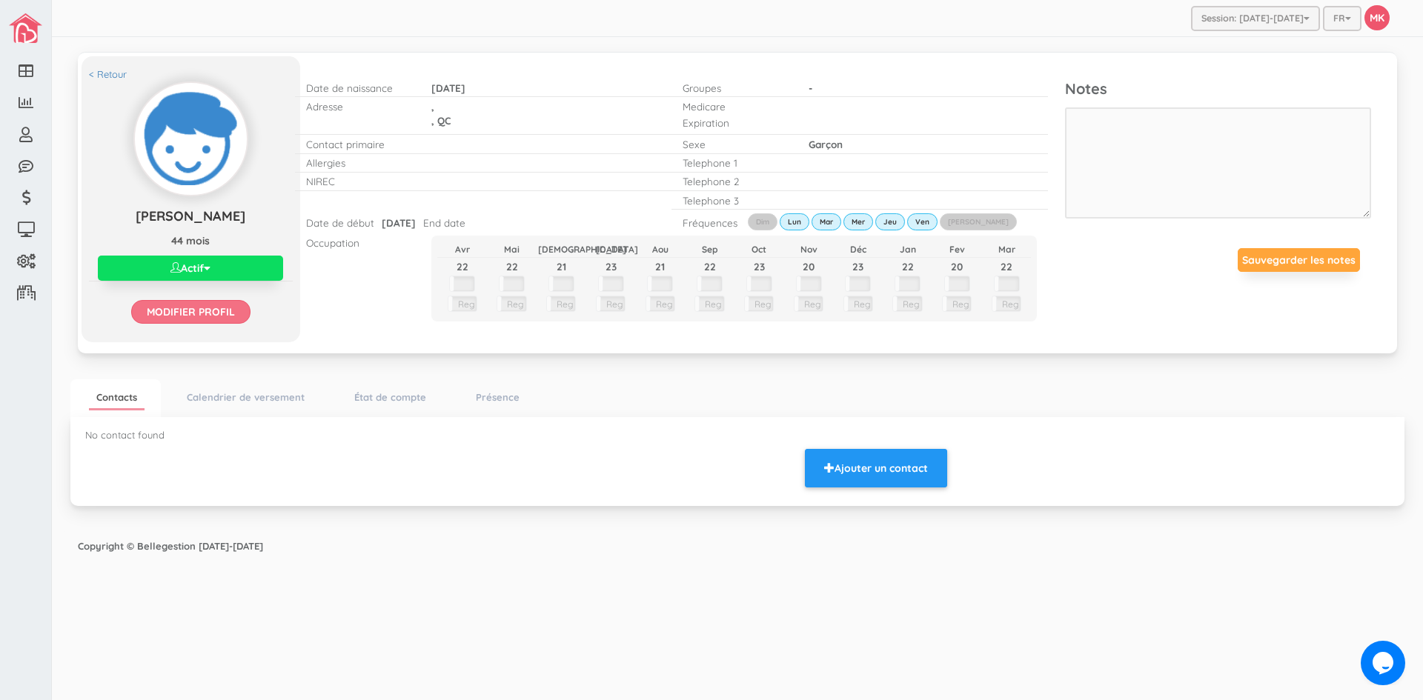
click at [190, 319] on input "Modifier profil" at bounding box center [190, 312] width 119 height 24
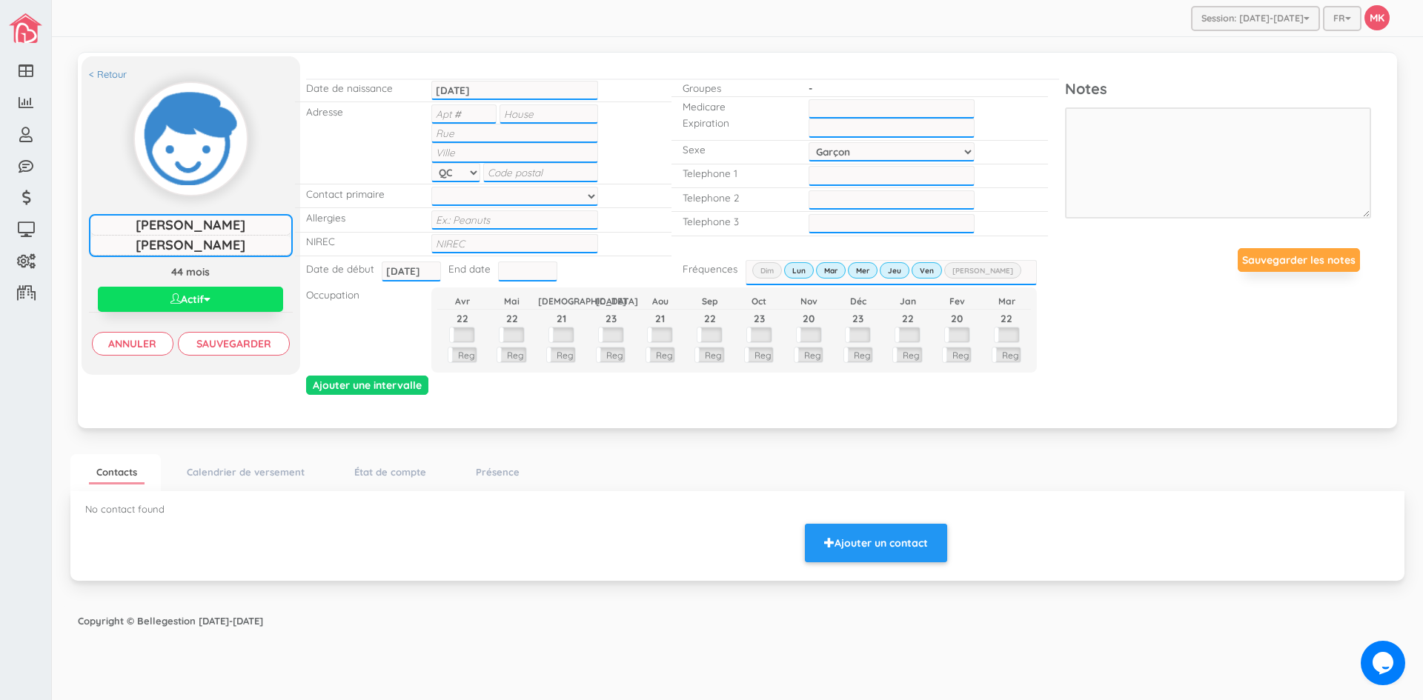
click at [527, 116] on input "text" at bounding box center [549, 114] width 98 height 19
type input "590"
click at [533, 133] on input "text" at bounding box center [514, 133] width 166 height 19
type input "de la Salle"
click at [488, 116] on input "text" at bounding box center [463, 114] width 65 height 19
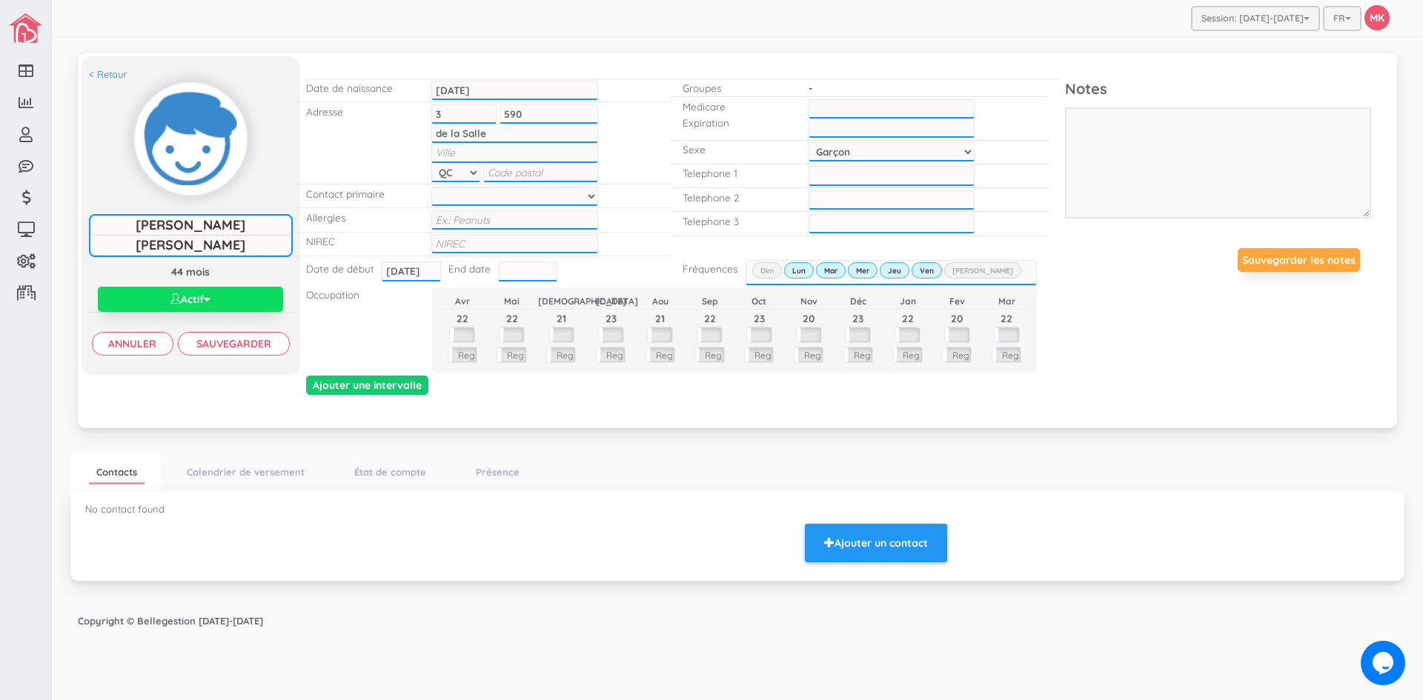
type input "3"
click at [503, 157] on input "text" at bounding box center [514, 152] width 166 height 19
type input "[GEOGRAPHIC_DATA]"
click at [526, 171] on input "text" at bounding box center [540, 172] width 115 height 19
type input "H1V2J2"
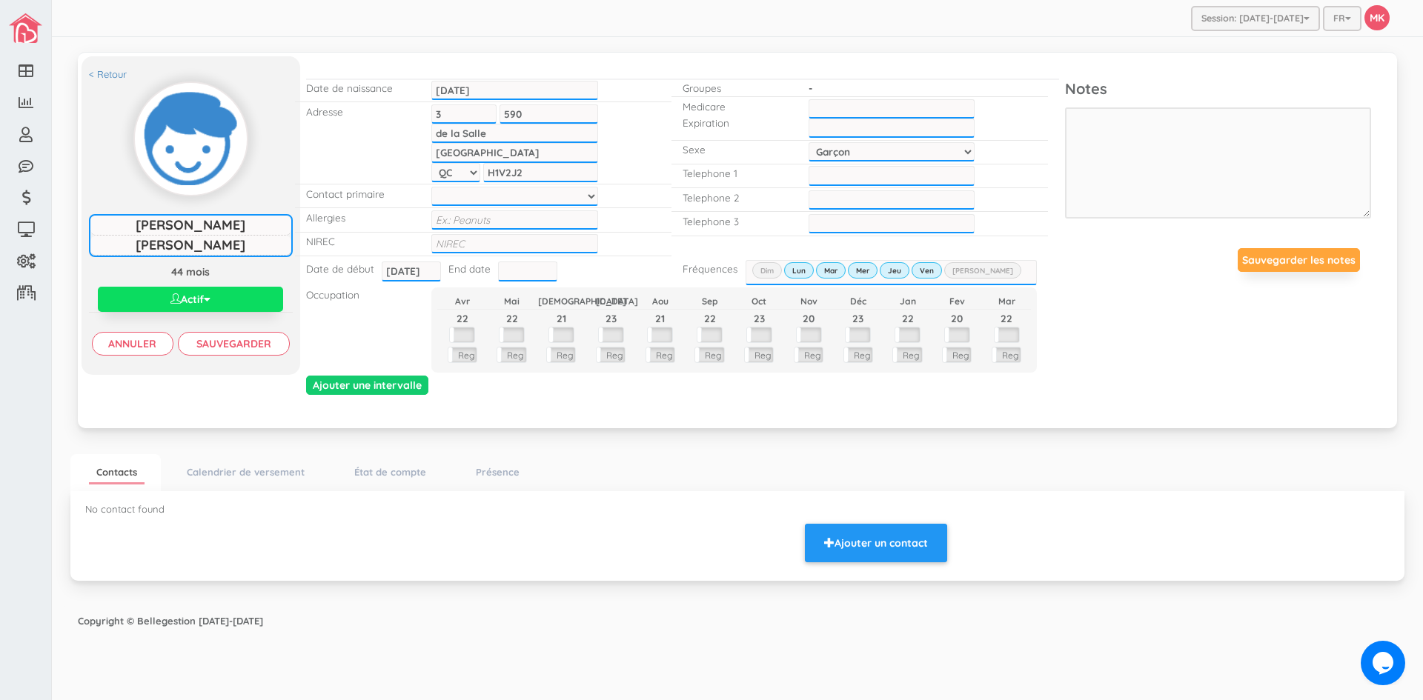
click at [544, 202] on select at bounding box center [514, 196] width 166 height 19
click at [555, 196] on select at bounding box center [514, 196] width 166 height 19
click at [505, 241] on input "text" at bounding box center [514, 243] width 166 height 19
type input "1202204403280"
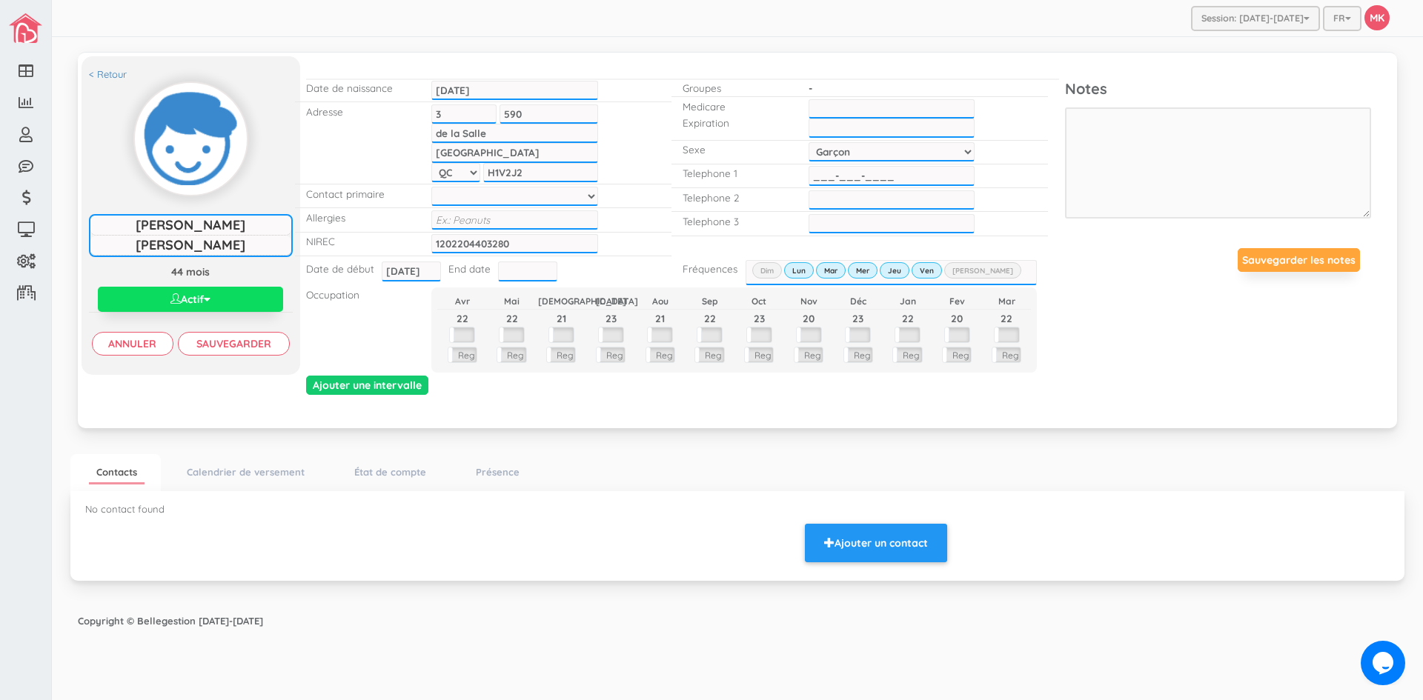
click at [849, 176] on input "___-___-____" at bounding box center [892, 175] width 166 height 19
type input "514-917-6657"
click at [245, 340] on input "Sauvegarder" at bounding box center [234, 344] width 112 height 24
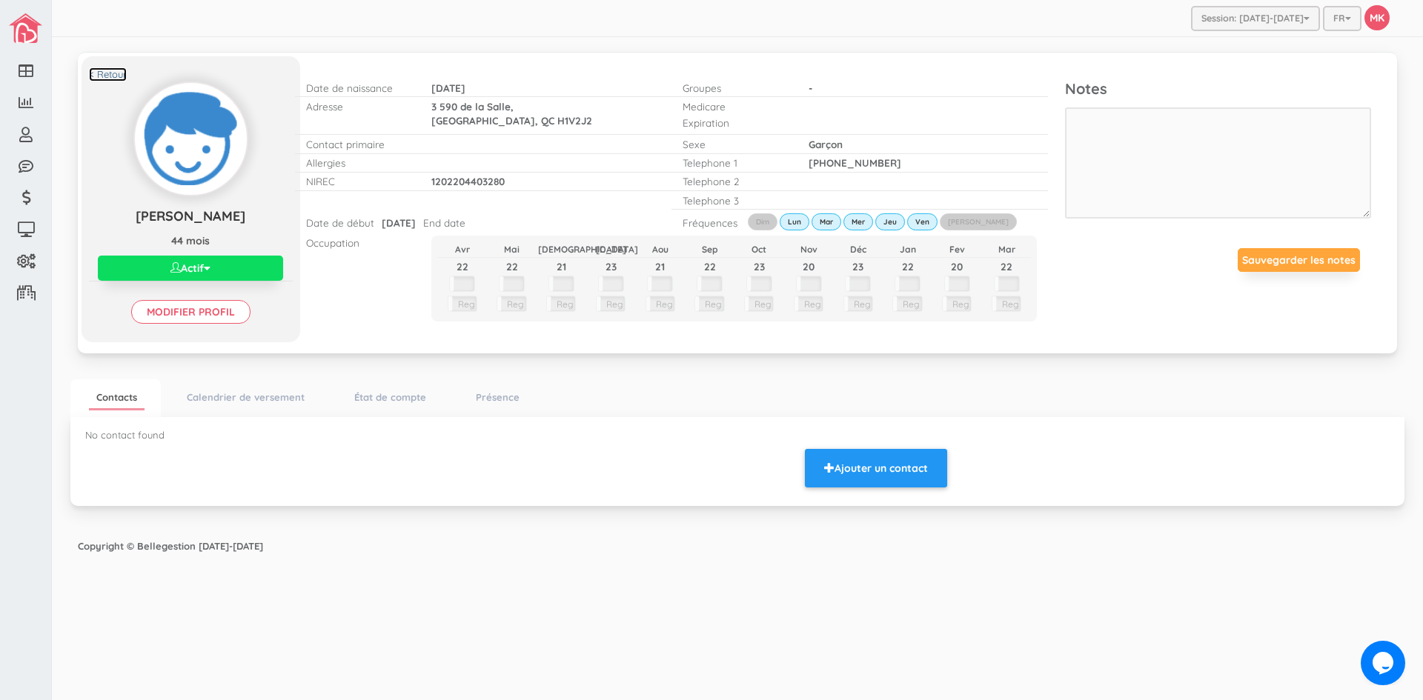
click at [111, 72] on link "< Retour" at bounding box center [108, 74] width 38 height 14
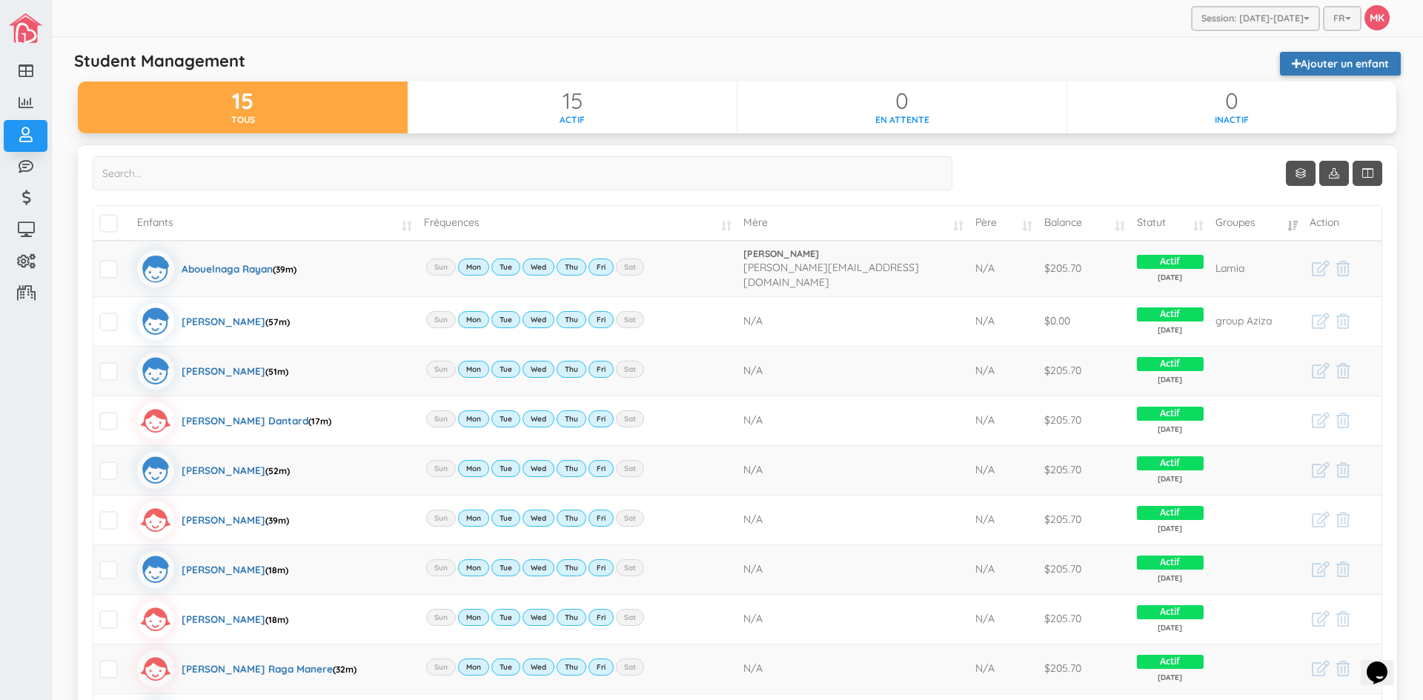
click at [1305, 62] on link "Ajouter un enfant" at bounding box center [1340, 64] width 121 height 24
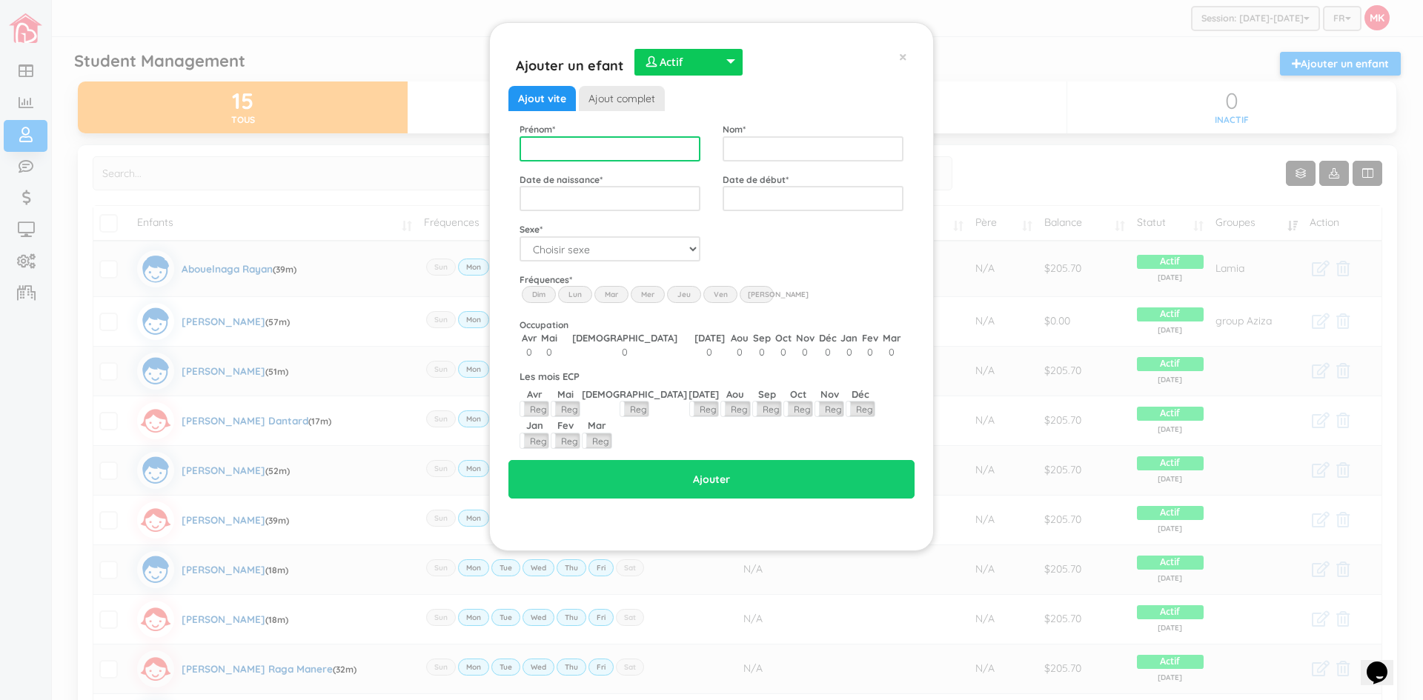
click at [689, 154] on input "text" at bounding box center [610, 148] width 181 height 25
type input "Alyssa"
click at [829, 151] on input "text" at bounding box center [813, 148] width 181 height 25
type input "Zidour"
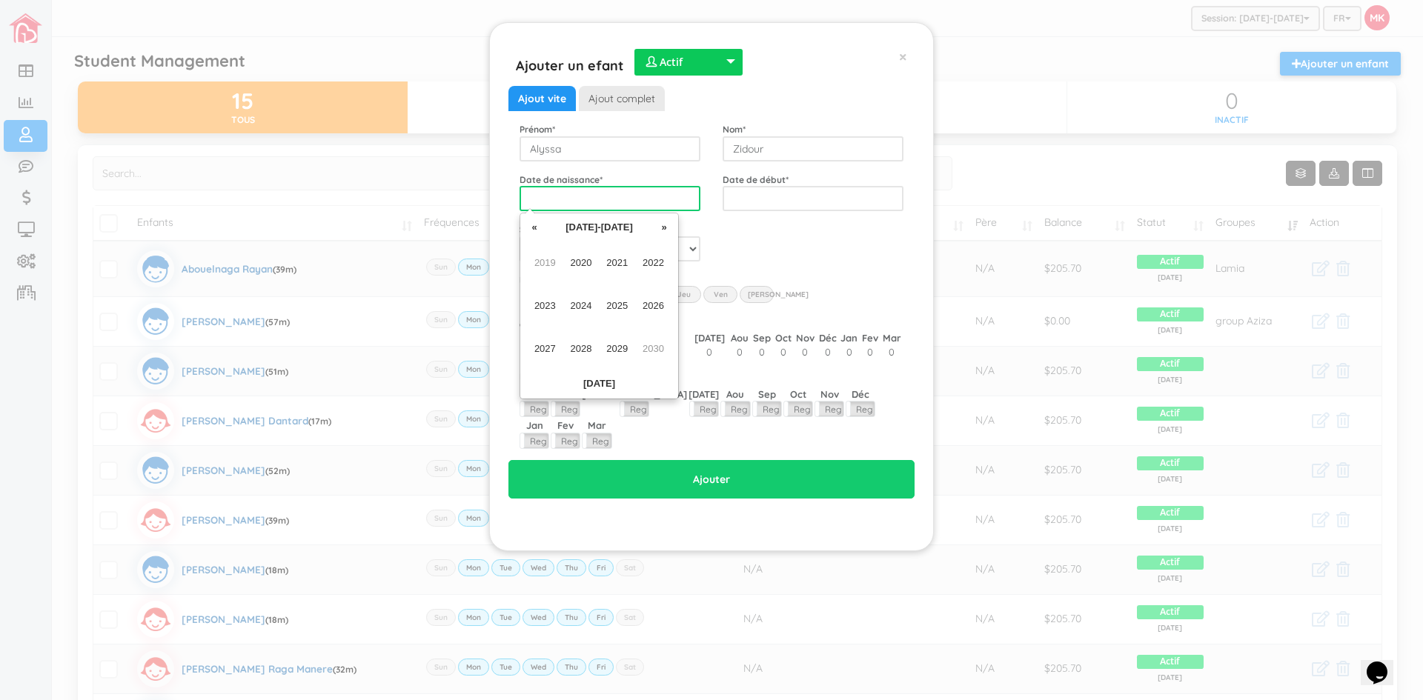
click at [676, 202] on input "text" at bounding box center [610, 198] width 181 height 25
click at [647, 261] on span "2022" at bounding box center [653, 263] width 33 height 40
click at [544, 267] on span "Jan" at bounding box center [544, 263] width 33 height 40
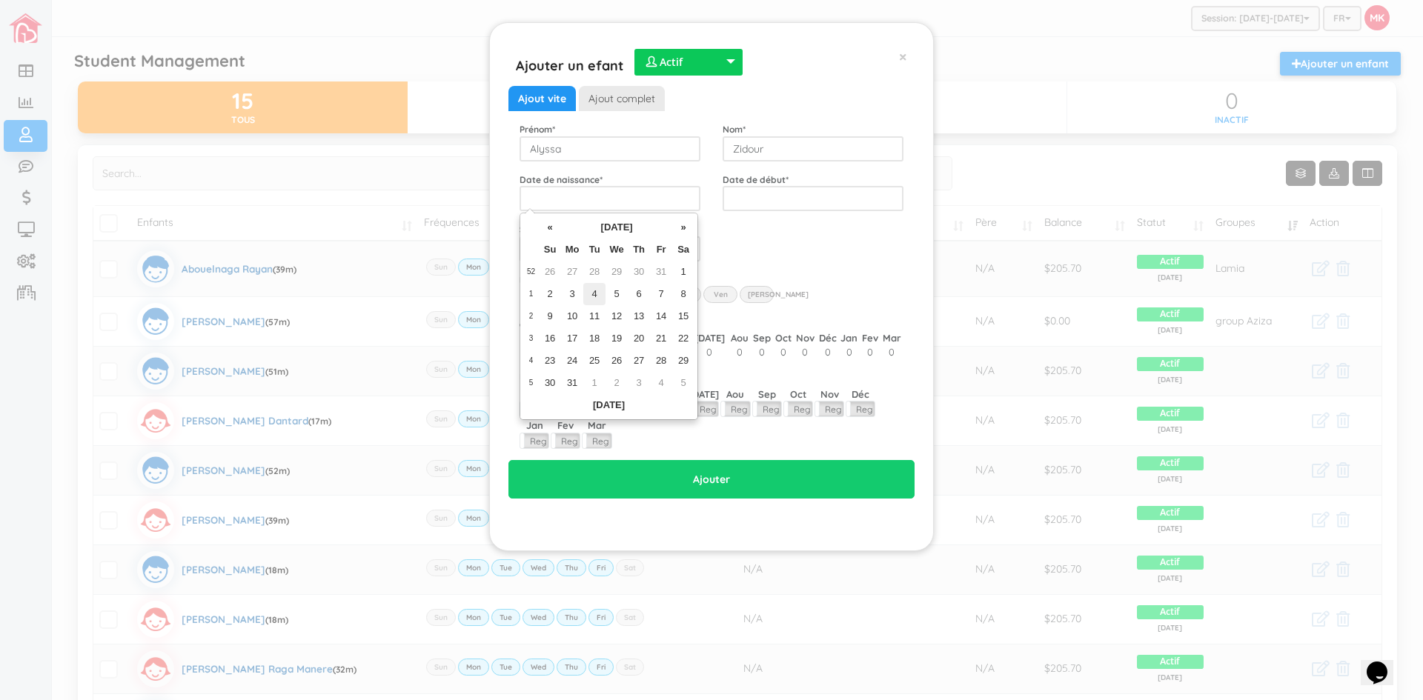
click at [589, 293] on td "4" at bounding box center [594, 294] width 22 height 22
type input "2022-01-04"
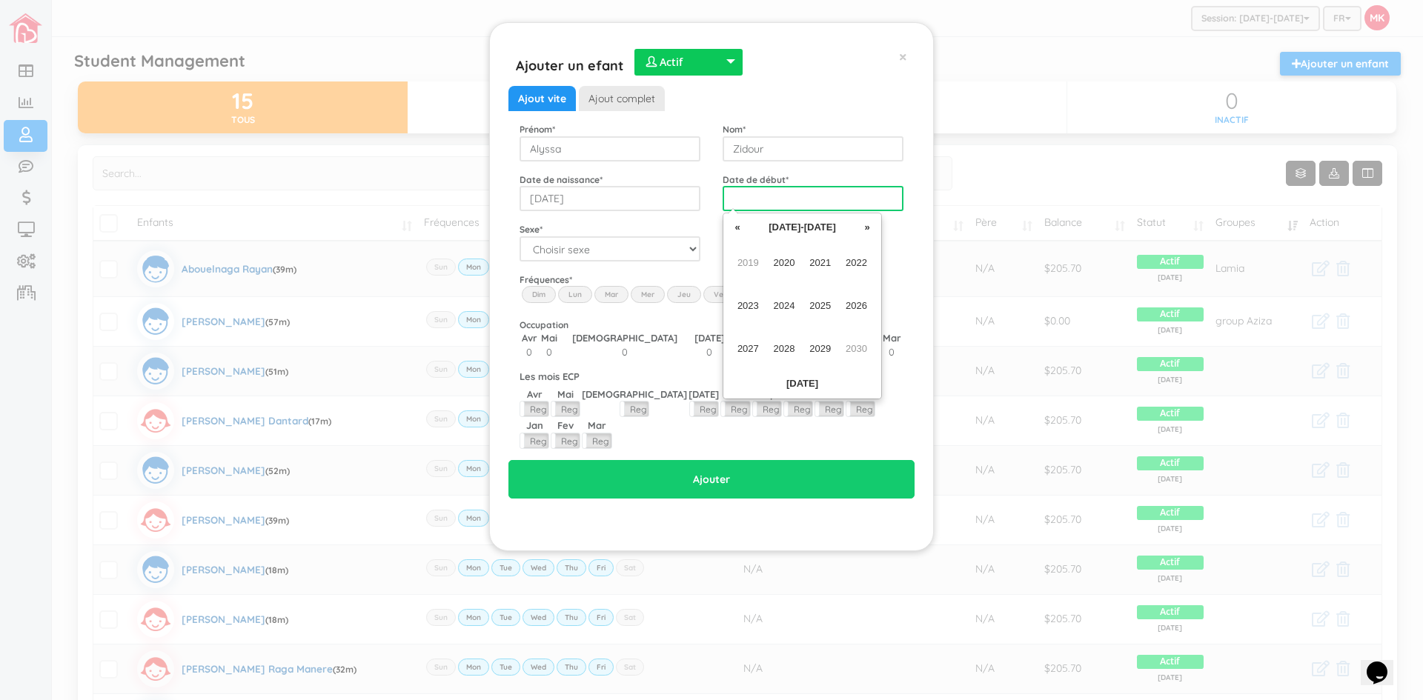
click at [762, 203] on input "text" at bounding box center [813, 198] width 181 height 25
click at [860, 258] on span "2022" at bounding box center [856, 263] width 33 height 40
click at [746, 351] on span "Sep" at bounding box center [748, 349] width 33 height 40
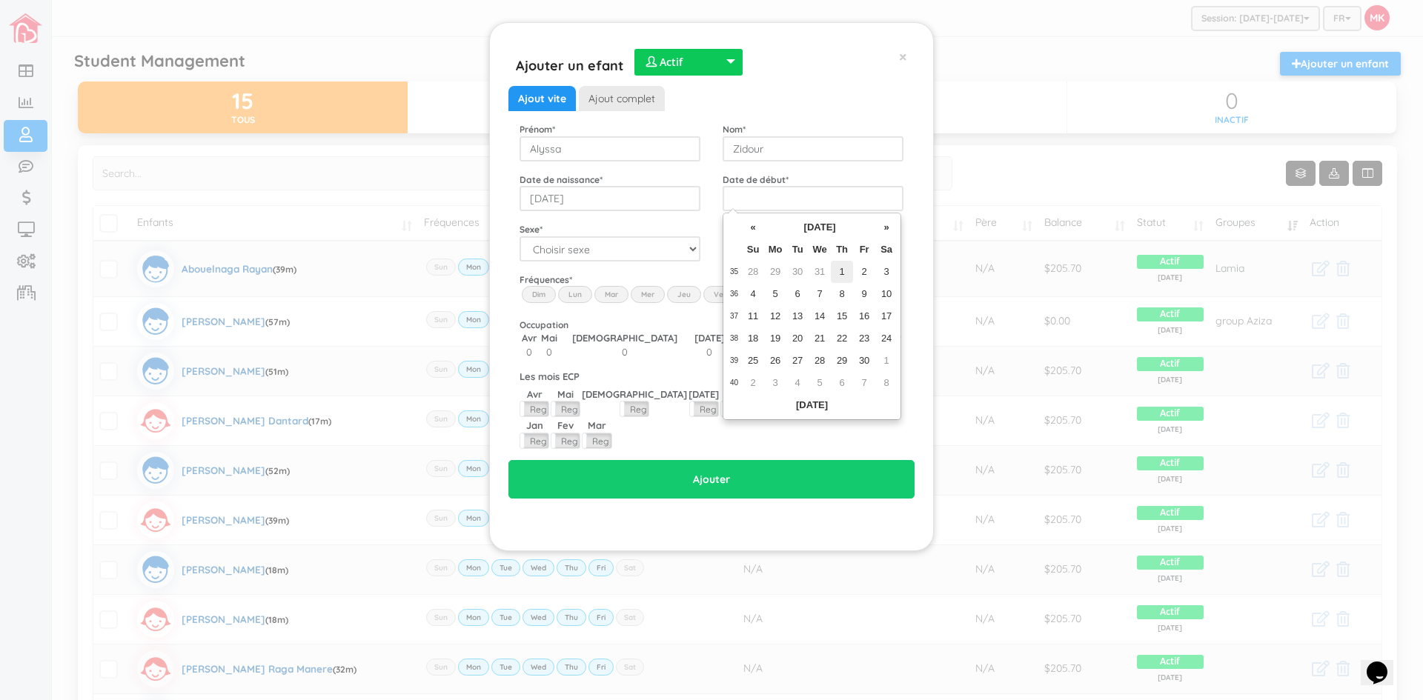
click at [841, 273] on td "1" at bounding box center [842, 272] width 22 height 22
type input "2022-09-01"
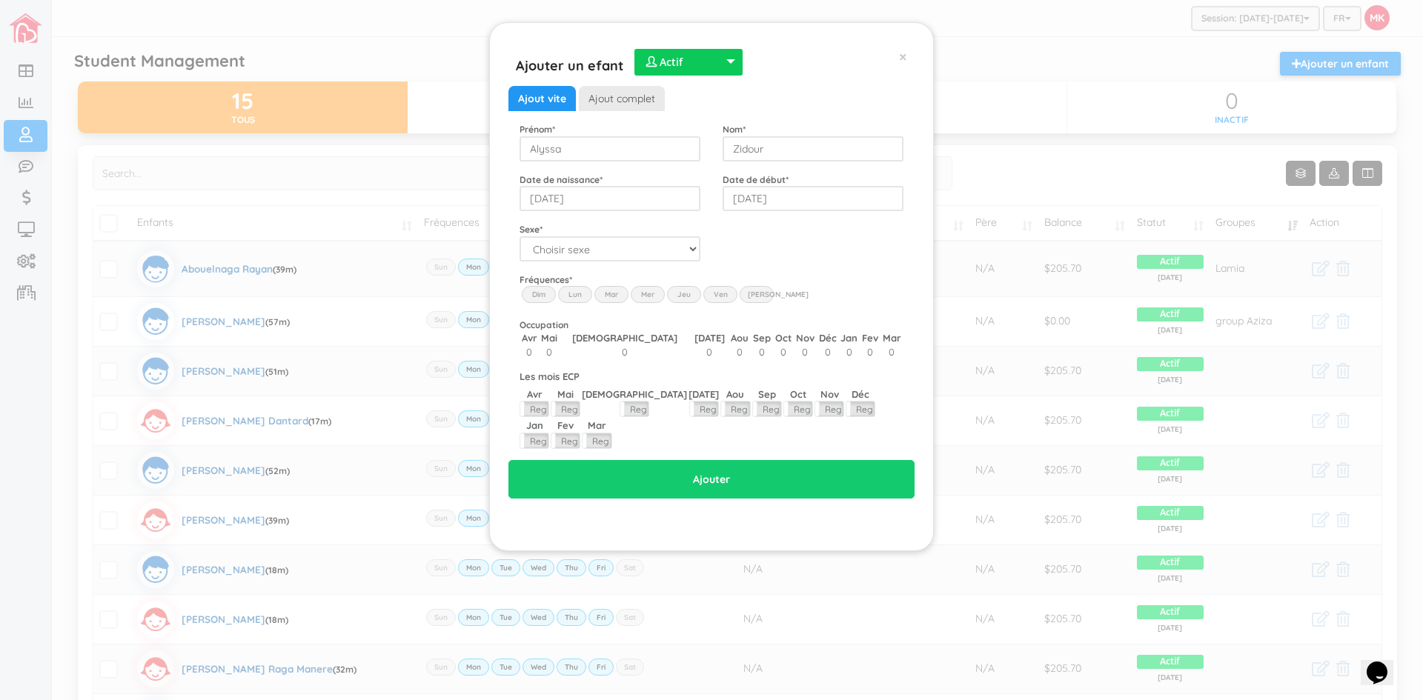
click at [576, 293] on label "Lun" at bounding box center [575, 294] width 34 height 16
click at [0, 0] on input "Lun" at bounding box center [0, 0] width 0 height 0
drag, startPoint x: 608, startPoint y: 292, endPoint x: 646, endPoint y: 293, distance: 37.8
click at [609, 292] on label "Mar" at bounding box center [611, 294] width 34 height 16
click at [0, 0] on input "Mar" at bounding box center [0, 0] width 0 height 0
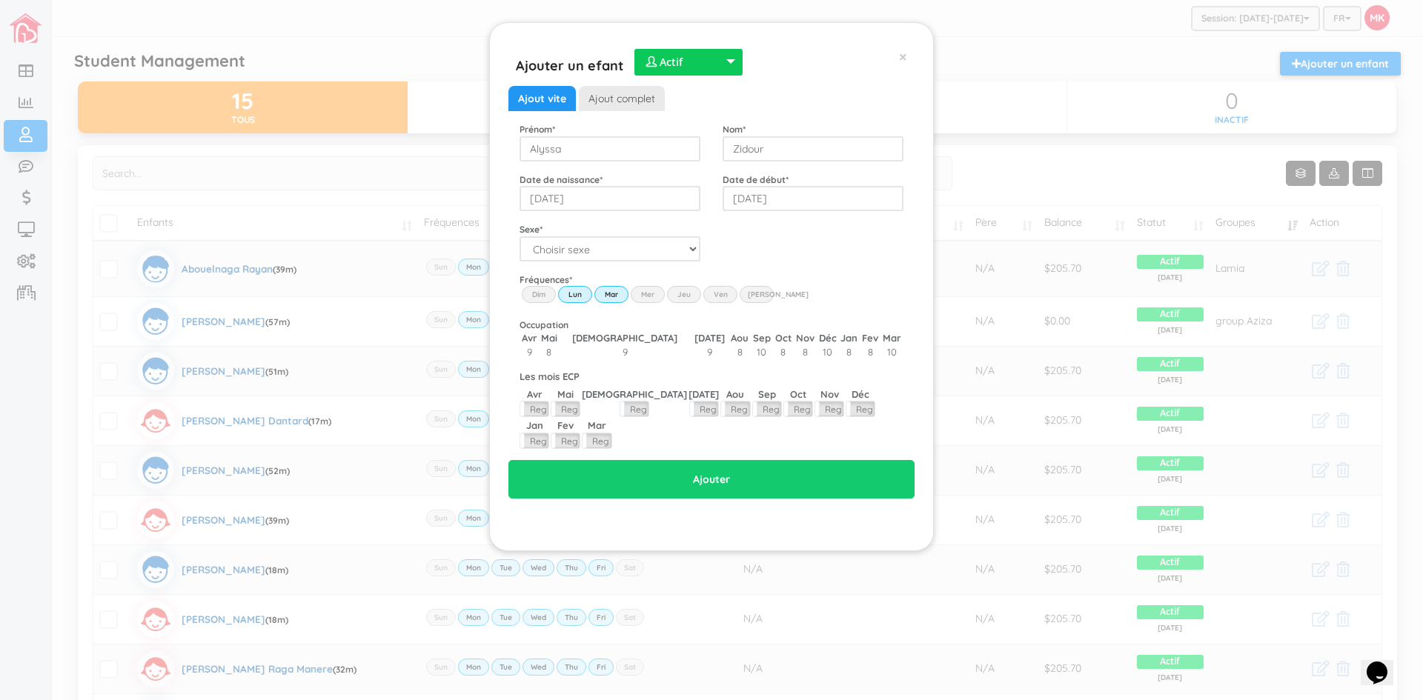
click at [649, 292] on label "Mer" at bounding box center [648, 294] width 34 height 16
click at [0, 0] on input "Wed" at bounding box center [0, 0] width 0 height 0
click at [683, 291] on label "Jeu" at bounding box center [684, 294] width 34 height 16
click at [0, 0] on input "Thu" at bounding box center [0, 0] width 0 height 0
click at [721, 292] on label "Ven" at bounding box center [720, 294] width 34 height 16
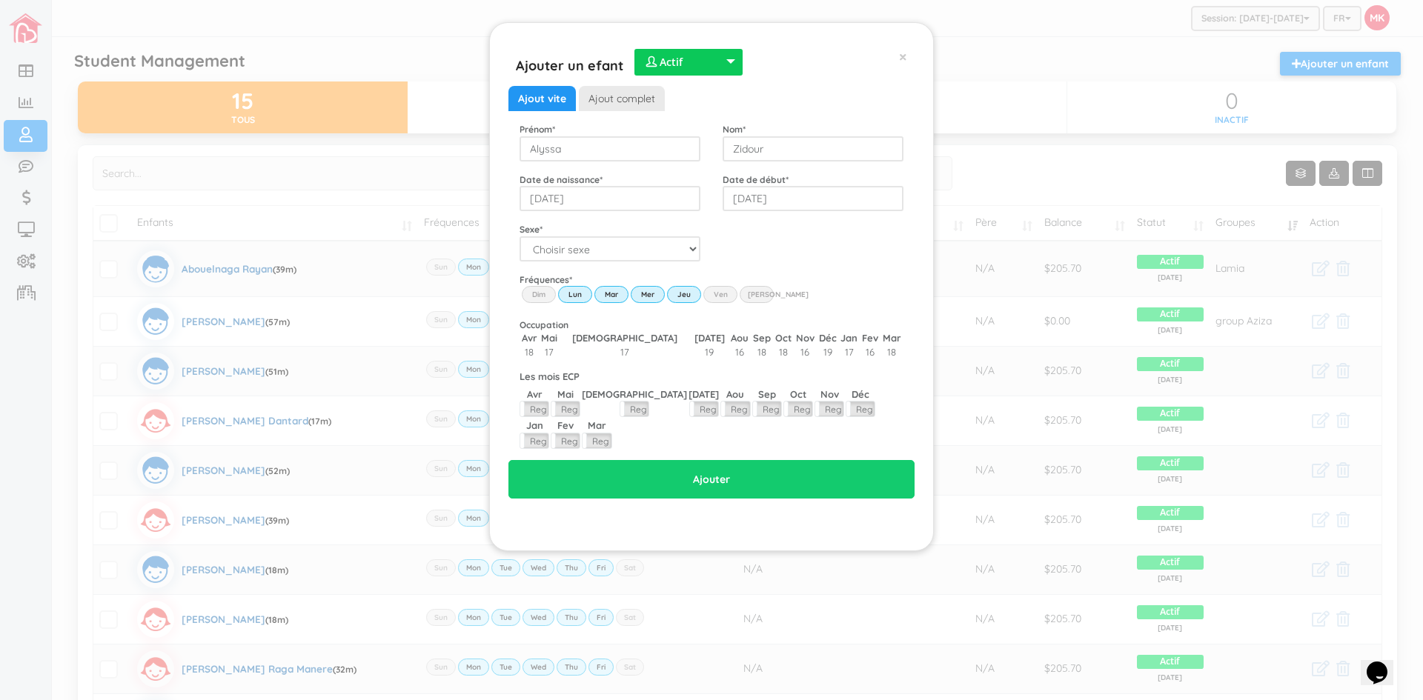
click at [0, 0] on input "Fri" at bounding box center [0, 0] width 0 height 0
click at [679, 254] on select "Choisir sexe Garçon Fille" at bounding box center [610, 248] width 181 height 25
select select "2"
click at [520, 236] on select "Choisir sexe Garçon Fille" at bounding box center [610, 248] width 181 height 25
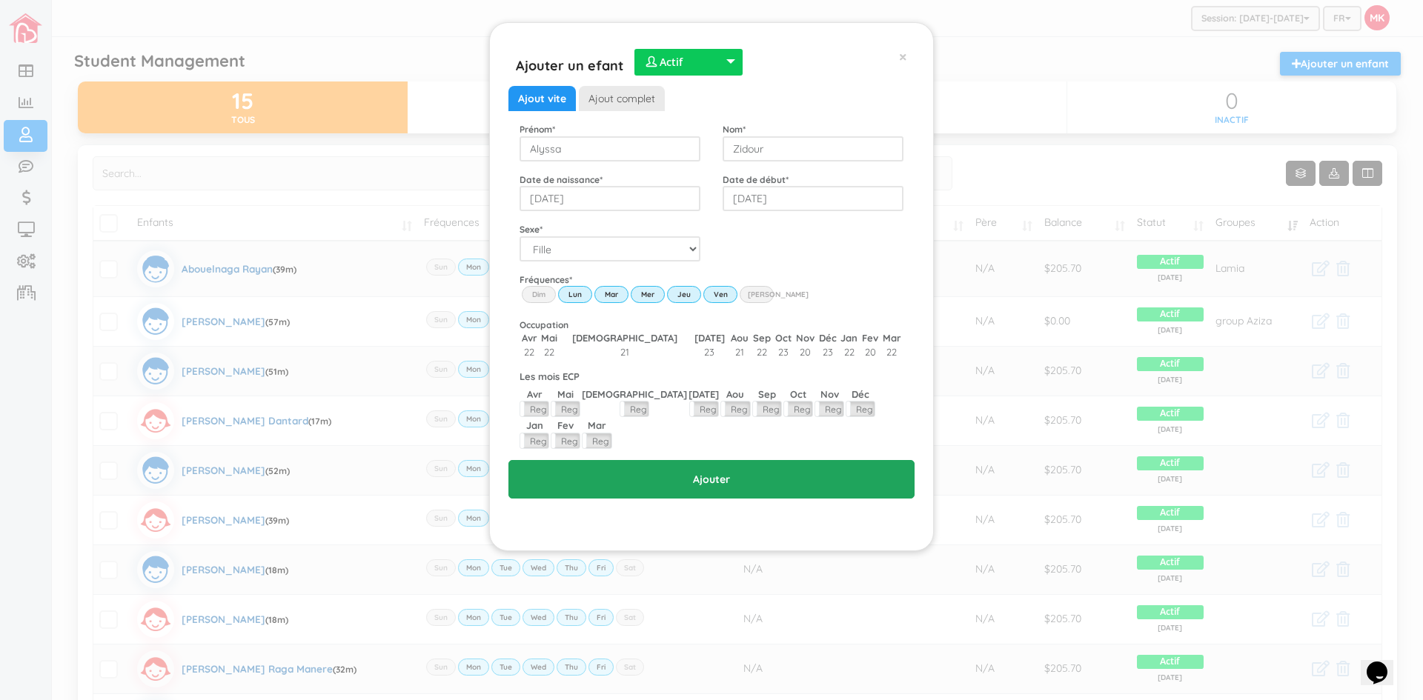
click at [719, 460] on input "Ajouter" at bounding box center [711, 479] width 406 height 39
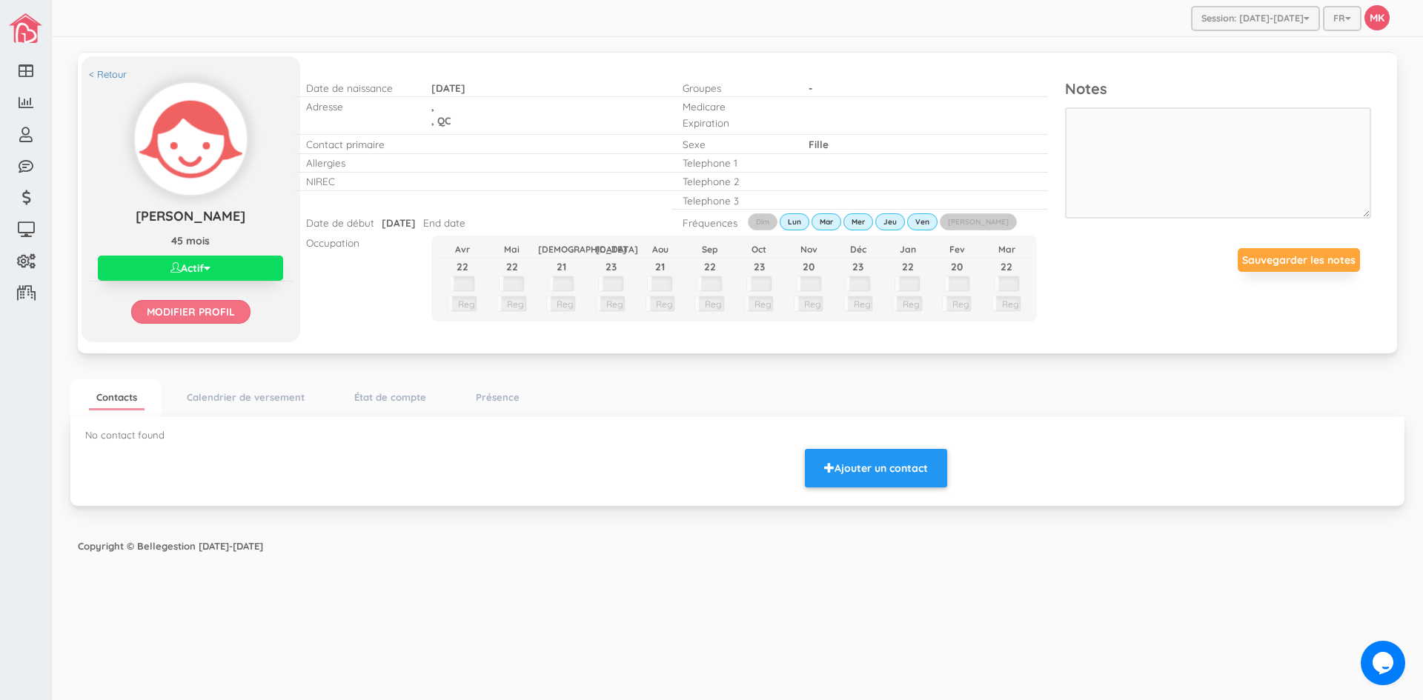
click at [202, 306] on input "Modifier profil" at bounding box center [190, 312] width 119 height 24
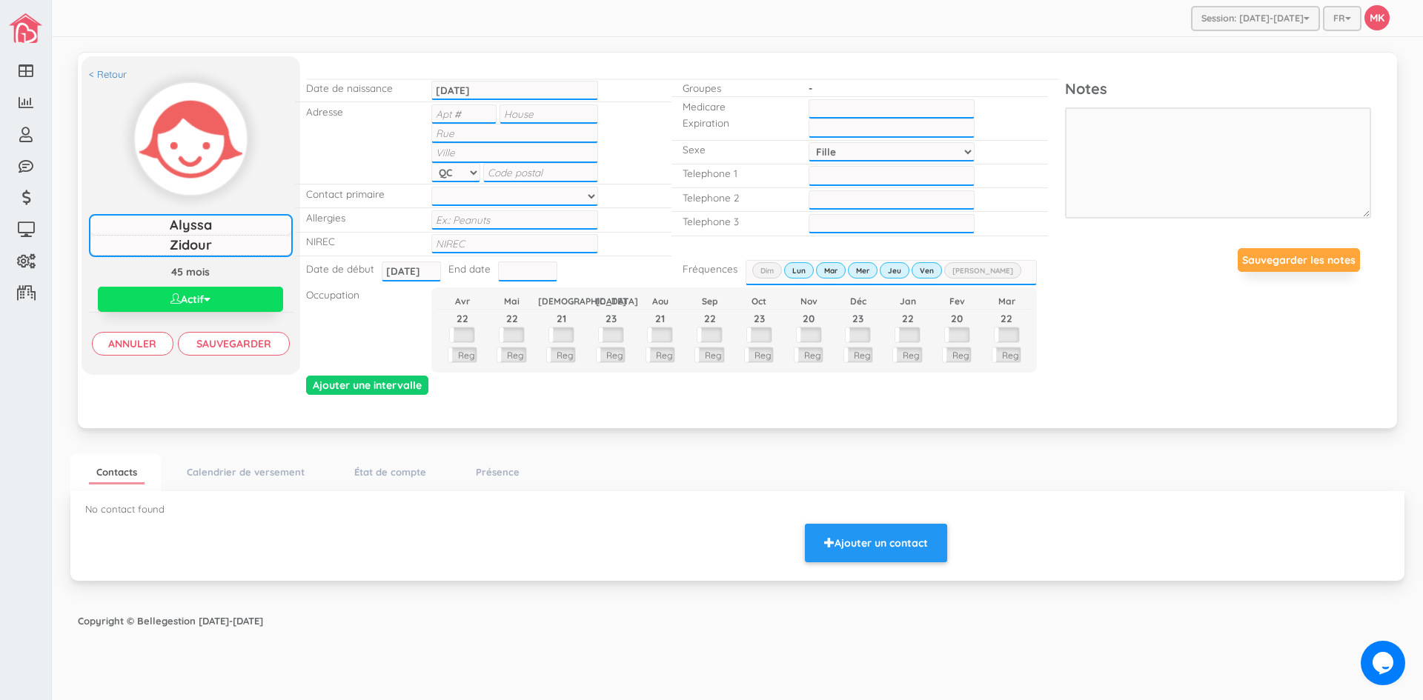
click at [446, 113] on input "text" at bounding box center [463, 114] width 65 height 19
click at [534, 113] on input "text" at bounding box center [549, 114] width 98 height 19
click at [475, 133] on input "text" at bounding box center [514, 133] width 166 height 19
click at [531, 136] on input "Monsabre" at bounding box center [514, 133] width 166 height 19
type input "Monsabre"
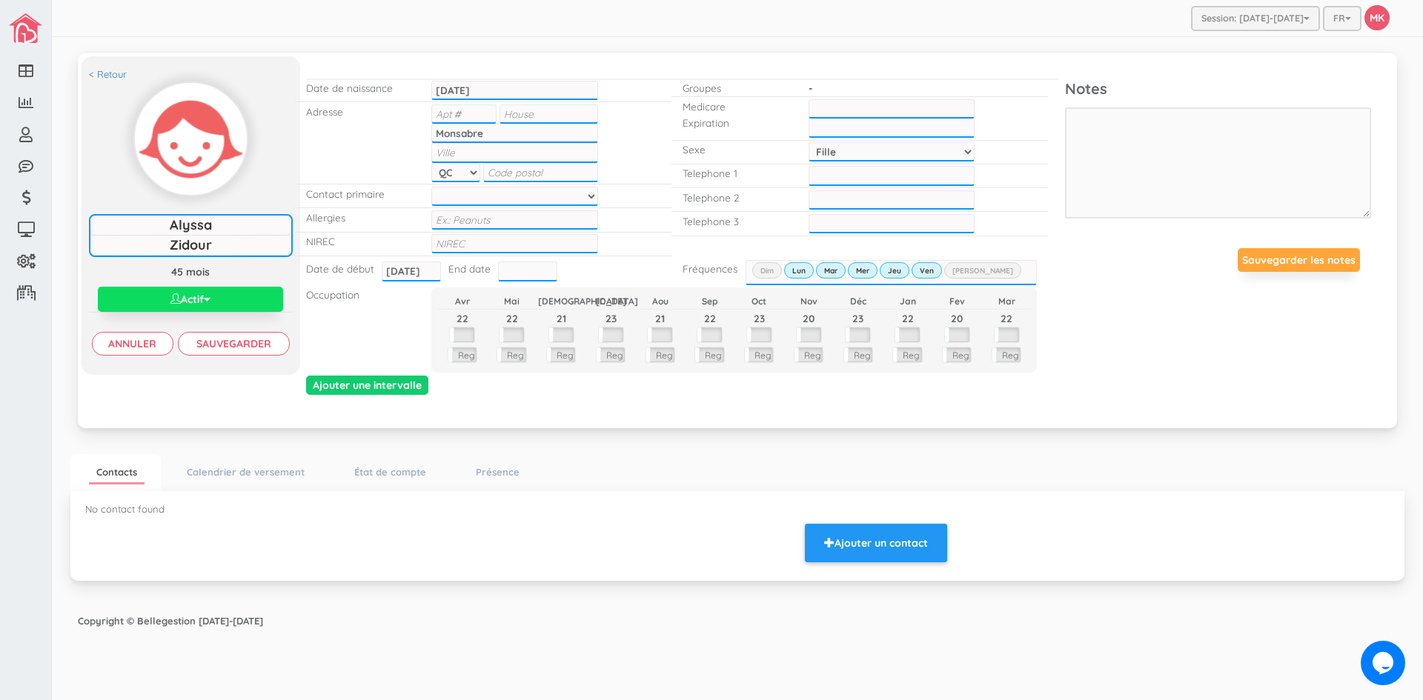
click at [463, 149] on input "text" at bounding box center [514, 152] width 166 height 19
type input "[GEOGRAPHIC_DATA]"
click at [503, 251] on input "text" at bounding box center [514, 243] width 166 height 19
drag, startPoint x: 503, startPoint y: 251, endPoint x: 480, endPoint y: 247, distance: 24.0
click at [479, 247] on input "text" at bounding box center [514, 243] width 166 height 19
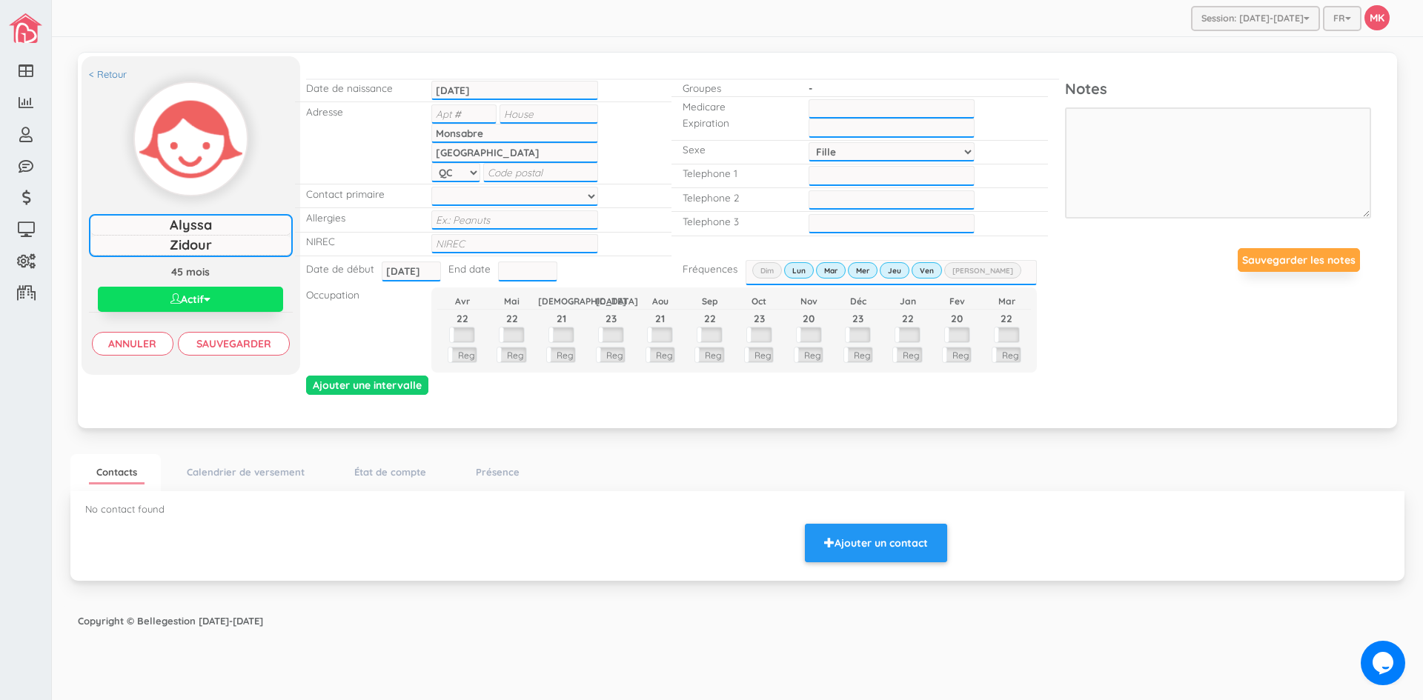
click at [480, 247] on input "text" at bounding box center [514, 243] width 166 height 19
type input "1202204401628"
click at [374, 345] on div "Occupation Avr Mai Jui [DATE] Aou Sep Oct Nov Déc Jan Fev [DATE] 21 23 21 22 23…" at bounding box center [672, 329] width 754 height 89
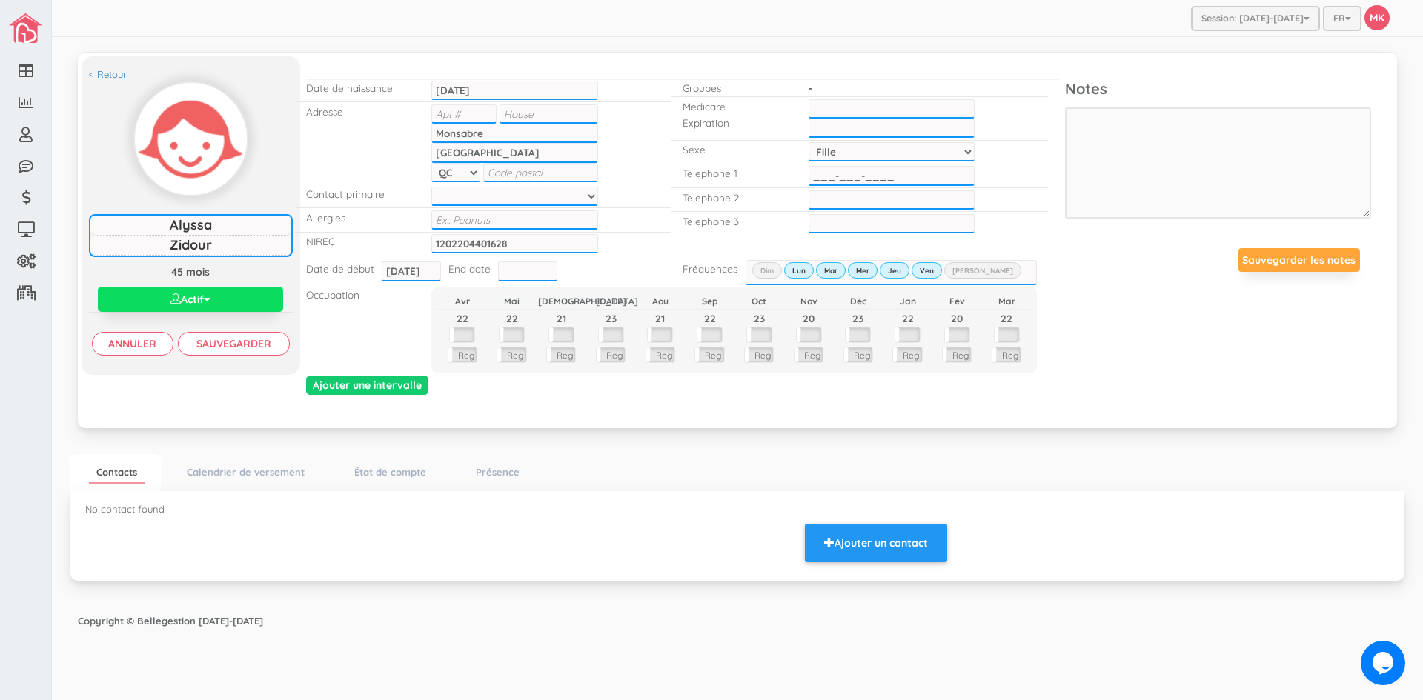
click at [849, 172] on input "___-___-____" at bounding box center [892, 175] width 166 height 19
type input "[PHONE_NUMBER]"
click at [883, 203] on input "___-___-____" at bounding box center [892, 199] width 166 height 19
type input "[PHONE_NUMBER]"
click at [511, 414] on div "< Retour [PERSON_NAME] [PERSON_NAME] 45 mois Actif Actif Inactif Waitlist Modif…" at bounding box center [737, 240] width 1319 height 377
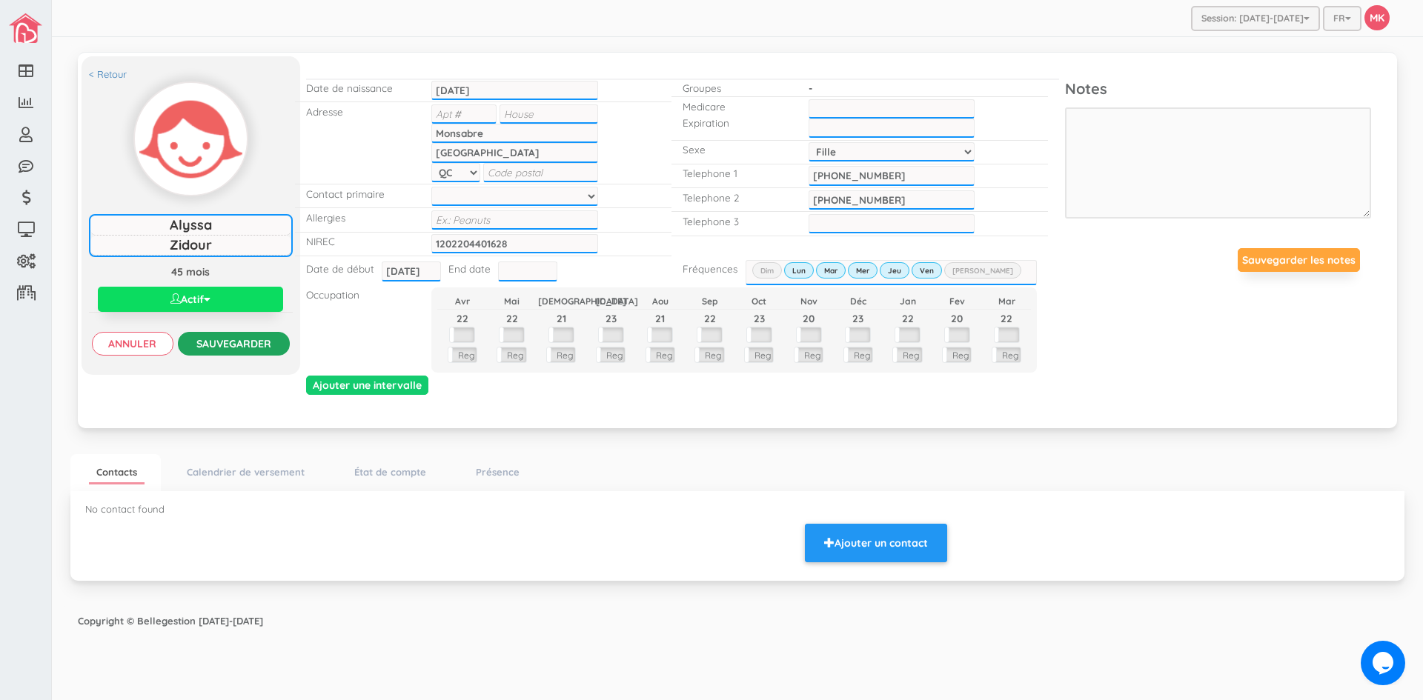
click at [227, 339] on input "Sauvegarder" at bounding box center [234, 344] width 112 height 24
click at [232, 342] on input "Sauvegarder" at bounding box center [234, 344] width 112 height 24
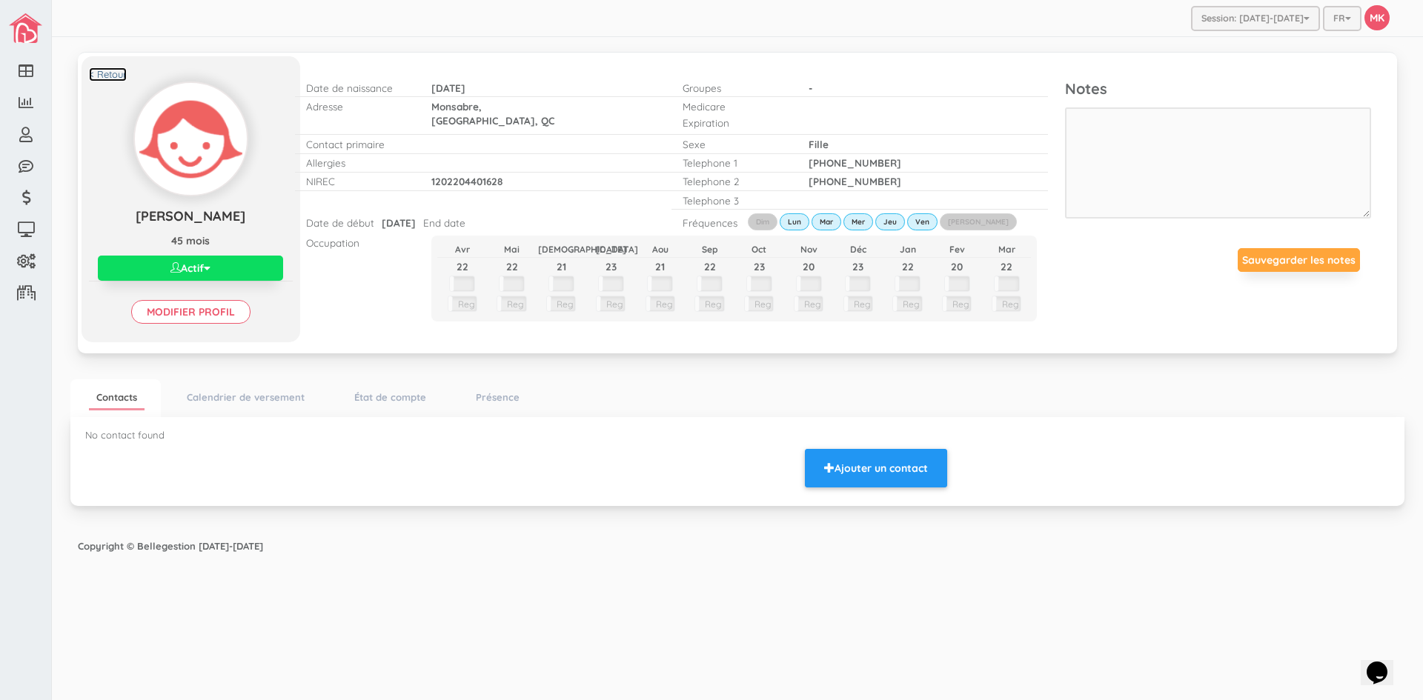
click at [116, 74] on link "< Retour" at bounding box center [108, 74] width 38 height 14
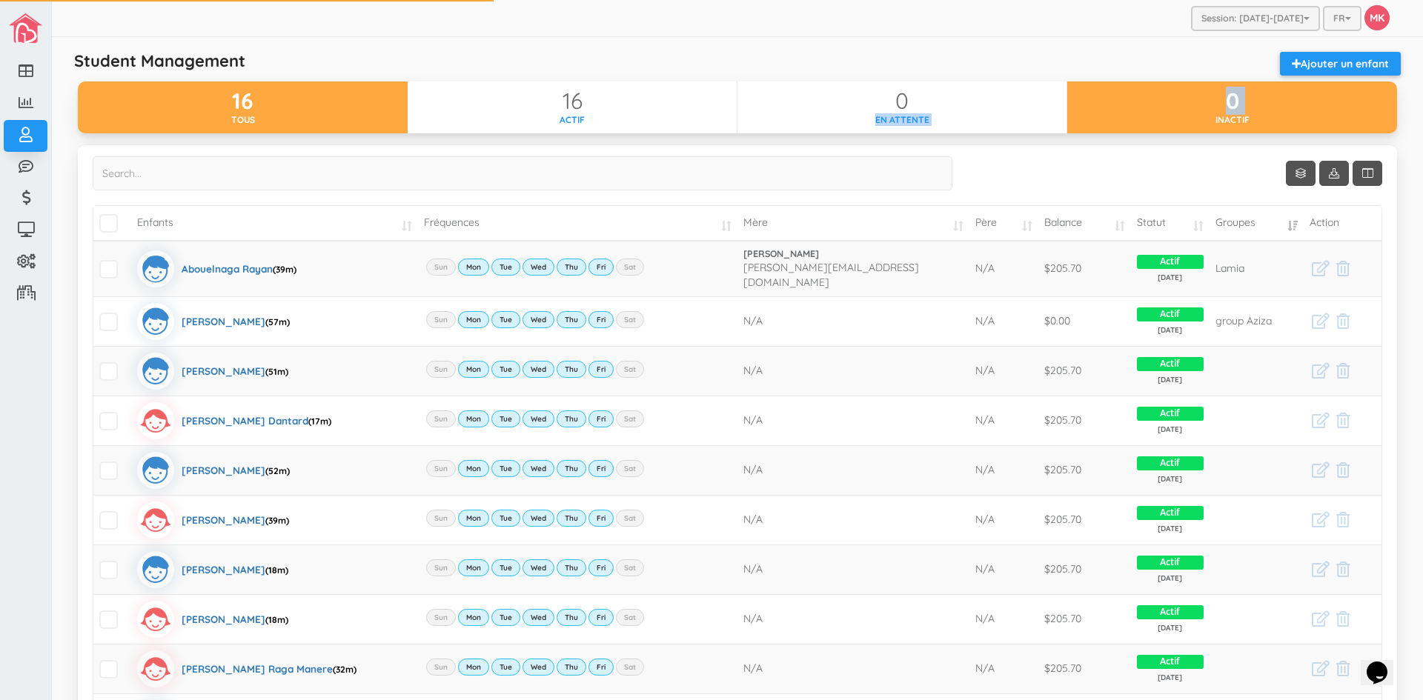
drag, startPoint x: 1058, startPoint y: 98, endPoint x: 1096, endPoint y: 113, distance: 41.6
click at [1096, 113] on div "16 tous 16 actif 0 en attente 0 inactif" at bounding box center [737, 108] width 1319 height 52
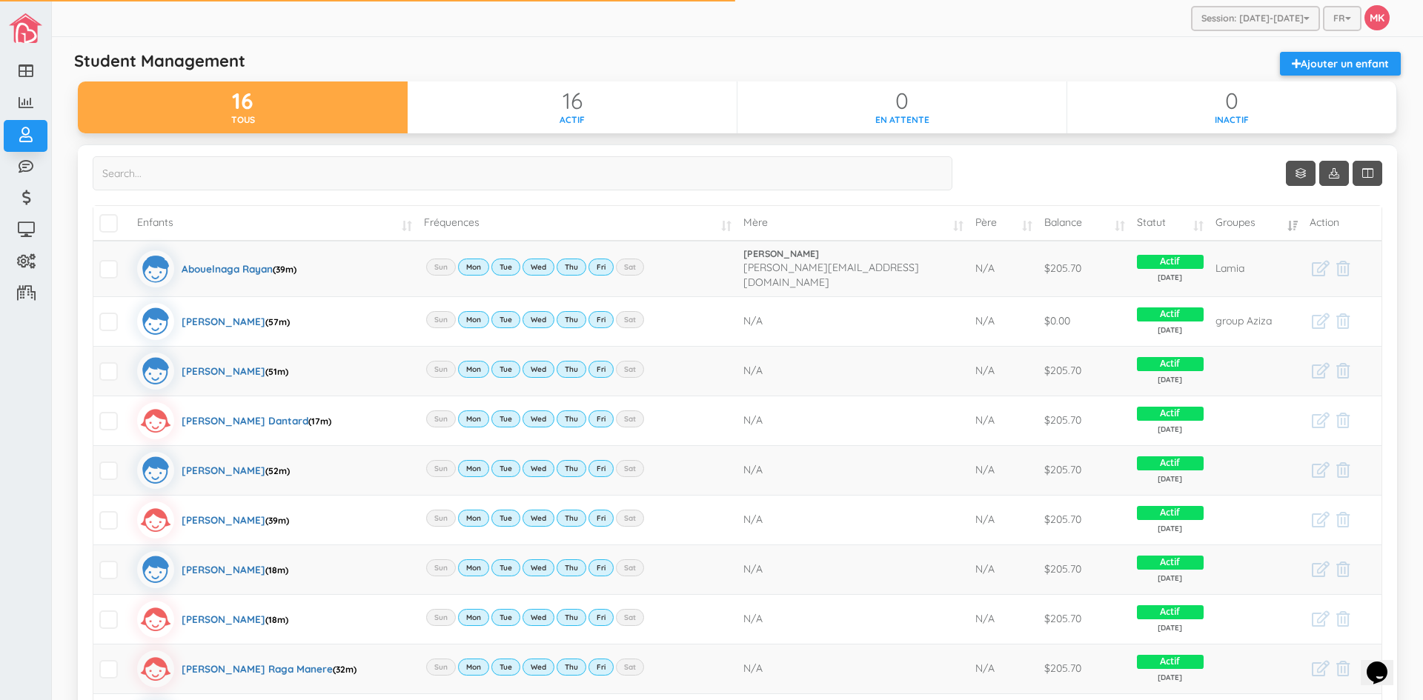
click at [1049, 53] on div "Student Management Ajouter un enfant" at bounding box center [738, 67] width 1342 height 30
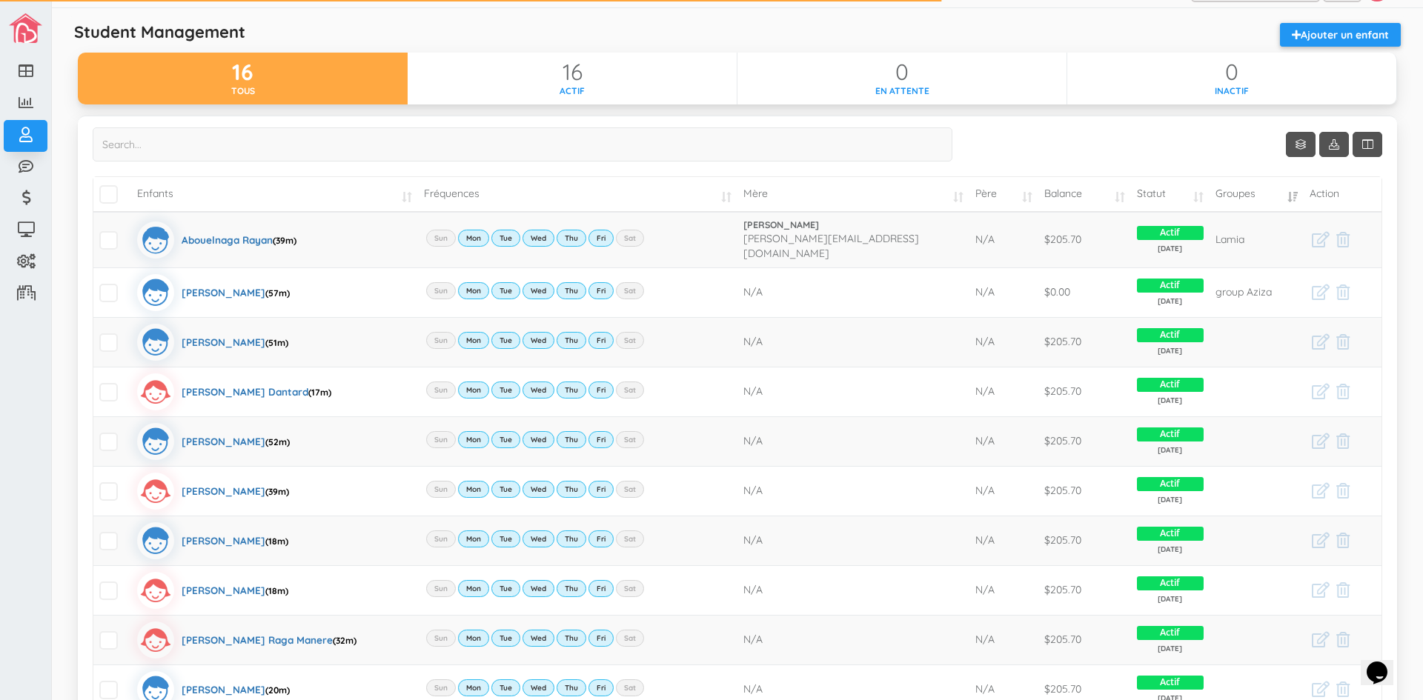
scroll to position [217, 0]
